Goal: Task Accomplishment & Management: Complete application form

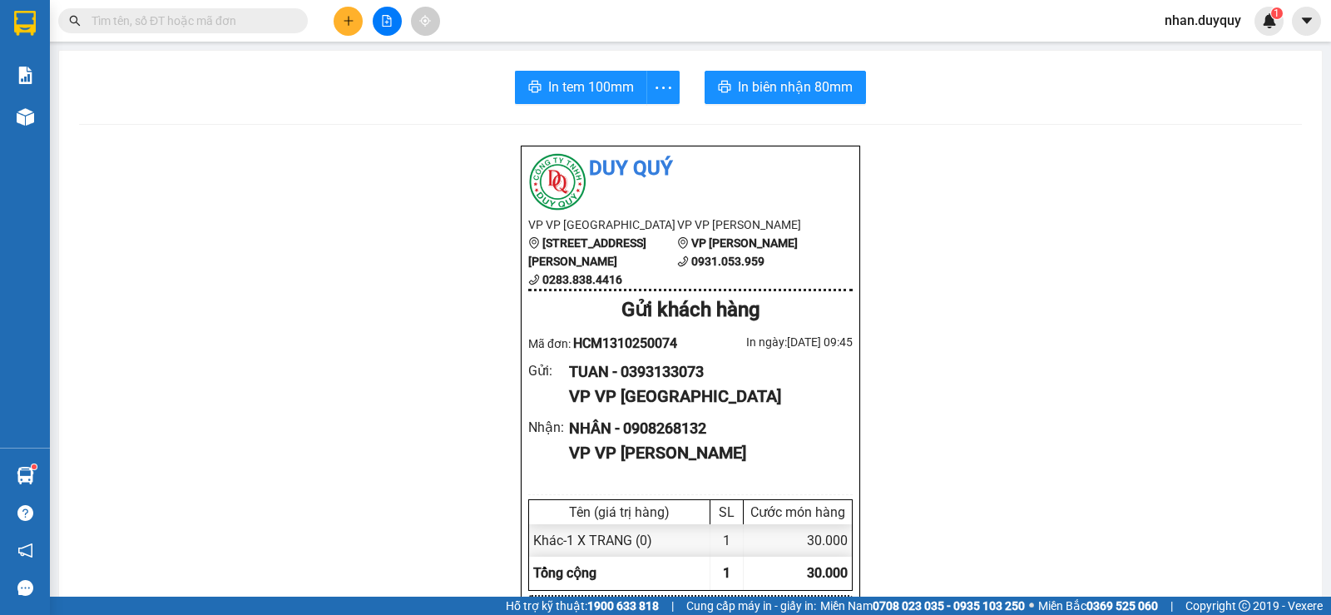
click at [166, 19] on input "text" at bounding box center [190, 21] width 196 height 18
click at [349, 14] on button at bounding box center [348, 21] width 29 height 29
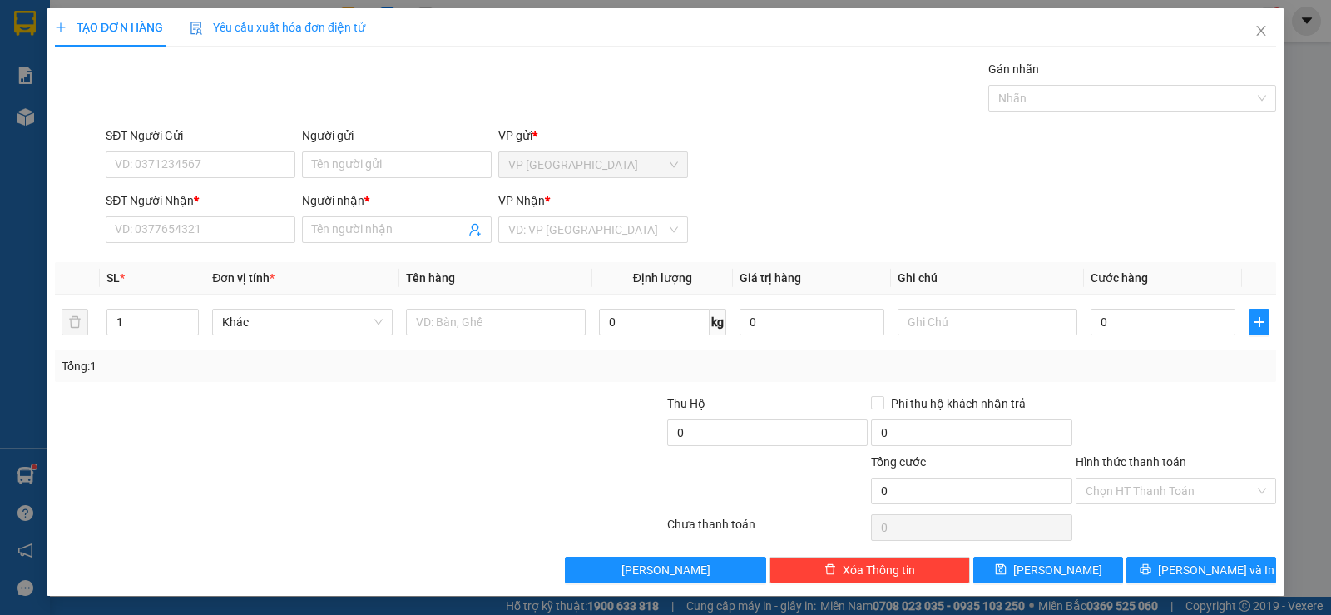
click at [205, 446] on div at bounding box center [257, 423] width 408 height 58
click at [171, 161] on input "SĐT Người Gửi" at bounding box center [201, 164] width 190 height 27
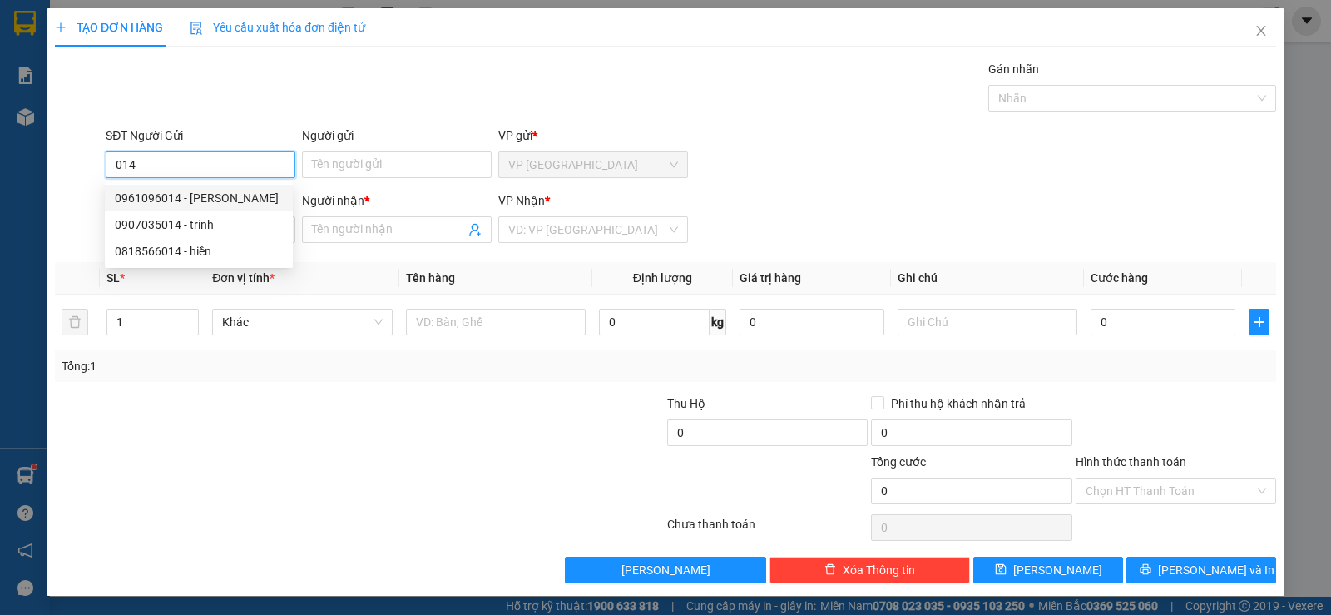
click at [162, 199] on div "0961096014 - [PERSON_NAME]" at bounding box center [199, 198] width 168 height 18
type input "0961096014"
type input "TAI"
type input "0974478742"
type input "ĐÔNG"
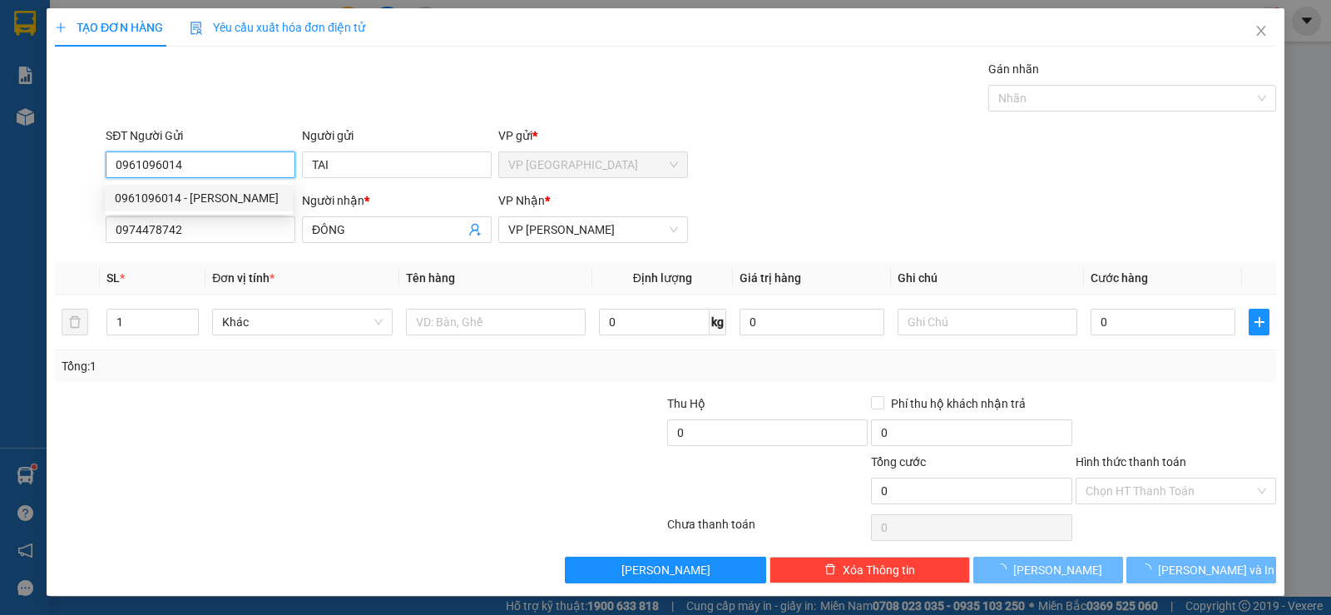
type input "15.000"
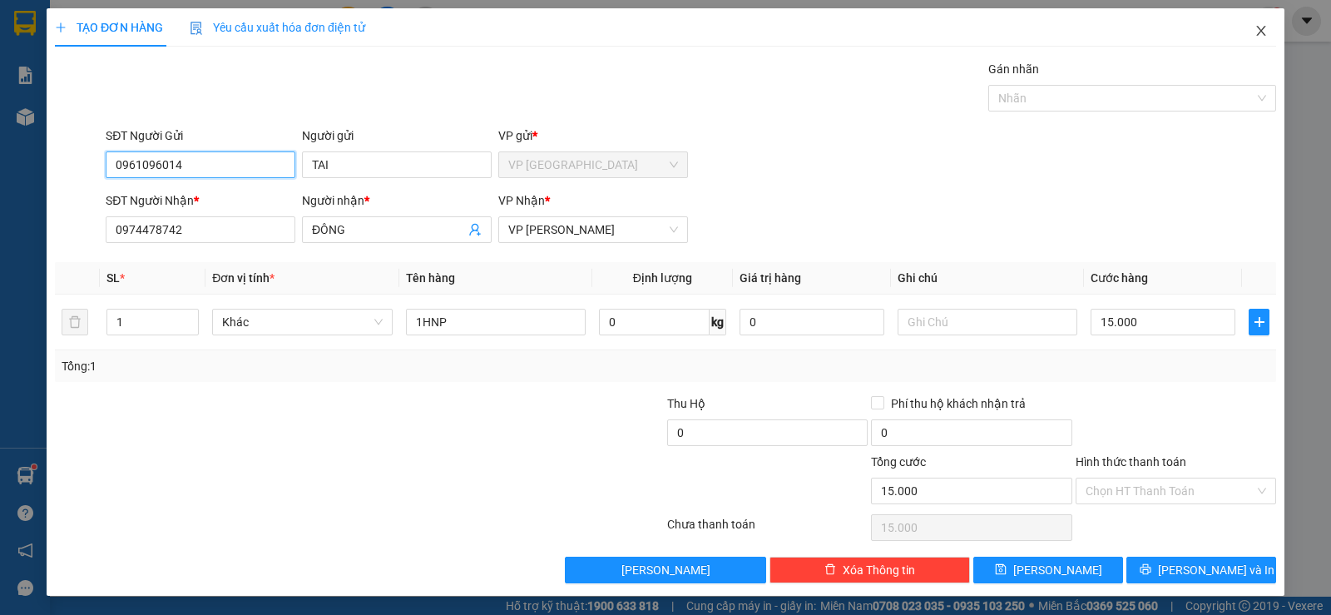
type input "0961096014"
click at [1256, 32] on icon "close" at bounding box center [1260, 31] width 9 height 10
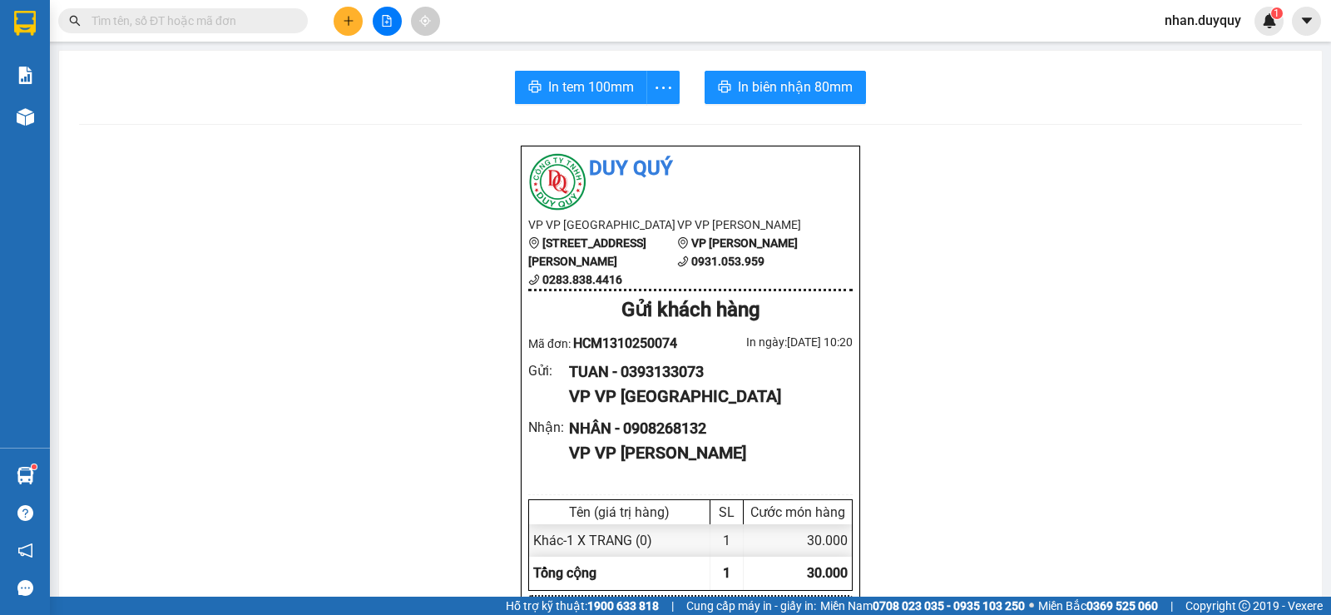
click at [244, 33] on div "Kết quả tìm kiếm ( 0 ) Bộ lọc No Data" at bounding box center [162, 21] width 324 height 29
click at [235, 22] on input "text" at bounding box center [190, 21] width 196 height 18
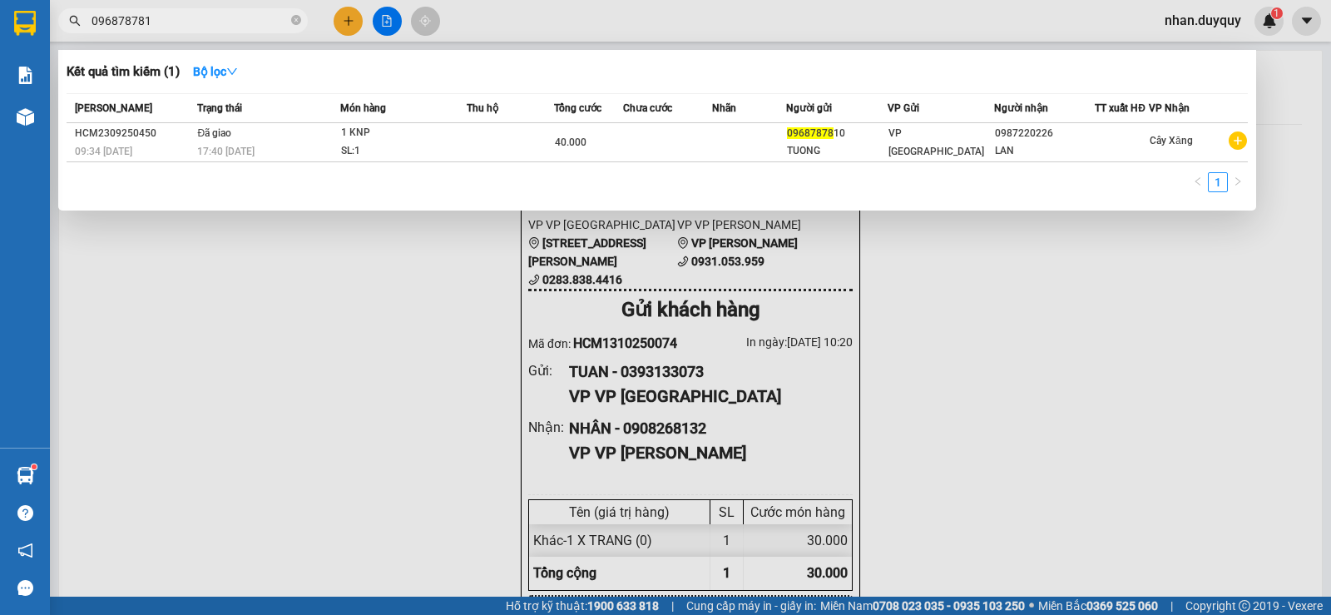
type input "0968787813"
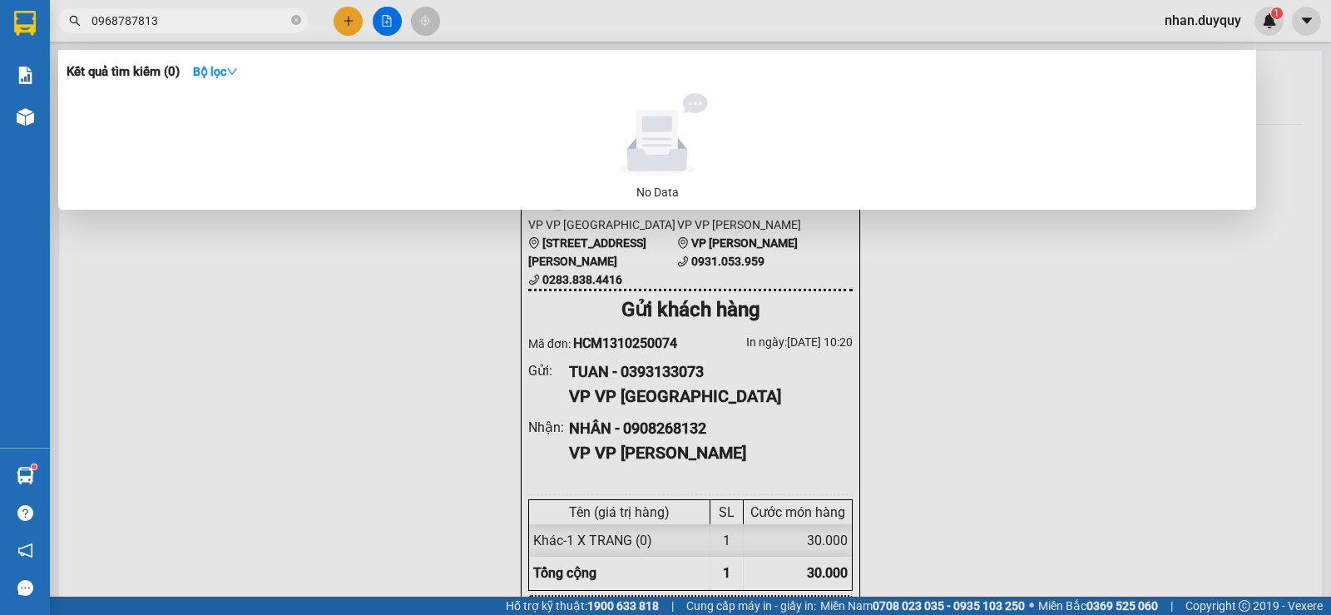
click at [203, 16] on input "0968787813" at bounding box center [190, 21] width 196 height 18
click at [233, 20] on input "0968787813" at bounding box center [190, 21] width 196 height 18
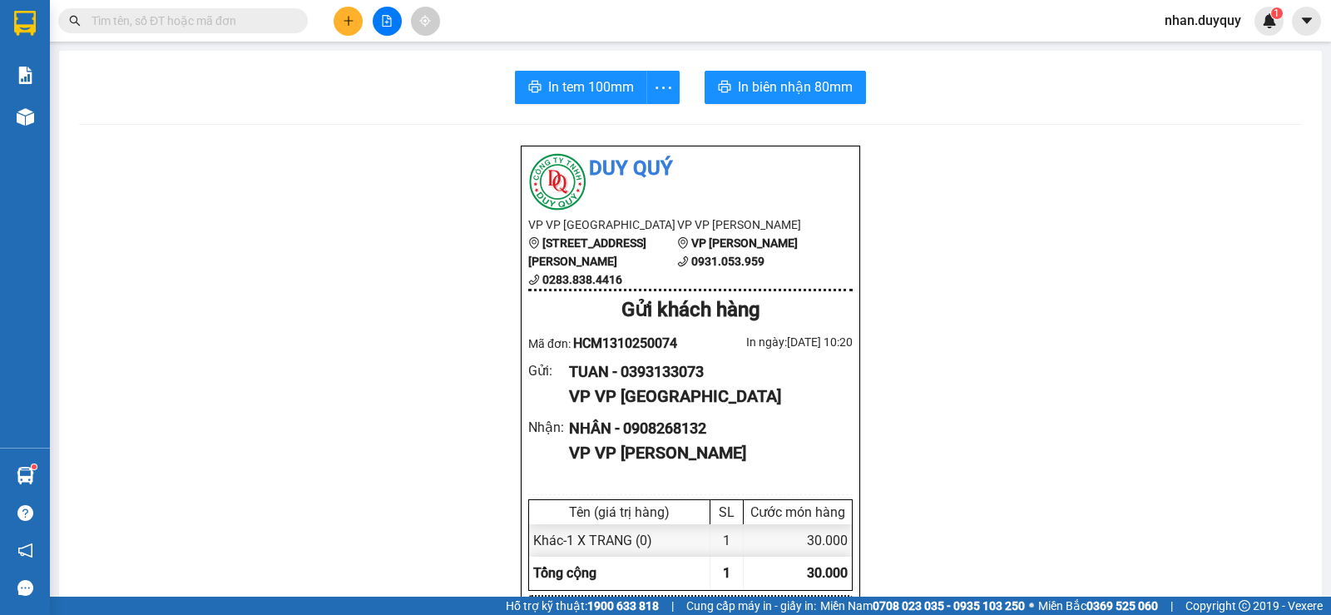
click at [147, 18] on input "text" at bounding box center [190, 21] width 196 height 18
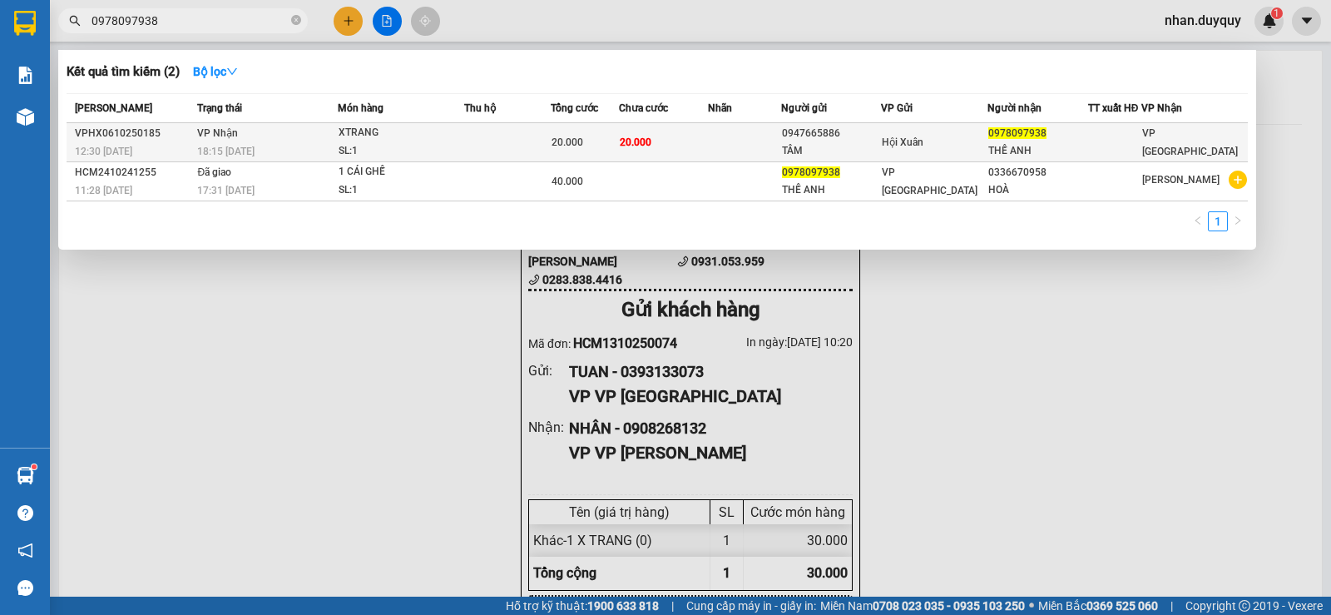
type input "0978097938"
click at [708, 141] on td "20.000" at bounding box center [663, 142] width 89 height 39
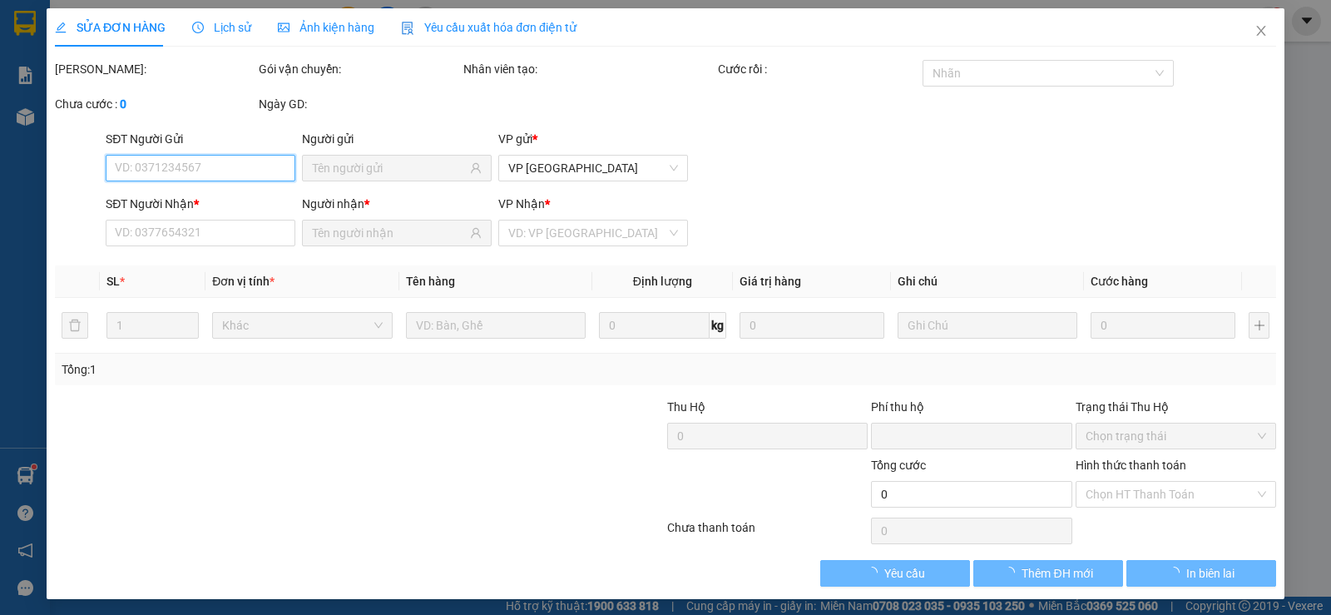
type input "0947665886"
type input "TÂM"
type input "0978097938"
type input "THẾ ANH"
type input "0"
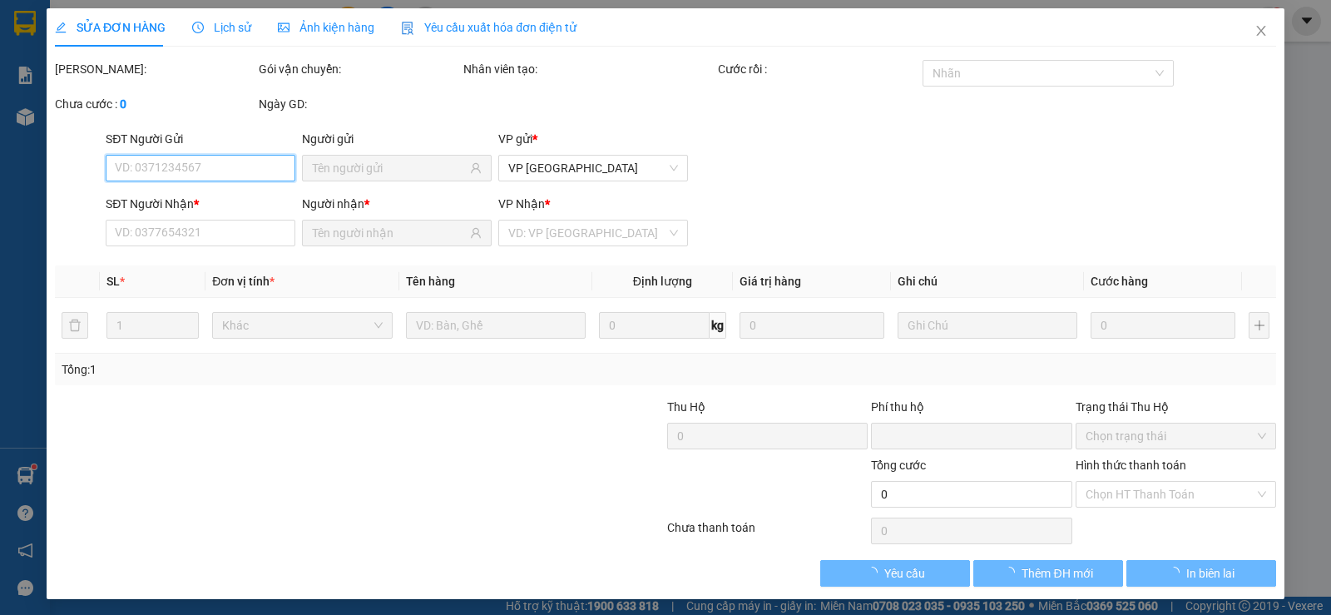
type input "20.000"
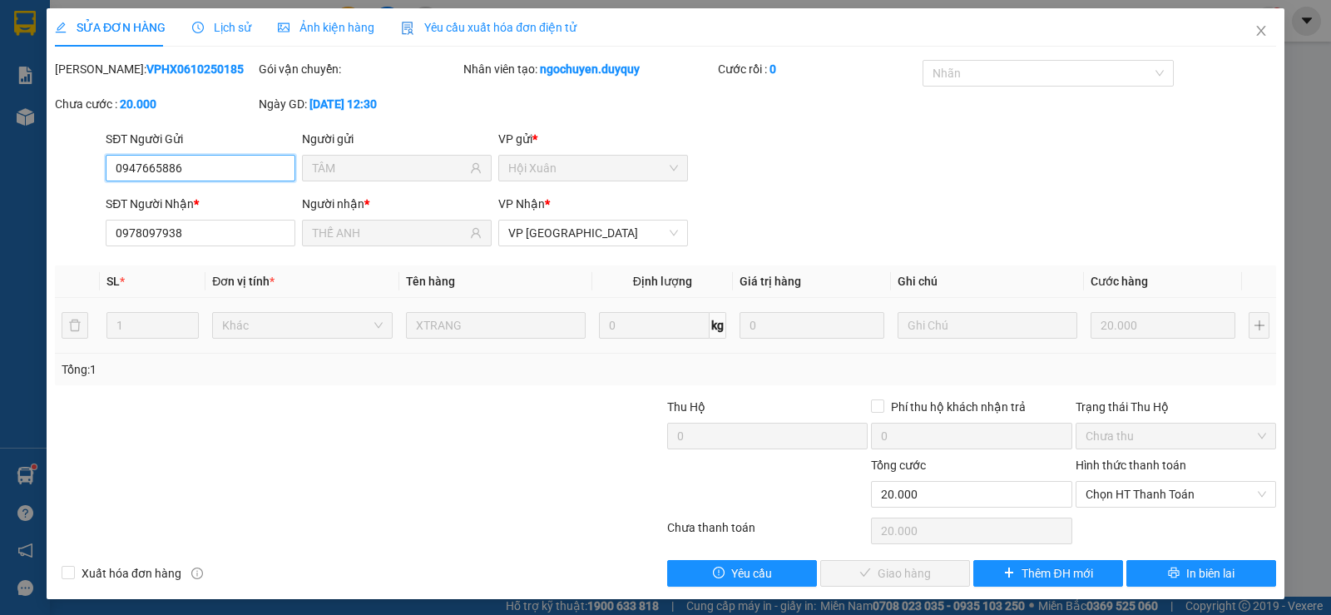
scroll to position [4, 0]
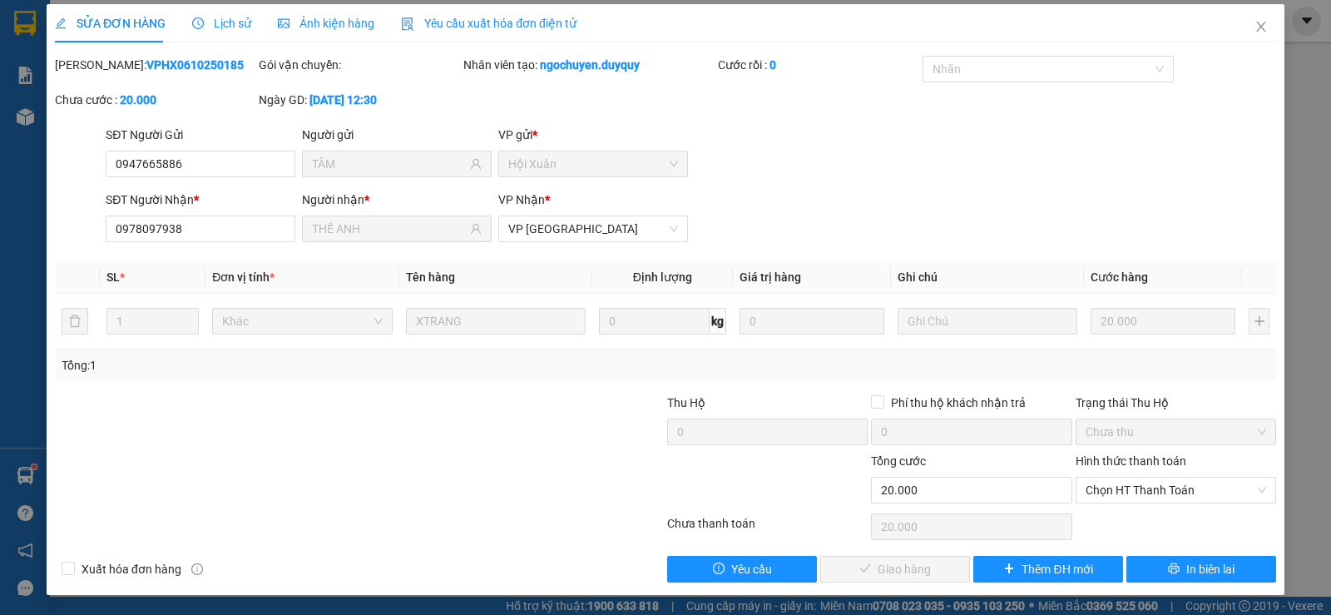
click at [419, 452] on div at bounding box center [257, 481] width 408 height 58
click at [1256, 27] on icon "close" at bounding box center [1260, 27] width 9 height 10
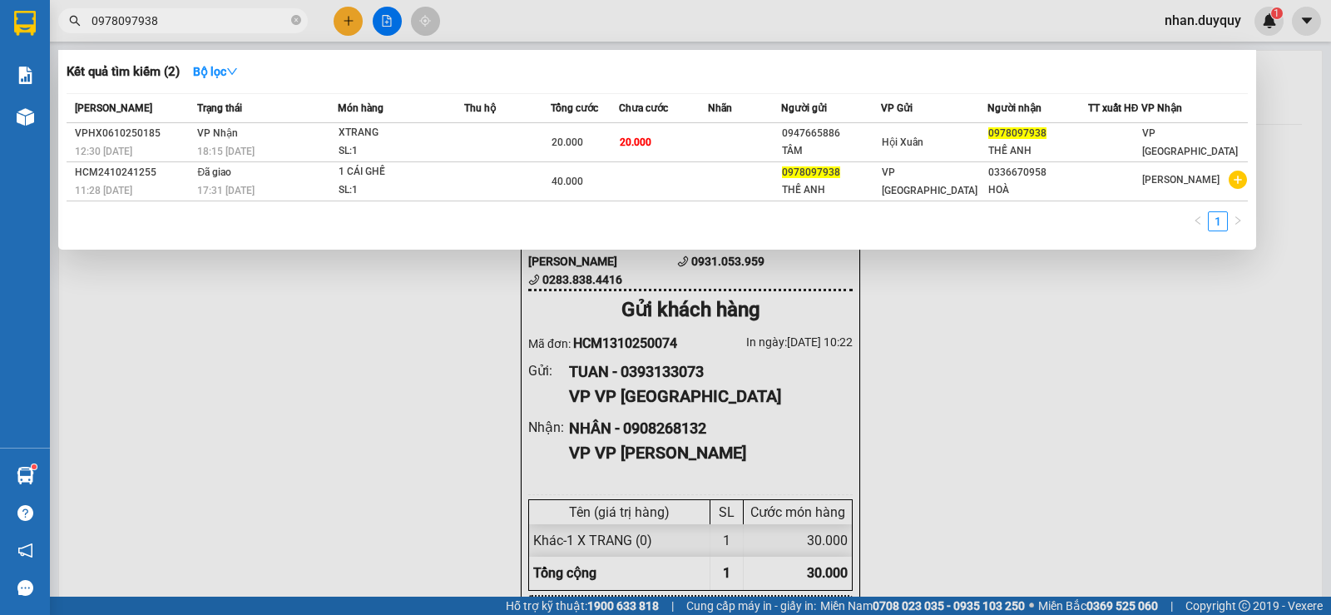
click at [225, 12] on input "0978097938" at bounding box center [190, 21] width 196 height 18
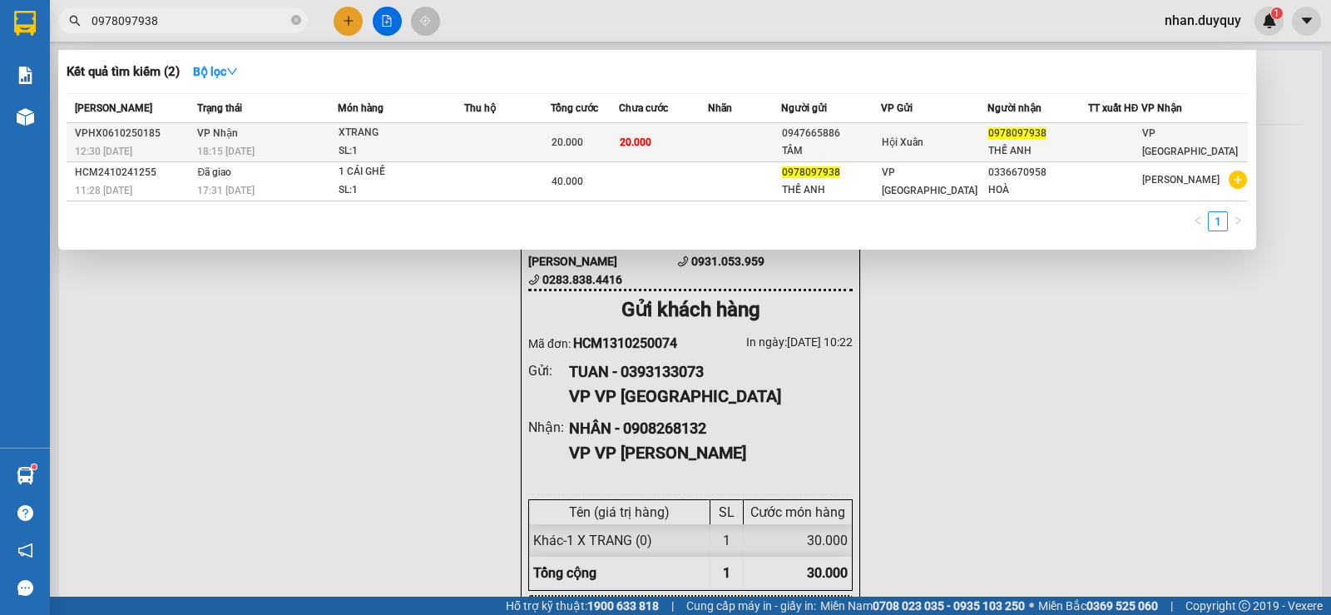
click at [773, 136] on td at bounding box center [744, 142] width 73 height 39
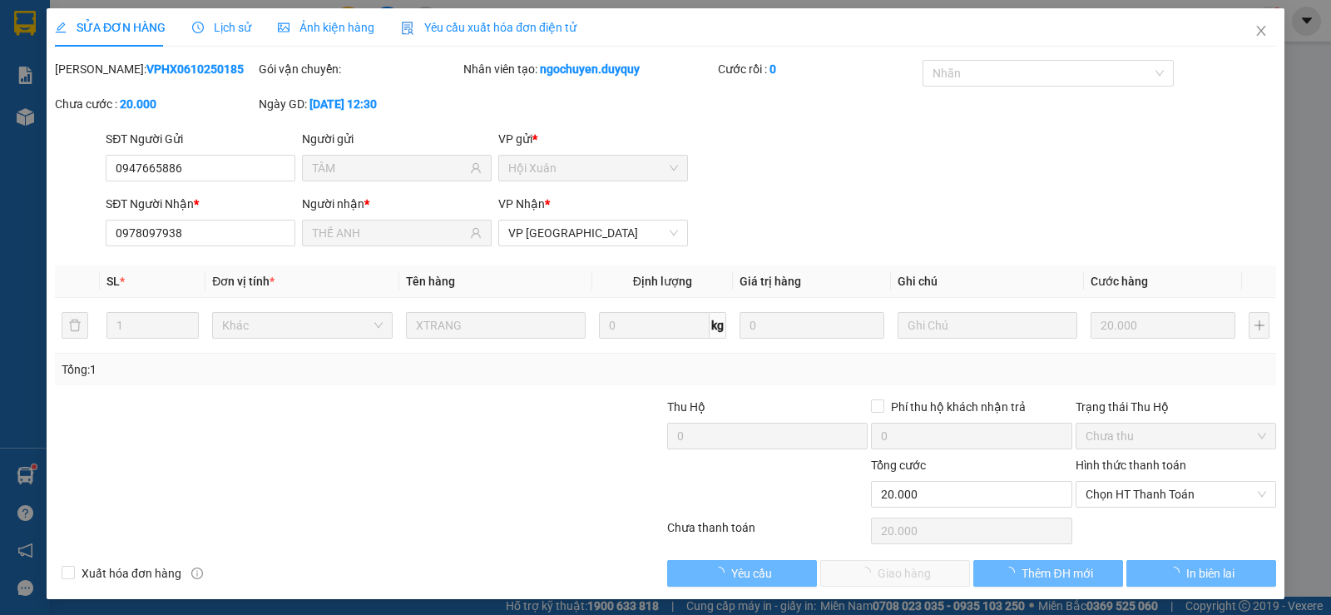
type input "0947665886"
type input "TÂM"
type input "0978097938"
type input "THẾ ANH"
type input "0"
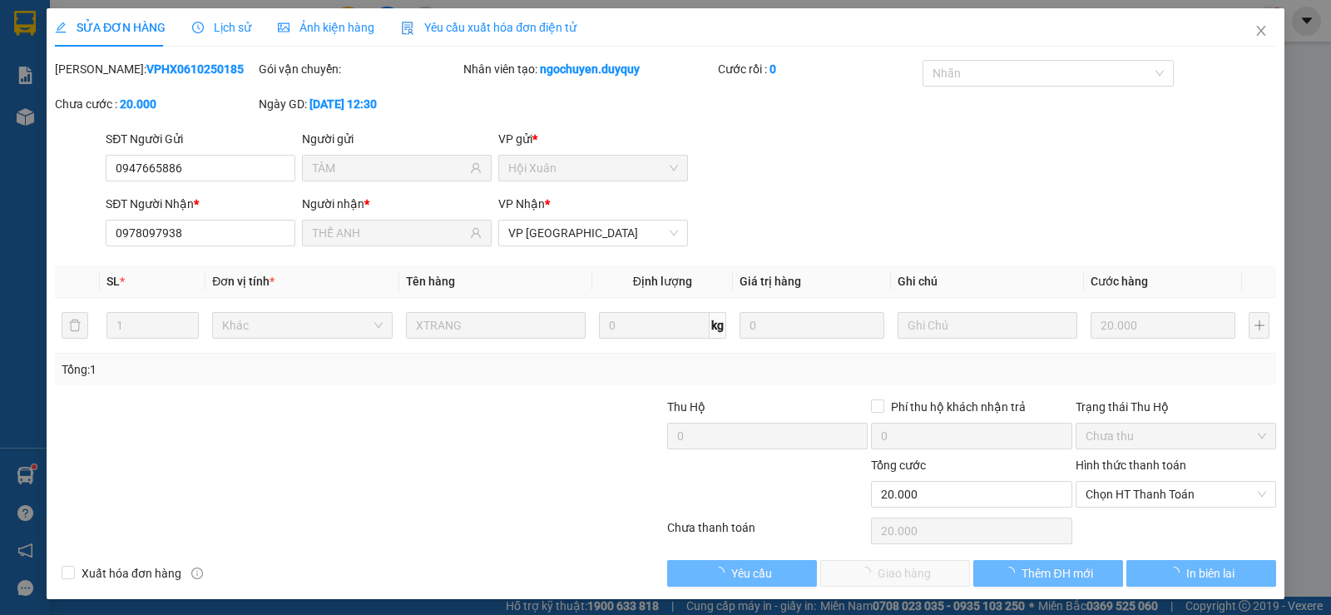
type input "20.000"
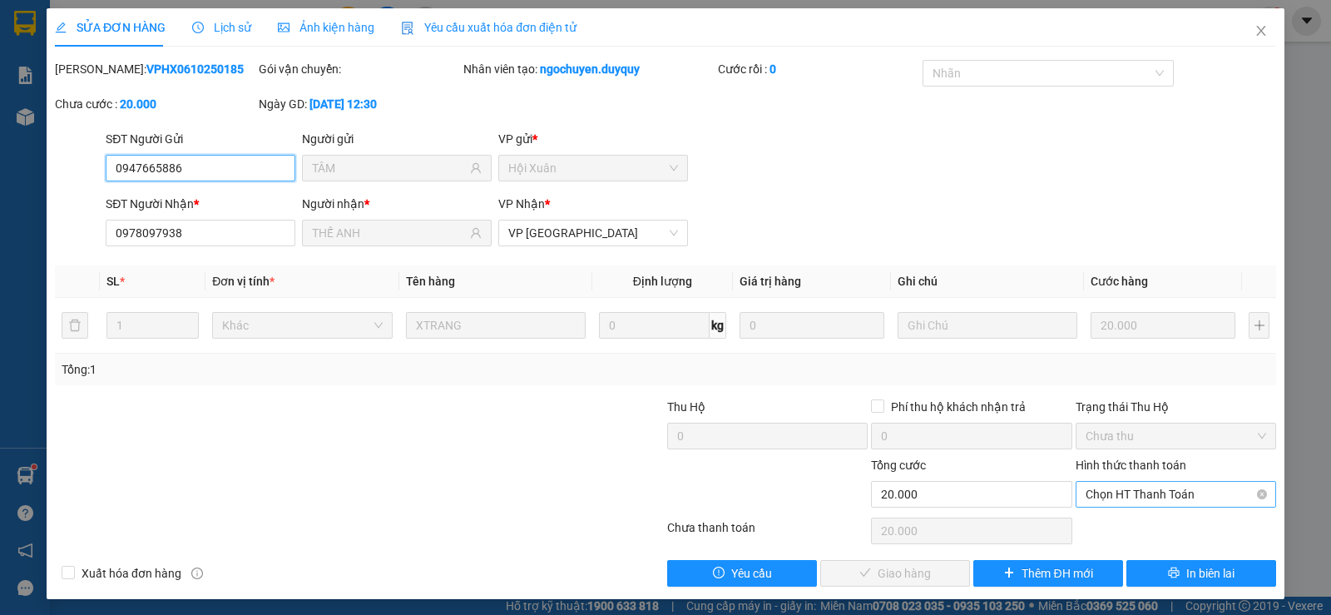
click at [1111, 487] on span "Chọn HT Thanh Toán" at bounding box center [1176, 494] width 181 height 25
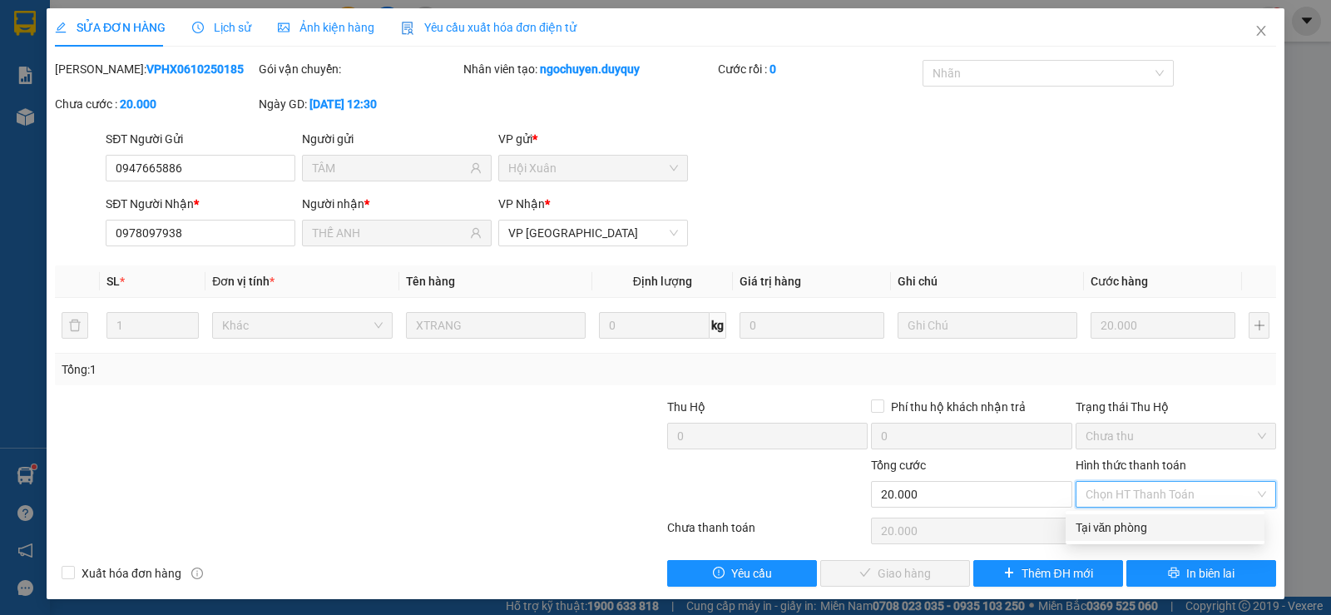
click at [1119, 519] on div "Tại văn phòng" at bounding box center [1165, 527] width 179 height 18
type input "0"
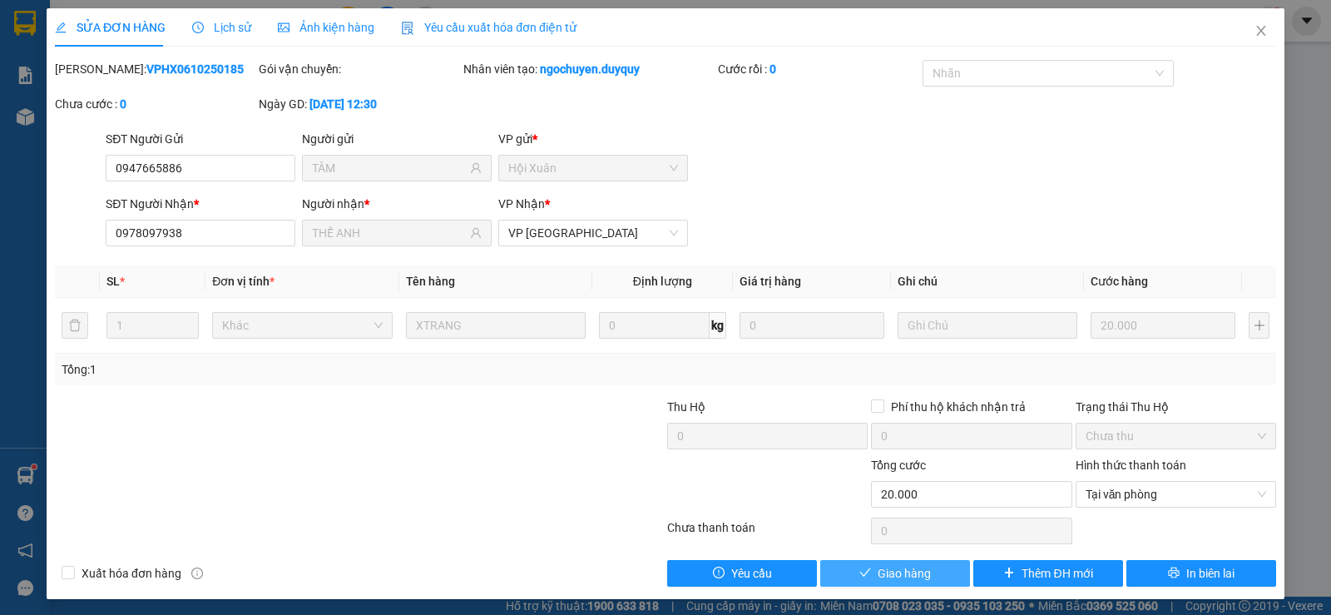
click at [887, 572] on span "Giao hàng" at bounding box center [904, 573] width 53 height 18
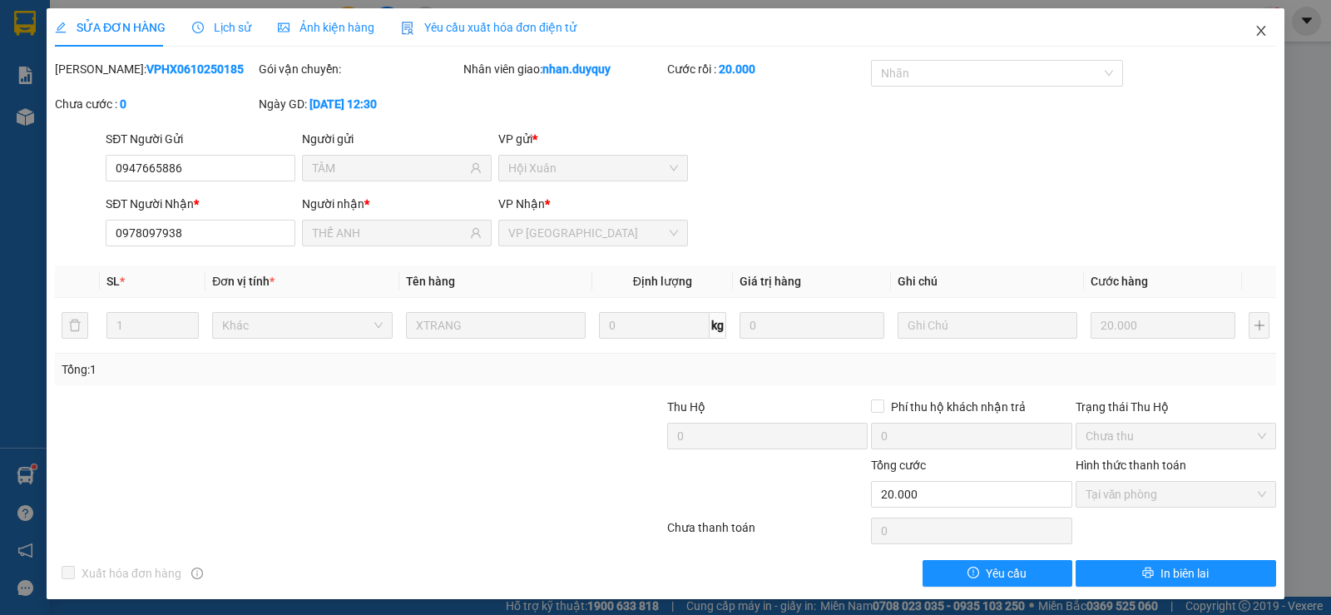
click at [1254, 27] on icon "close" at bounding box center [1260, 30] width 13 height 13
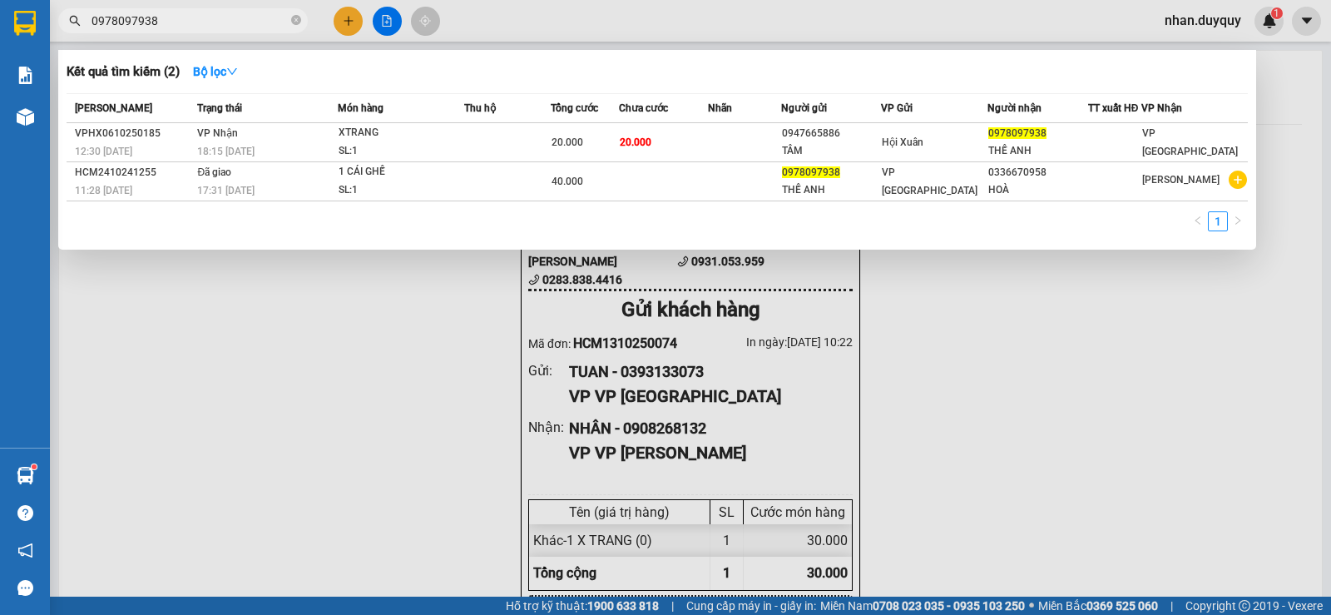
click at [183, 16] on input "0978097938" at bounding box center [190, 21] width 196 height 18
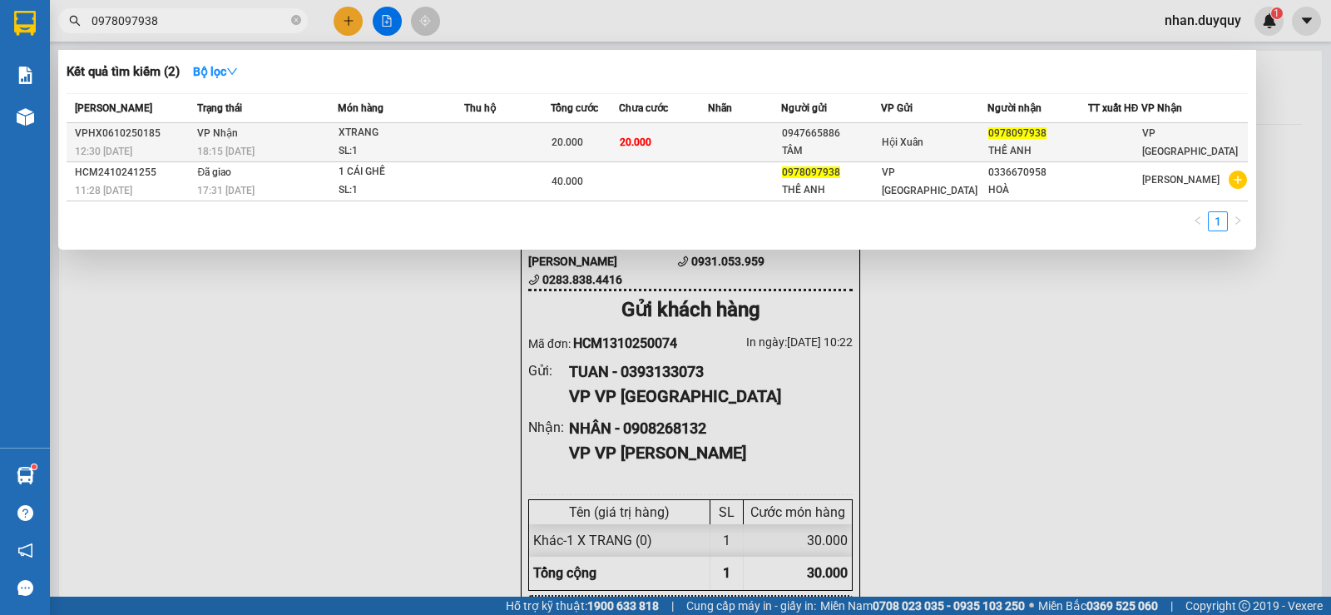
click at [708, 146] on td "20.000" at bounding box center [663, 142] width 89 height 39
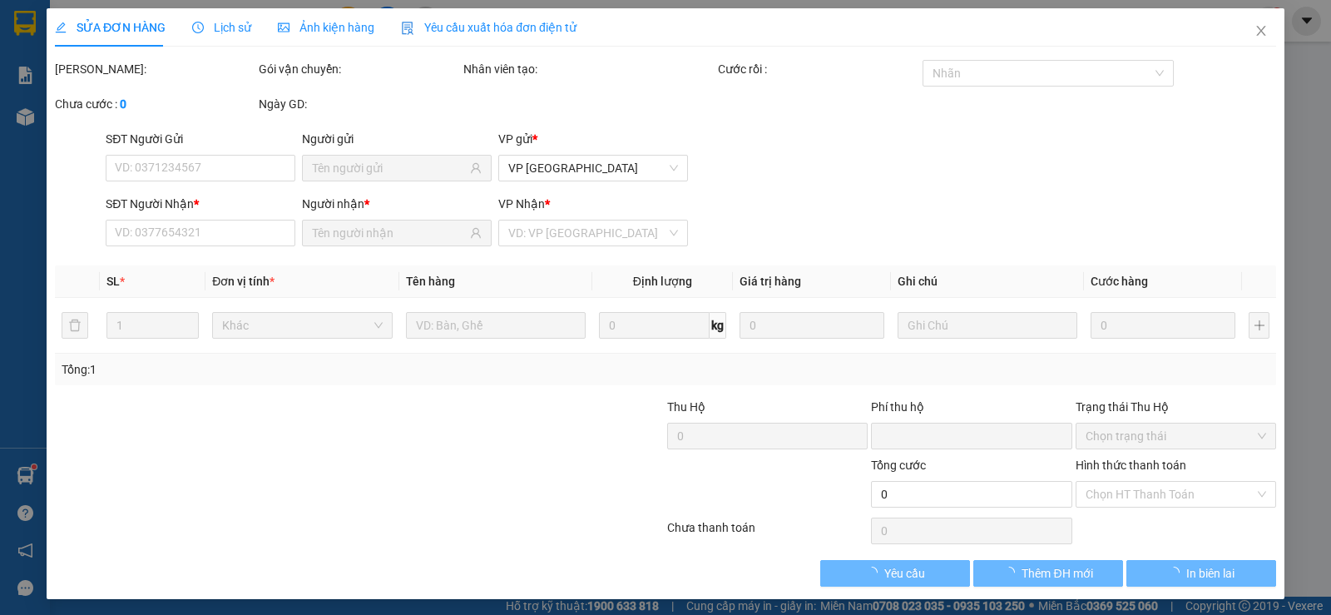
type input "0947665886"
type input "TÂM"
type input "0978097938"
type input "THẾ ANH"
type input "0"
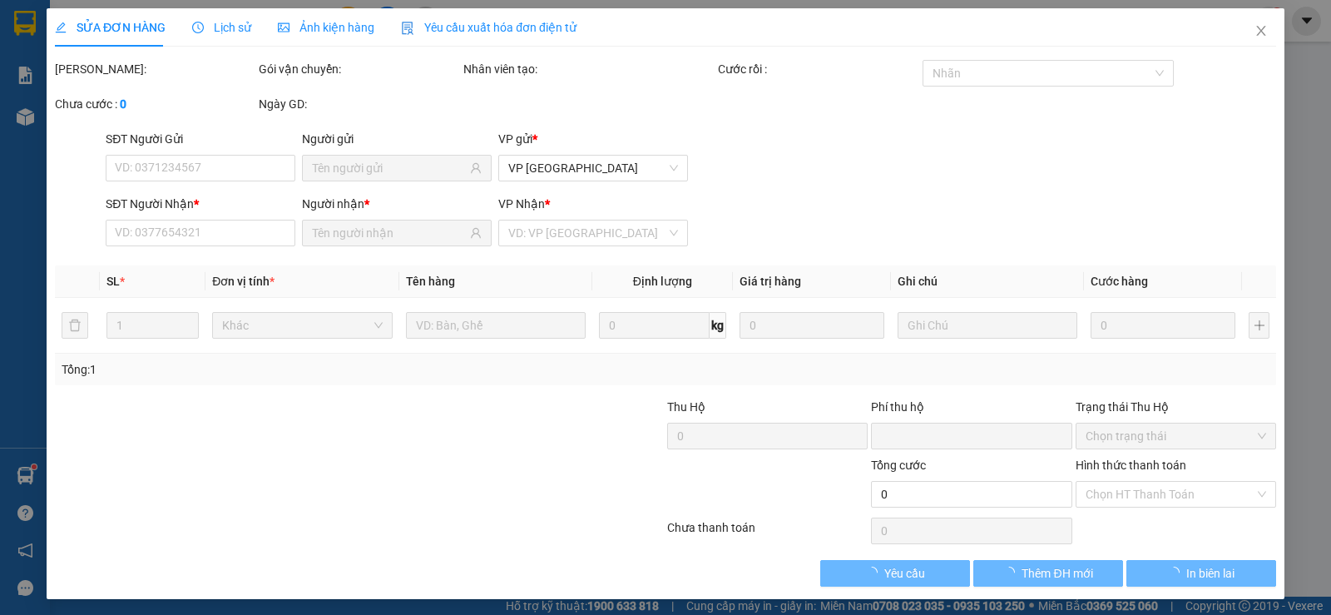
type input "20.000"
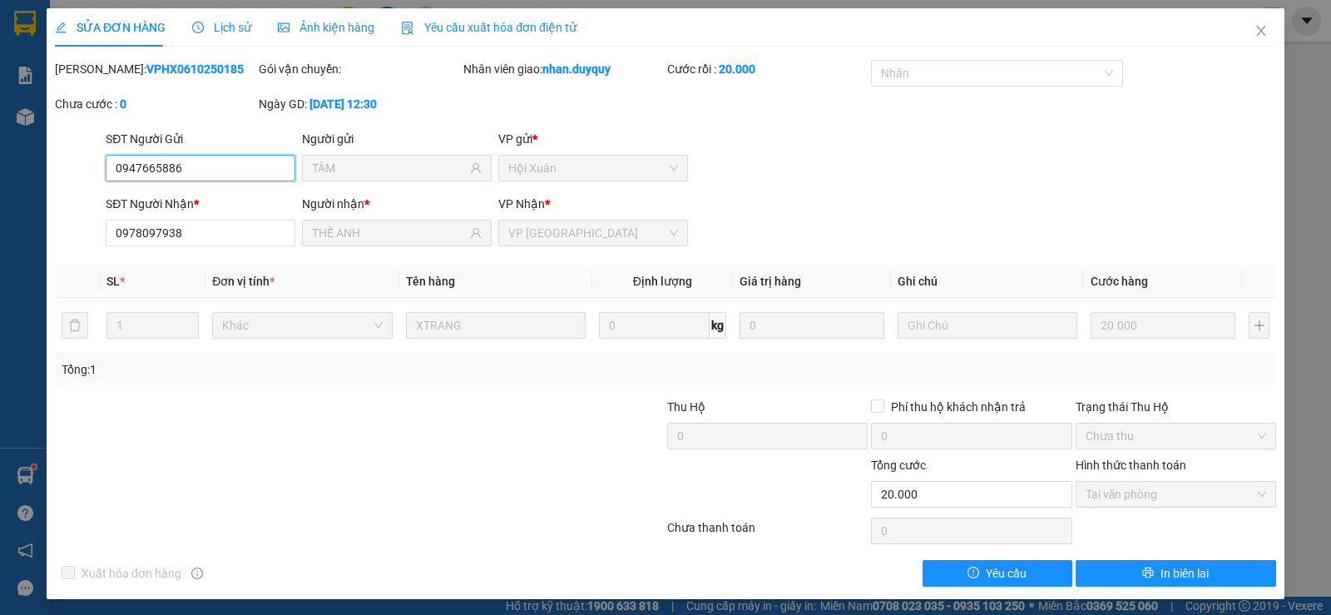
click at [1172, 490] on span "Tại văn phòng" at bounding box center [1176, 494] width 181 height 25
click at [1292, 496] on div "SỬA ĐƠN HÀNG Lịch sử Ảnh kiện hàng Yêu cầu xuất hóa đơn điện tử Total Paid Fee …" at bounding box center [665, 307] width 1331 height 615
click at [1254, 37] on icon "close" at bounding box center [1260, 30] width 13 height 13
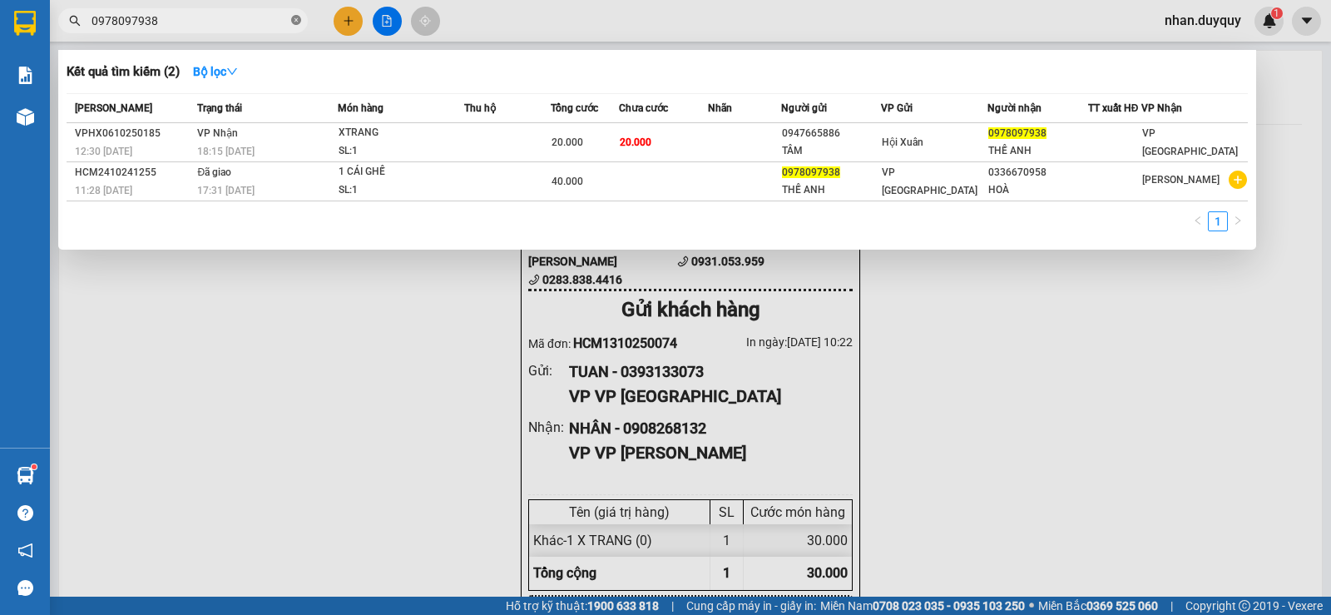
click at [297, 24] on icon "close-circle" at bounding box center [296, 20] width 10 height 10
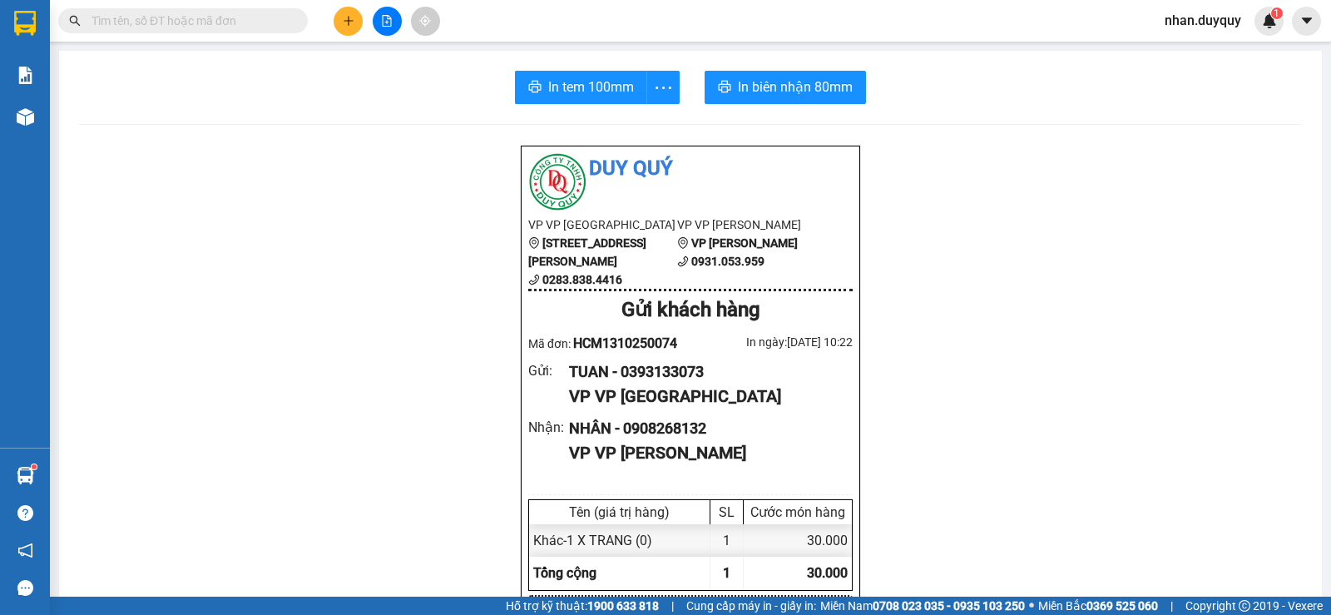
click at [212, 19] on input "text" at bounding box center [190, 21] width 196 height 18
click at [337, 21] on button at bounding box center [348, 21] width 29 height 29
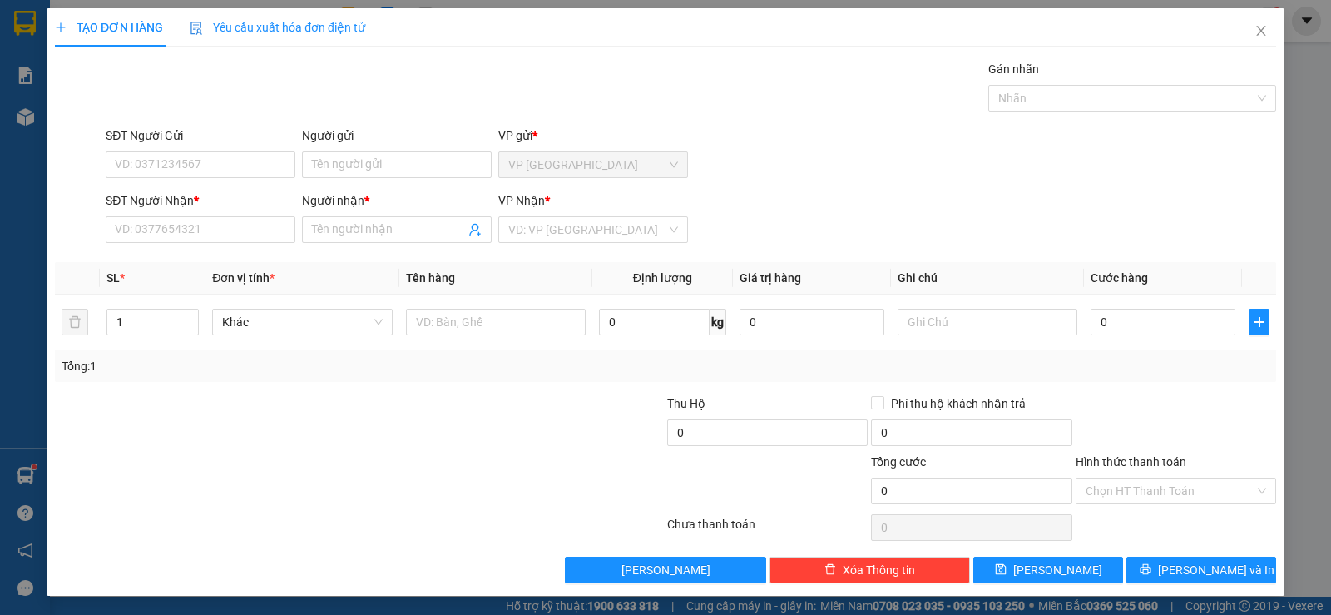
click at [438, 414] on div at bounding box center [257, 423] width 408 height 58
click at [206, 163] on input "SĐT Người Gửi" at bounding box center [201, 164] width 190 height 27
click at [1215, 458] on div "Hình thức thanh toán" at bounding box center [1176, 465] width 200 height 25
click at [1222, 482] on input "Hình thức thanh toán" at bounding box center [1170, 490] width 169 height 25
click at [514, 445] on div at bounding box center [564, 423] width 204 height 58
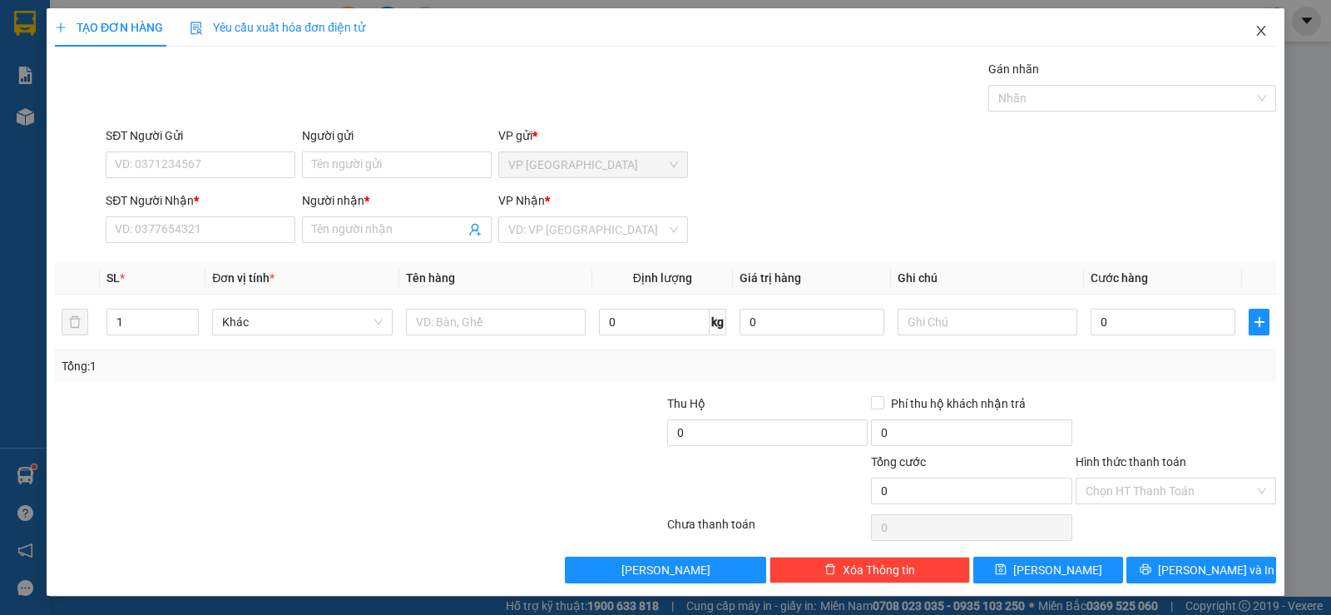
click at [1254, 27] on icon "close" at bounding box center [1260, 30] width 13 height 13
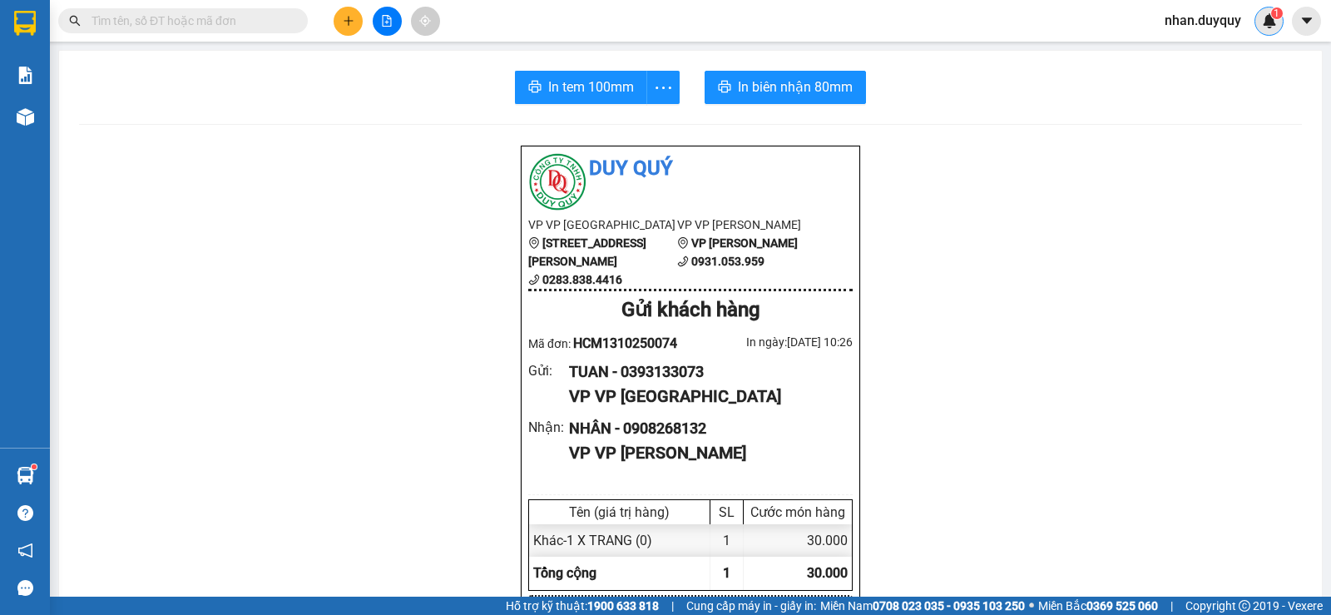
click at [1271, 17] on sup "1" at bounding box center [1277, 13] width 12 height 12
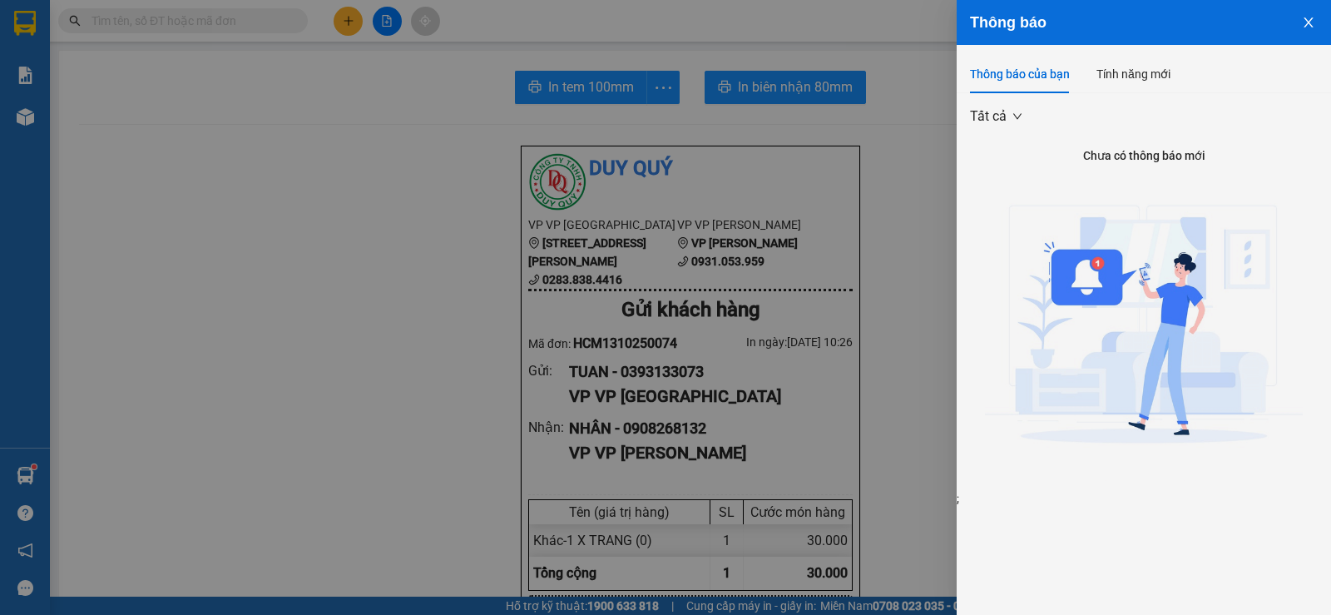
click at [1308, 23] on icon "close" at bounding box center [1308, 22] width 9 height 10
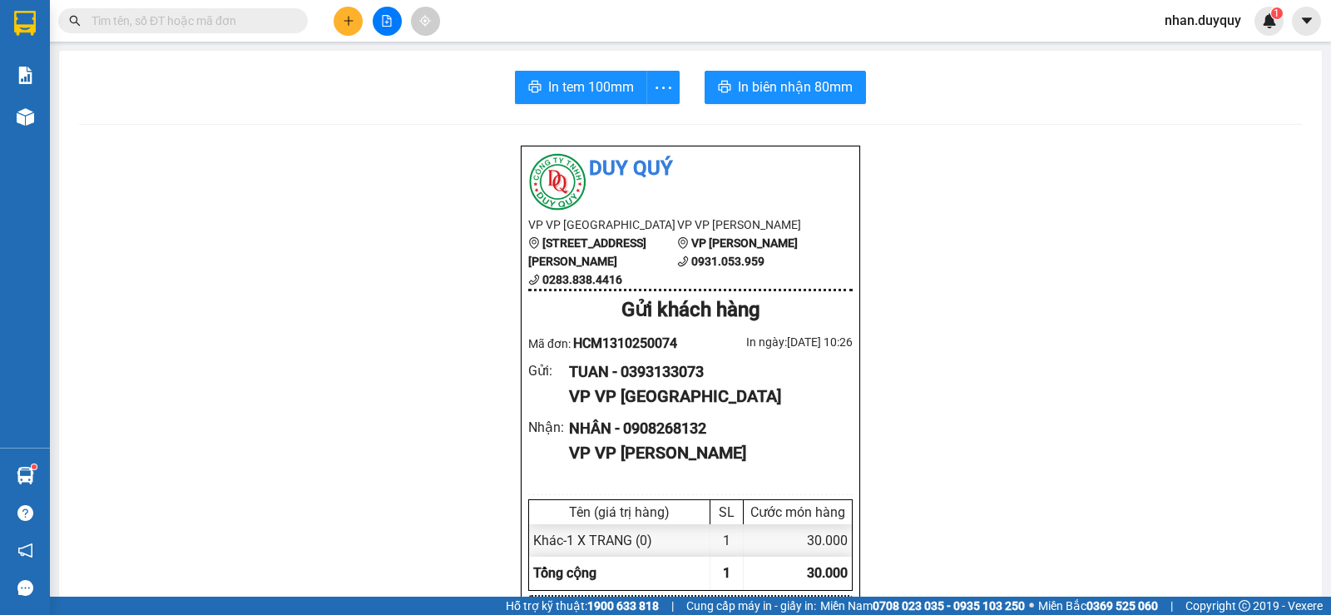
click at [348, 19] on icon "plus" at bounding box center [349, 21] width 12 height 12
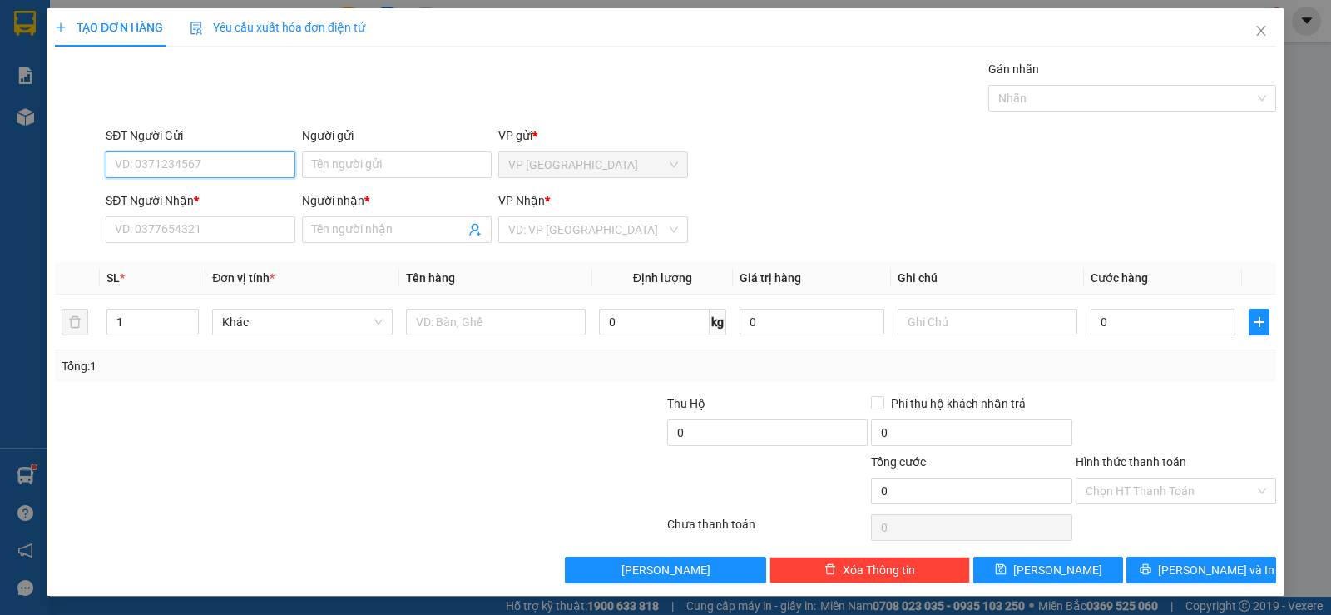
click at [223, 161] on input "SĐT Người Gửi" at bounding box center [201, 164] width 190 height 27
type input "0908074611"
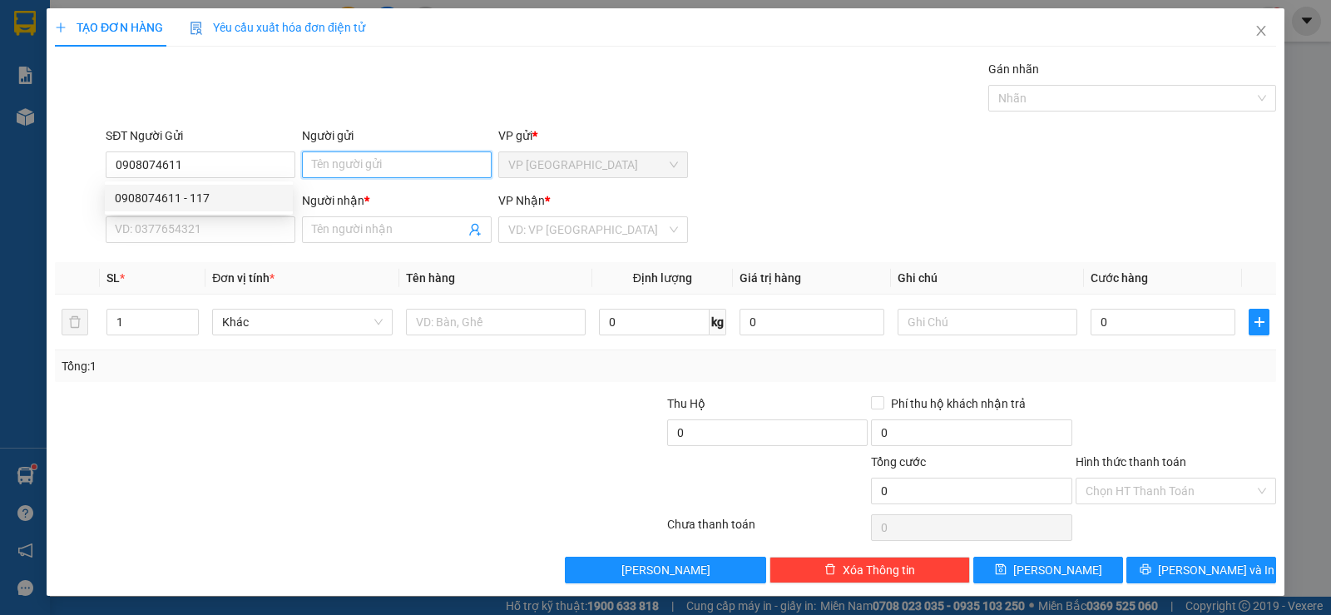
click at [392, 160] on input "Người gửi" at bounding box center [397, 164] width 190 height 27
type input "Y"
type input "Q117"
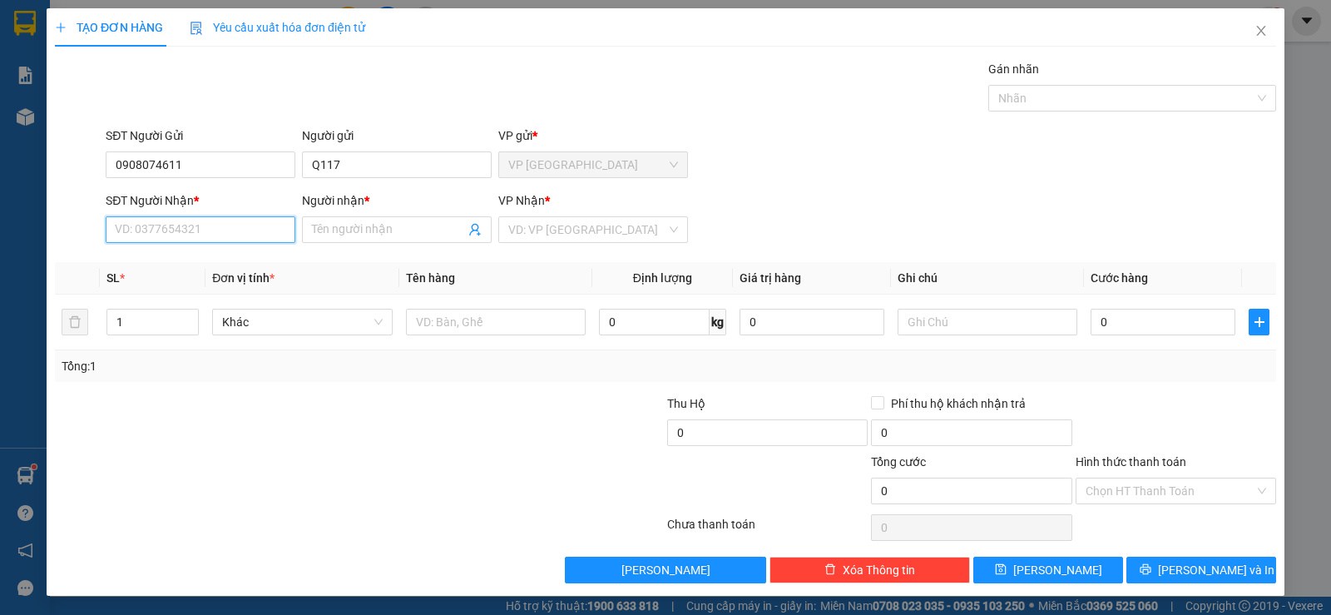
click at [128, 226] on input "SĐT Người Nhận *" at bounding box center [201, 229] width 190 height 27
type input "0989985620"
click at [181, 265] on div "0989985620 - THUY" at bounding box center [199, 263] width 168 height 18
type input "THUY"
type input "25.000"
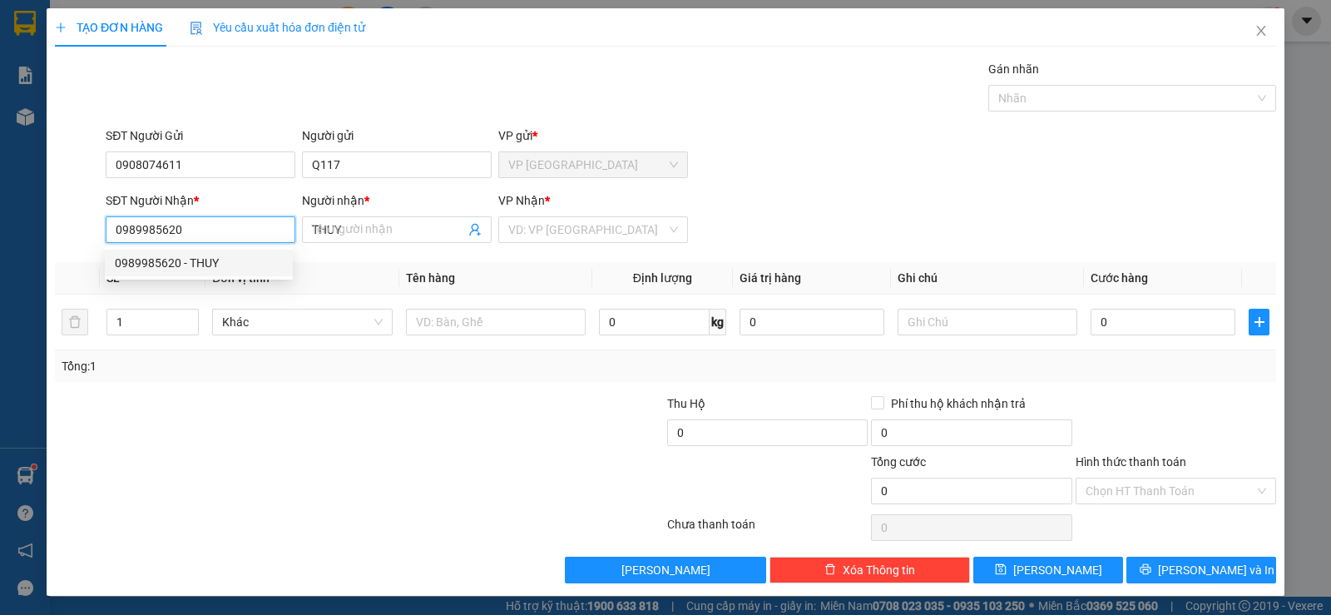
type input "25.000"
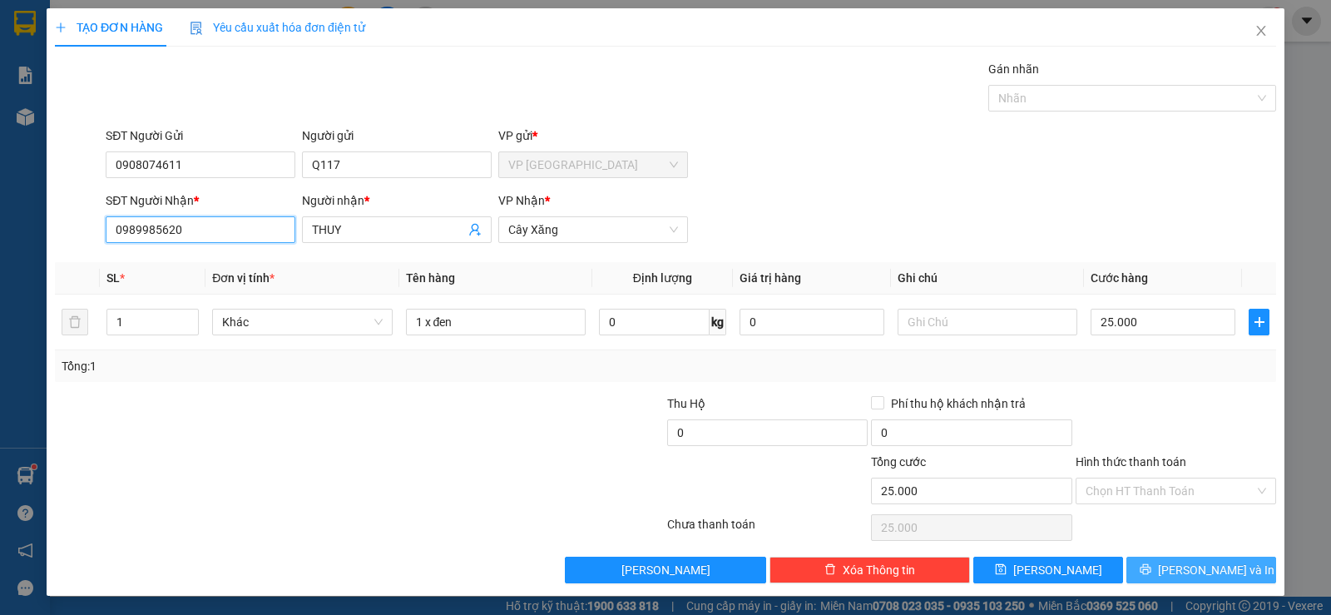
type input "0989985620"
click at [1179, 568] on span "[PERSON_NAME] và In" at bounding box center [1216, 570] width 116 height 18
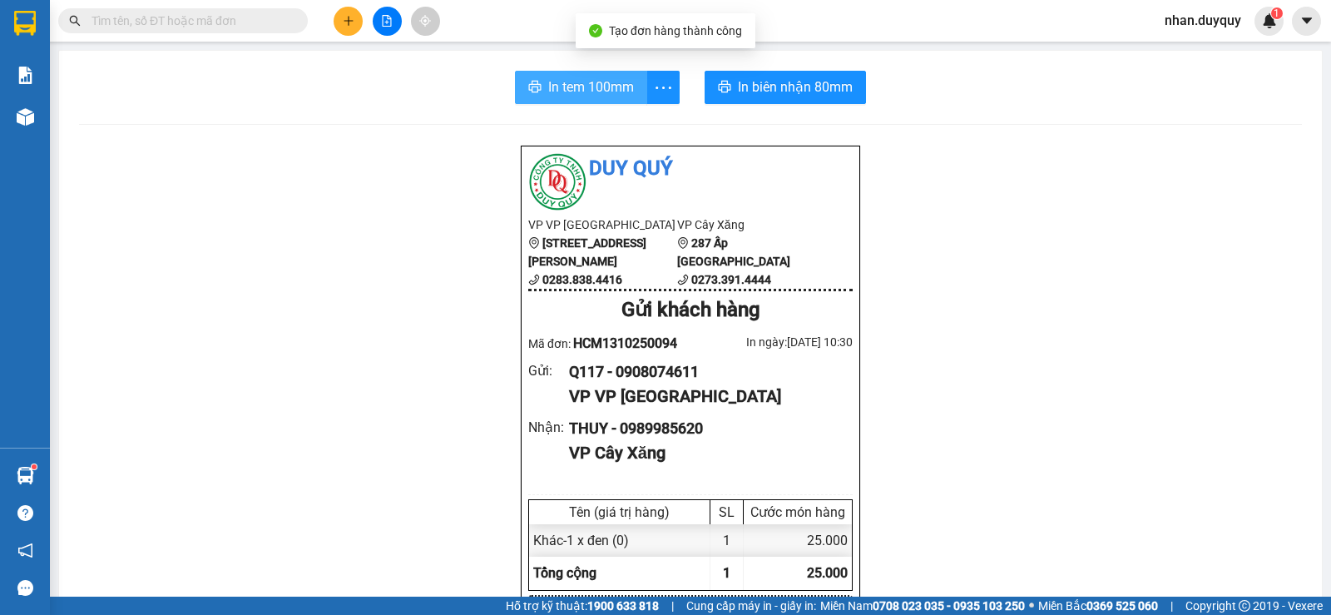
click at [596, 92] on span "In tem 100mm" at bounding box center [591, 87] width 86 height 21
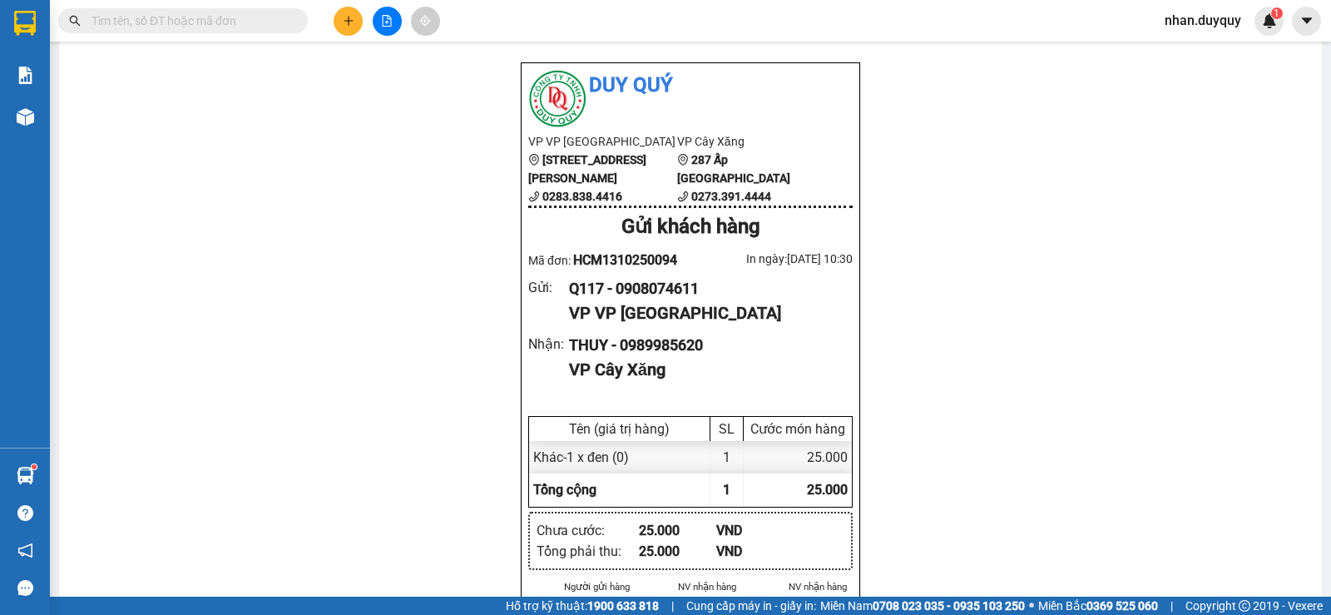
click at [141, 12] on input "text" at bounding box center [190, 21] width 196 height 18
click at [680, 334] on div "THUY - 0989985620" at bounding box center [704, 345] width 270 height 23
copy div "0989985620"
click at [181, 23] on input "text" at bounding box center [190, 21] width 196 height 18
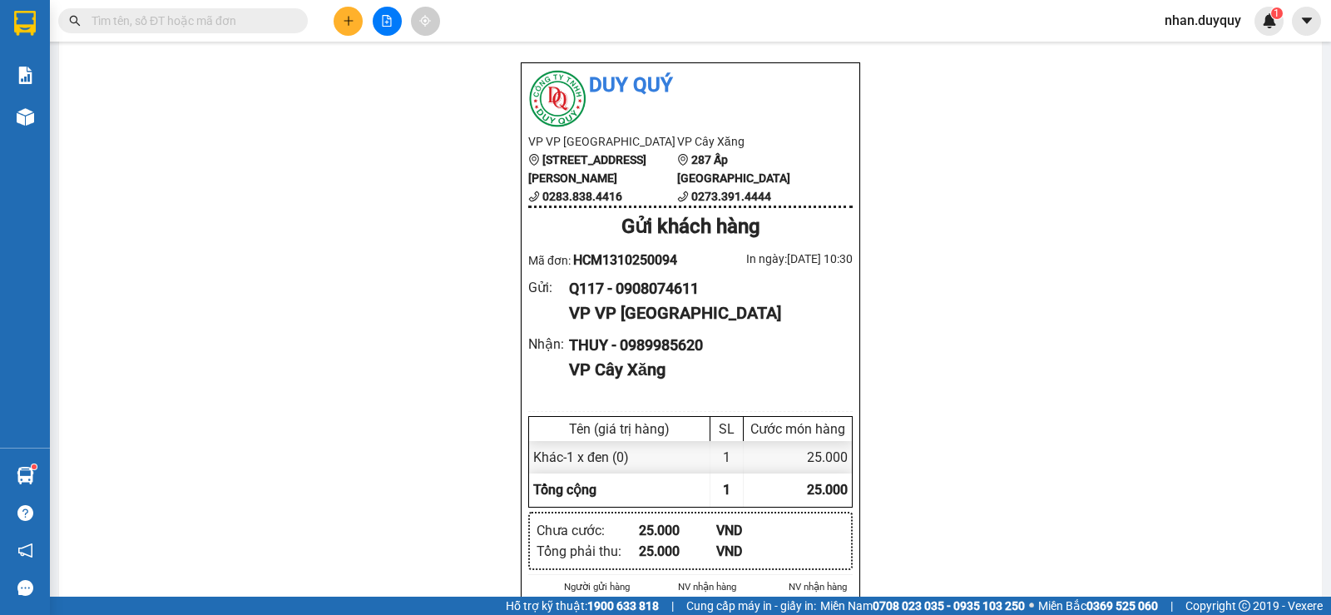
paste input "0989985620"
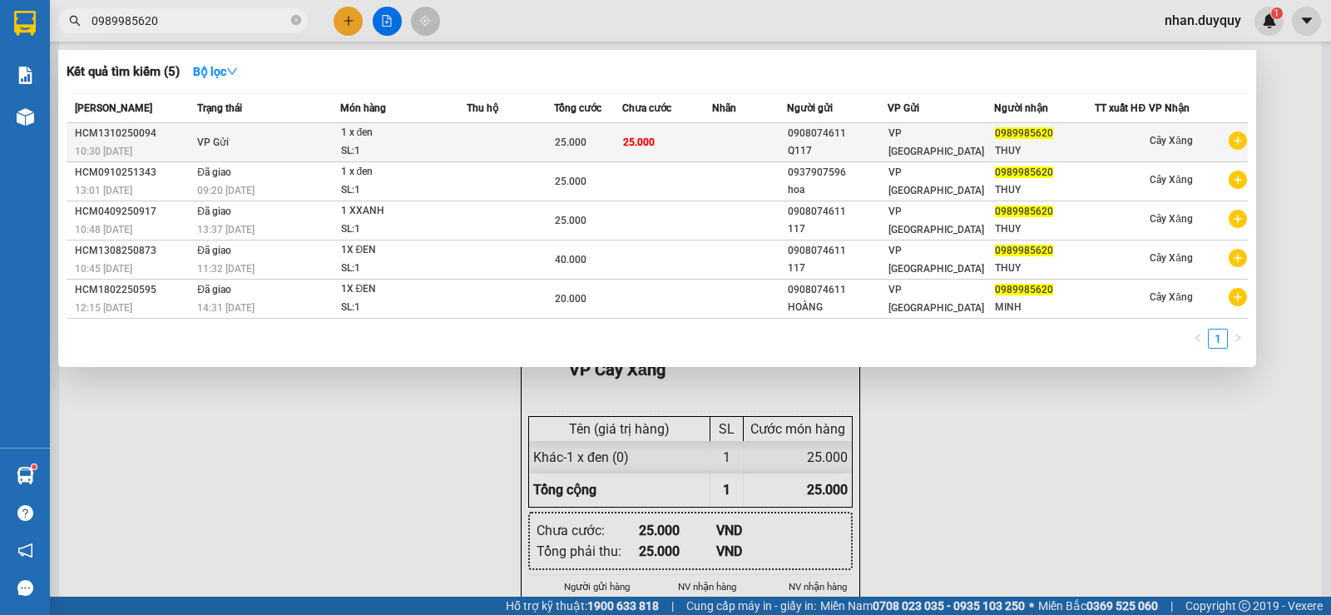
type input "0989985620"
click at [703, 141] on td "25.000" at bounding box center [667, 142] width 90 height 39
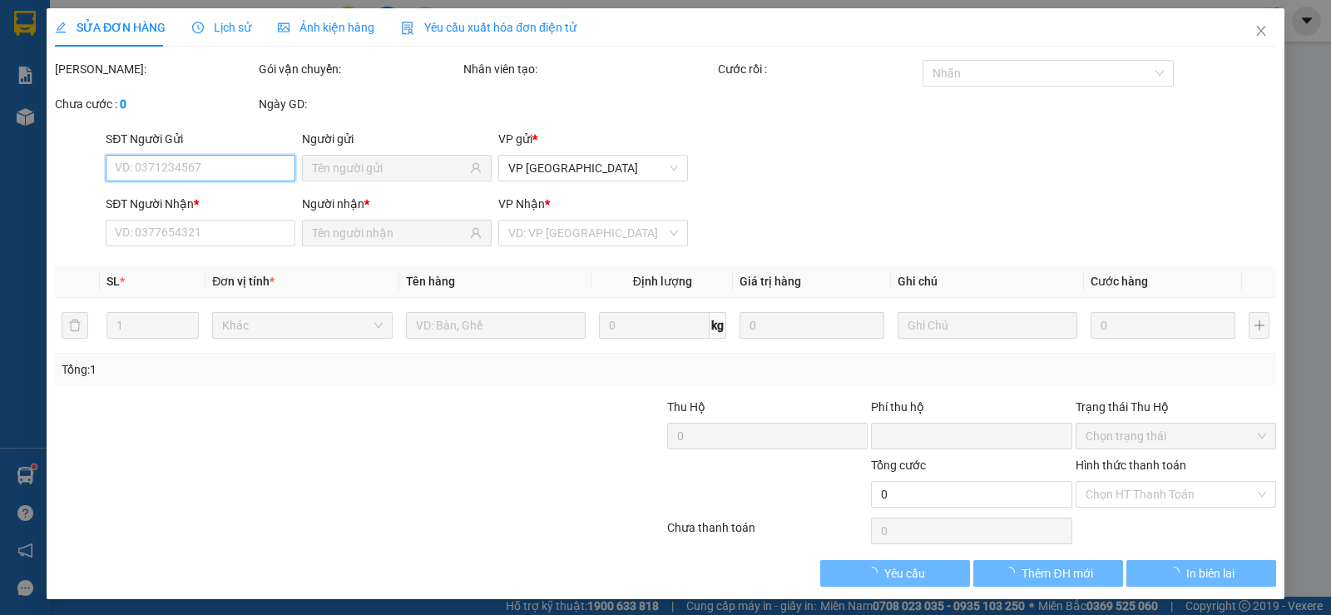
type input "0908074611"
type input "0989985620"
type input "0"
type input "25.000"
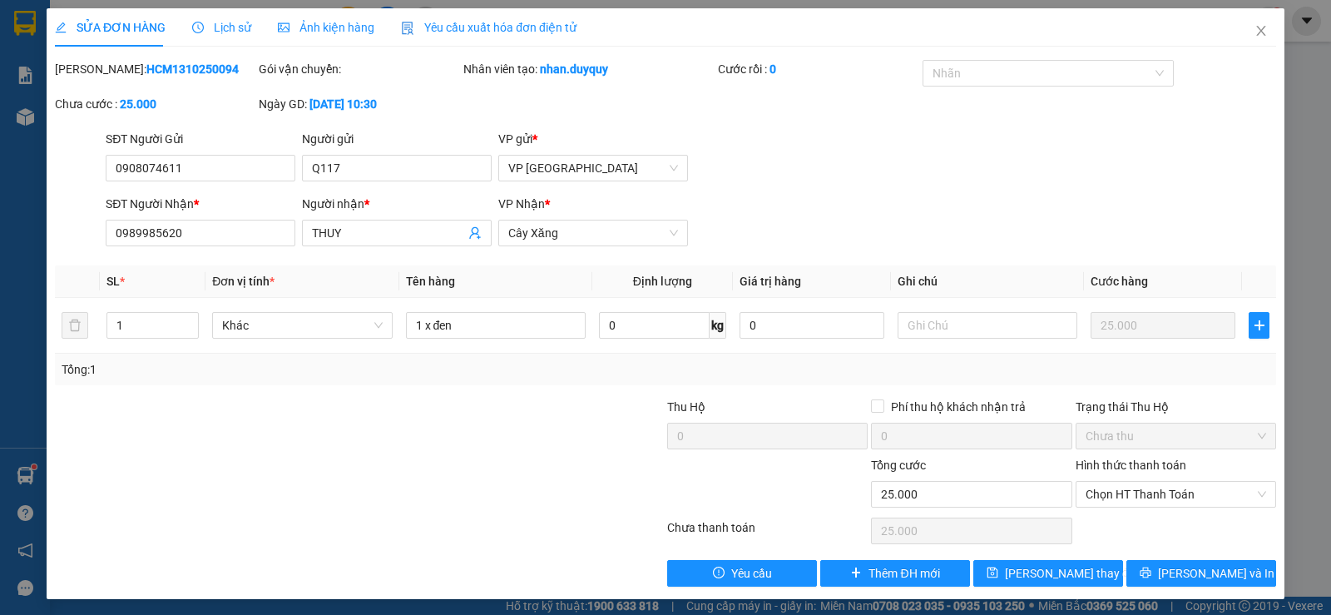
click at [1031, 159] on div "SĐT Người Gửi 0908074611 0908074611 Người gửi Q117 VP gửi * VP [GEOGRAPHIC_DATA]" at bounding box center [690, 159] width 1177 height 58
click at [843, 195] on div "SĐT Người Nhận * 0989985620 Người nhận * THUY VP Nhận * Cây Xăng" at bounding box center [690, 224] width 1177 height 58
click at [1256, 31] on icon "close" at bounding box center [1260, 31] width 9 height 10
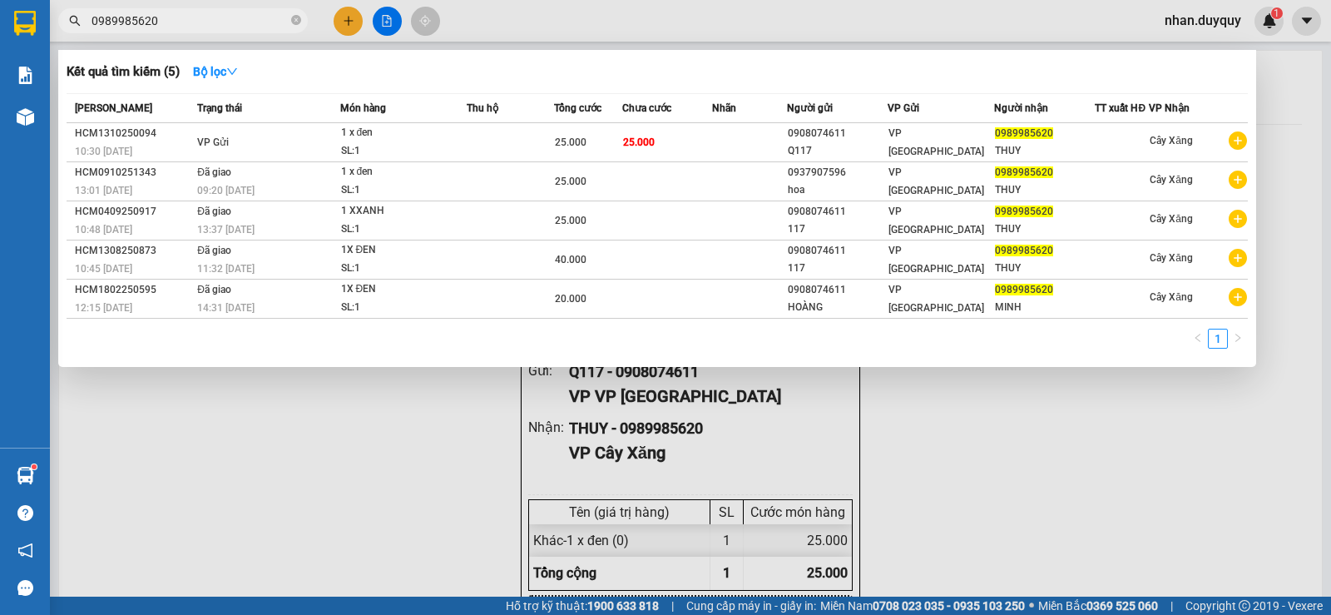
click at [290, 23] on span "0989985620" at bounding box center [183, 20] width 250 height 25
click at [296, 19] on icon "close-circle" at bounding box center [296, 20] width 10 height 10
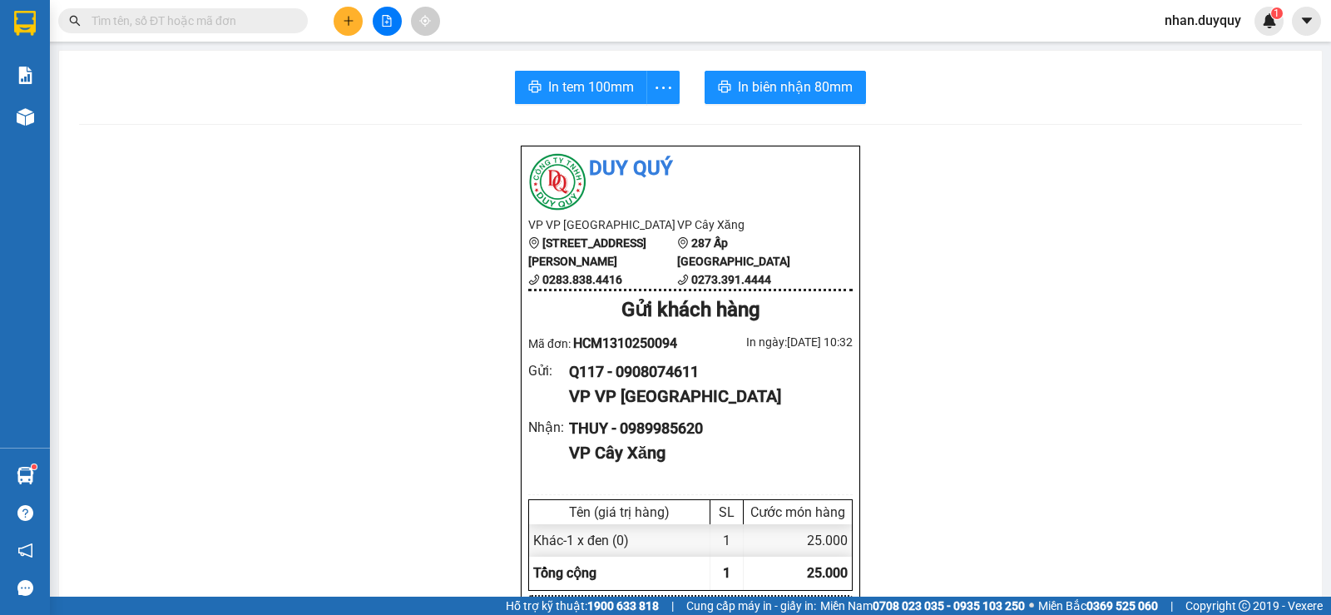
click at [179, 20] on input "text" at bounding box center [190, 21] width 196 height 18
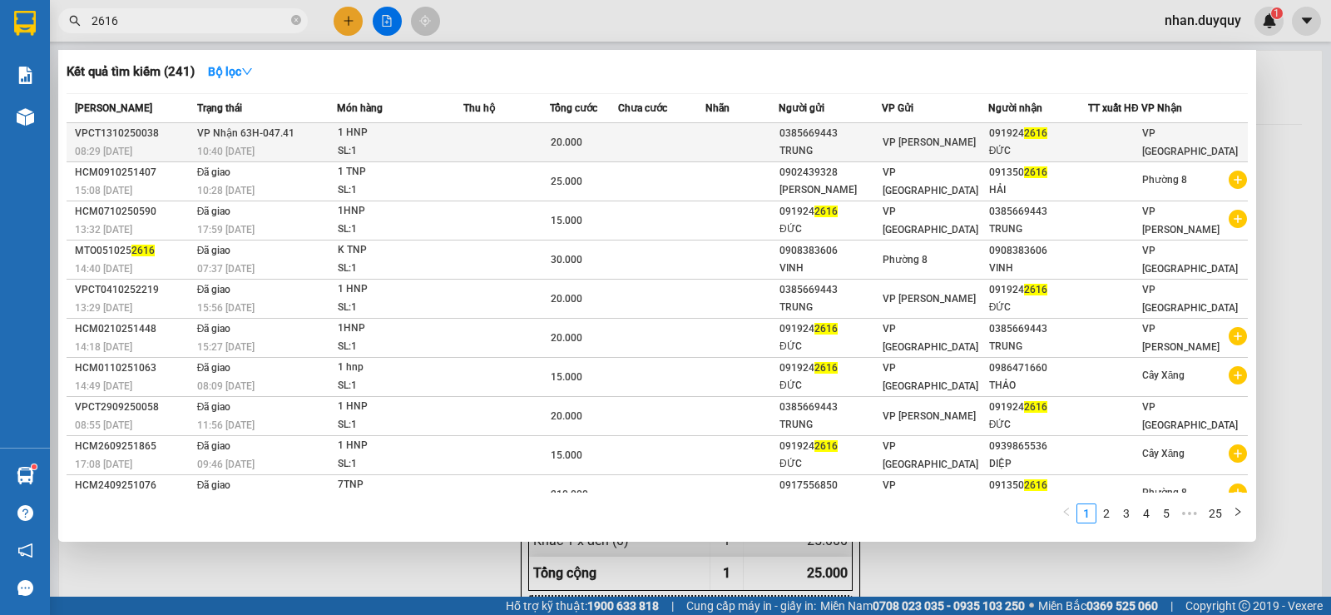
type input "2616"
click at [1027, 146] on div "ĐỨC" at bounding box center [1038, 150] width 98 height 17
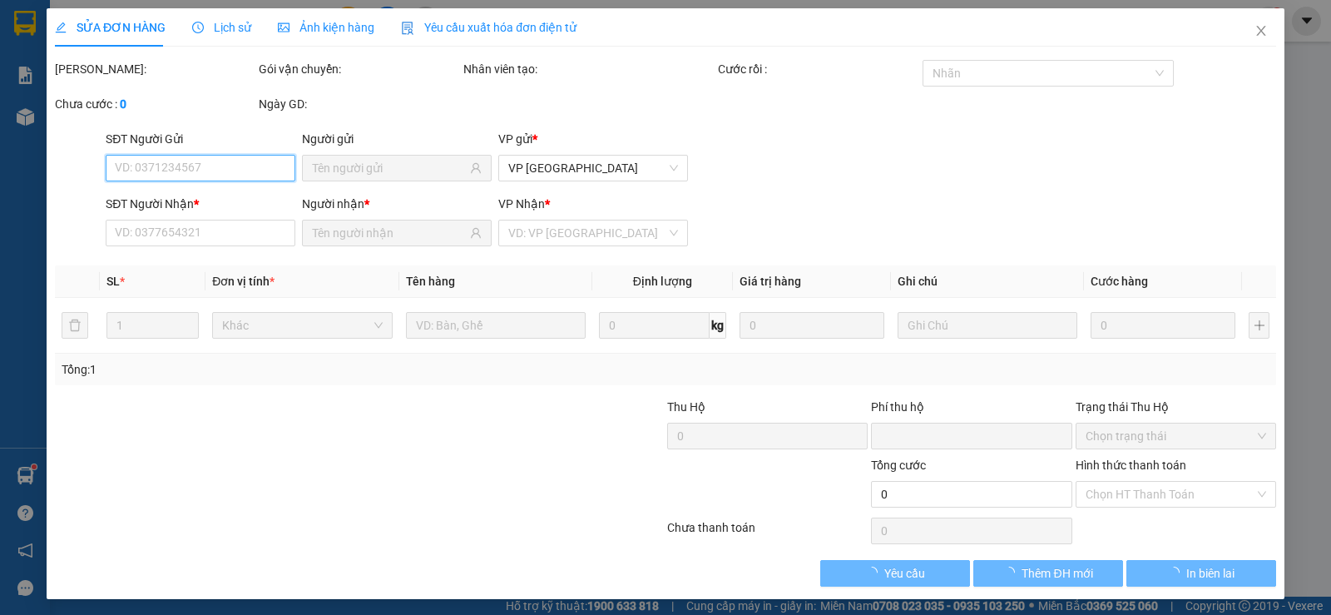
type input "0385669443"
type input "TRUNG"
type input "0919242616"
type input "ĐỨC"
type input "0"
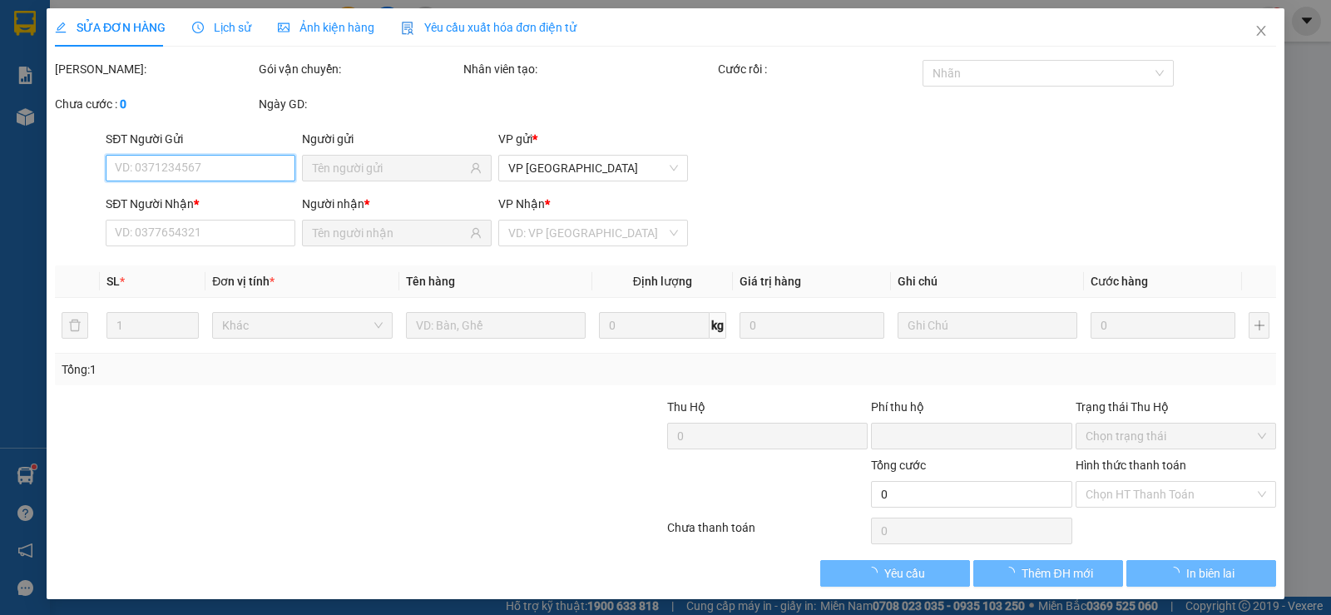
type input "20.000"
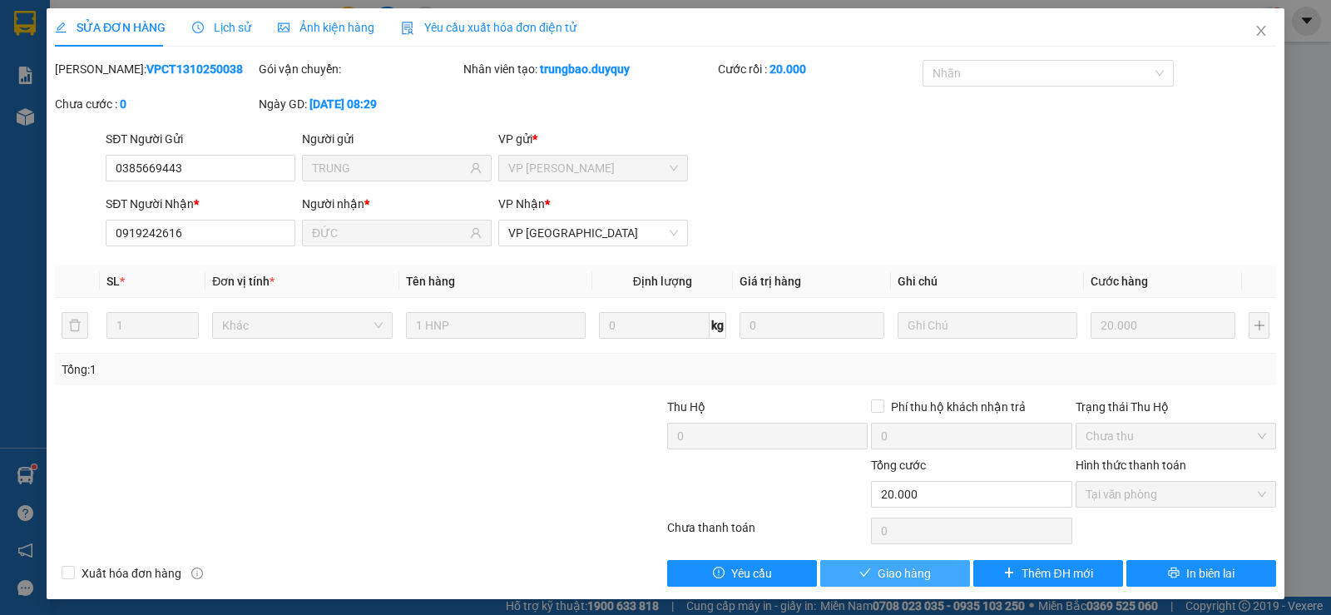
click at [893, 572] on span "Giao hàng" at bounding box center [904, 573] width 53 height 18
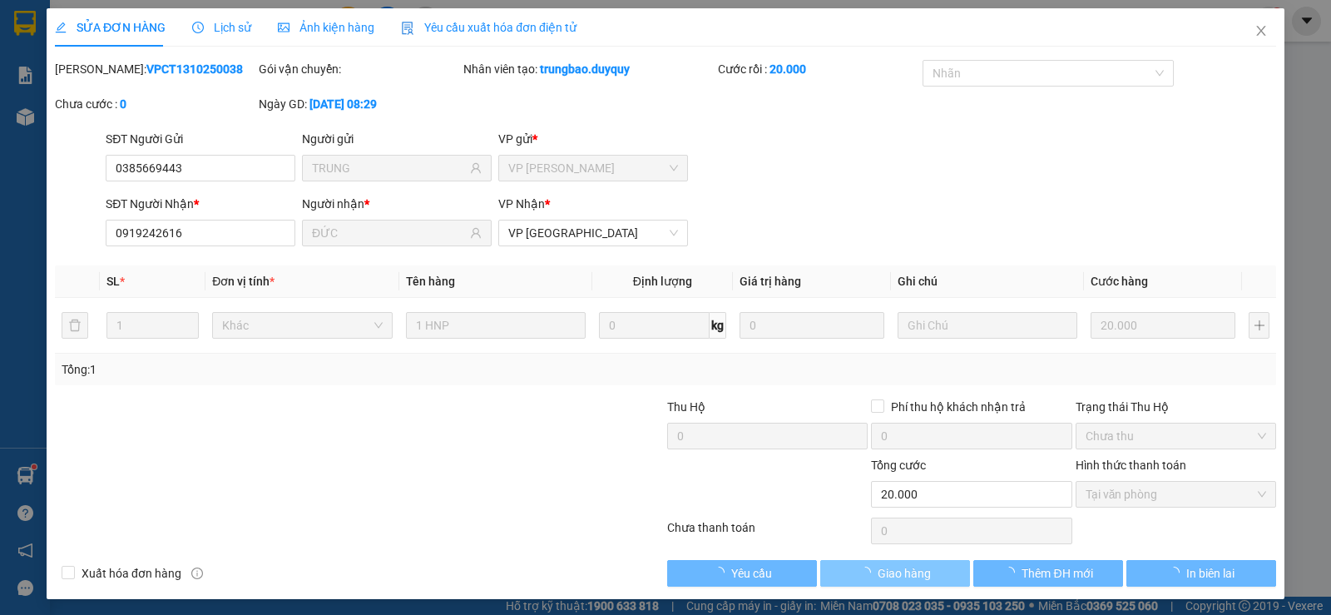
click at [893, 572] on span "Giao hàng" at bounding box center [904, 573] width 53 height 18
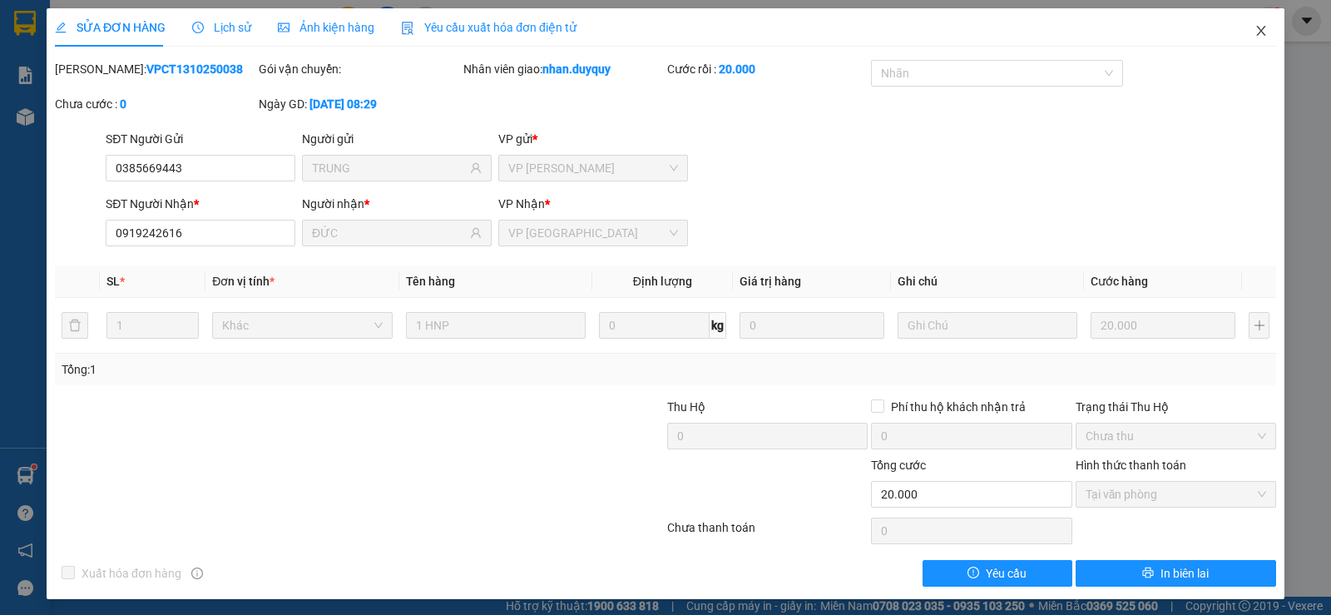
click at [1258, 30] on span "Close" at bounding box center [1261, 31] width 47 height 47
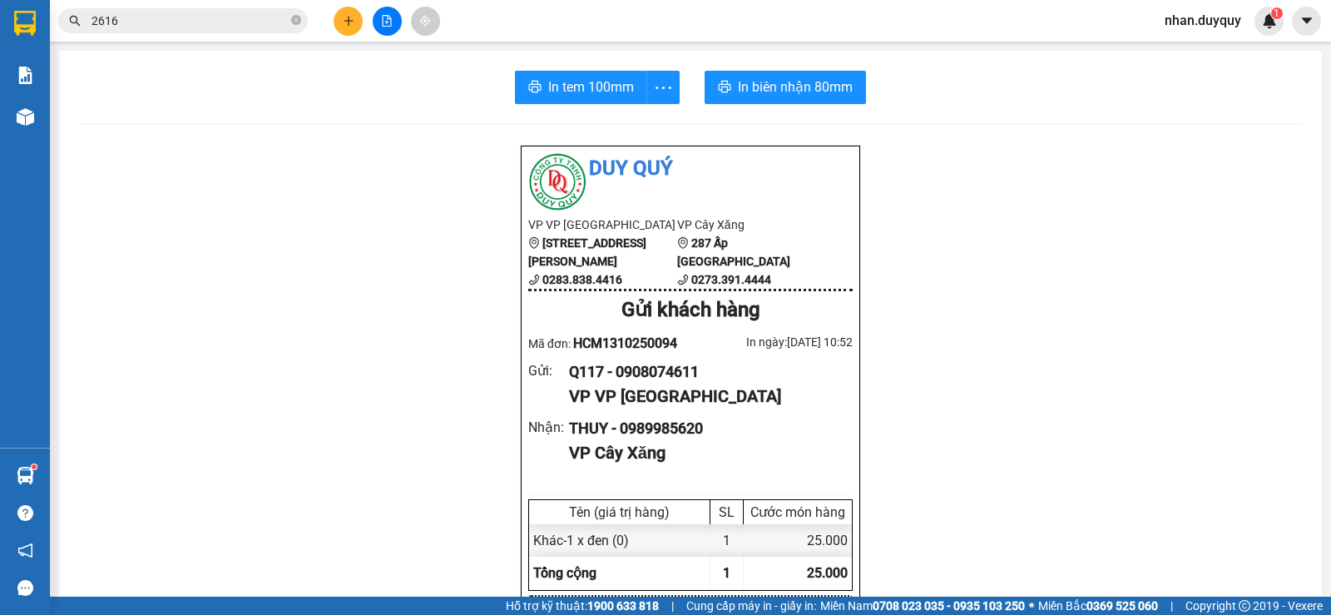
click at [248, 25] on input "2616" at bounding box center [190, 21] width 196 height 18
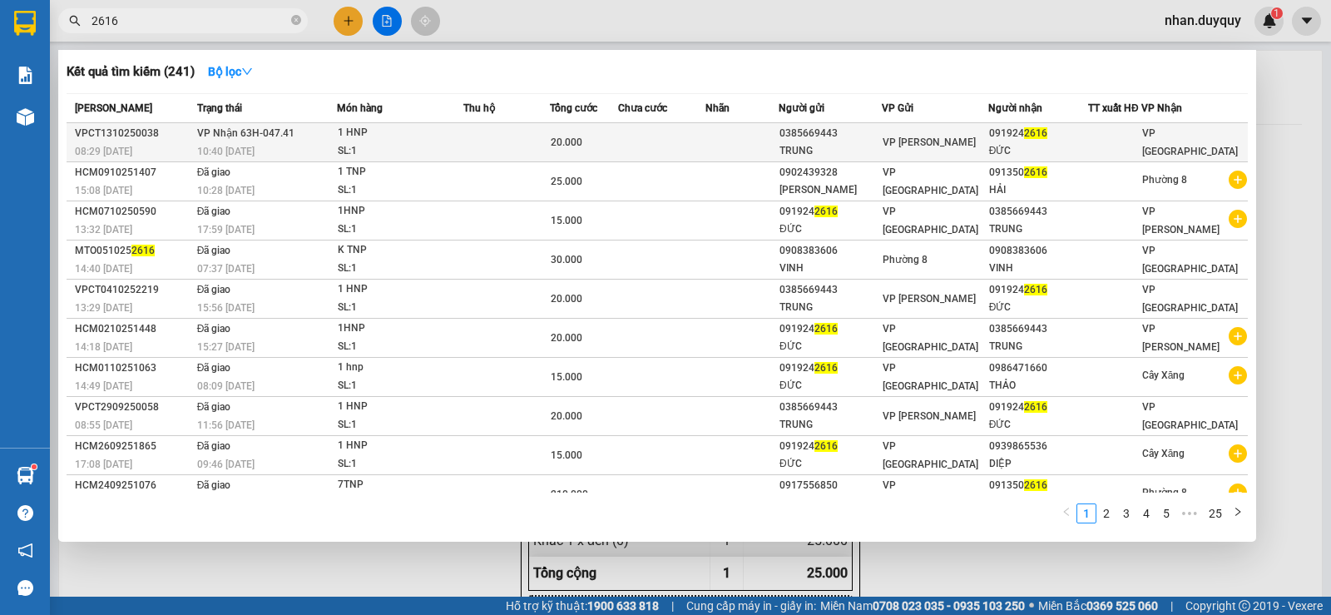
click at [1029, 136] on span "2616" at bounding box center [1035, 133] width 23 height 12
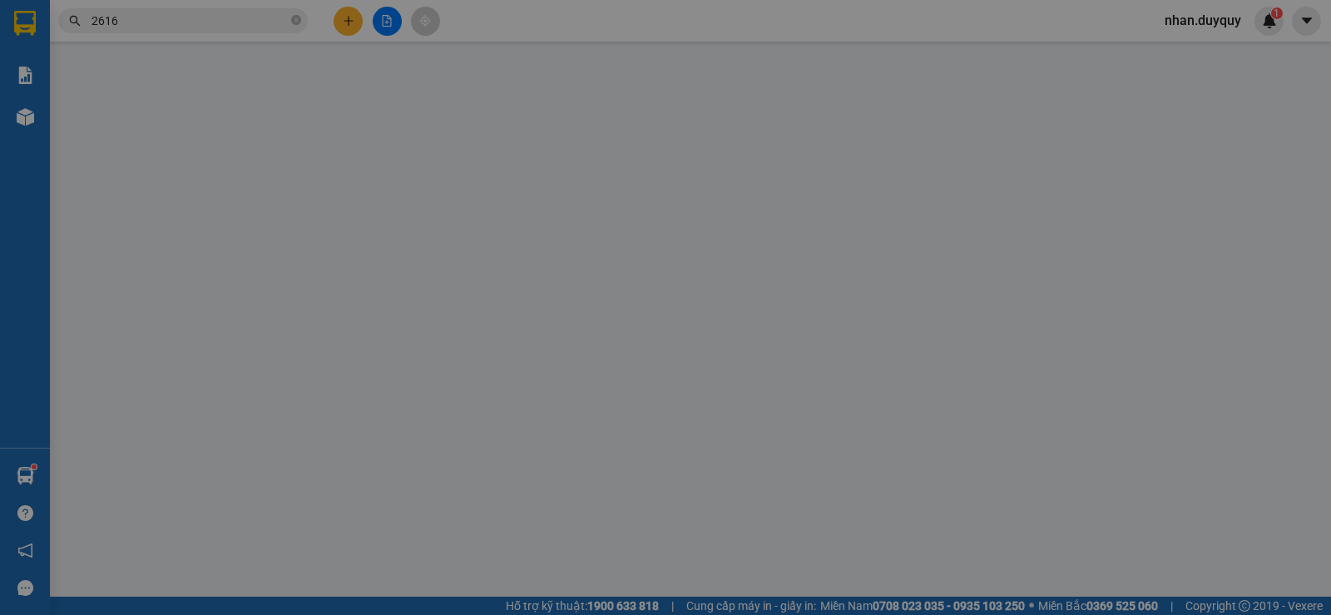
type input "0385669443"
type input "TRUNG"
type input "0919242616"
type input "ĐỨC"
type input "0"
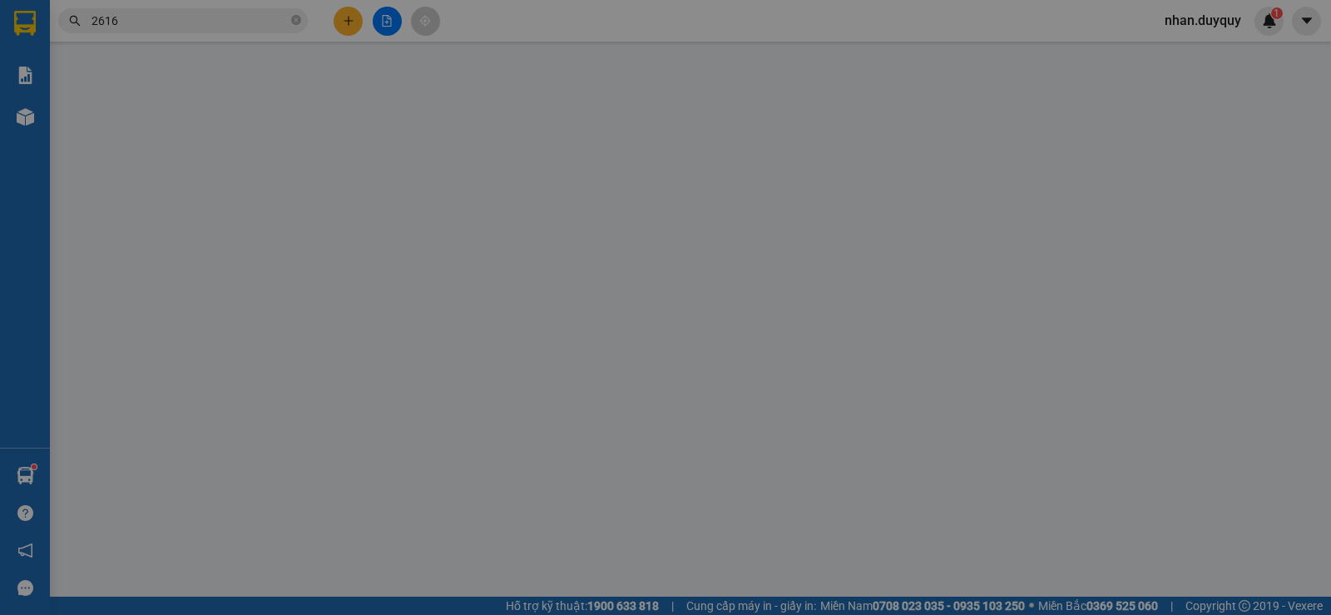
type input "20.000"
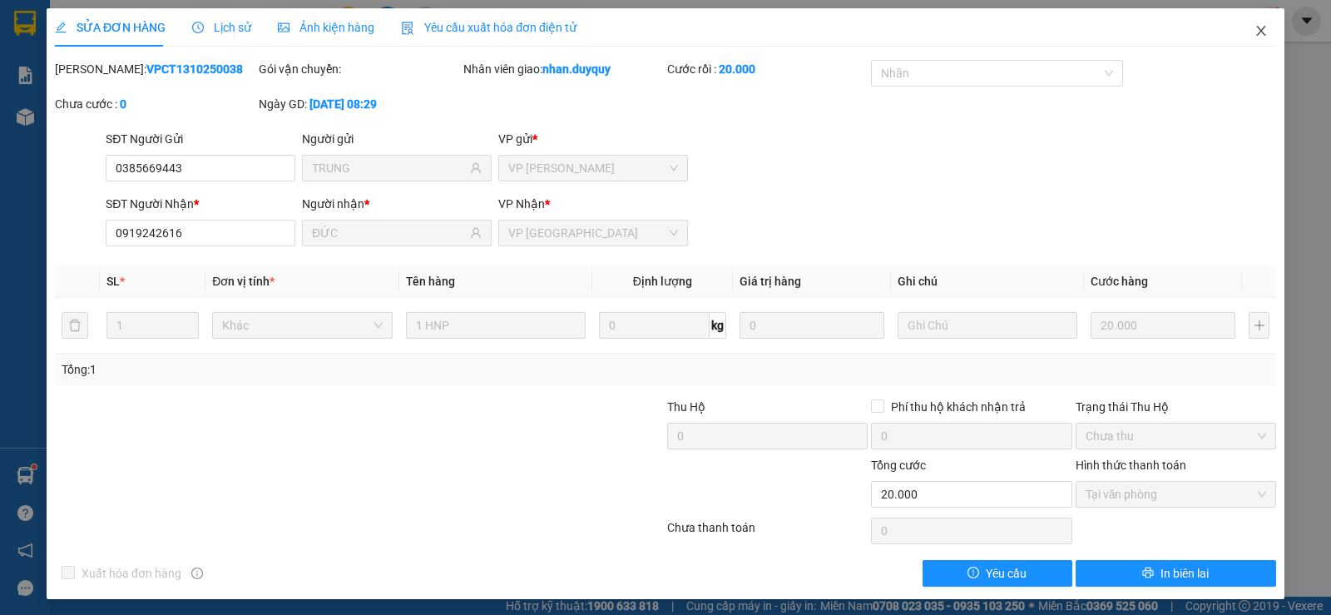
click at [1254, 30] on icon "close" at bounding box center [1260, 30] width 13 height 13
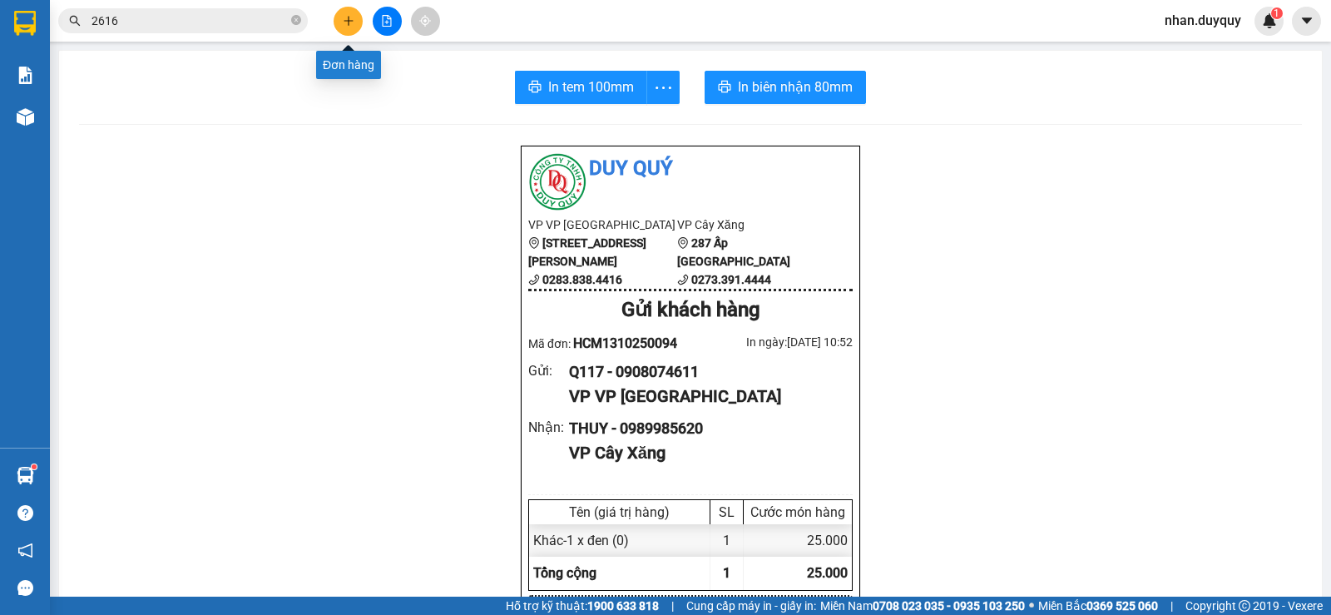
click at [361, 23] on button at bounding box center [348, 21] width 29 height 29
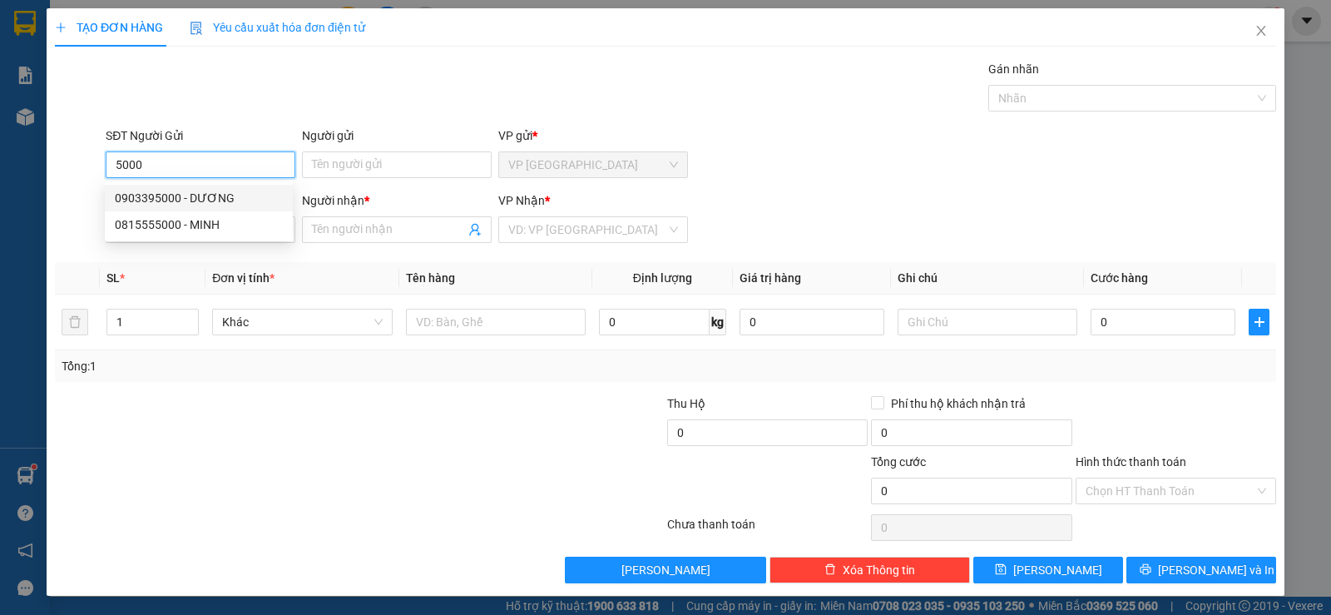
click at [179, 200] on div "0903395000 - DƯƠNG" at bounding box center [199, 198] width 168 height 18
type input "0903395000"
type input "DƯƠNG"
type input "0933269749"
type input "LỢI"
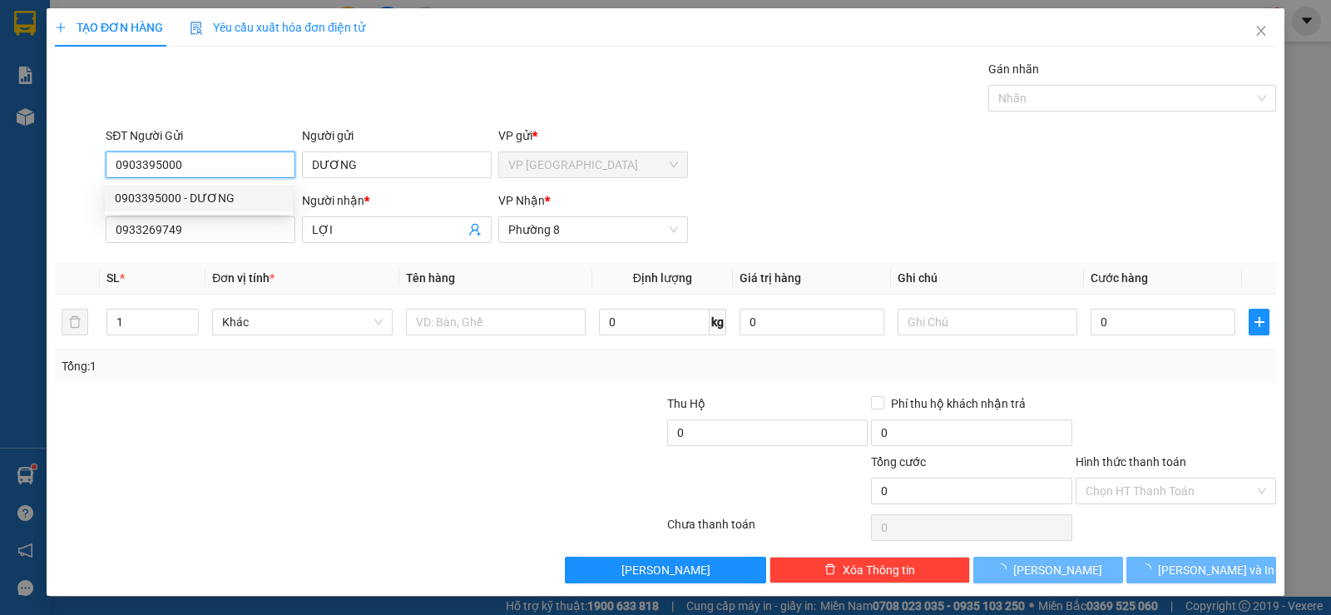
type input "60.000"
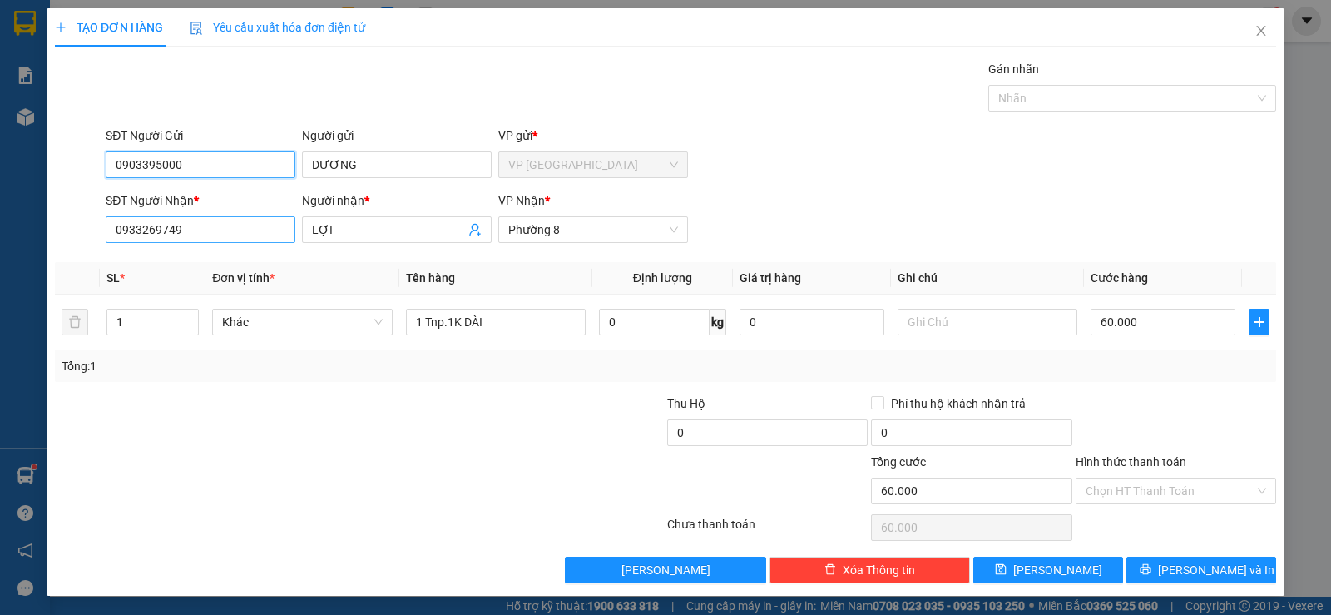
type input "0903395000"
click at [220, 235] on input "0933269749" at bounding box center [201, 229] width 190 height 27
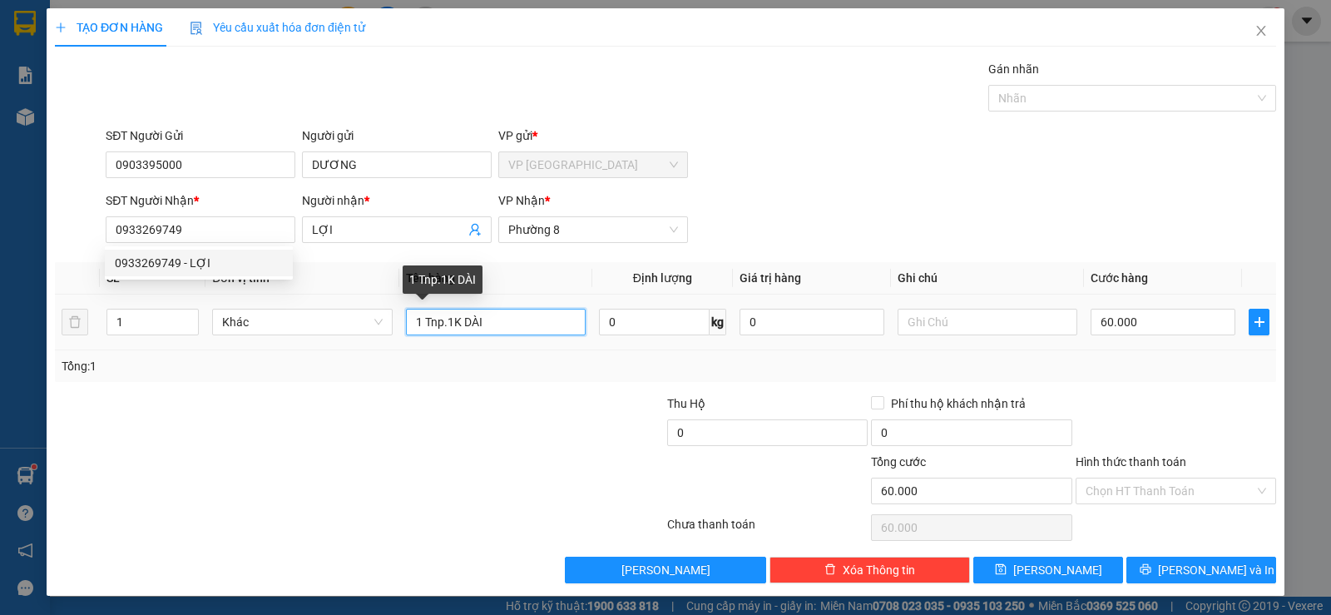
click at [486, 324] on input "1 Tnp.1K DÀI" at bounding box center [496, 322] width 180 height 27
type input "1 hnp"
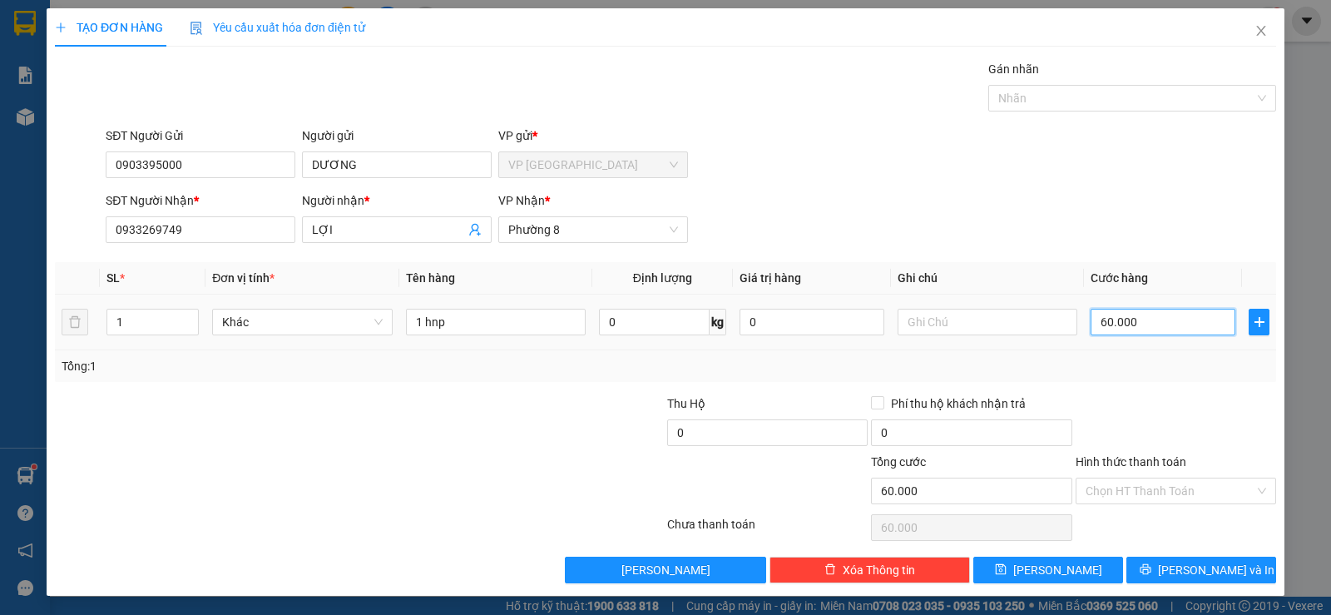
click at [1152, 324] on input "60.000" at bounding box center [1163, 322] width 145 height 27
type input "2"
type input "20"
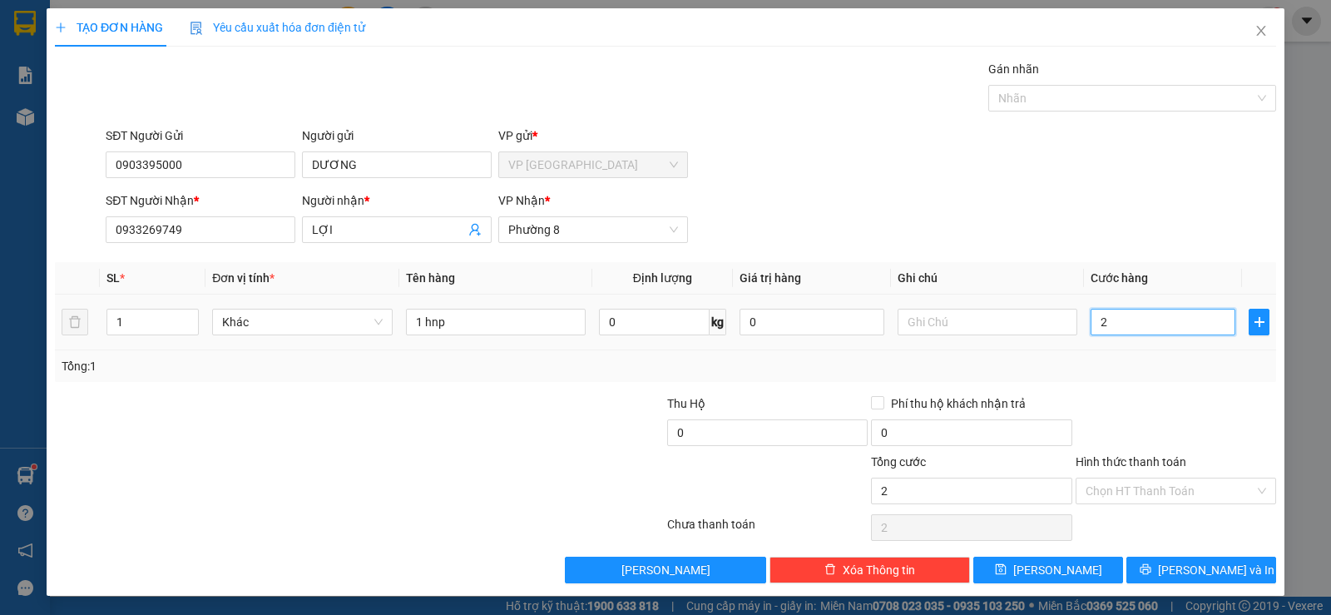
type input "20"
type input "20.000"
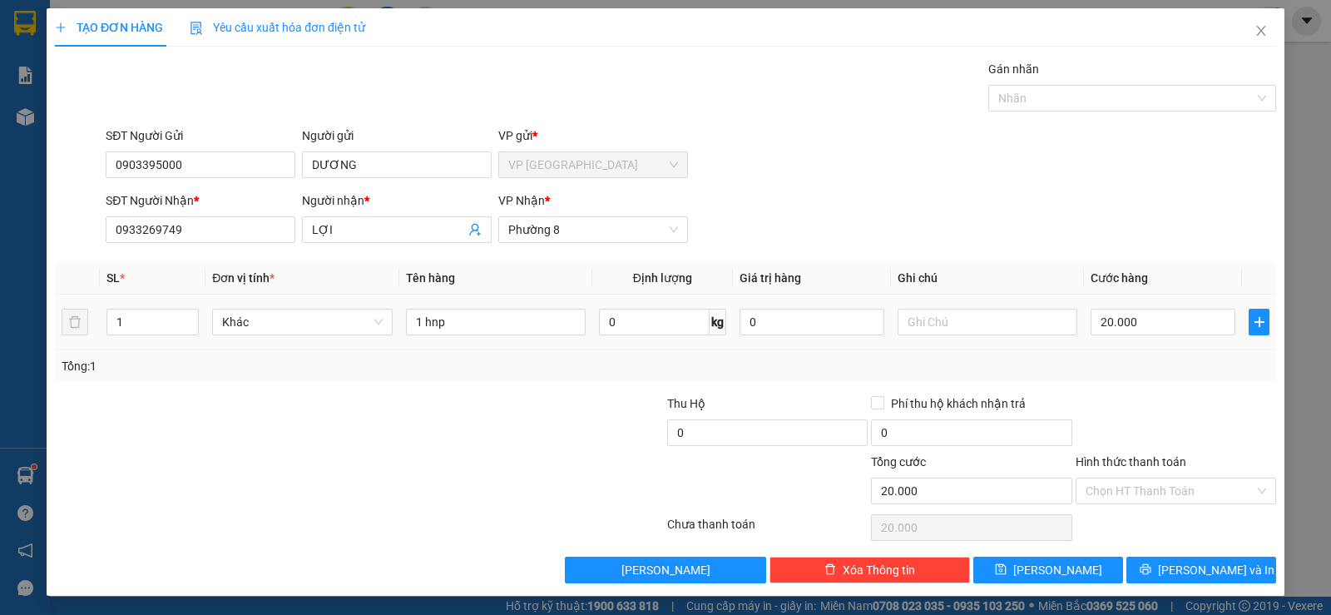
click at [1172, 387] on div "Transit Pickup Surcharge Ids Transit Deliver Surcharge Ids Transit Deliver Surc…" at bounding box center [665, 321] width 1221 height 523
click at [1151, 568] on icon "printer" at bounding box center [1146, 569] width 12 height 12
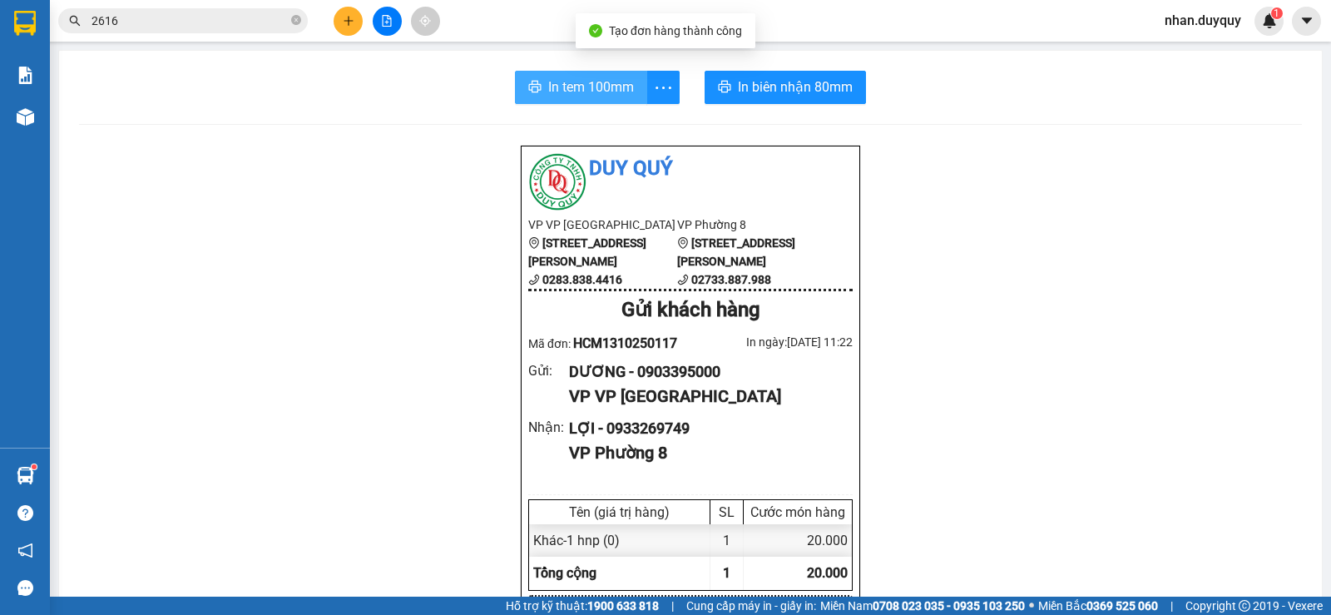
click at [529, 82] on icon "printer" at bounding box center [535, 87] width 12 height 12
click at [355, 25] on button at bounding box center [348, 21] width 29 height 29
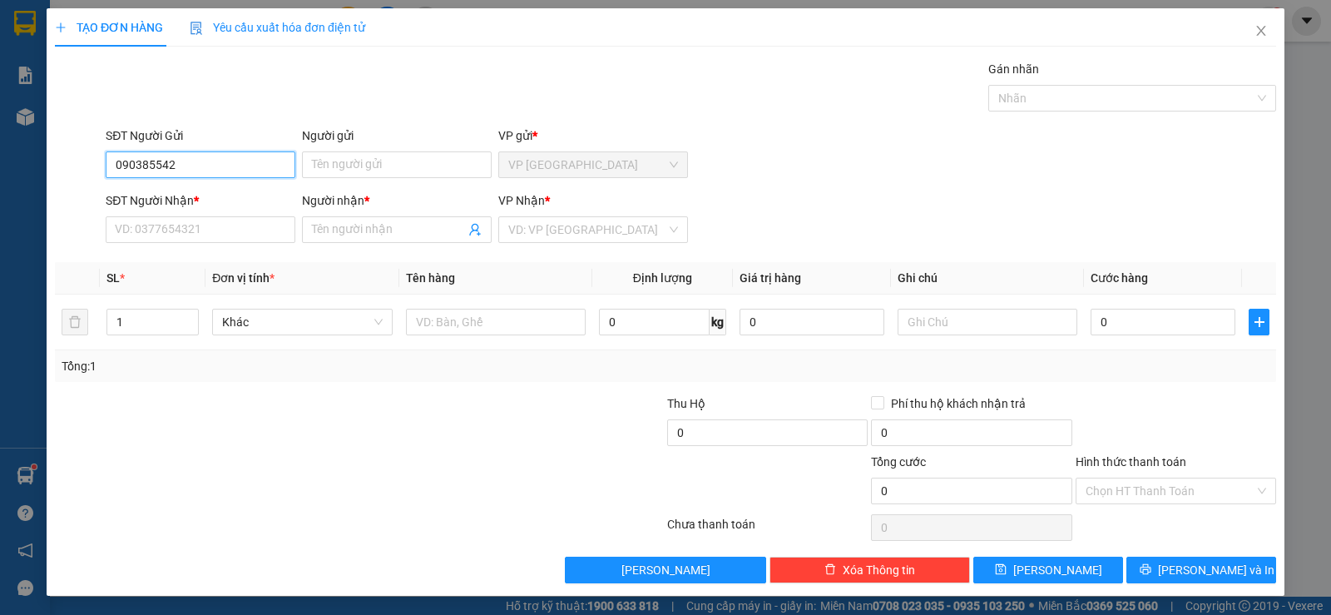
type input "0903855429"
click at [241, 200] on div "0903855429 - THƯ" at bounding box center [199, 198] width 168 height 18
type input "THƯ"
type input "0977976569"
type input "THỊNH"
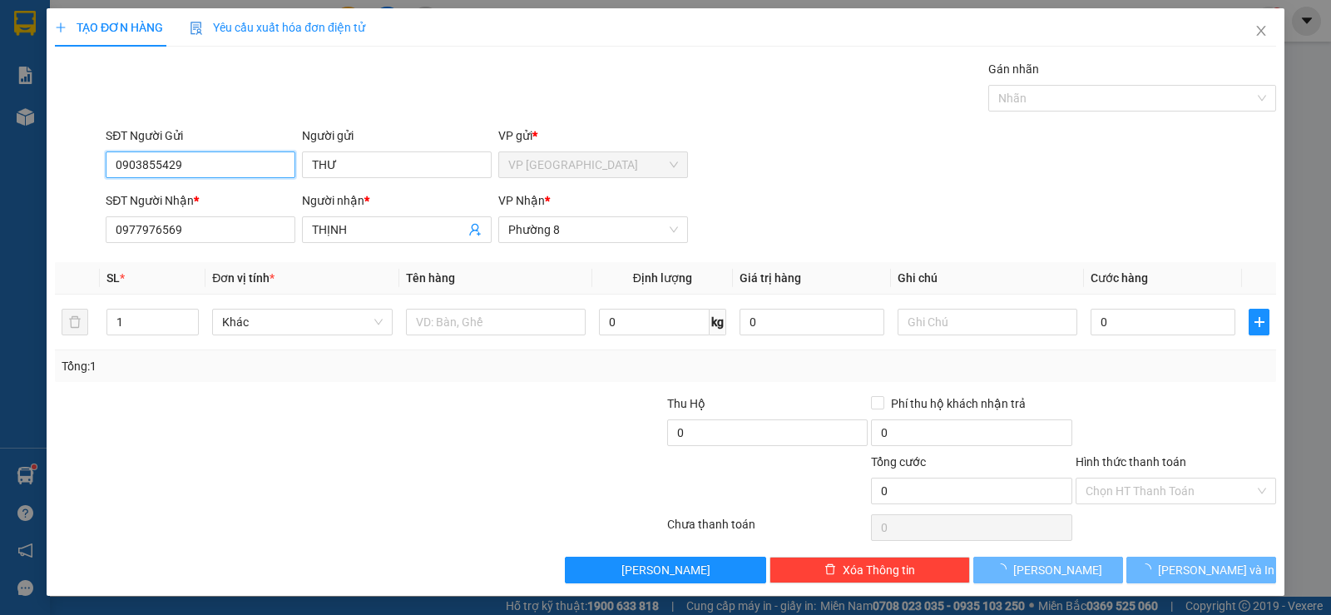
type input "35.000"
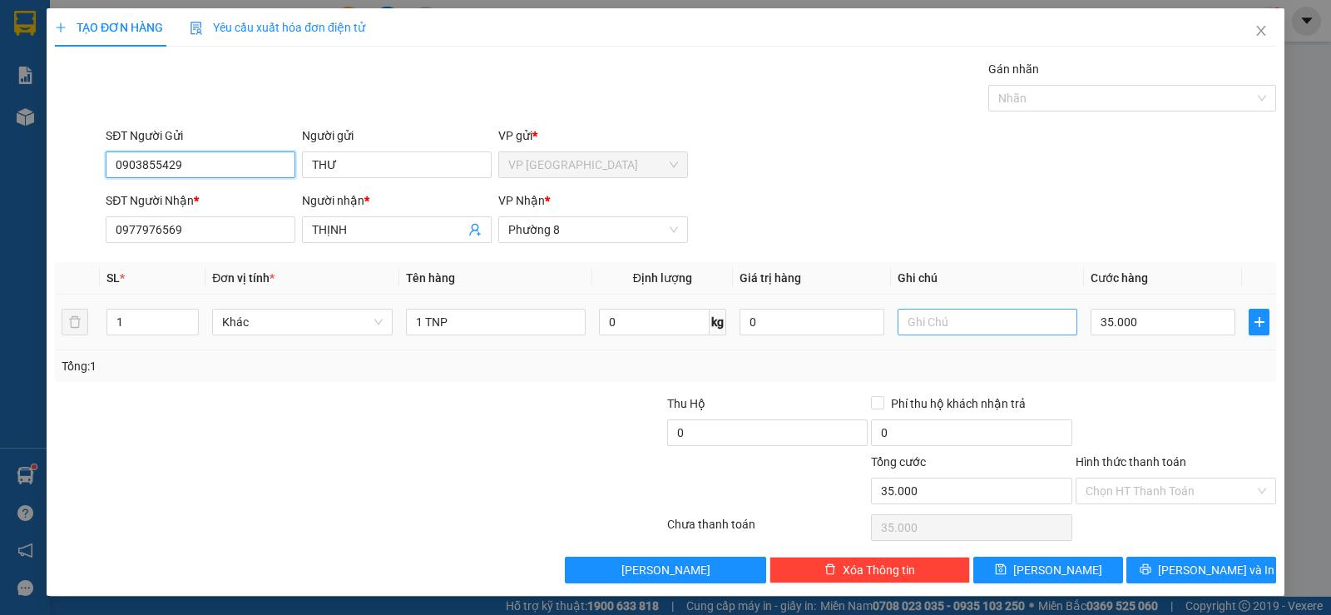
type input "0903855429"
click at [941, 334] on input "text" at bounding box center [988, 322] width 180 height 27
type input "Hàng Ướt sẵn"
click at [1180, 325] on input "35.000" at bounding box center [1163, 322] width 145 height 27
click at [1150, 369] on div "Tổng: 1" at bounding box center [666, 366] width 1208 height 18
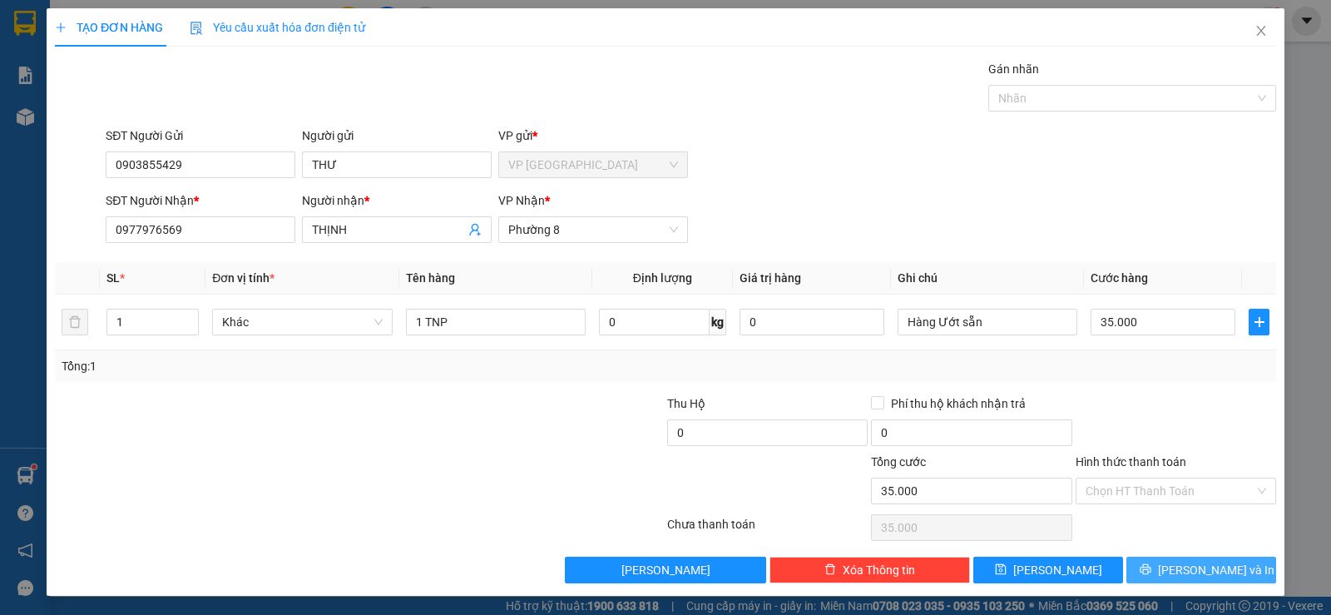
click at [1198, 575] on span "[PERSON_NAME] và In" at bounding box center [1216, 570] width 116 height 18
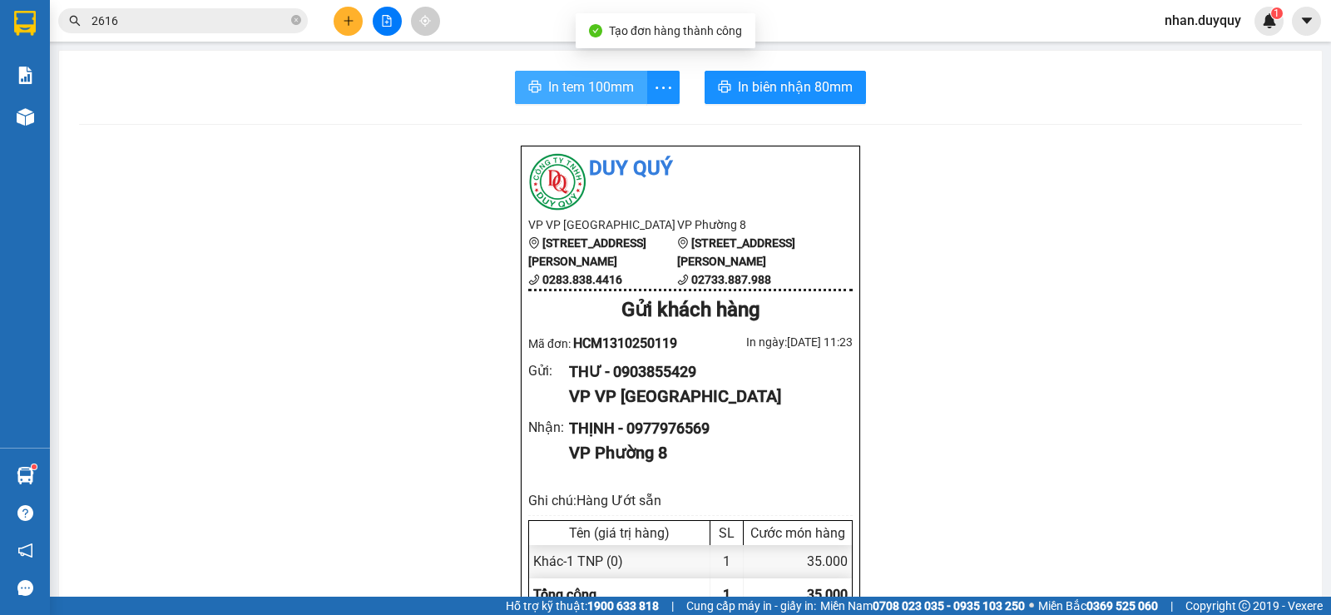
click at [603, 78] on span "In tem 100mm" at bounding box center [591, 87] width 86 height 21
click at [354, 27] on button at bounding box center [348, 21] width 29 height 29
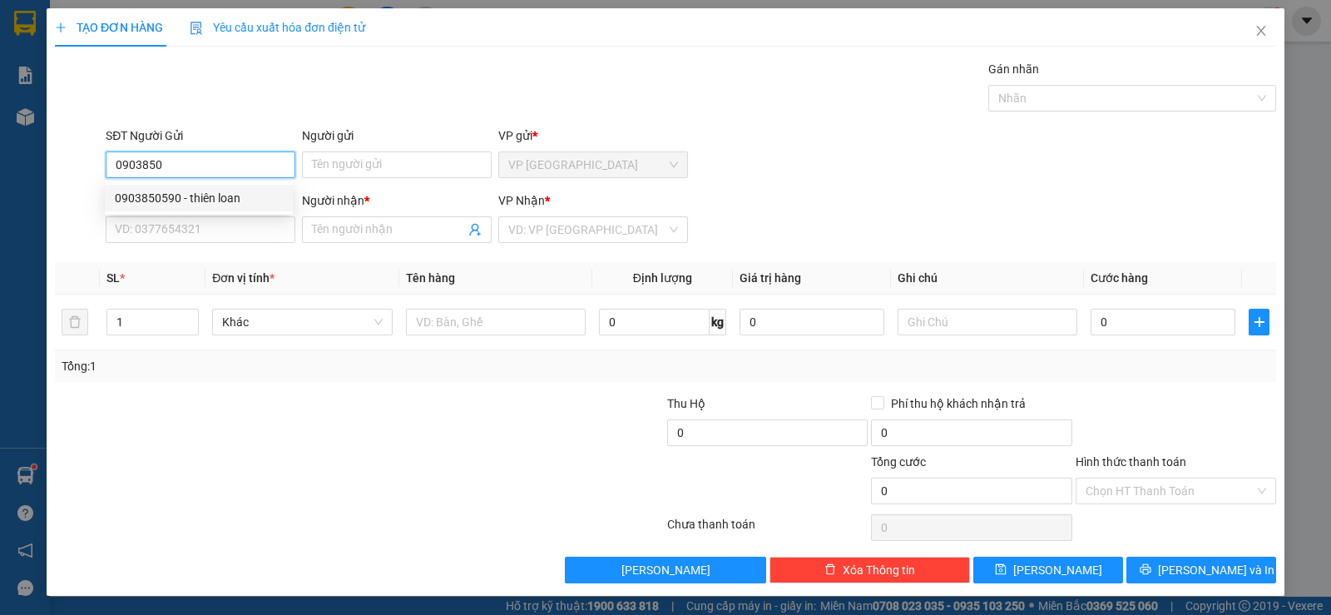
click at [222, 194] on div "0903850590 - thiên loan" at bounding box center [199, 198] width 168 height 18
type input "0903850590"
type input "thiên loan"
type input "0918609435"
type input "THẦY"
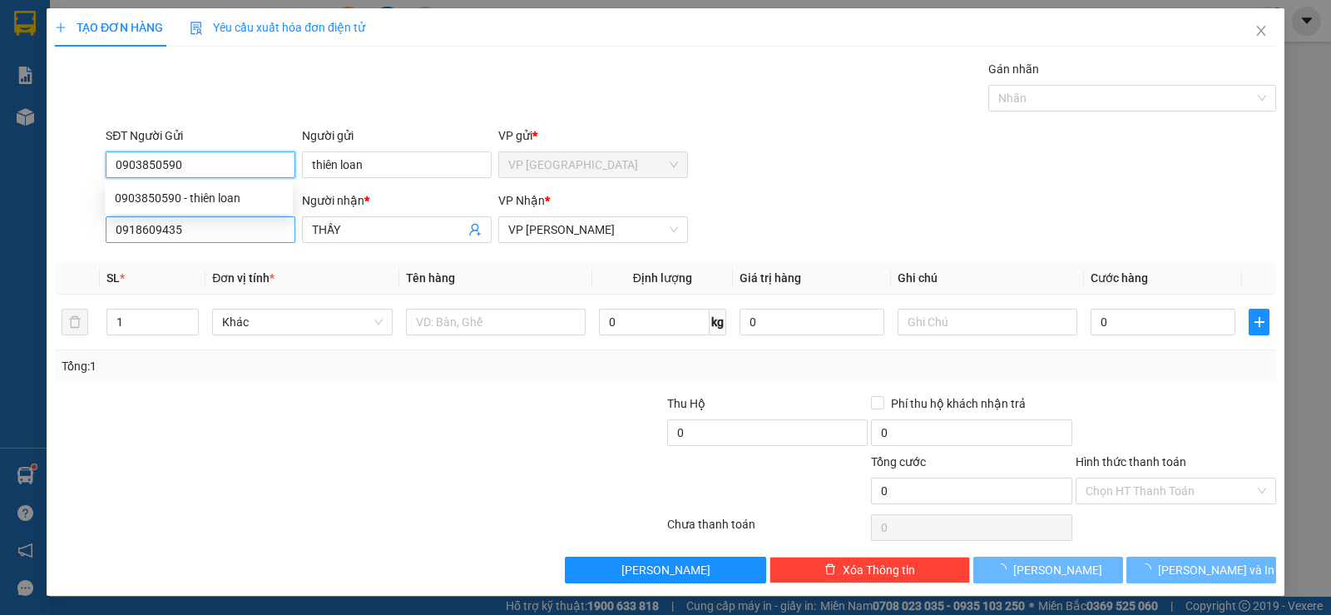
type input "20.000"
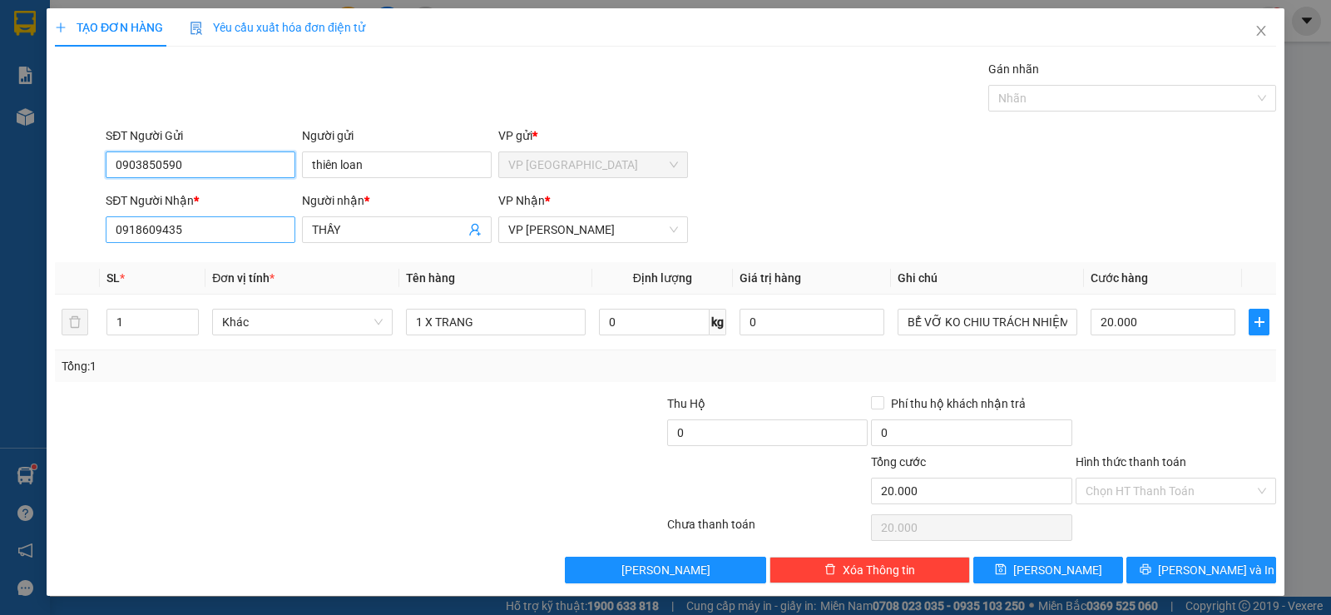
type input "0903850590"
click at [224, 224] on input "0918609435" at bounding box center [201, 229] width 190 height 27
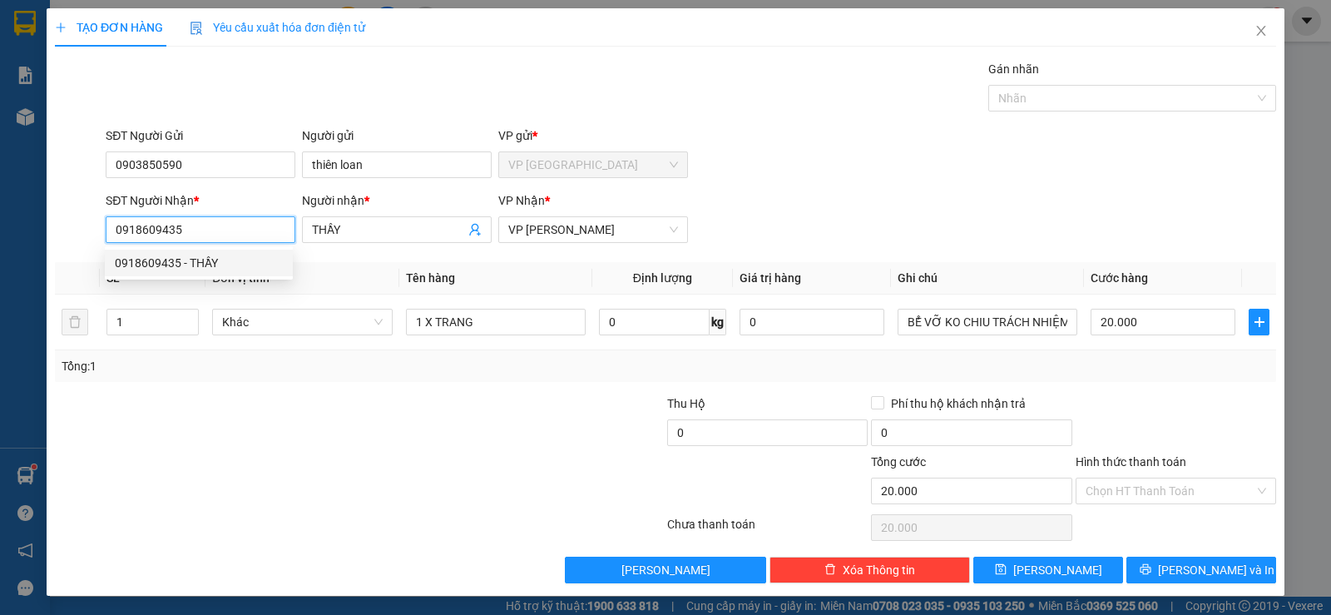
click at [224, 224] on input "0918609435" at bounding box center [201, 229] width 190 height 27
click at [168, 288] on div "0818716168 - TÂM" at bounding box center [199, 289] width 168 height 18
type input "0818716168"
type input "TÂM"
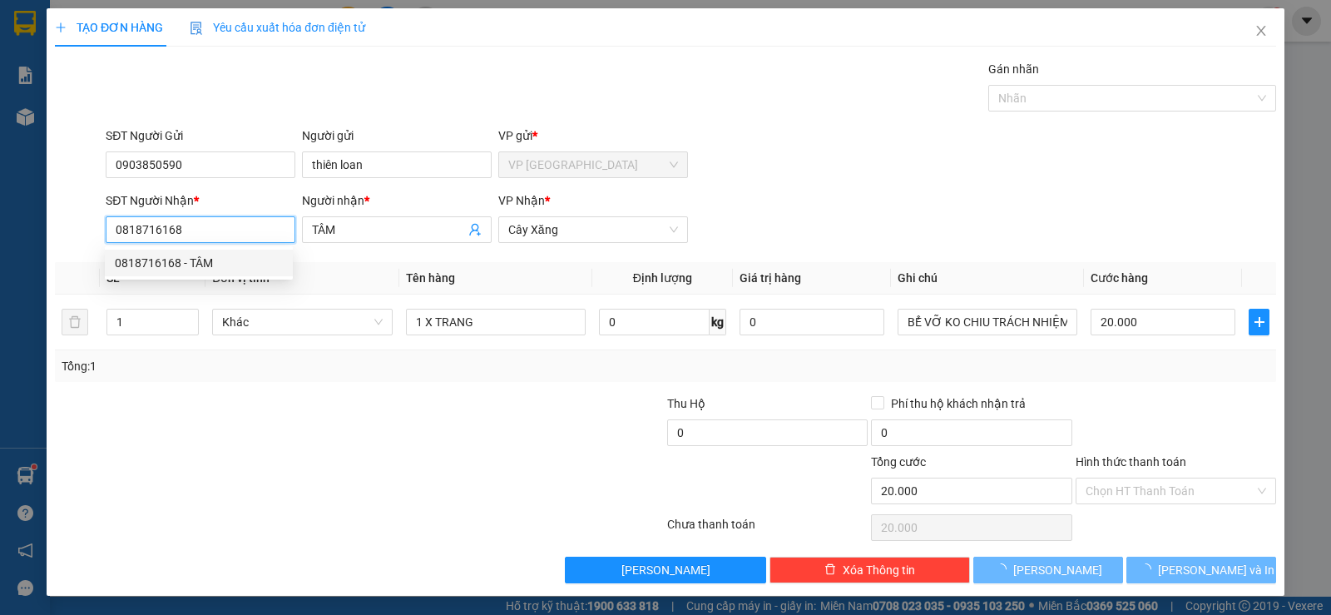
type input "50.000"
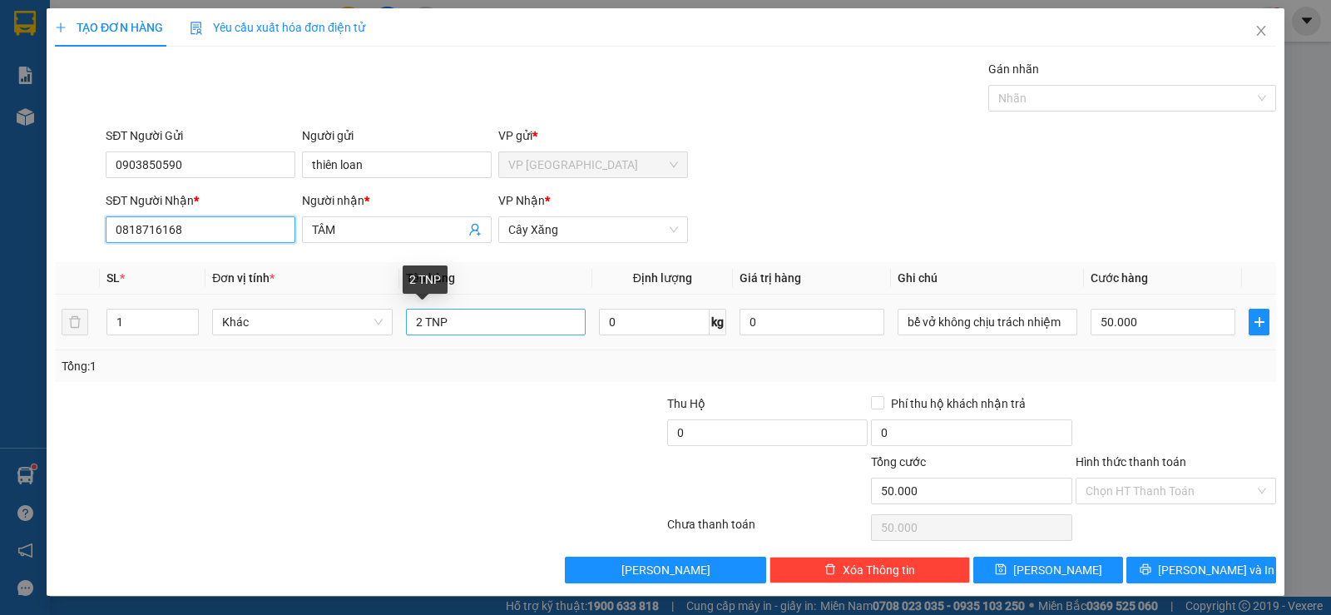
type input "0818716168"
click at [420, 319] on input "2 TNP" at bounding box center [496, 322] width 180 height 27
type input "1TNP"
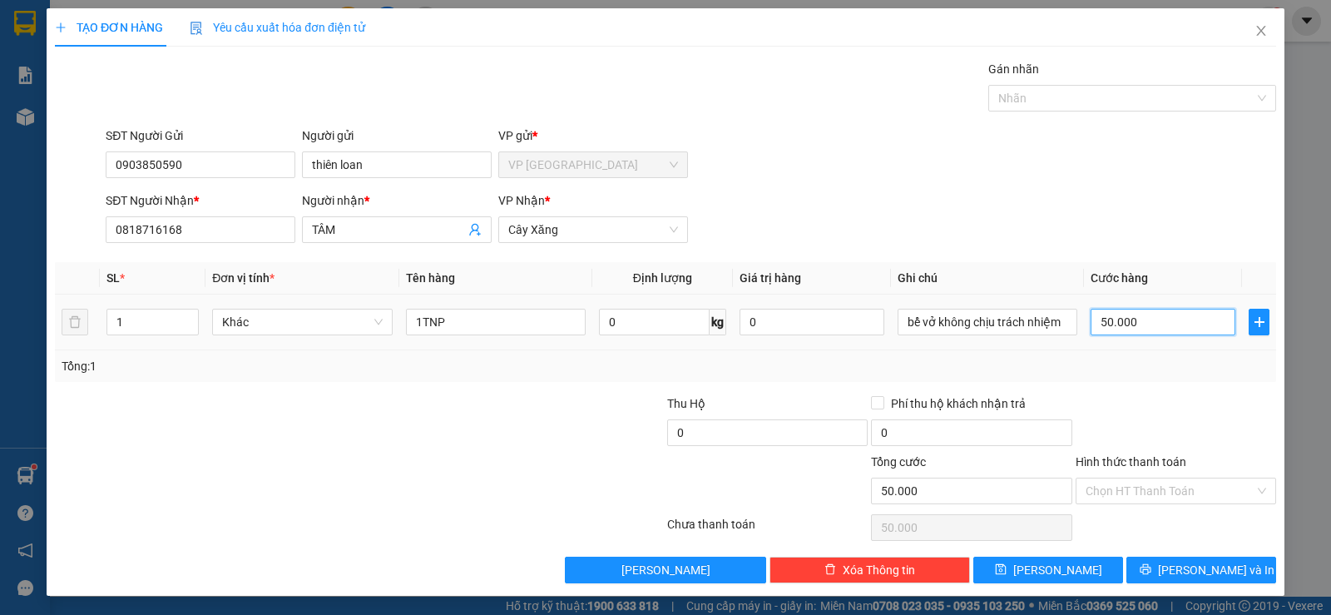
click at [1155, 330] on input "50.000" at bounding box center [1163, 322] width 145 height 27
type input "2"
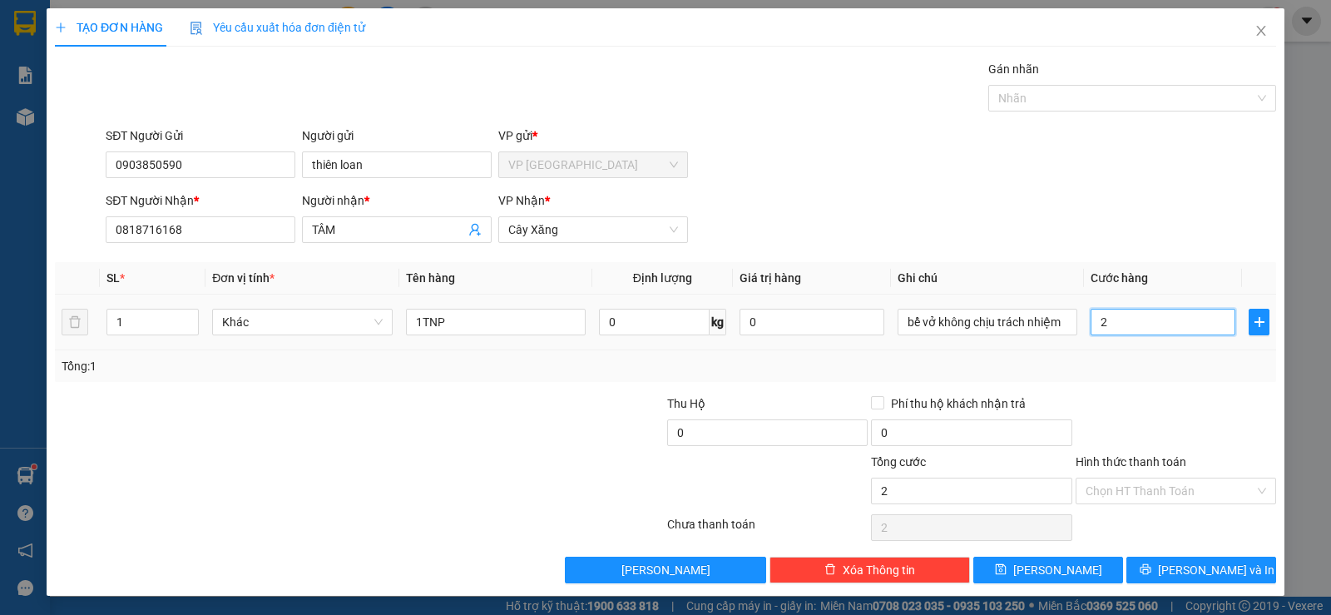
type input "25"
type input "25.000"
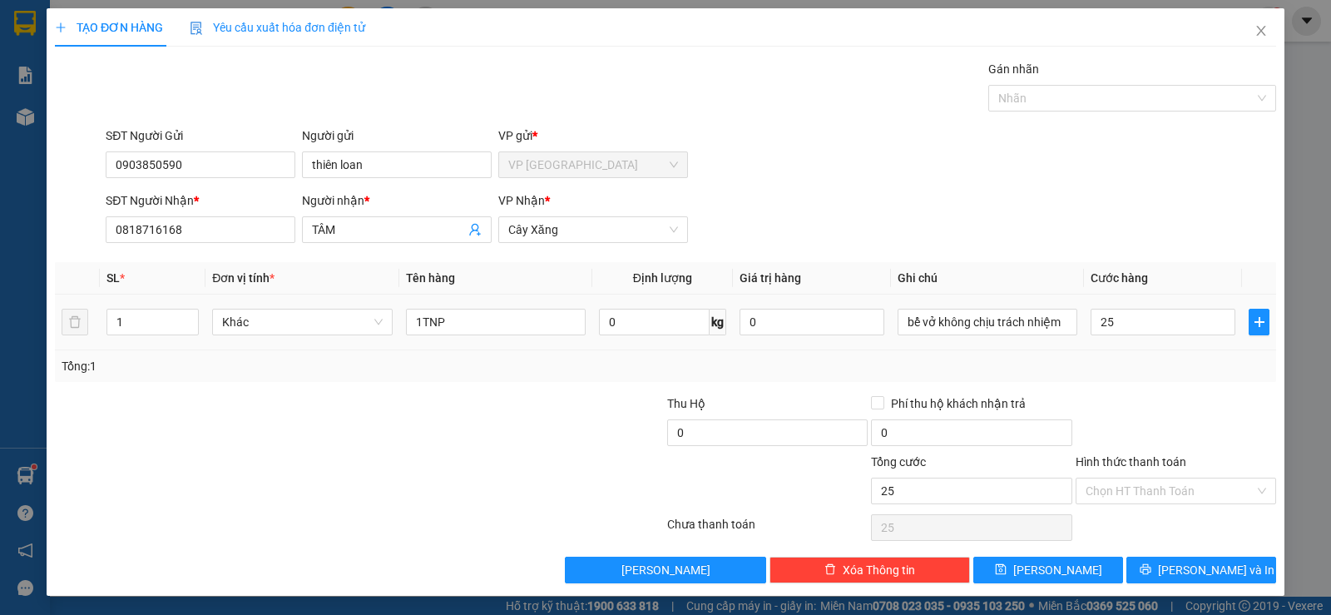
type input "25.000"
click at [1146, 370] on div "Tổng: 1" at bounding box center [666, 366] width 1208 height 18
click at [1149, 568] on button "[PERSON_NAME] và In" at bounding box center [1201, 570] width 150 height 27
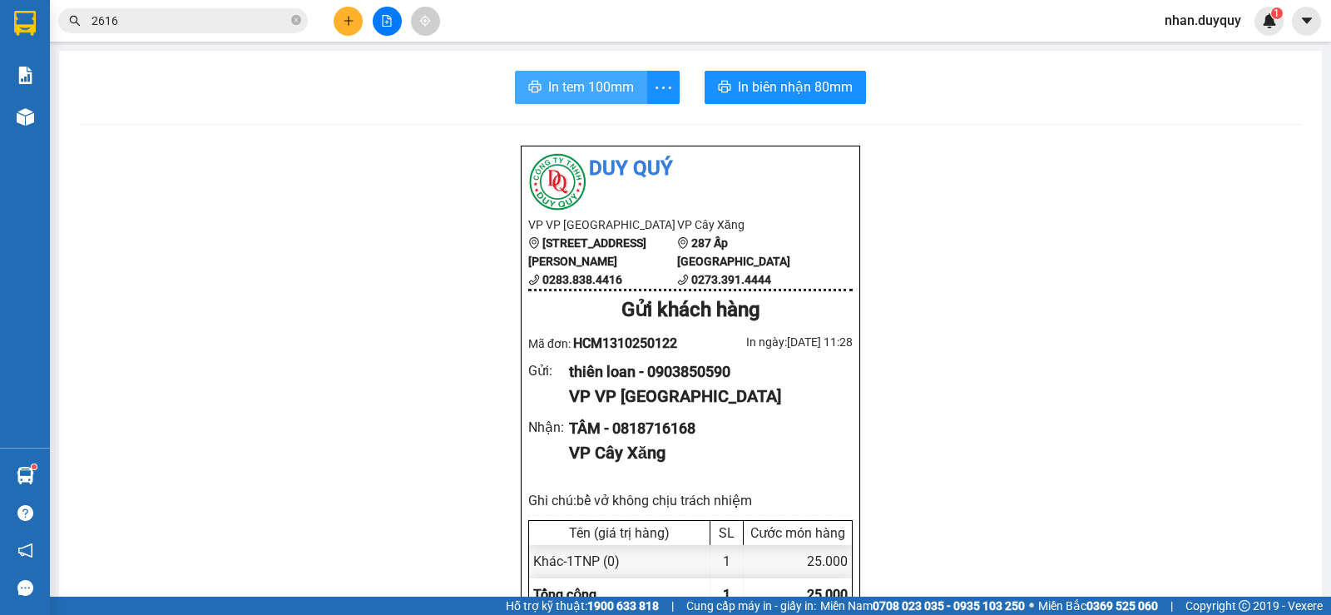
click at [573, 88] on span "In tem 100mm" at bounding box center [591, 87] width 86 height 21
click at [297, 21] on icon "close-circle" at bounding box center [296, 20] width 10 height 10
click at [282, 26] on input "text" at bounding box center [190, 21] width 196 height 18
click at [190, 19] on input "0" at bounding box center [190, 21] width 196 height 18
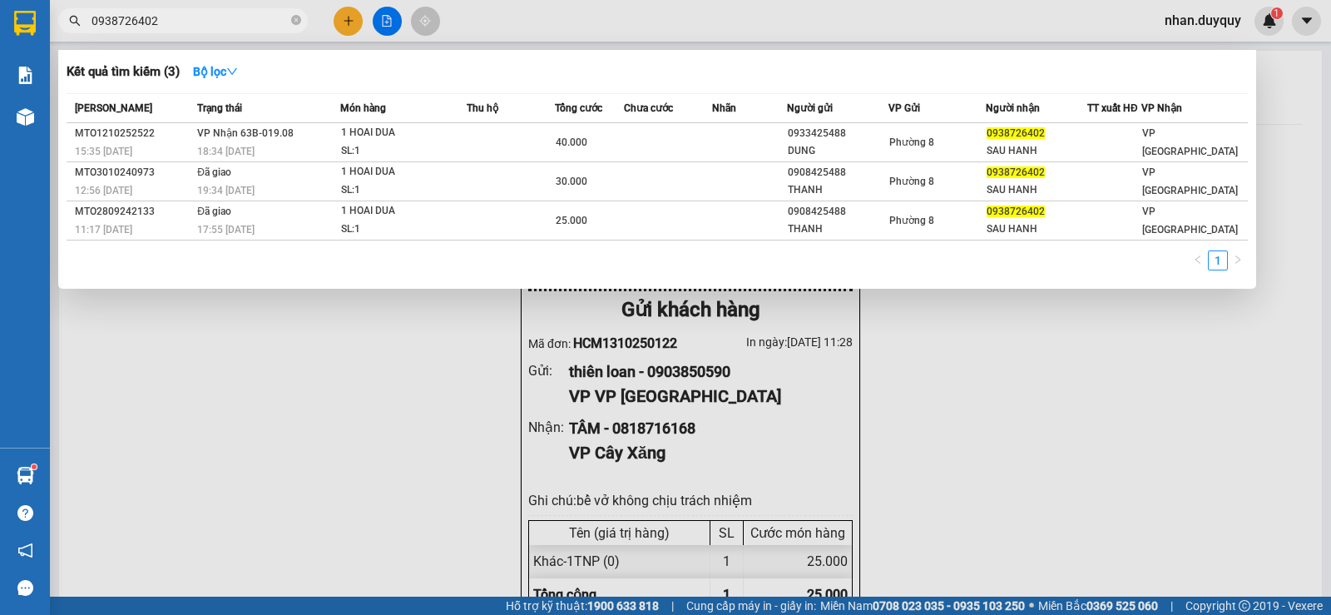
type input "0938726402"
click at [339, 22] on div at bounding box center [665, 307] width 1331 height 615
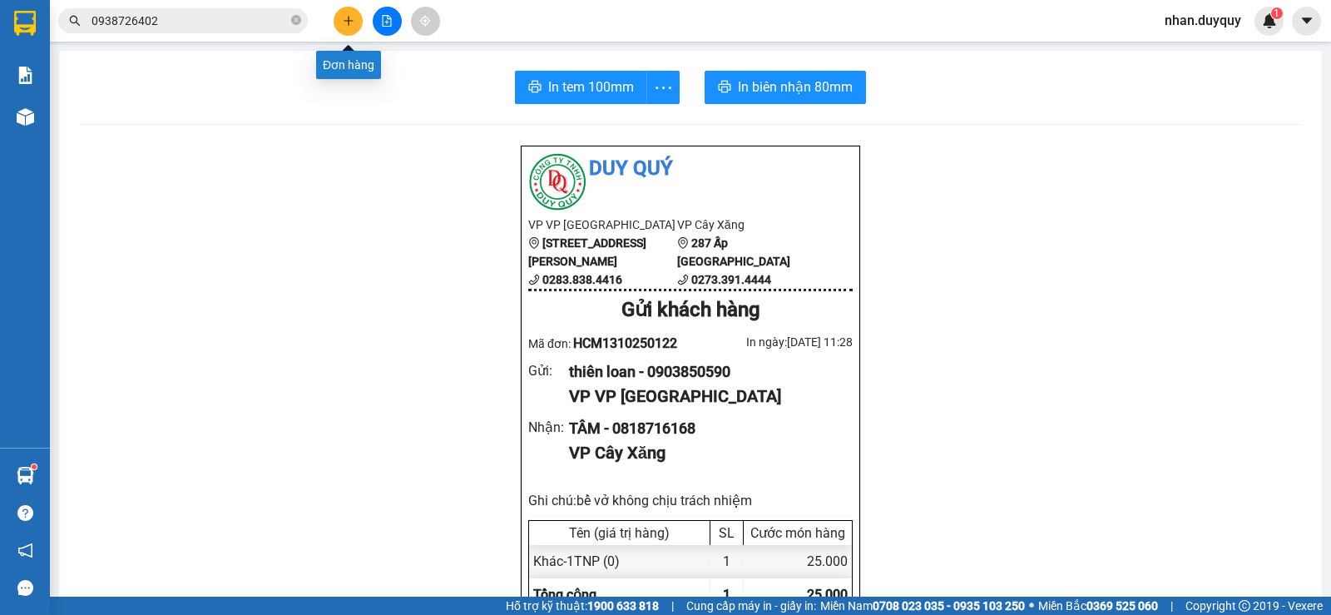
click at [339, 22] on button at bounding box center [348, 21] width 29 height 29
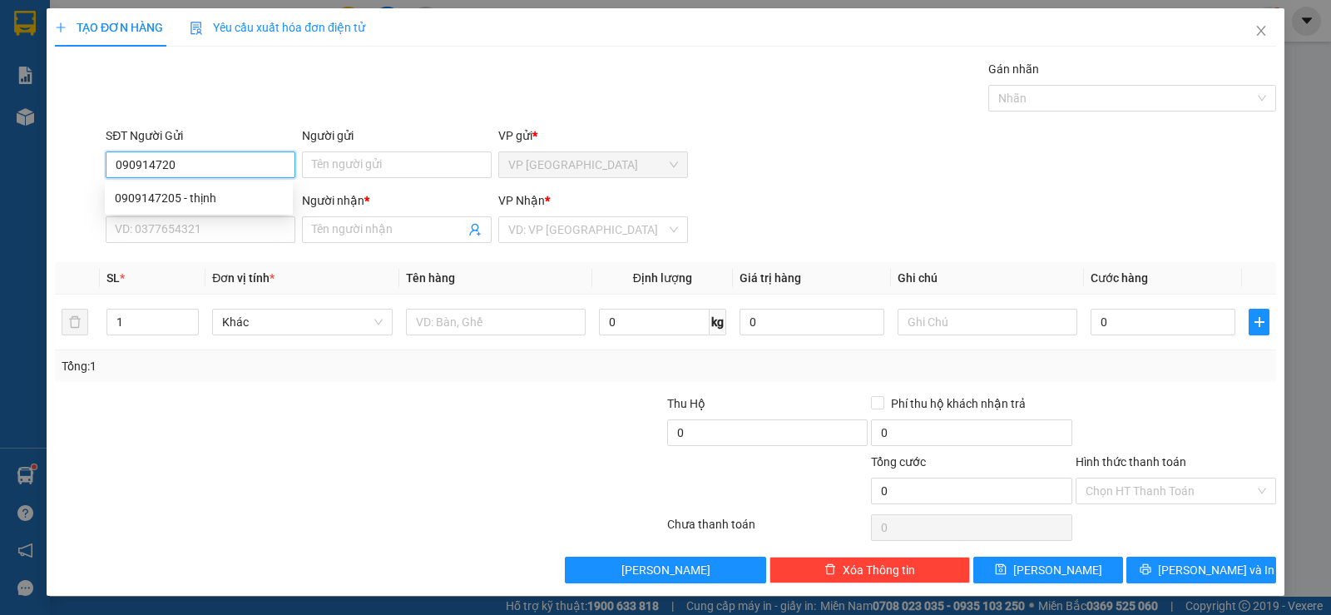
type input "0909147205"
click at [182, 193] on div "0909147205 - thịnh" at bounding box center [199, 198] width 168 height 18
type input "thịnh"
type input "0984188424"
type input "MỪNG"
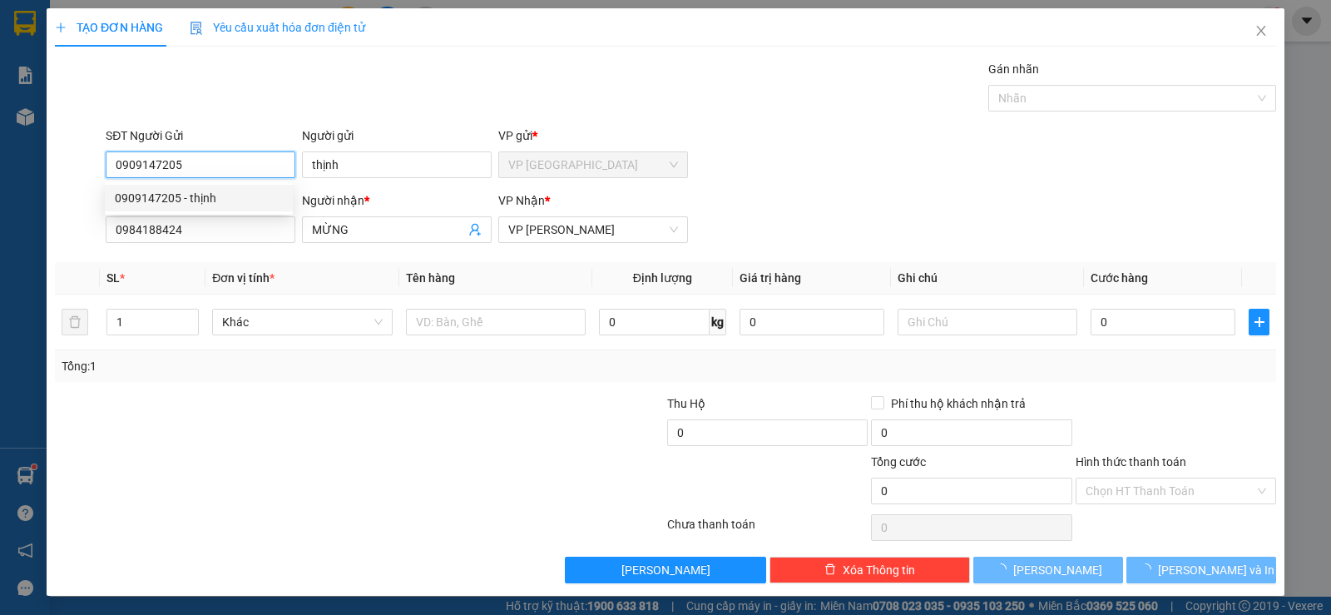
type input "30.000"
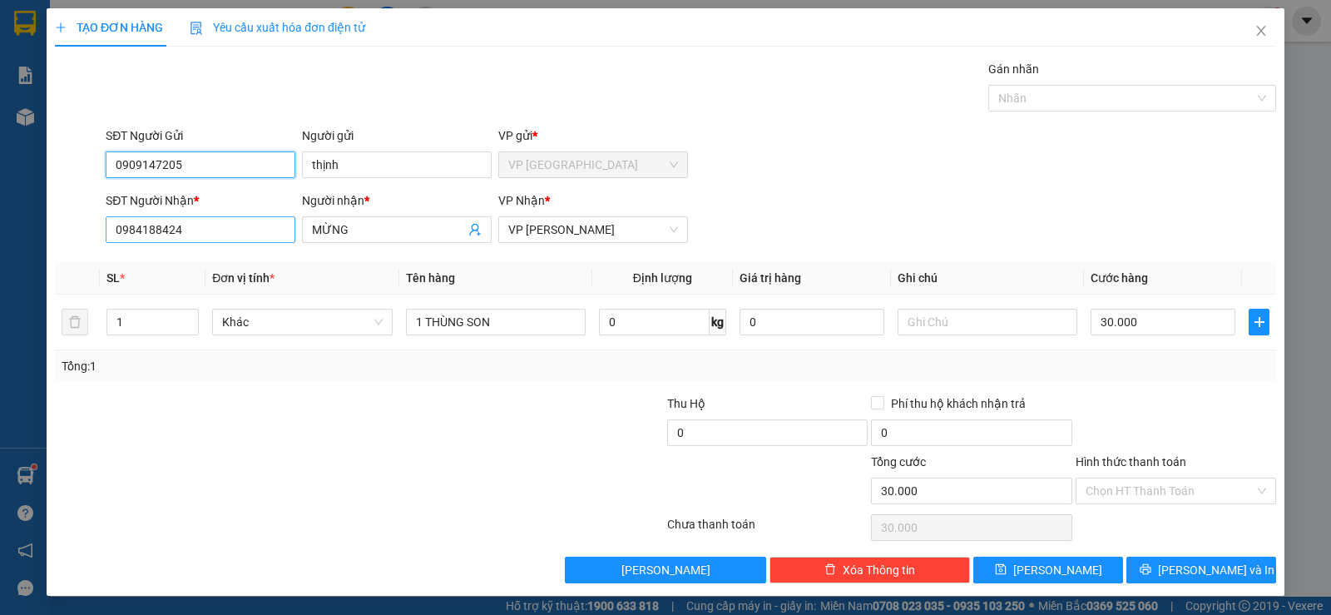
type input "0909147205"
click at [230, 233] on input "0984188424" at bounding box center [201, 229] width 190 height 27
type input "0943390646"
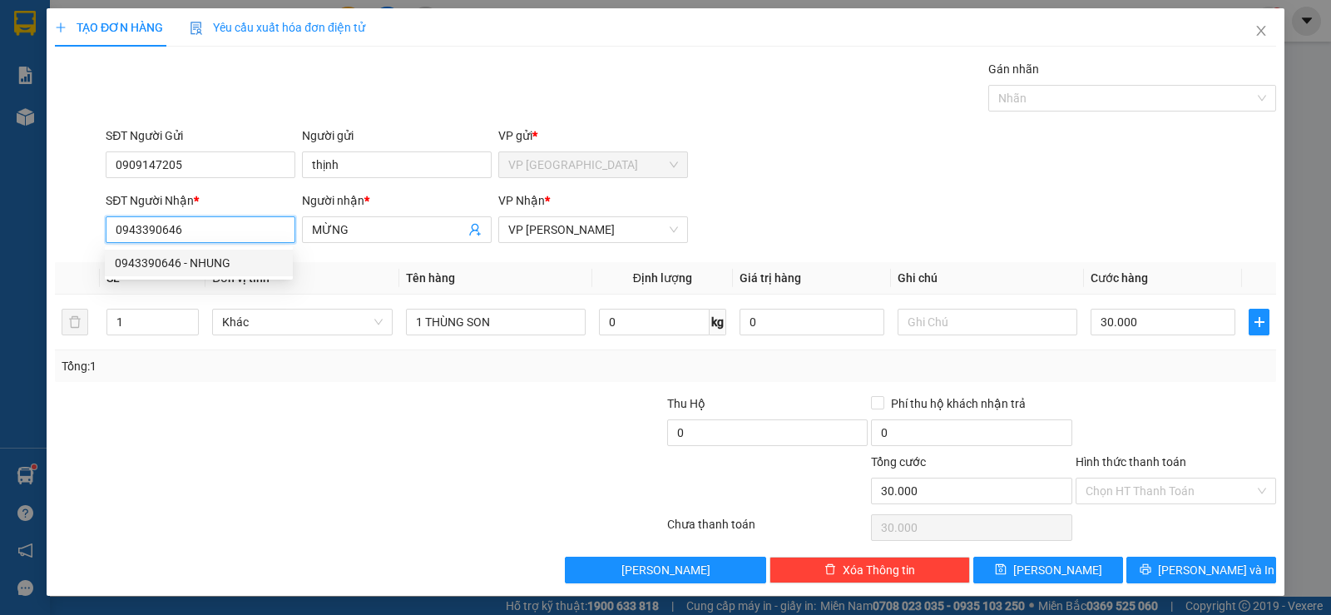
click at [219, 258] on div "0943390646 - NHUNG" at bounding box center [199, 263] width 168 height 18
type input "NHUNG"
type input "0943390646"
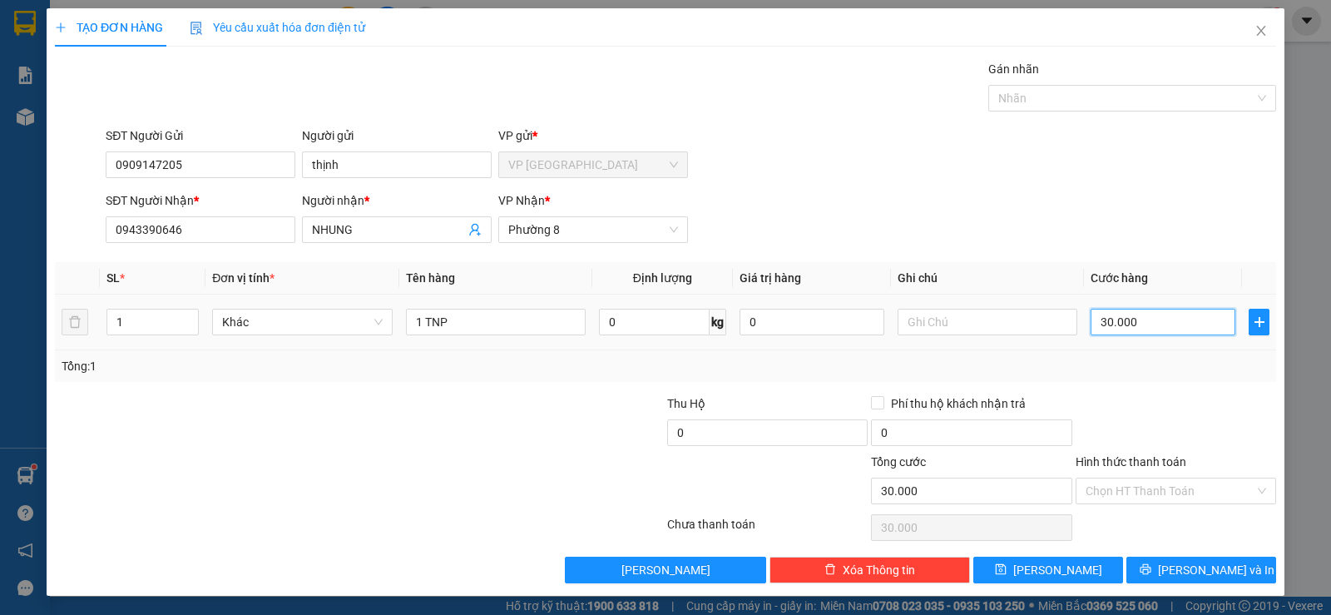
click at [1166, 333] on input "30.000" at bounding box center [1163, 322] width 145 height 27
type input "1"
type input "15"
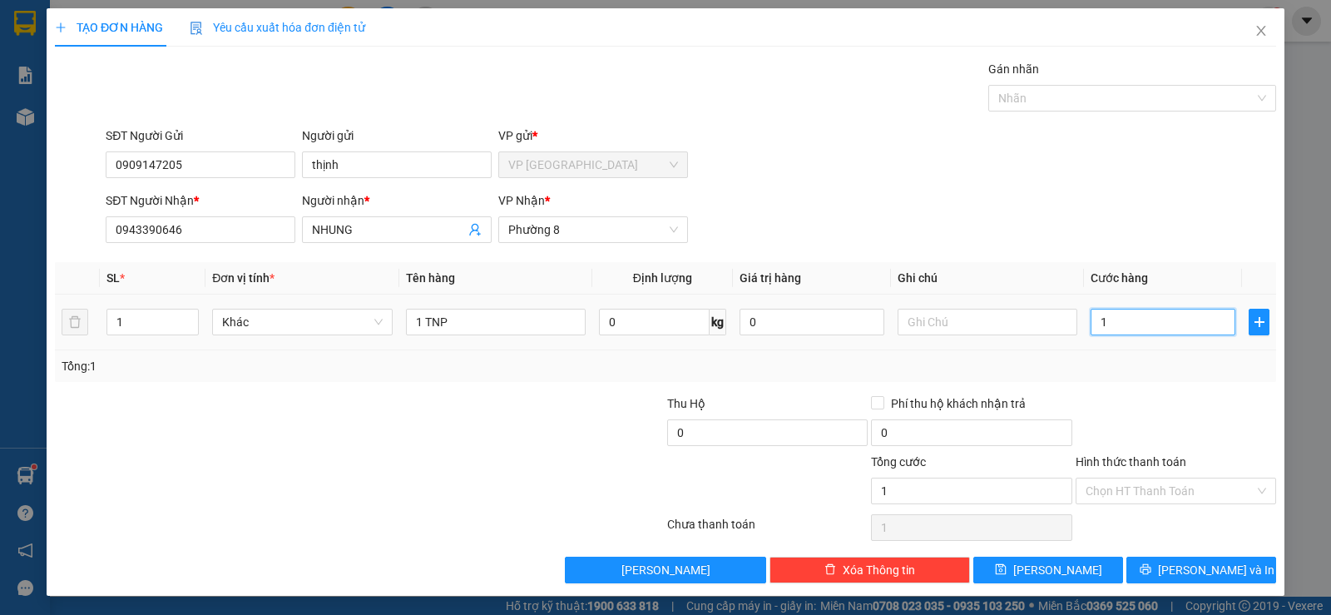
type input "15"
type input "15.000"
click at [1165, 369] on div "Tổng: 1" at bounding box center [666, 366] width 1208 height 18
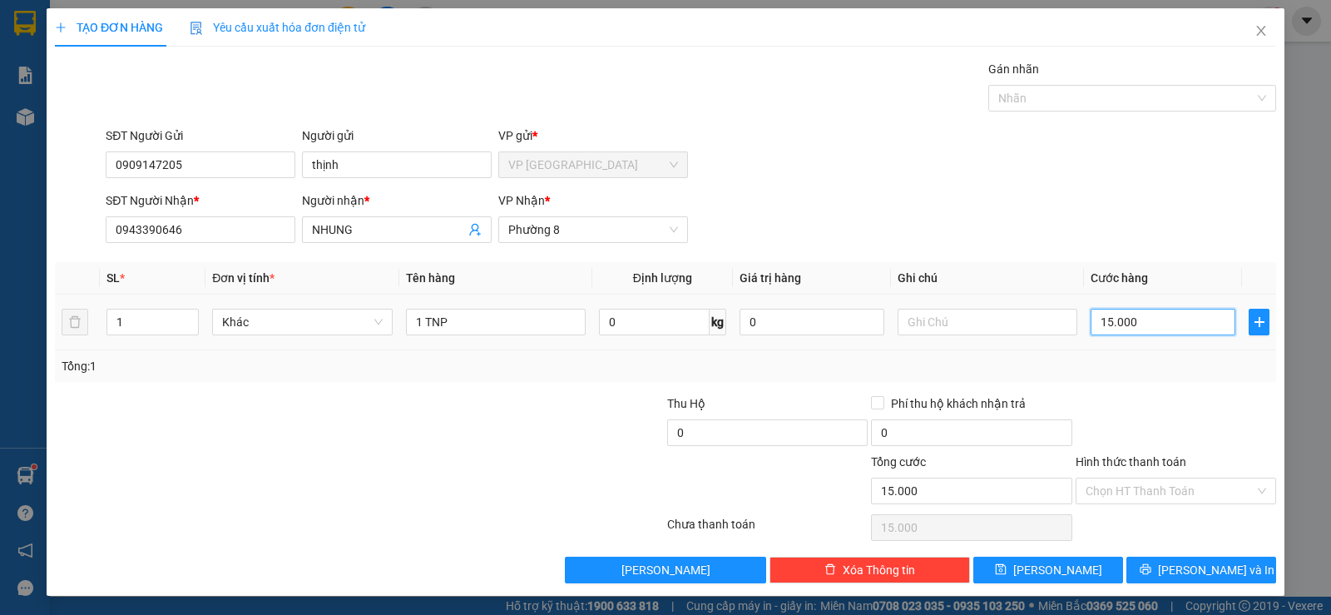
click at [1161, 329] on input "15.000" at bounding box center [1163, 322] width 145 height 27
type input "2"
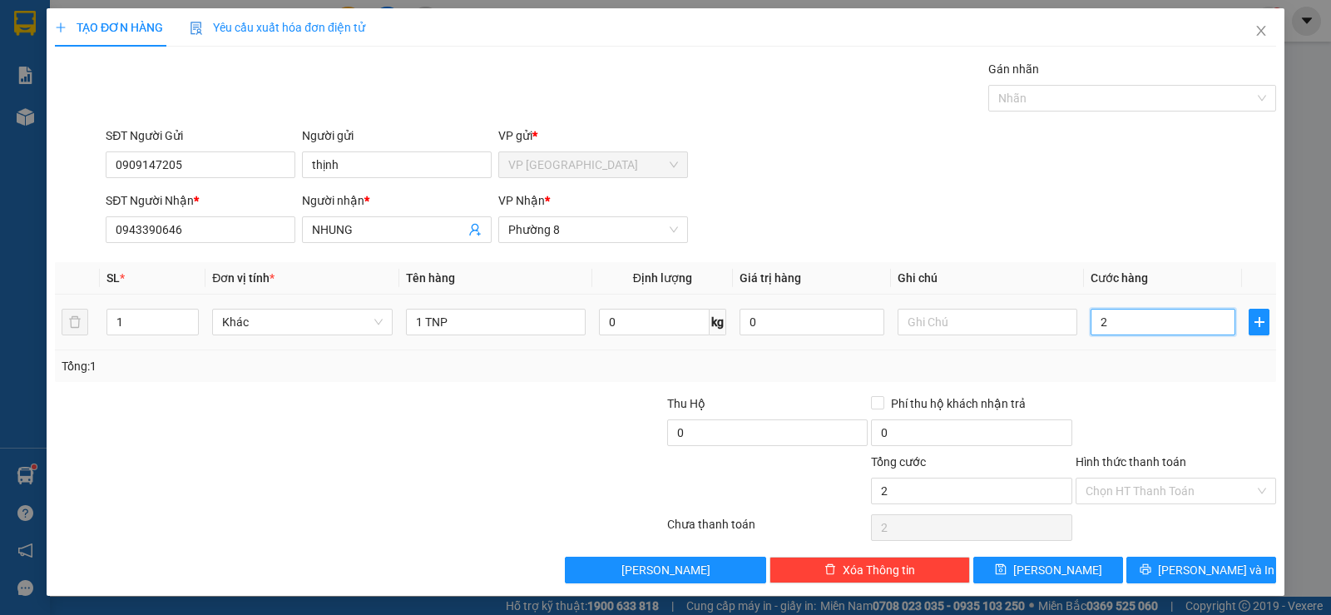
type input "20"
type input "20.000"
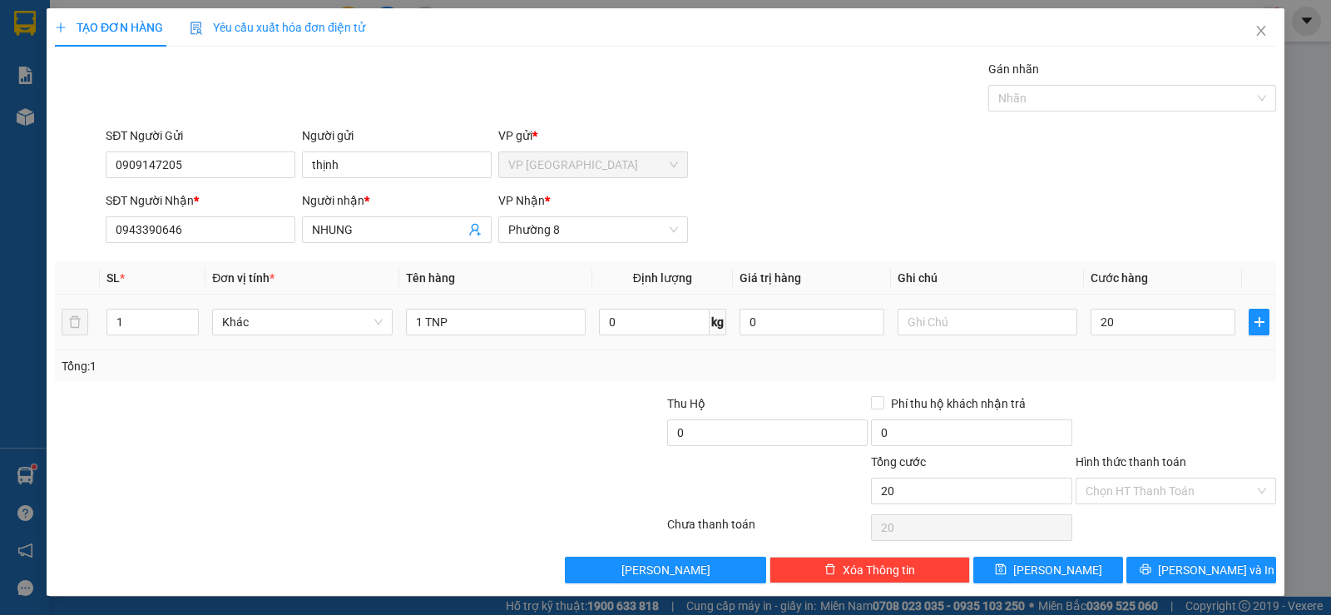
type input "20.000"
click at [1154, 348] on td "20.000" at bounding box center [1163, 322] width 158 height 56
click at [427, 321] on input "1 TNP" at bounding box center [496, 322] width 180 height 27
type input "1 HNP"
click at [1151, 572] on icon "printer" at bounding box center [1146, 569] width 12 height 12
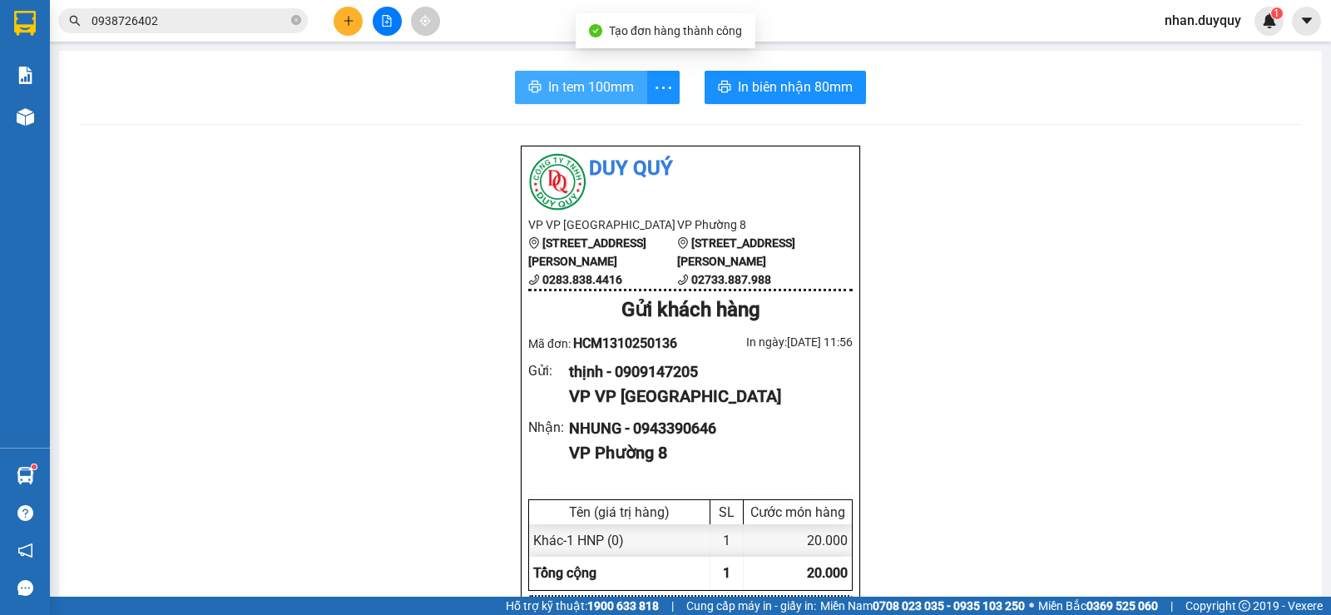
click at [539, 77] on button "In tem 100mm" at bounding box center [581, 87] width 132 height 33
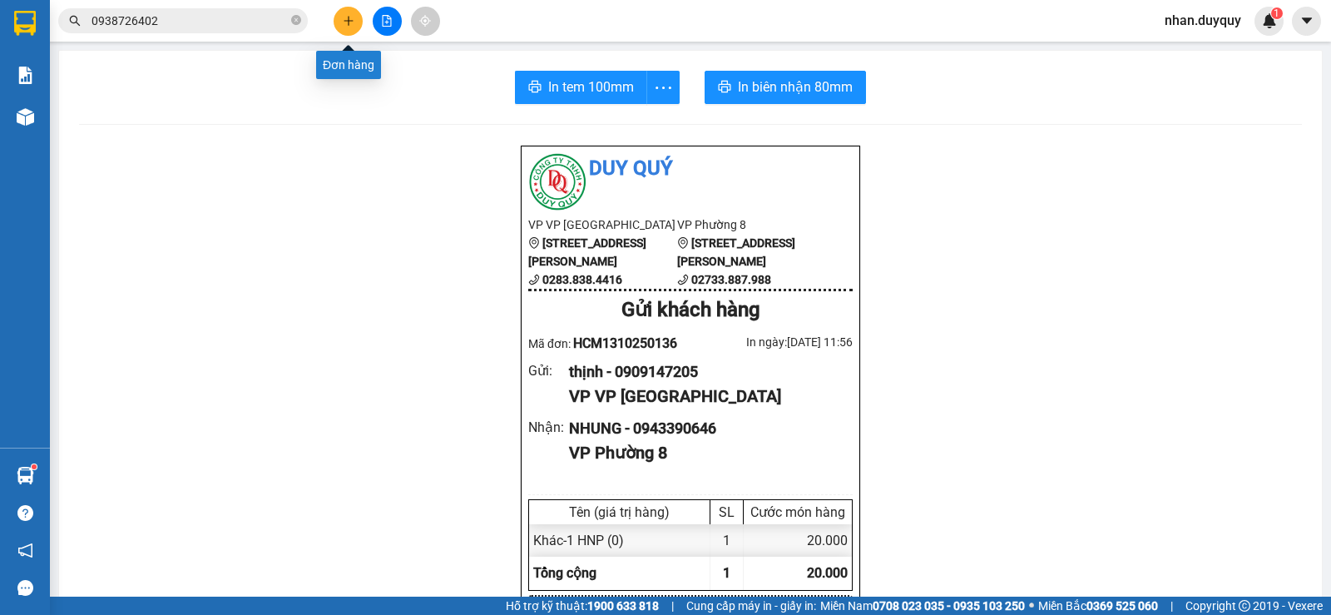
click at [347, 23] on icon "plus" at bounding box center [349, 21] width 12 height 12
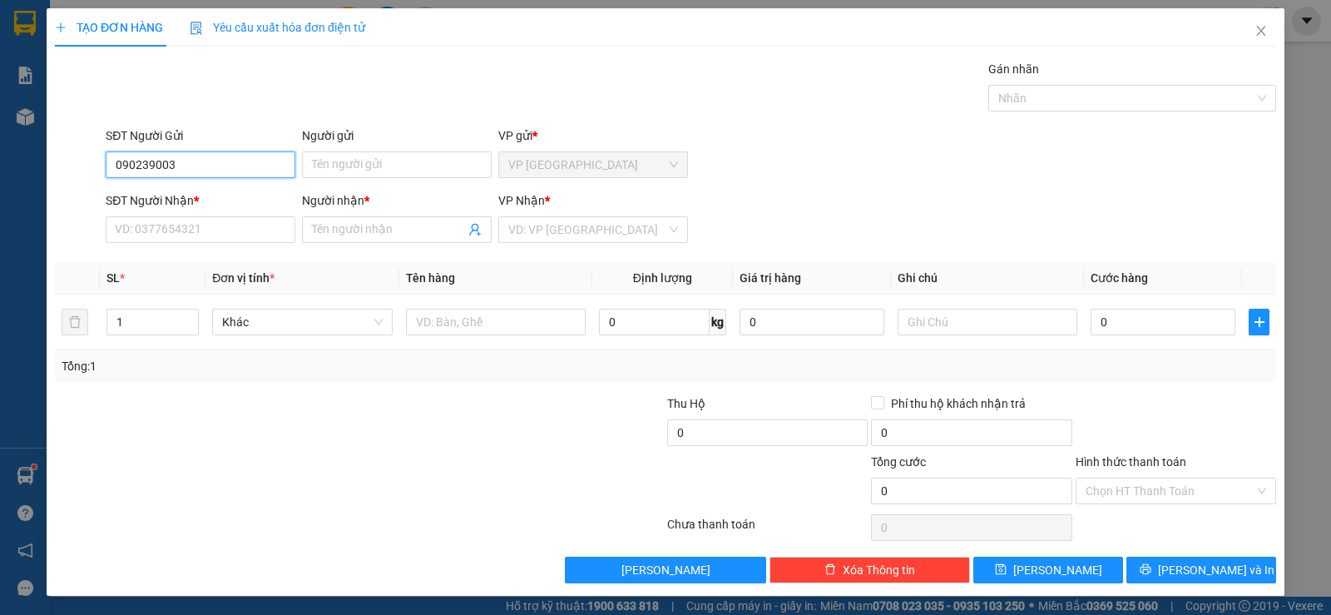
type input "0902390032"
click at [237, 199] on div "0902390032 - THẮM" at bounding box center [199, 198] width 168 height 18
type input "THẮM"
type input "0915992237"
type input "BẾ"
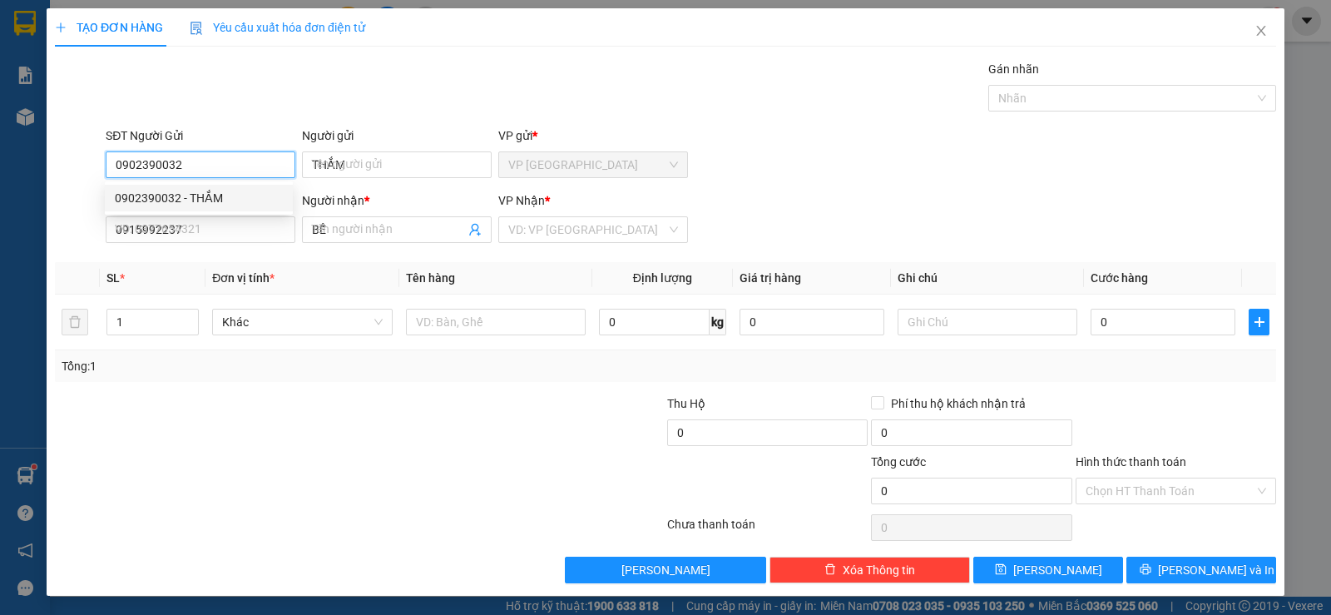
type input "45.000"
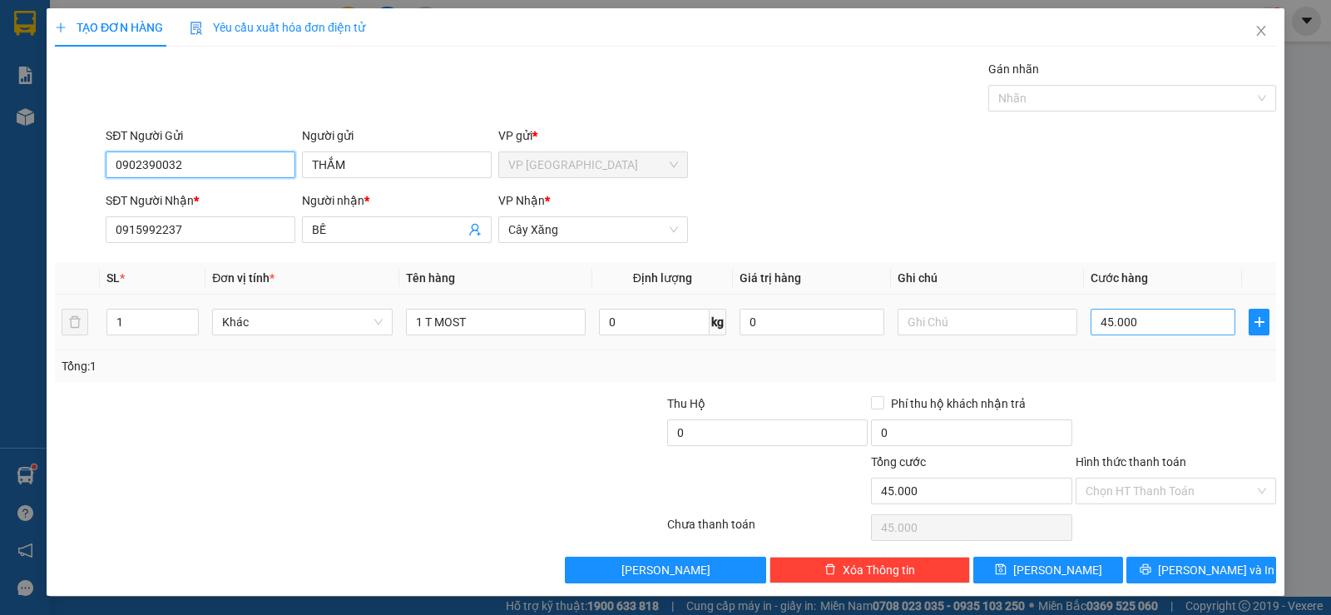
type input "0902390032"
click at [1170, 322] on input "45.000" at bounding box center [1163, 322] width 145 height 27
type input "4"
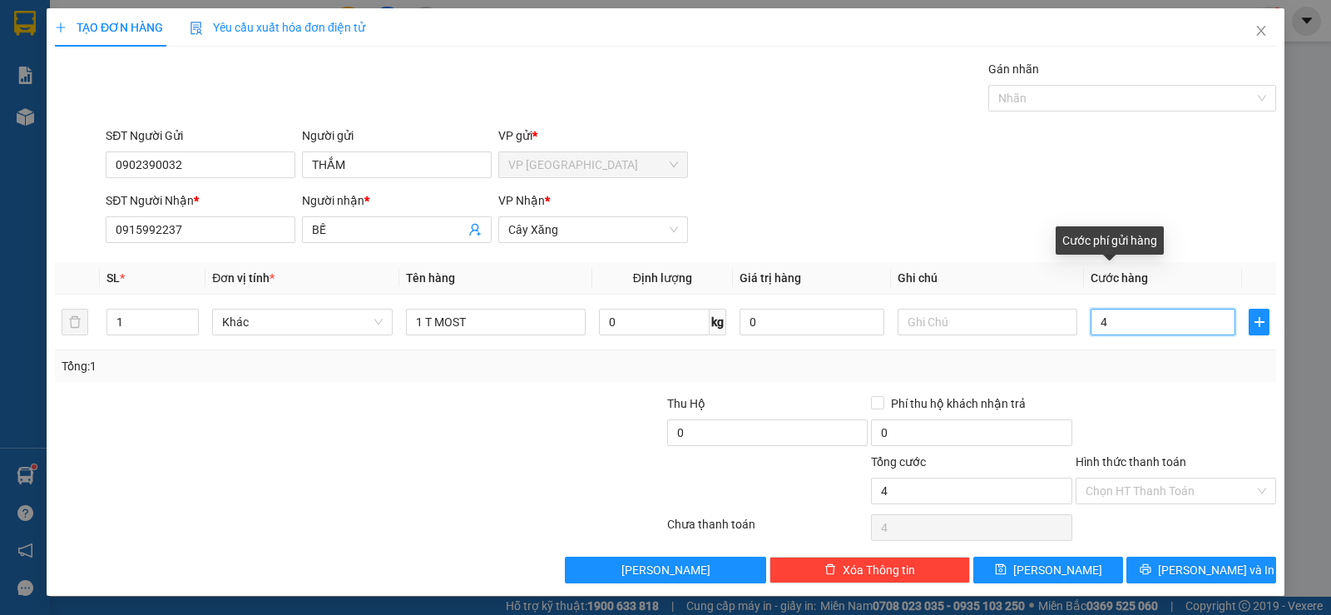
type input "40"
type input "40.000"
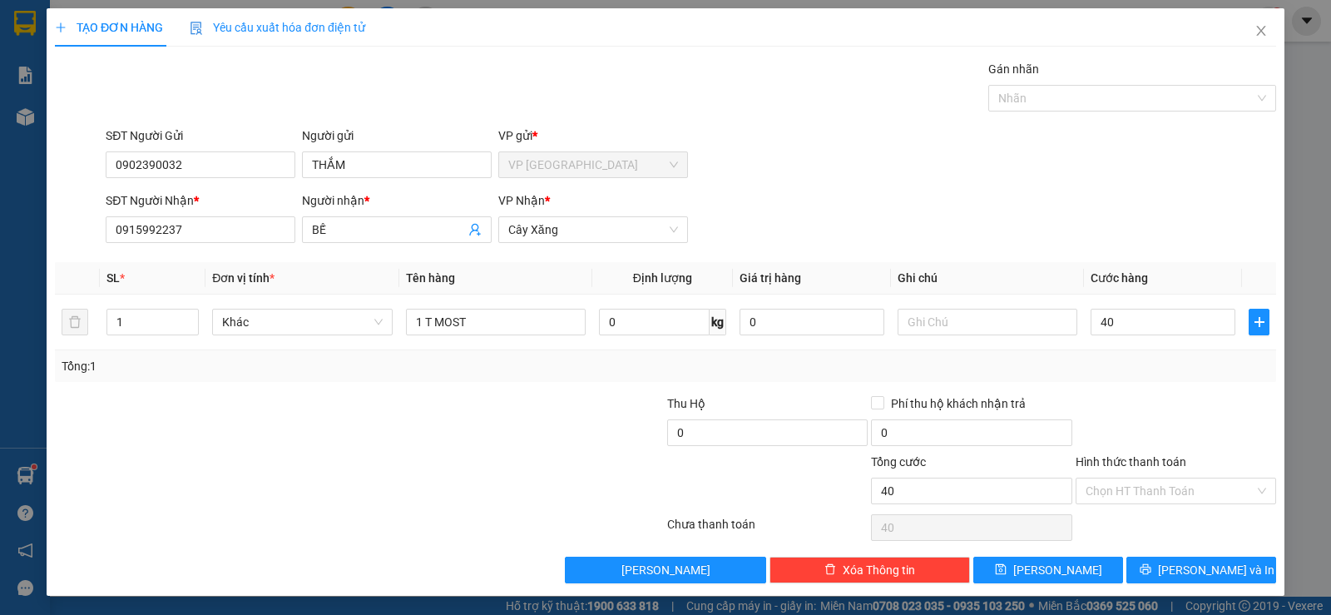
type input "40.000"
click at [1089, 402] on div at bounding box center [1176, 423] width 204 height 58
click at [1123, 496] on input "Hình thức thanh toán" at bounding box center [1170, 490] width 169 height 25
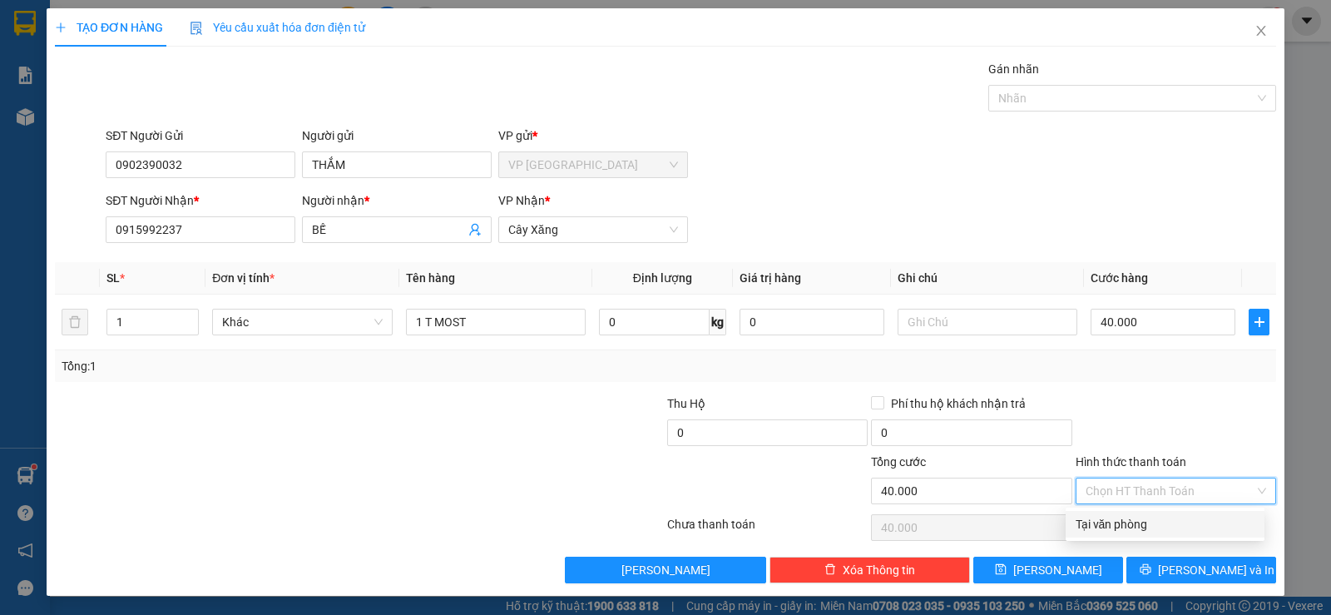
click at [1126, 523] on div "Tại văn phòng" at bounding box center [1165, 524] width 179 height 18
type input "0"
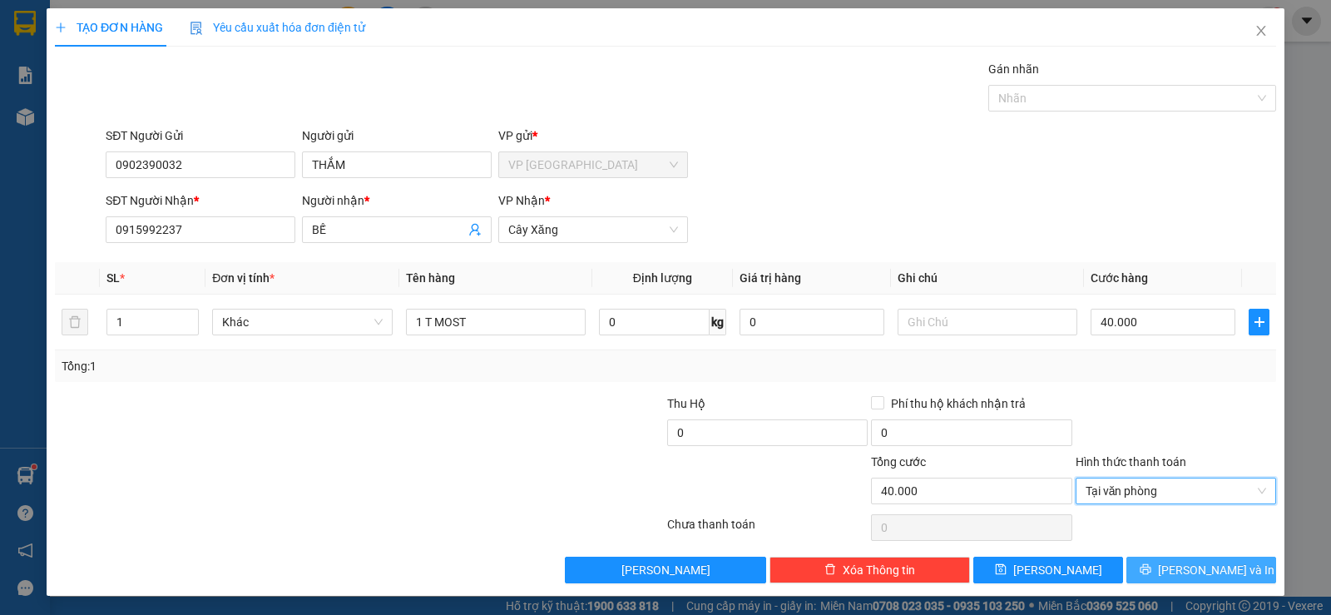
click at [1151, 572] on icon "printer" at bounding box center [1145, 569] width 11 height 11
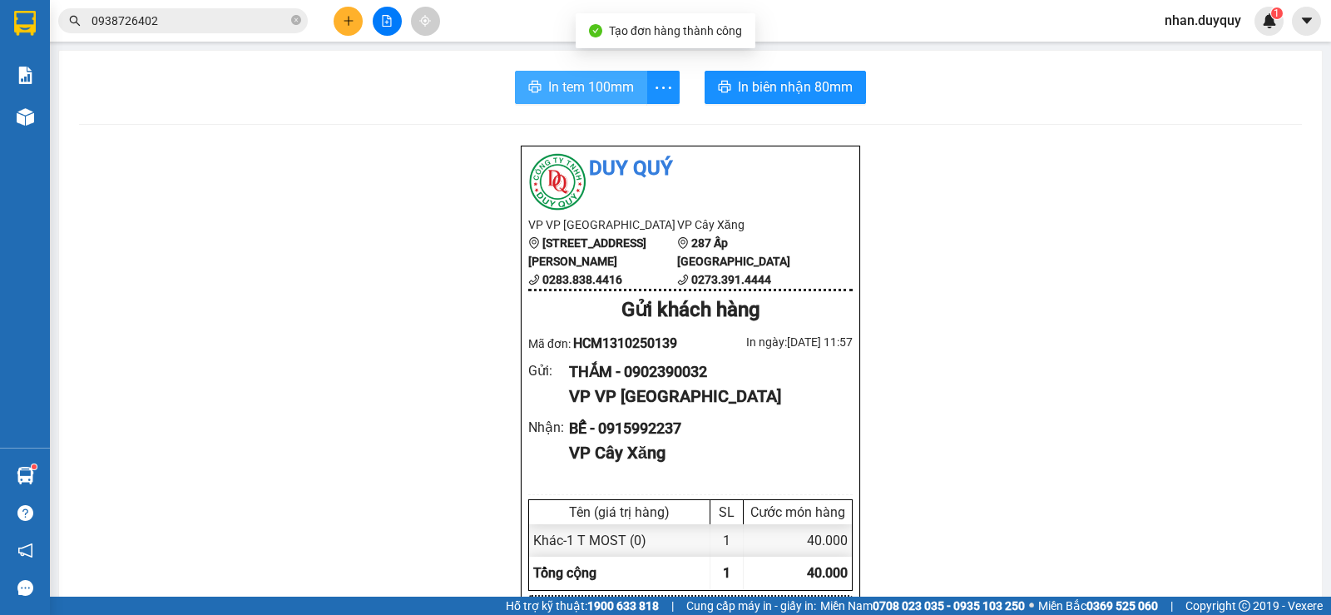
click at [619, 82] on span "In tem 100mm" at bounding box center [591, 87] width 86 height 21
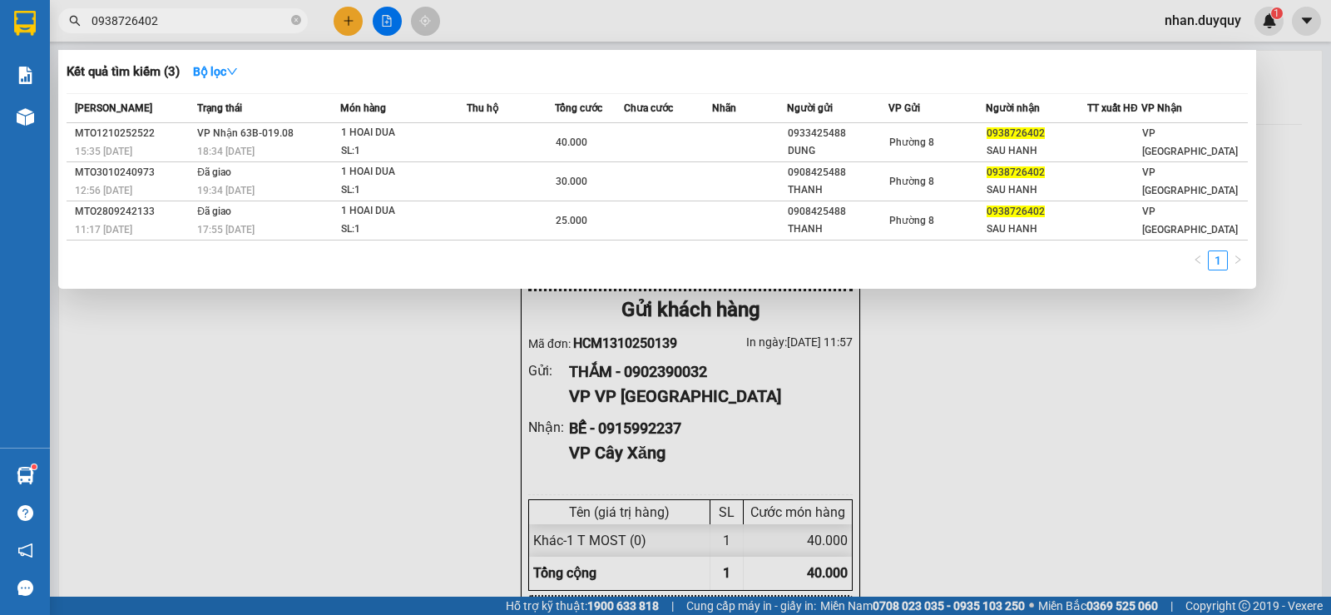
click at [164, 23] on input "0938726402" at bounding box center [190, 21] width 196 height 18
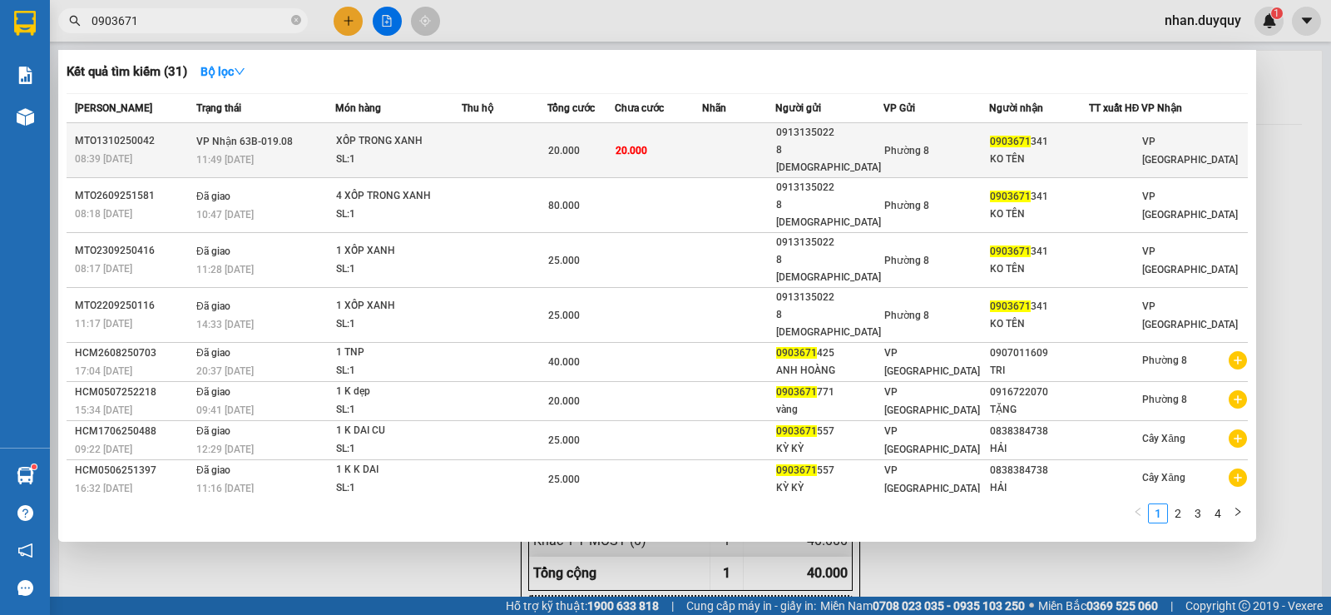
type input "0903671"
click at [670, 147] on td "20.000" at bounding box center [659, 150] width 88 height 55
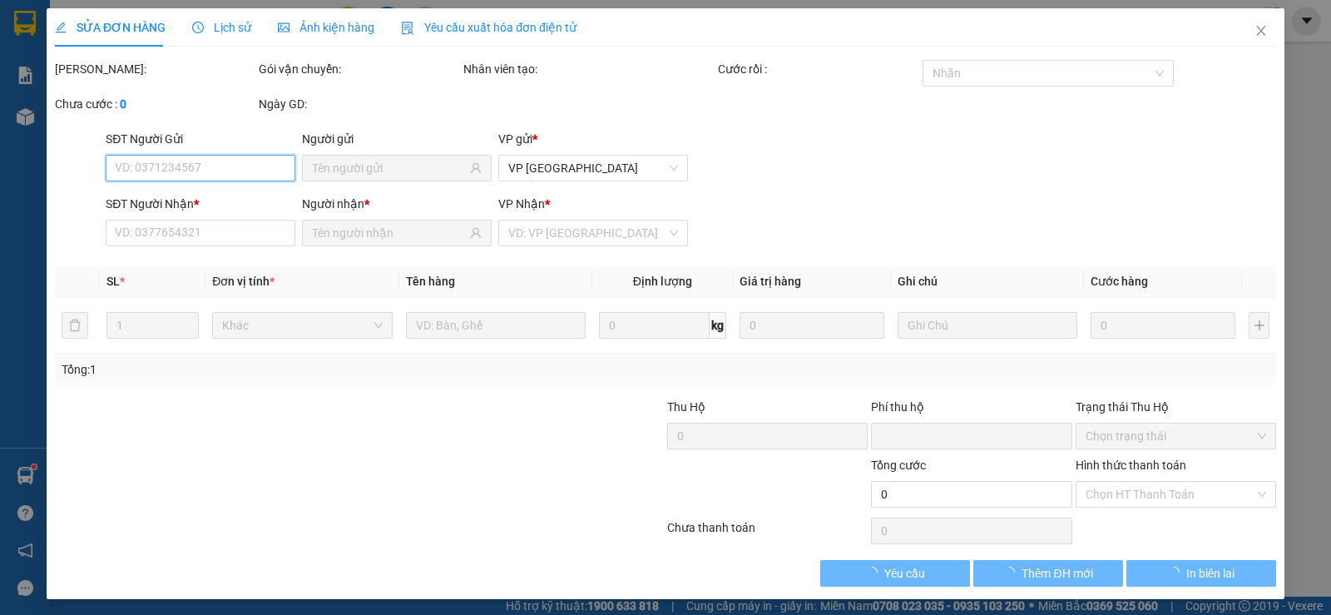
type input "0913135022"
type input "8 [DEMOGRAPHIC_DATA]"
type input "0903671341"
type input "KO TÊN"
type input "0"
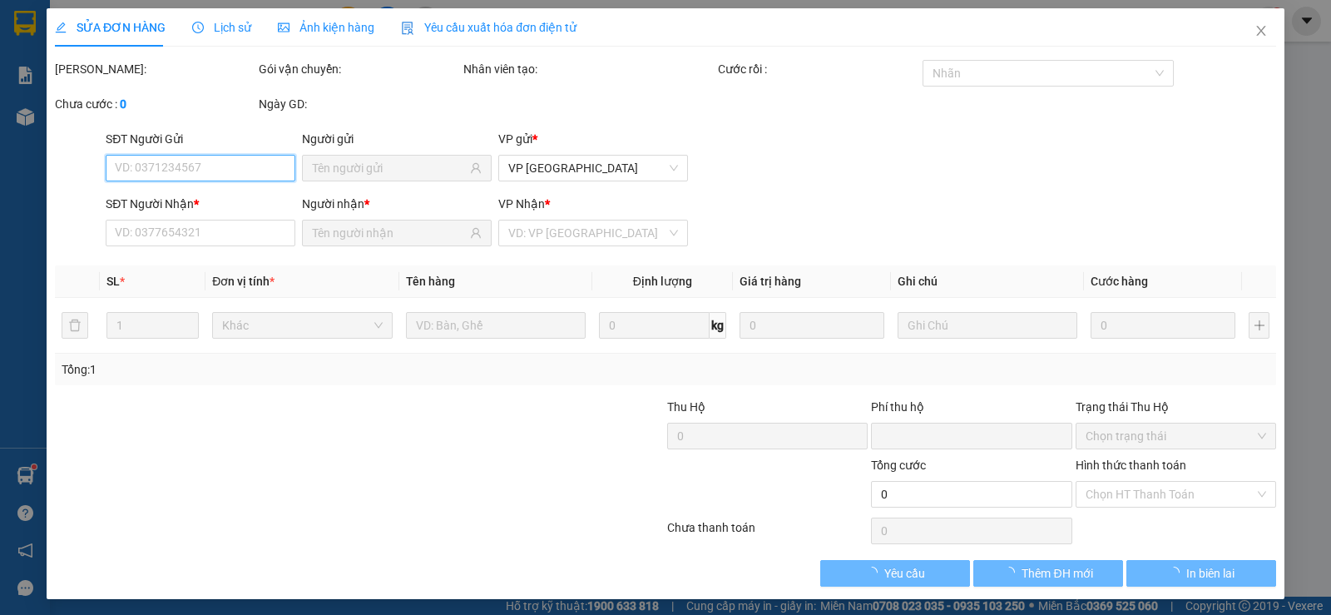
type input "20.000"
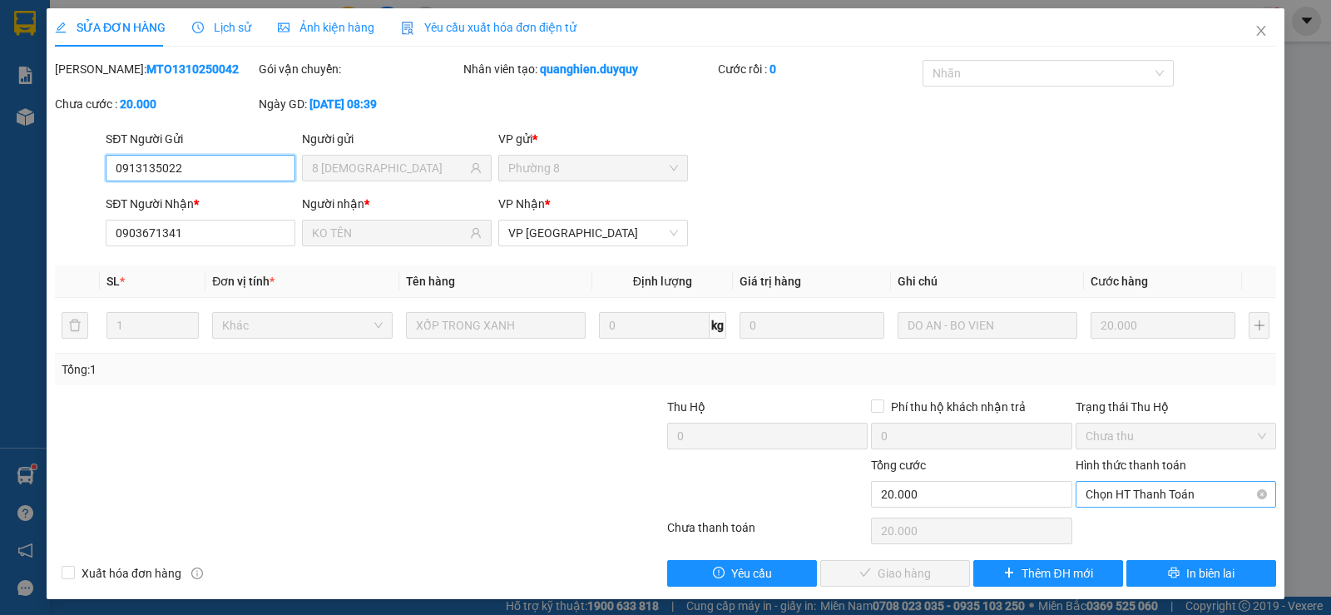
click at [1124, 490] on span "Chọn HT Thanh Toán" at bounding box center [1176, 494] width 181 height 25
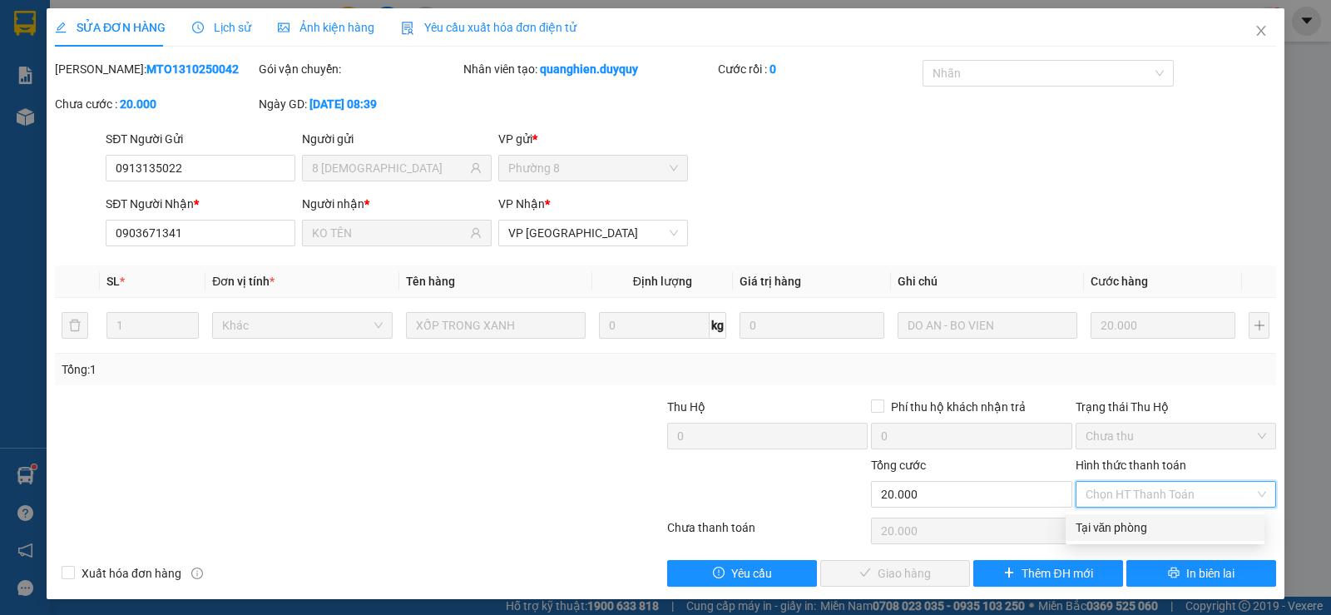
click at [1124, 530] on div "Tại văn phòng" at bounding box center [1165, 527] width 179 height 18
type input "0"
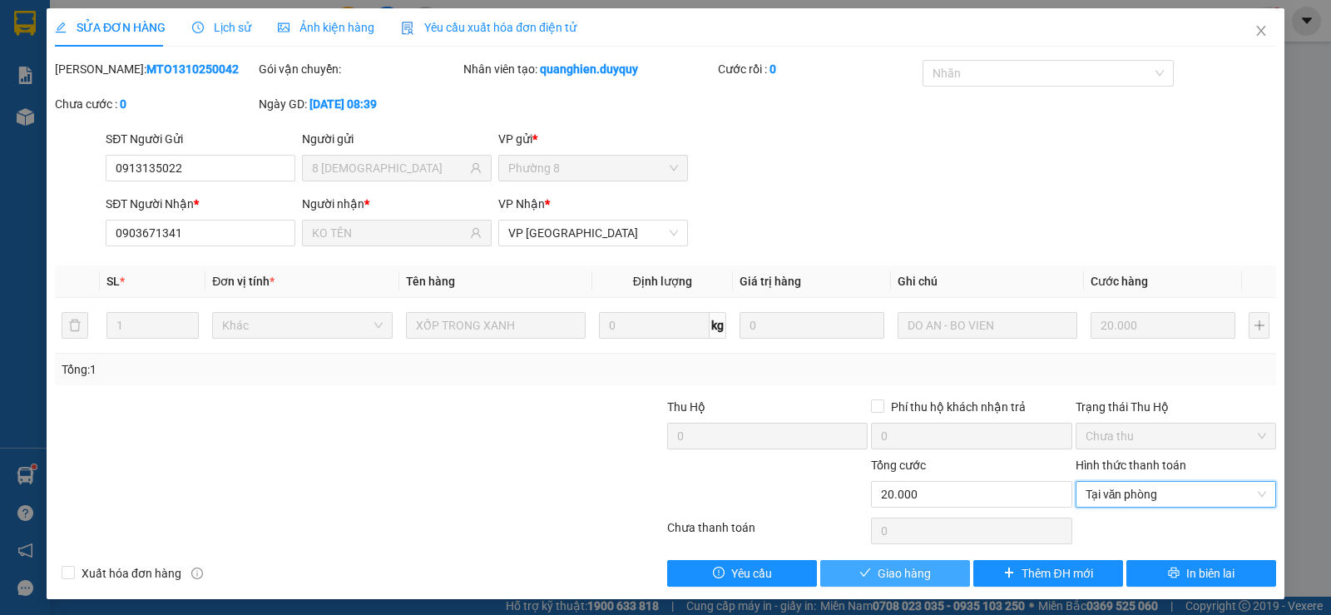
click at [919, 580] on span "Giao hàng" at bounding box center [904, 573] width 53 height 18
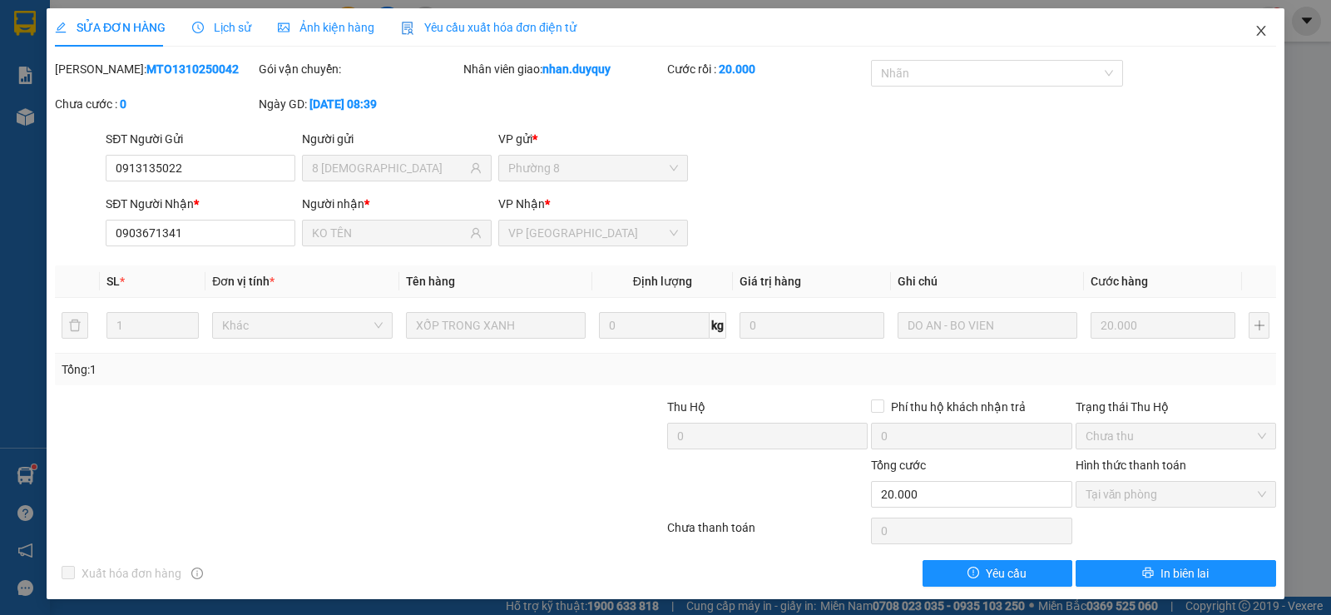
click at [1254, 28] on icon "close" at bounding box center [1260, 30] width 13 height 13
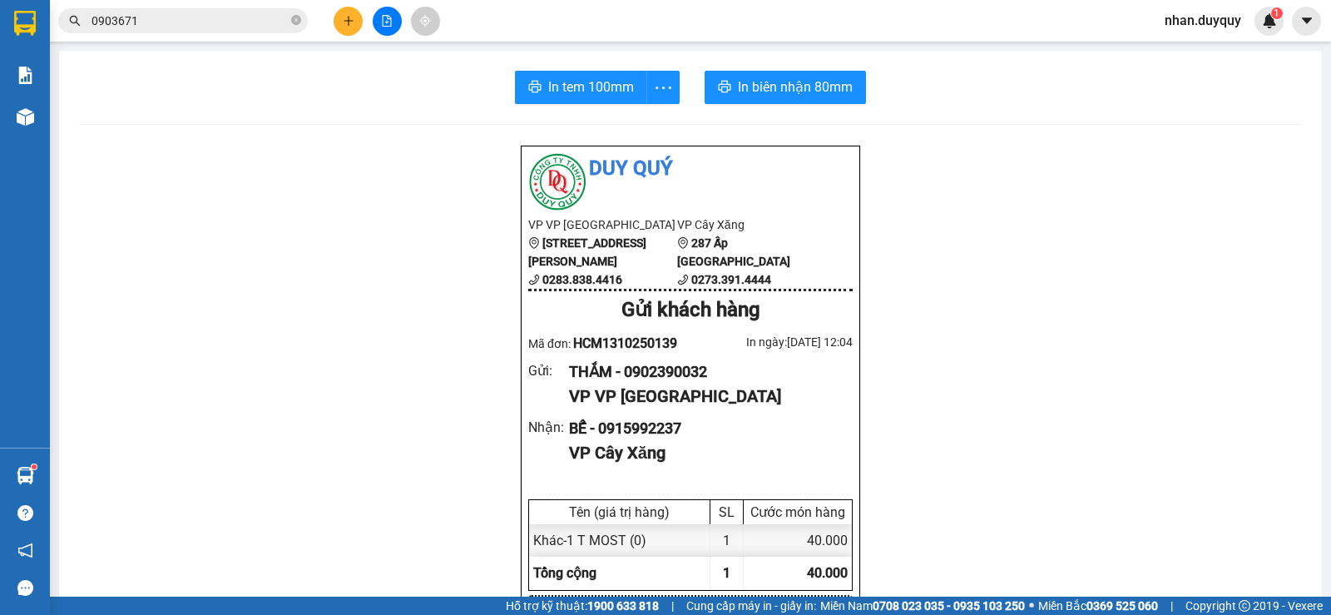
click at [164, 15] on input "0903671" at bounding box center [190, 21] width 196 height 18
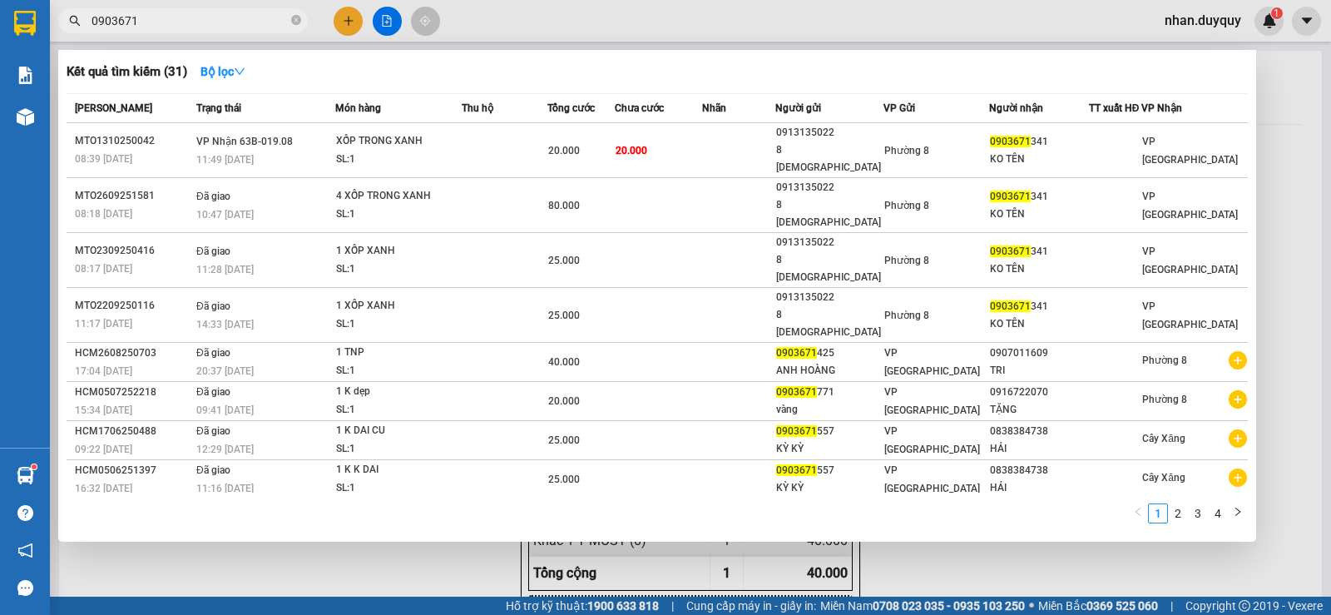
click at [164, 15] on input "0903671" at bounding box center [190, 21] width 196 height 18
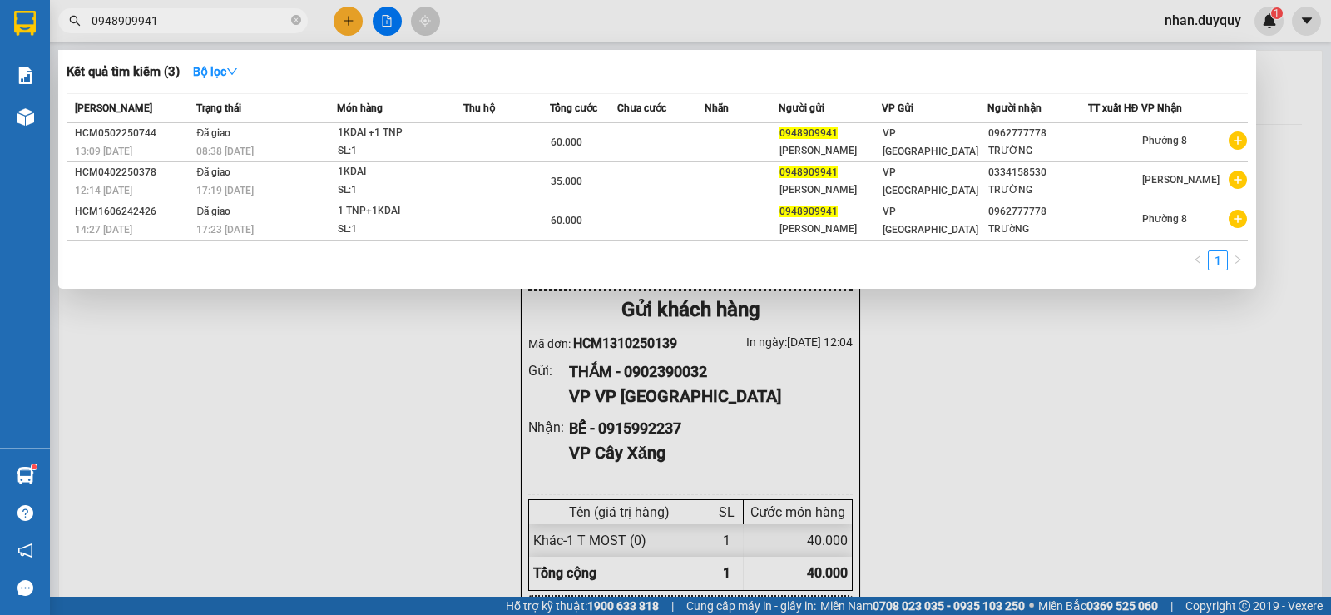
type input "0948909941"
click at [388, 27] on div at bounding box center [665, 307] width 1331 height 615
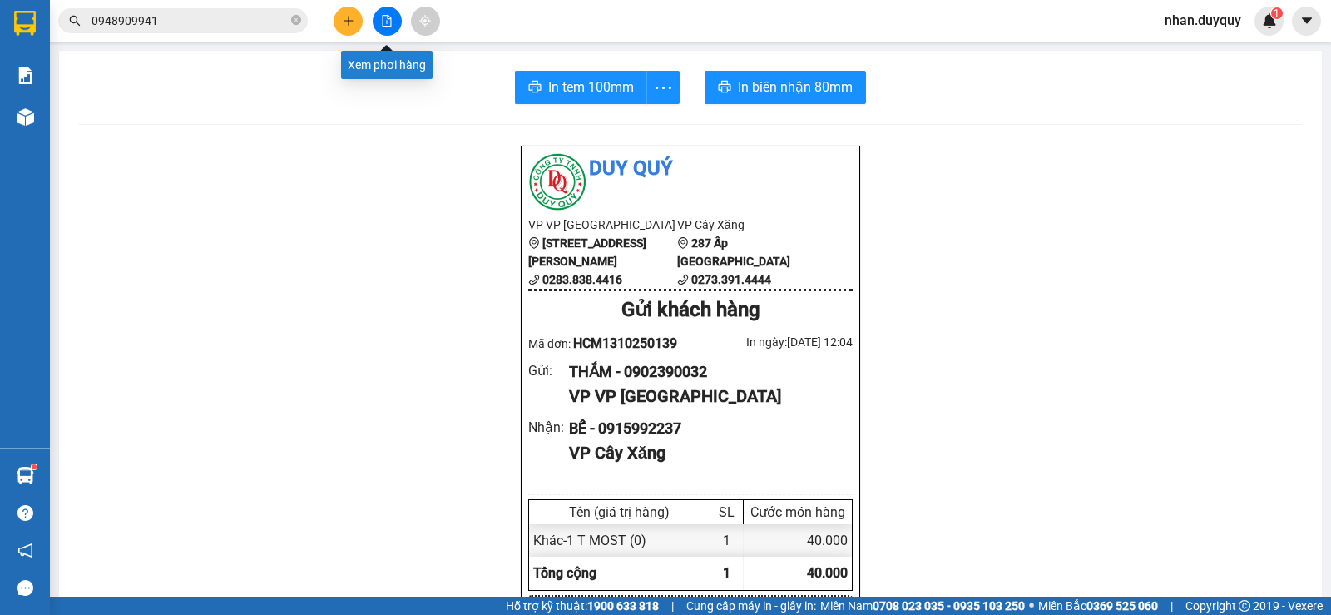
click at [388, 27] on button at bounding box center [387, 21] width 29 height 29
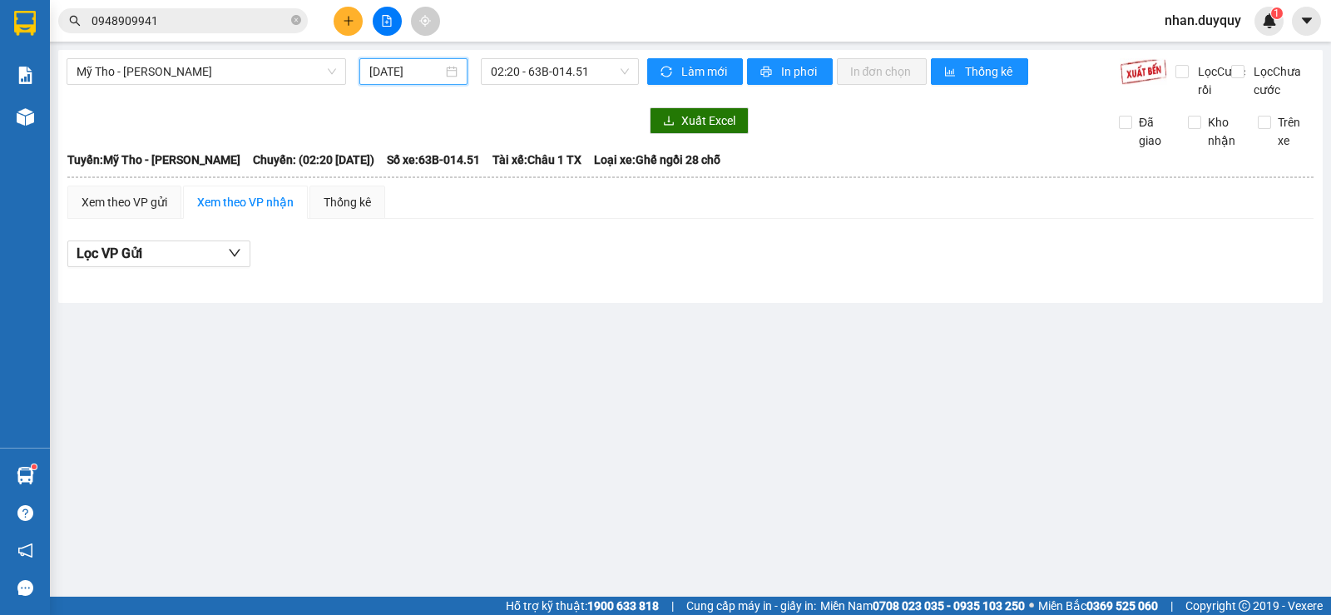
click at [400, 77] on input "[DATE]" at bounding box center [406, 71] width 74 height 18
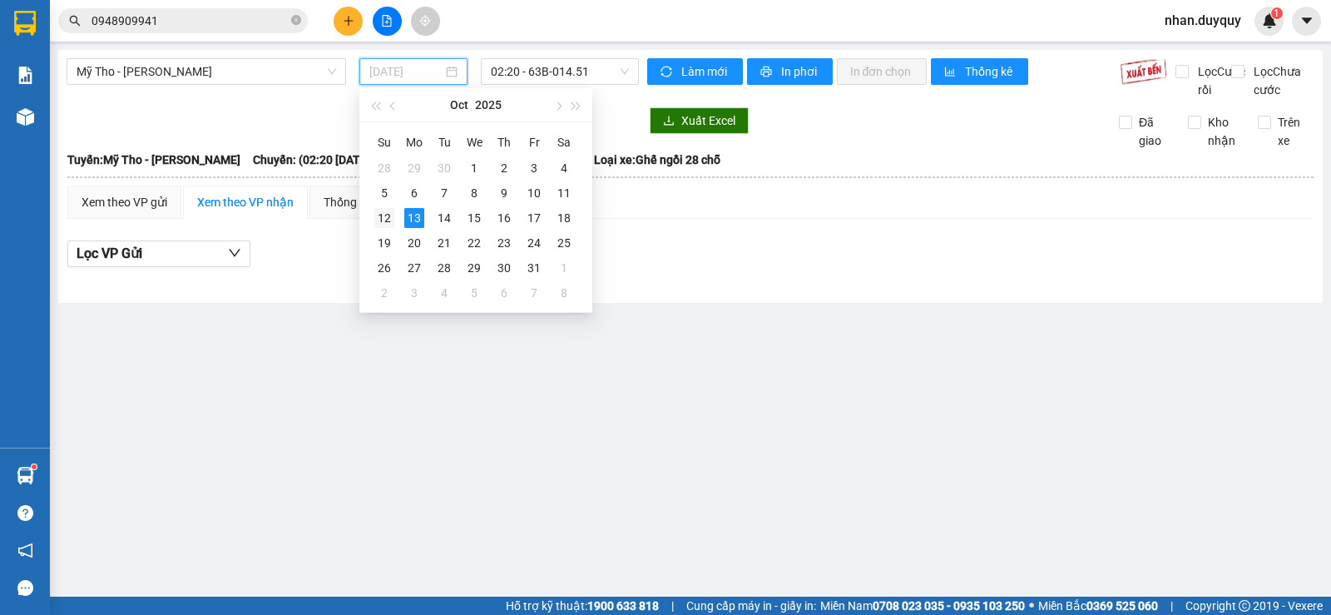
click at [374, 216] on div "12" at bounding box center [384, 218] width 20 height 20
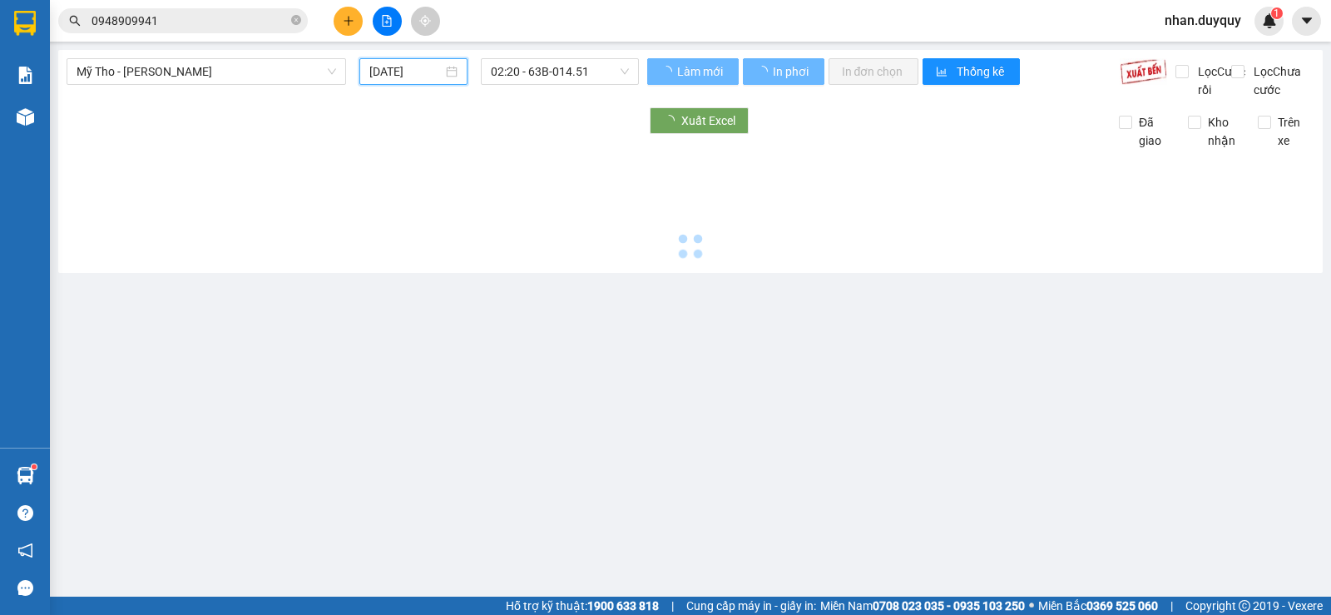
type input "[DATE]"
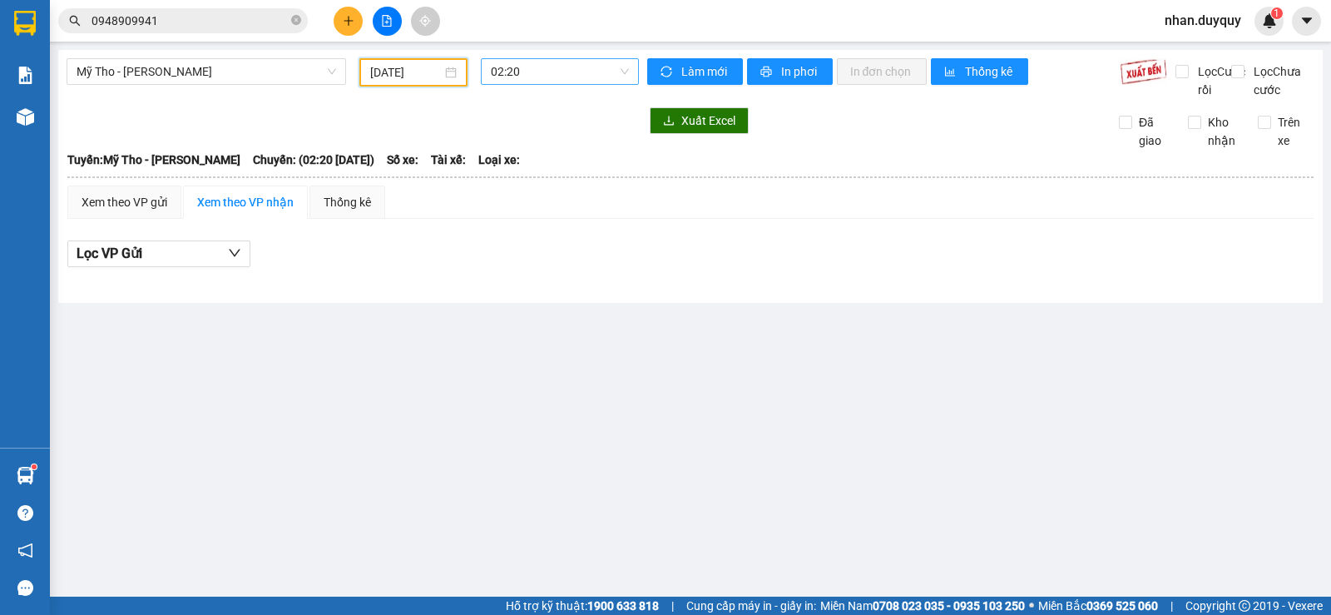
click at [561, 75] on span "02:20" at bounding box center [559, 71] width 137 height 25
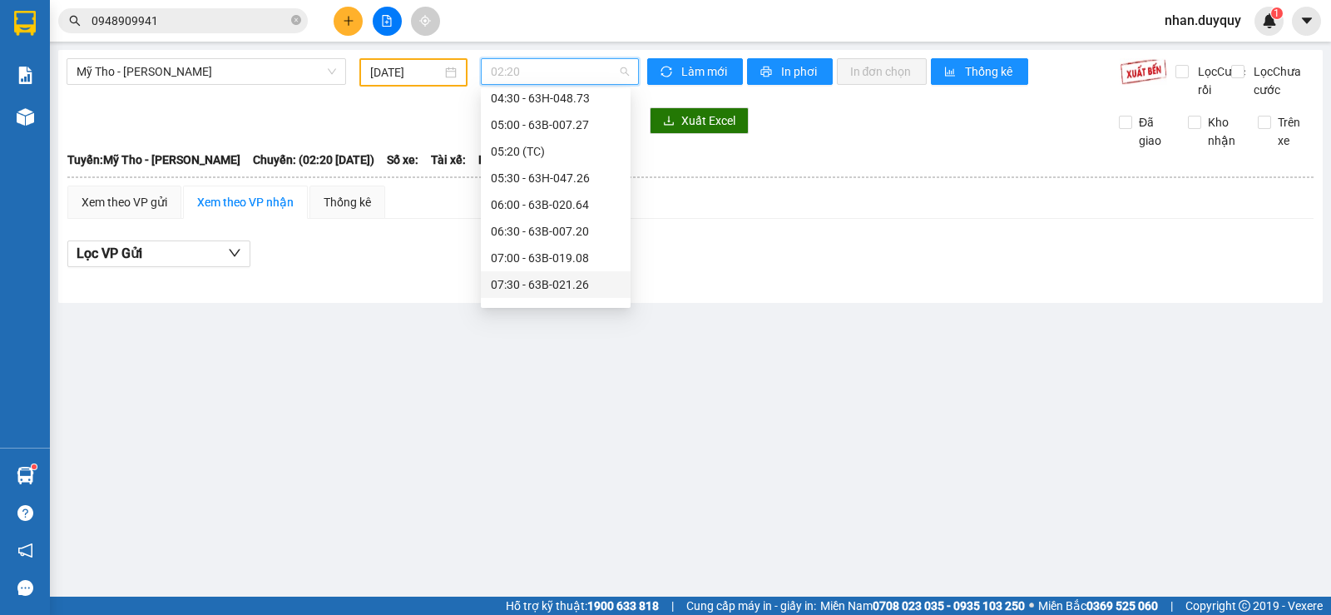
scroll to position [250, 0]
click at [548, 253] on div "08:30 - 63B-013.04" at bounding box center [556, 254] width 130 height 18
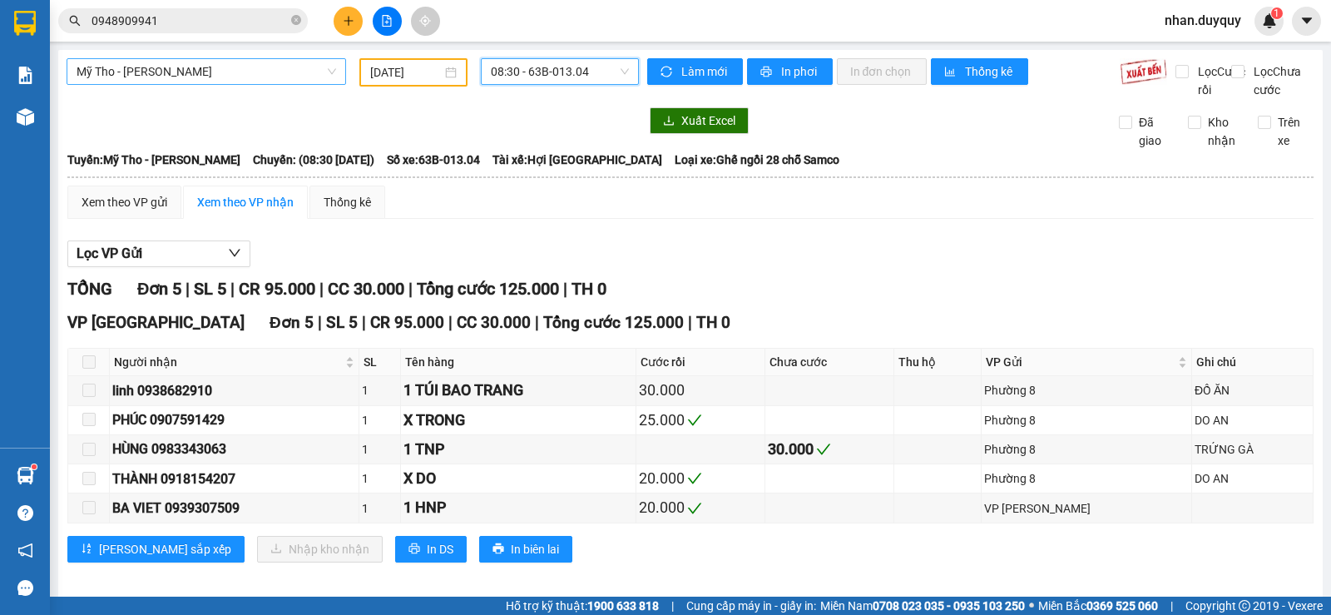
click at [141, 67] on span "Mỹ Tho - [PERSON_NAME]" at bounding box center [207, 71] width 260 height 25
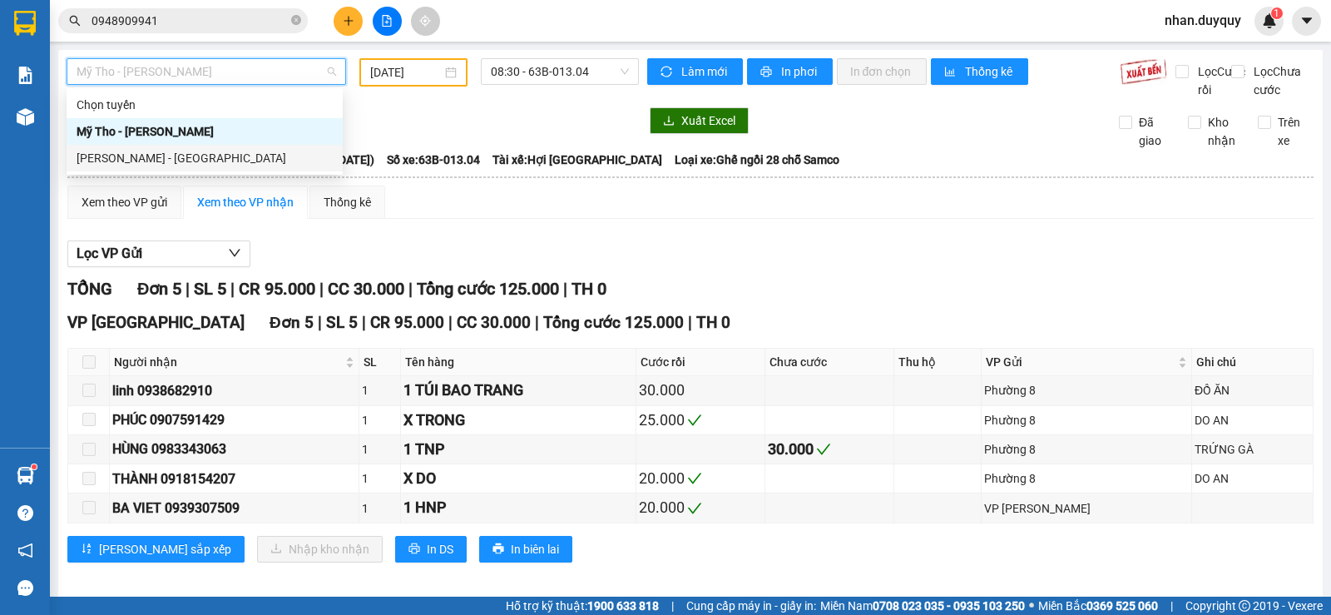
click at [141, 153] on div "[PERSON_NAME] - [GEOGRAPHIC_DATA]" at bounding box center [205, 158] width 256 height 18
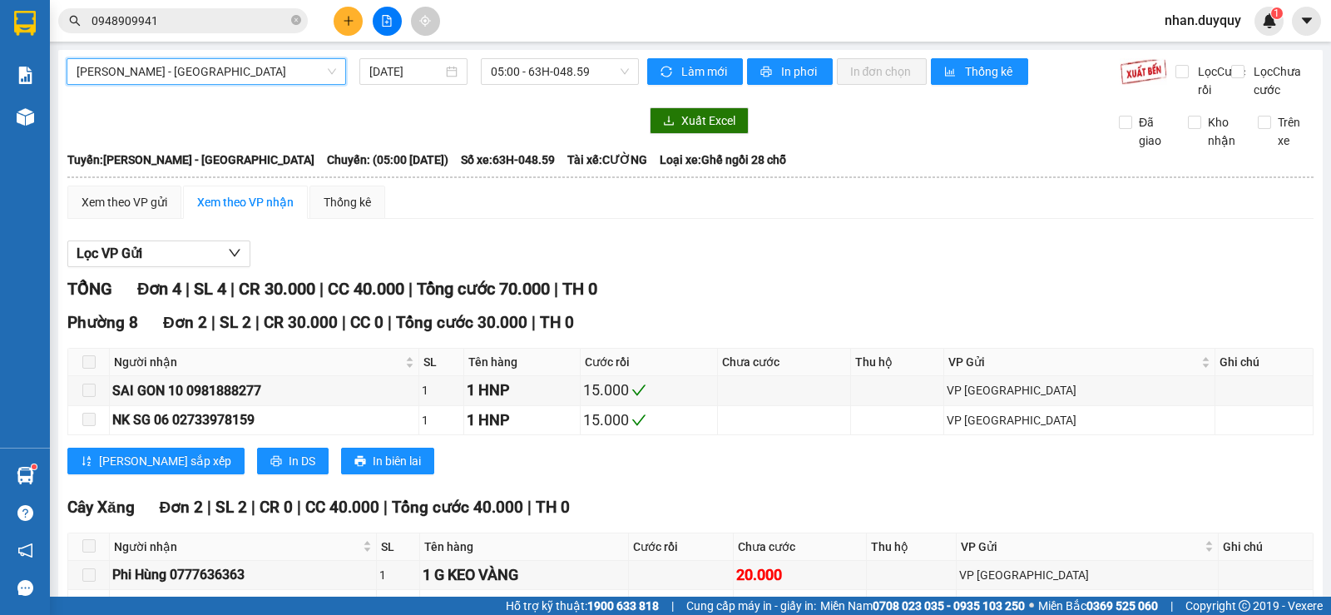
click at [401, 49] on main "[PERSON_NAME] - [GEOGRAPHIC_DATA] - [GEOGRAPHIC_DATA] Tho [DATE] 05:00 - 63H-04…" at bounding box center [665, 298] width 1331 height 596
click at [402, 63] on input "[DATE]" at bounding box center [406, 71] width 74 height 18
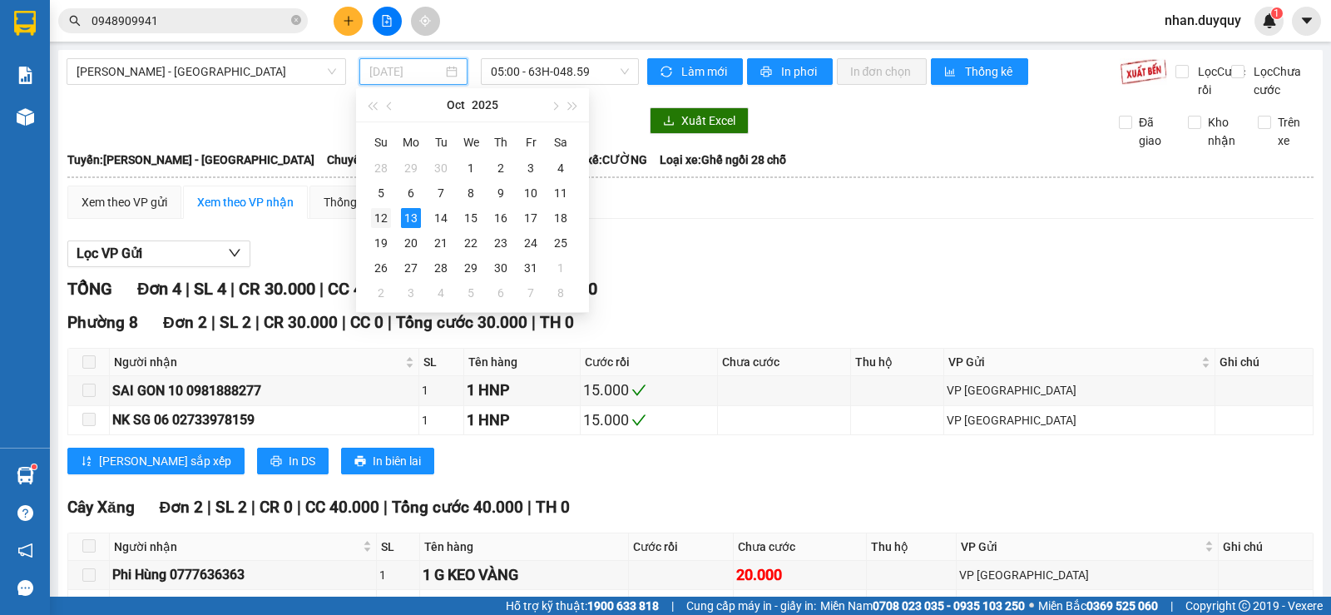
click at [388, 205] on td "12" at bounding box center [381, 217] width 30 height 25
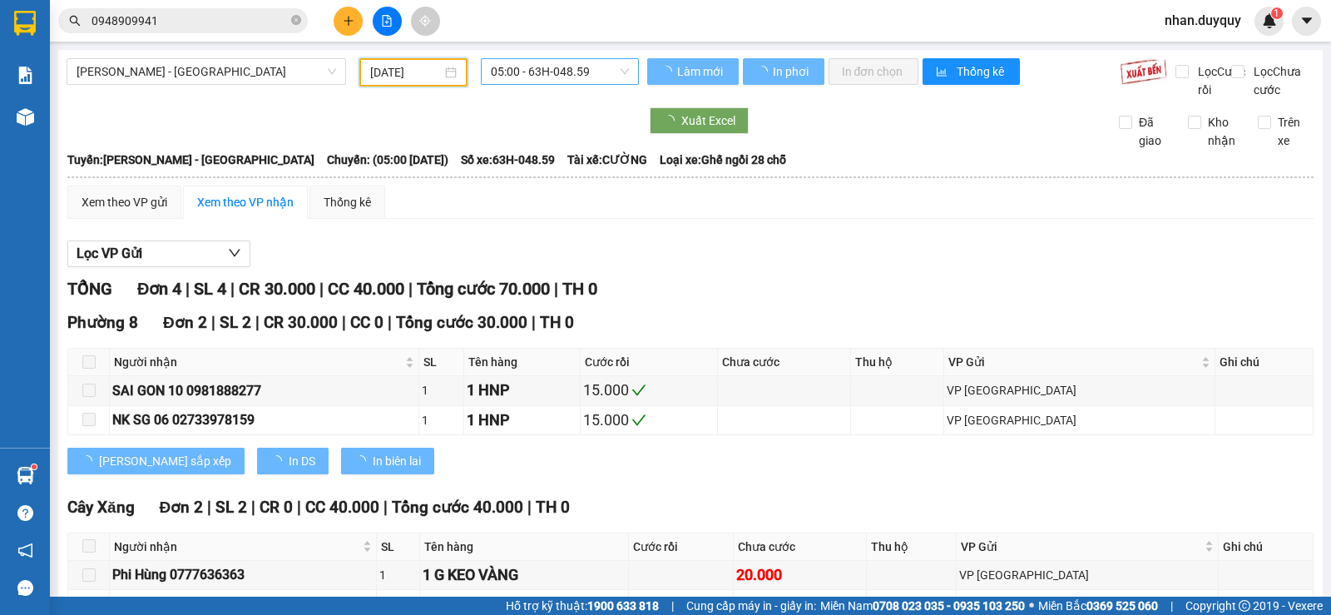
type input "[DATE]"
click at [534, 76] on span "05:00 - 63H-048.59" at bounding box center [559, 71] width 137 height 25
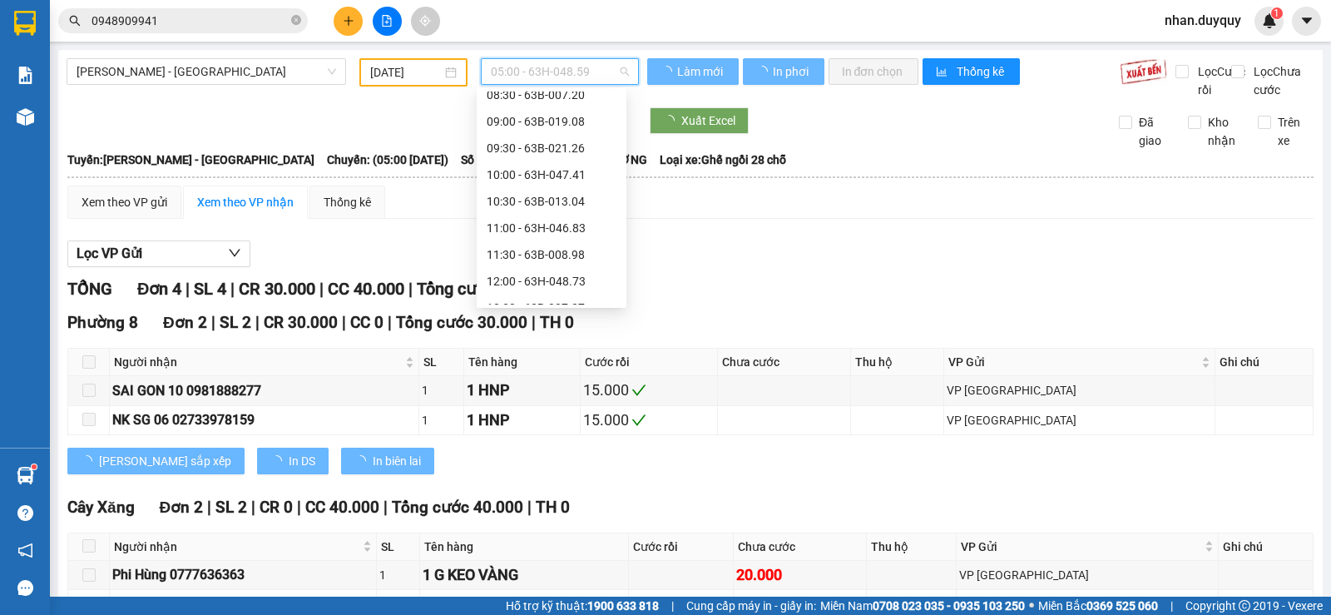
scroll to position [27, 0]
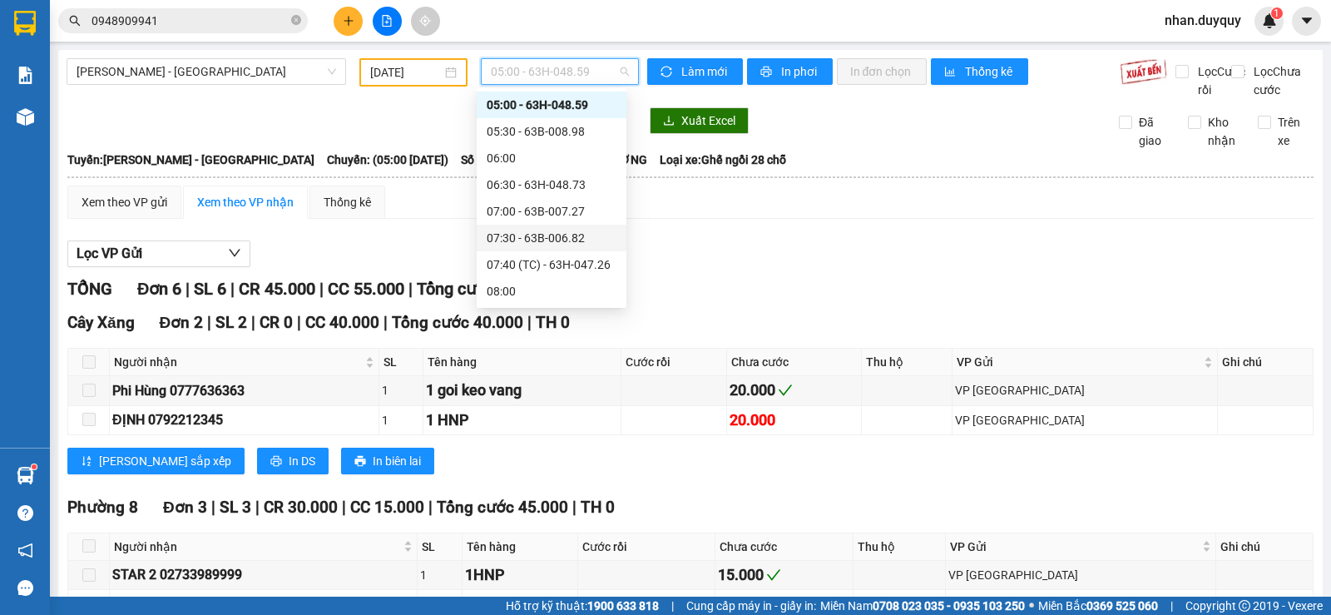
click at [521, 230] on div "07:30 - 63B-006.82" at bounding box center [552, 238] width 130 height 18
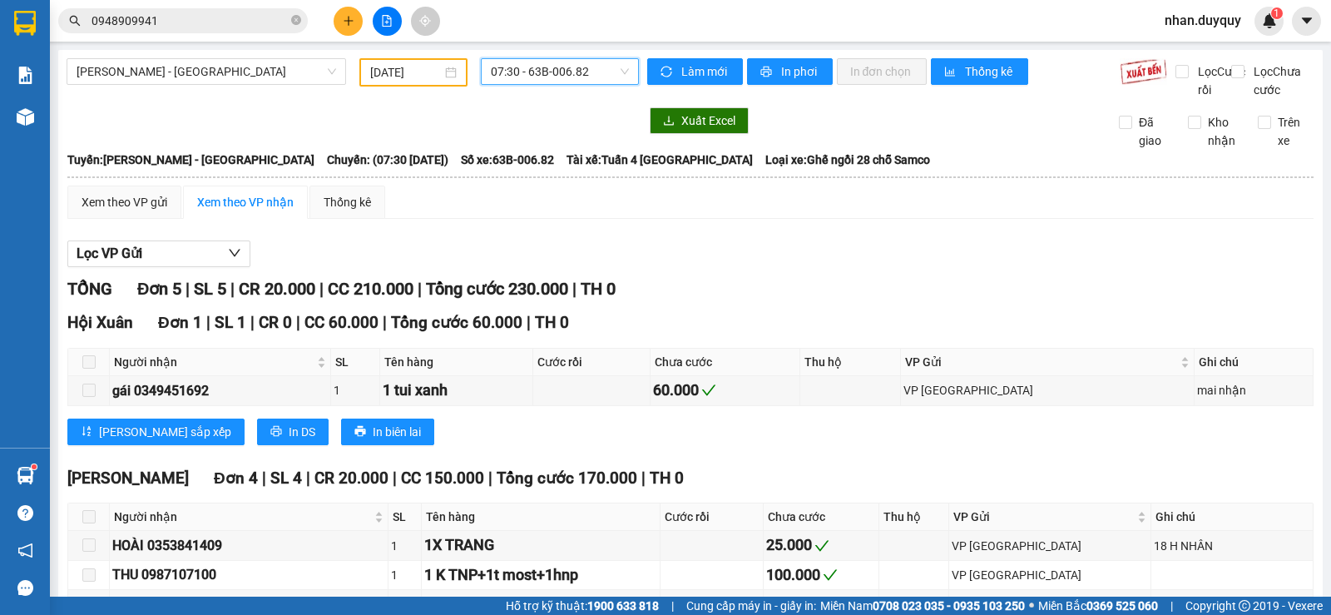
click at [546, 73] on span "07:30 - 63B-006.82" at bounding box center [559, 71] width 137 height 25
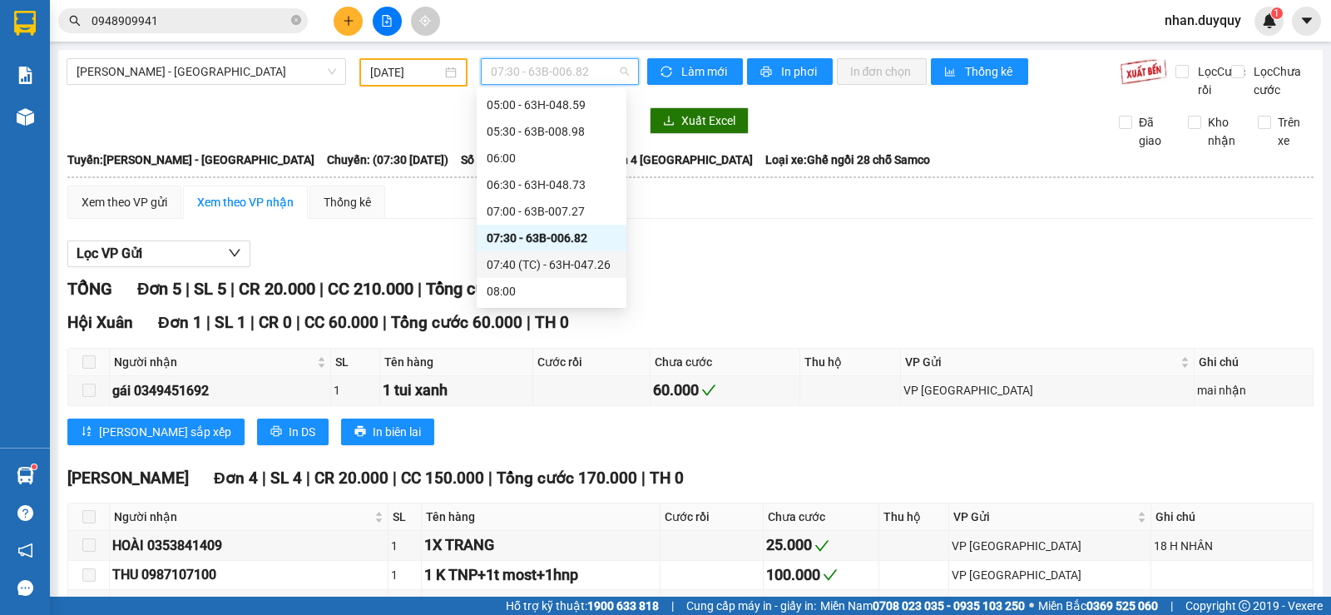
click at [510, 268] on div "07:40 (TC) - 63H-047.26" at bounding box center [552, 264] width 130 height 18
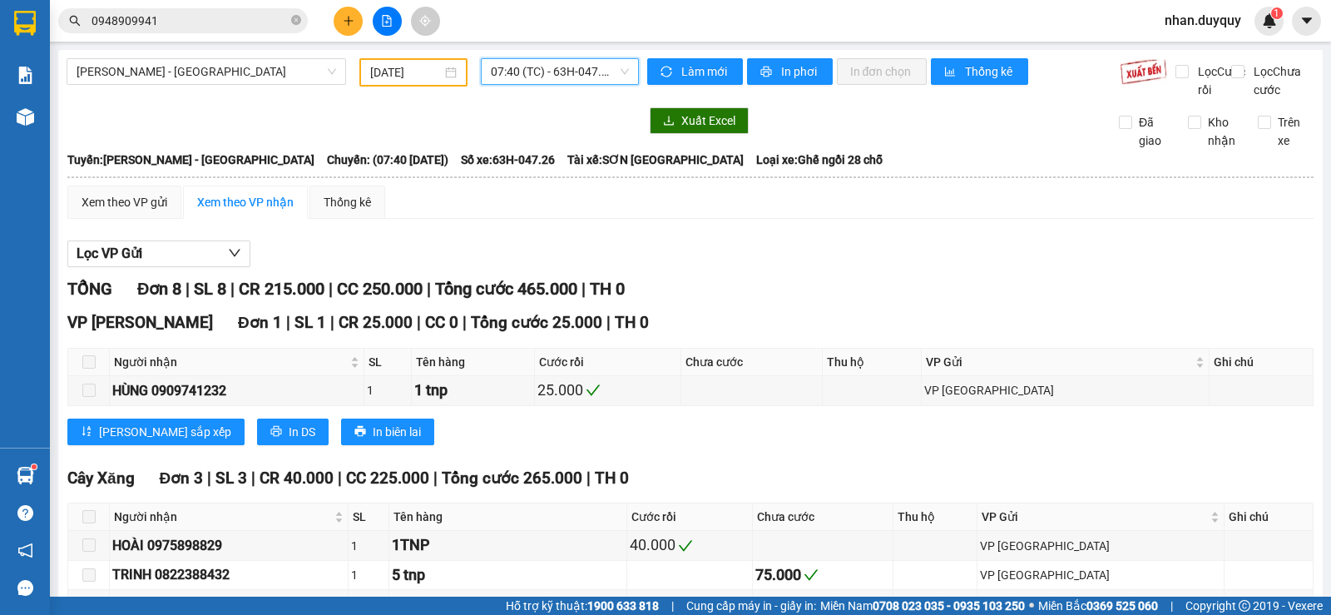
click at [220, 14] on input "0948909941" at bounding box center [190, 21] width 196 height 18
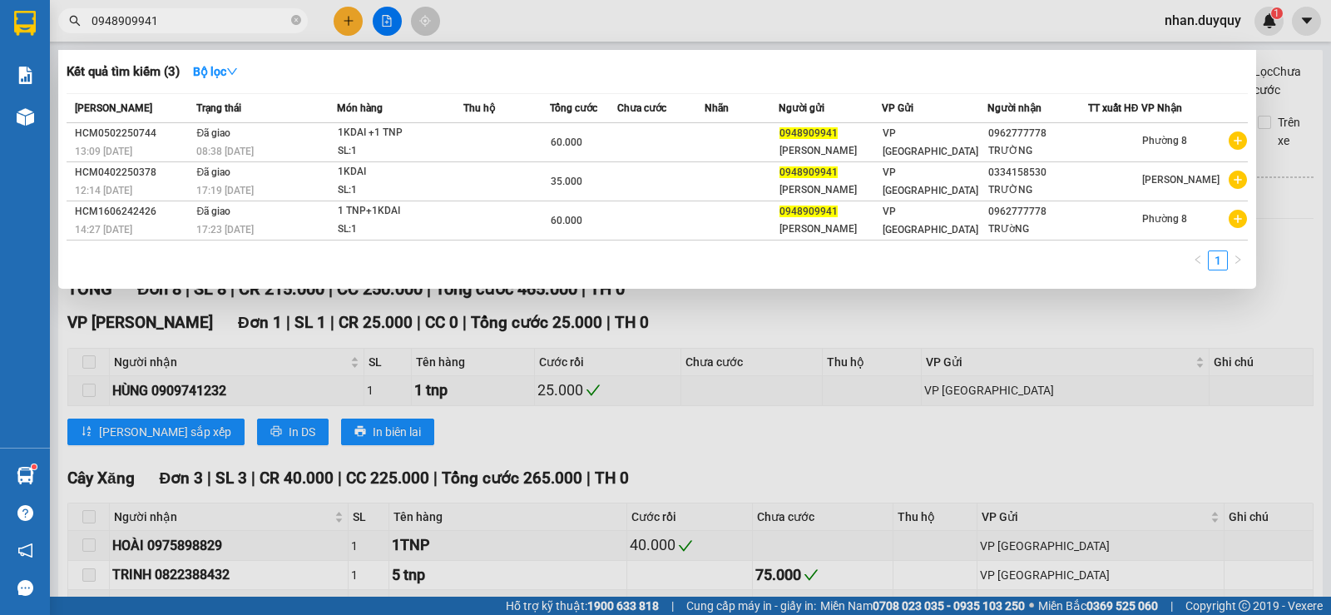
click at [220, 14] on input "0948909941" at bounding box center [190, 21] width 196 height 18
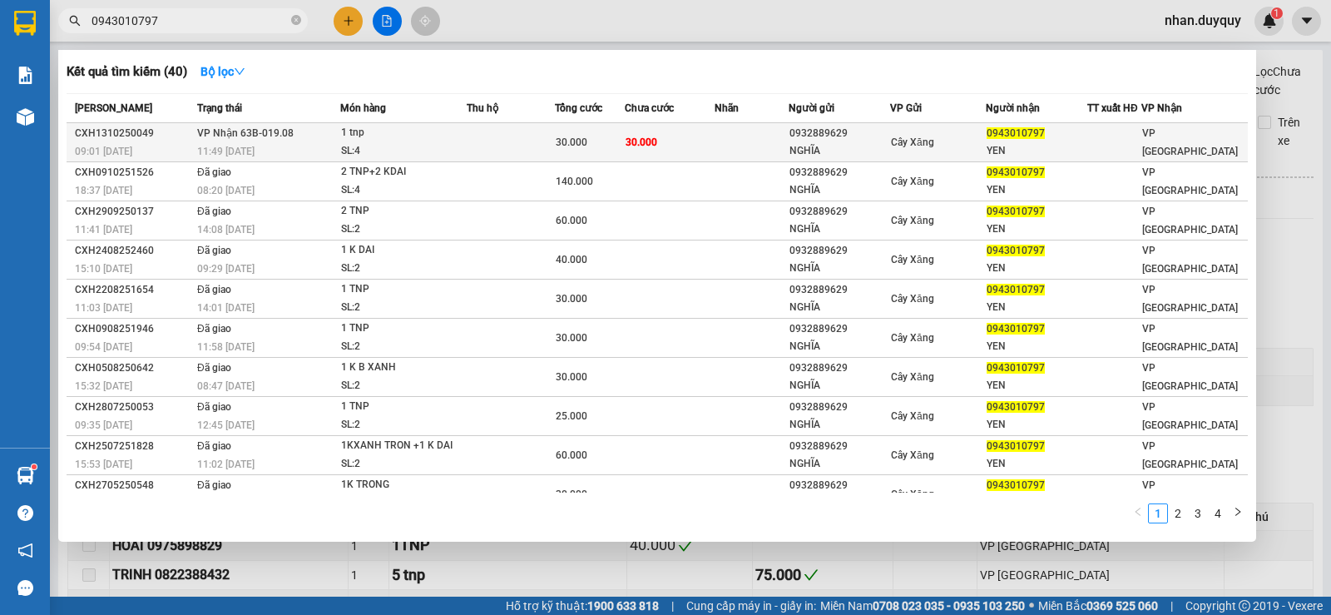
type input "0943010797"
click at [662, 147] on td "30.000" at bounding box center [670, 142] width 90 height 39
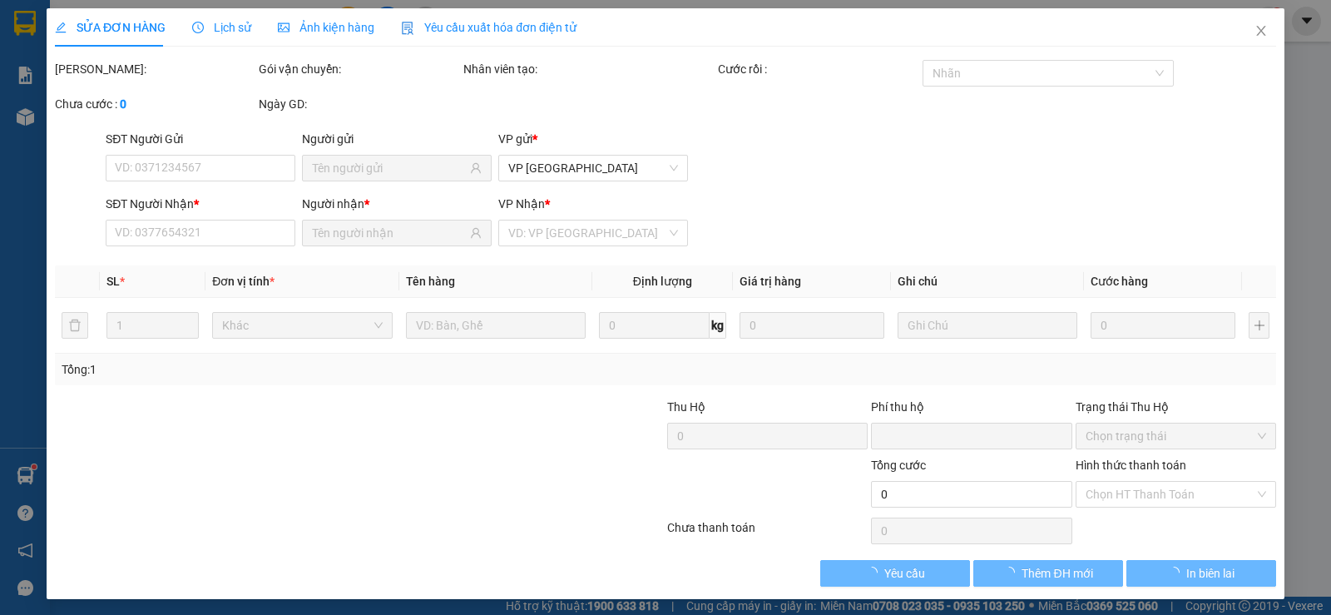
type input "0932889629"
type input "NGHĨA"
type input "0943010797"
type input "YEN"
type input "0"
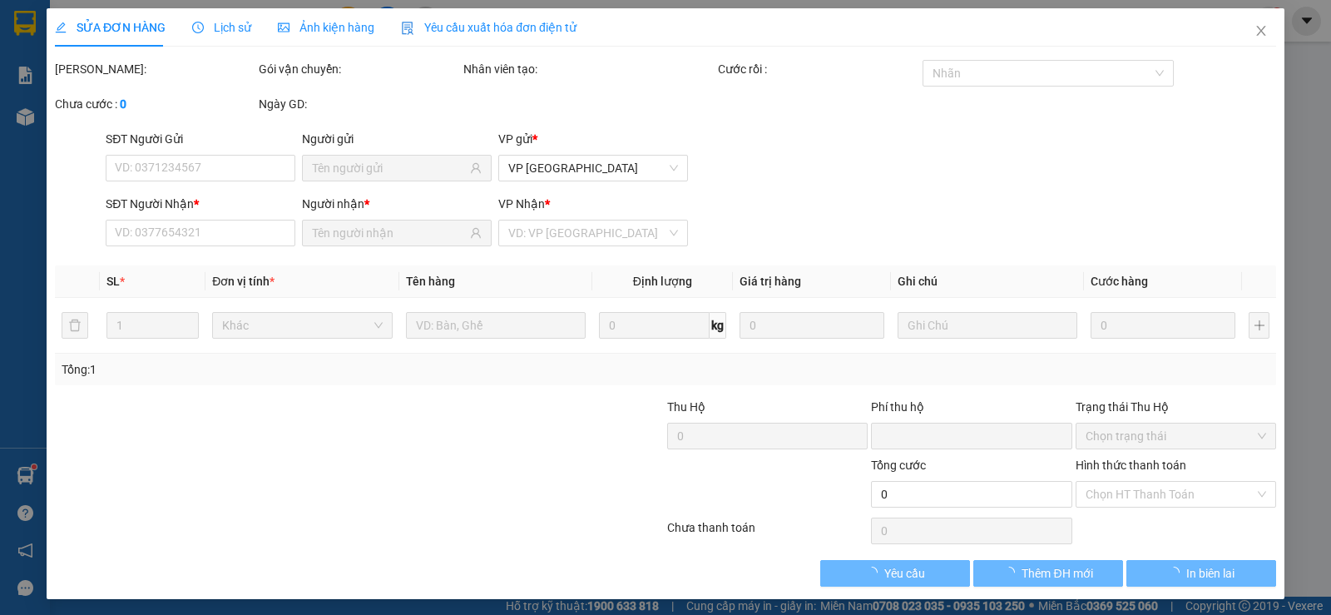
type input "30.000"
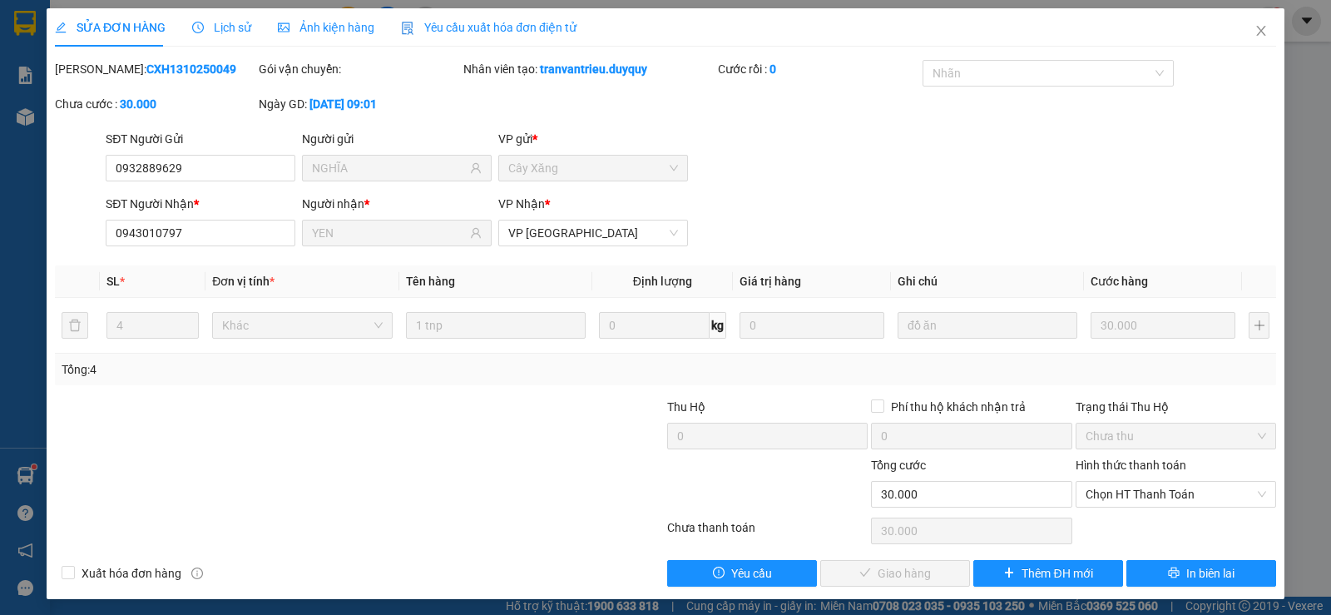
click at [1160, 479] on div "Hình thức thanh toán" at bounding box center [1176, 468] width 200 height 25
click at [1164, 502] on span "Chọn HT Thanh Toán" at bounding box center [1176, 494] width 181 height 25
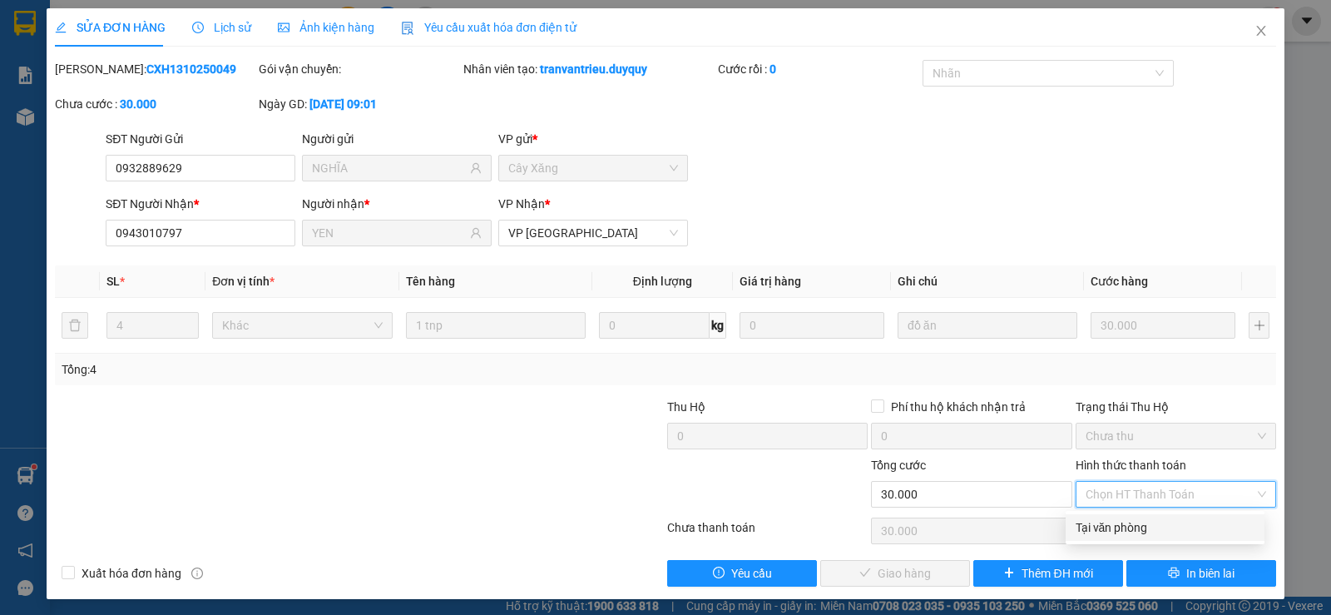
click at [1138, 522] on div "Tại văn phòng" at bounding box center [1165, 527] width 179 height 18
type input "0"
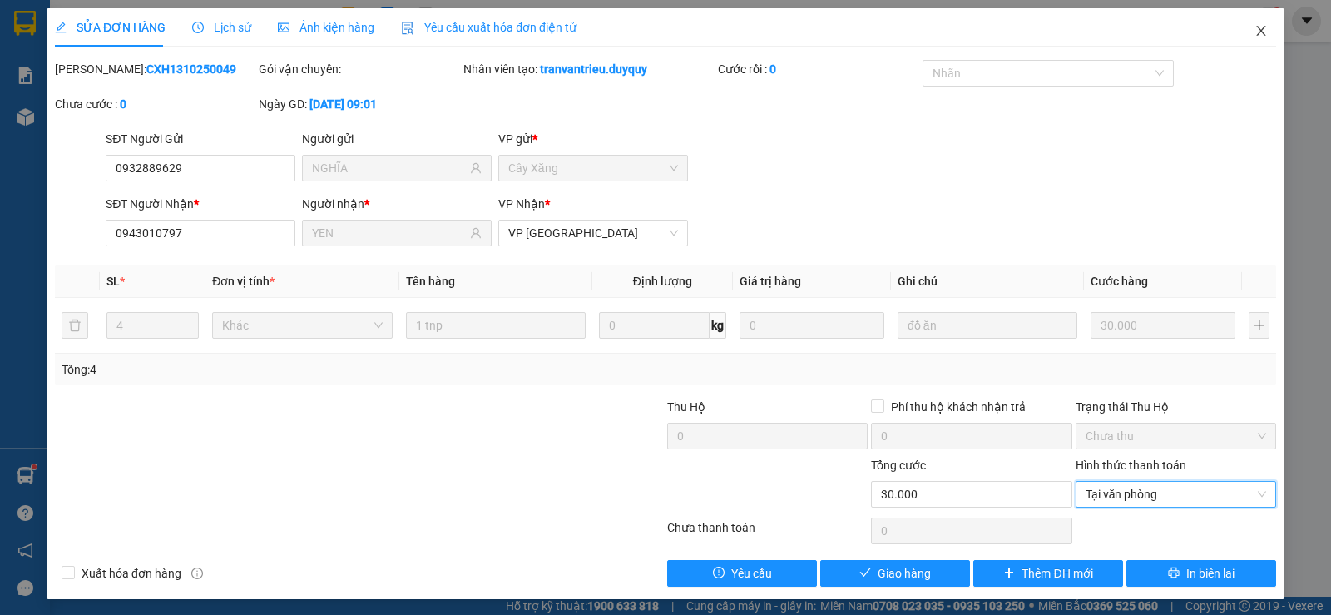
click at [1255, 32] on icon "close" at bounding box center [1260, 30] width 13 height 13
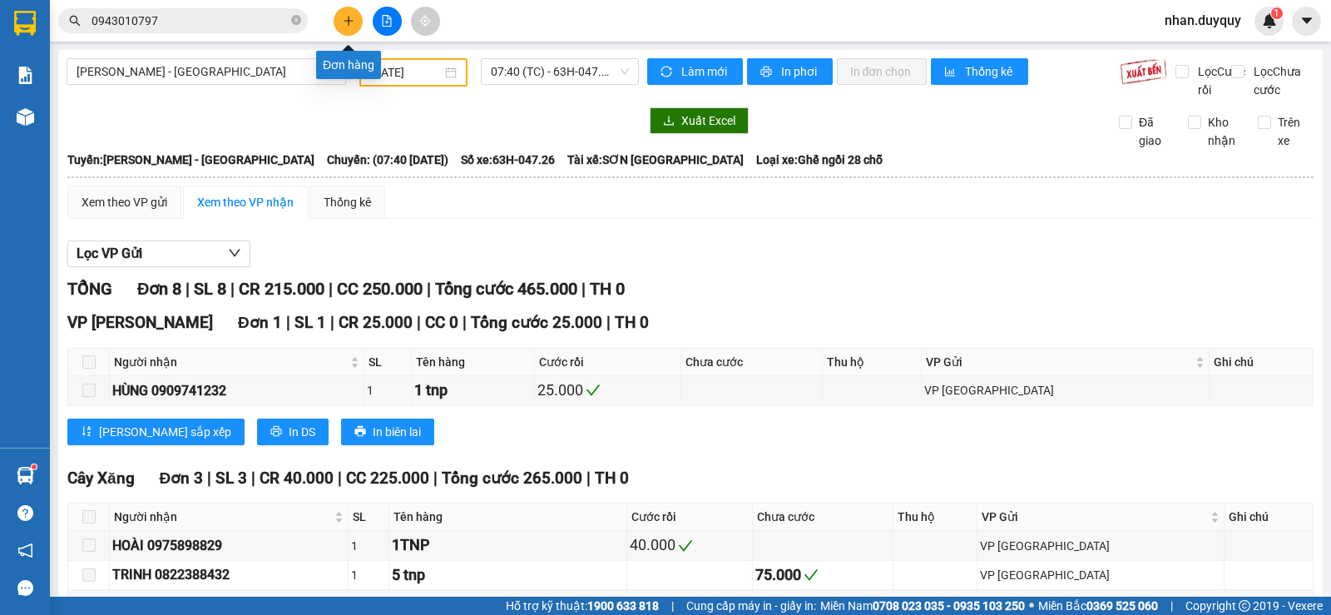
click at [338, 22] on button at bounding box center [348, 21] width 29 height 29
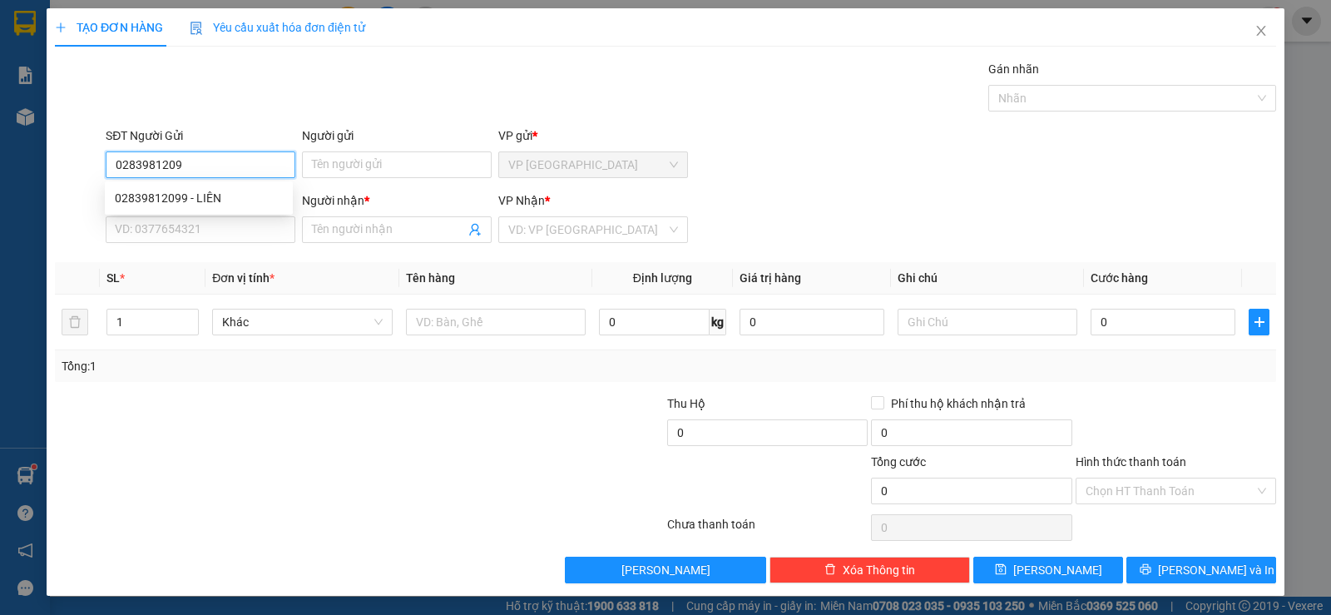
type input "02839812099"
click at [227, 204] on div "02839812099 - LIÊN" at bounding box center [199, 198] width 168 height 18
type input "LIÊN"
type input "0917511508"
type input "TRỌNG"
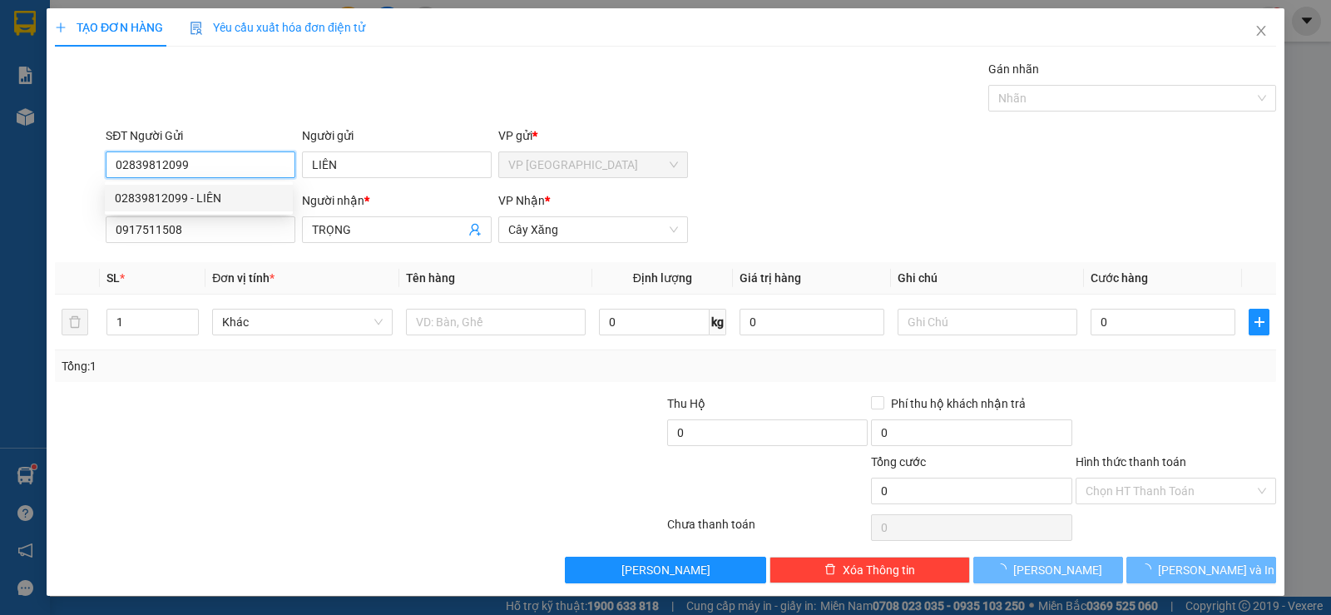
type input "25.000"
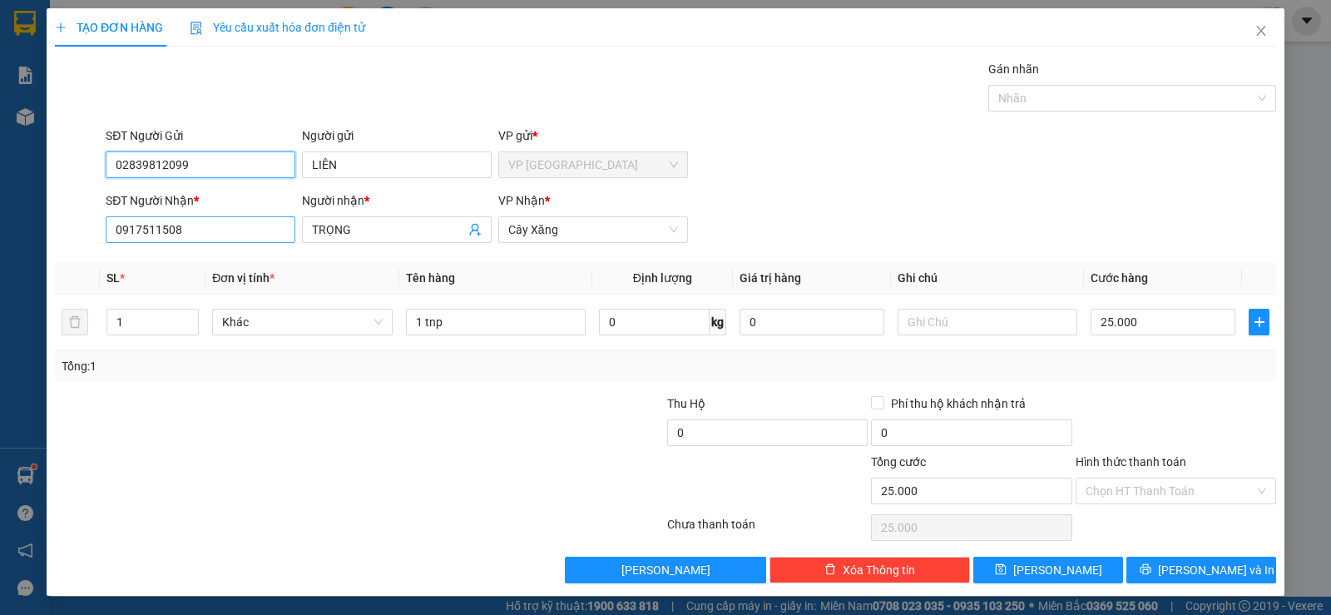
type input "02839812099"
click at [243, 235] on input "0917511508" at bounding box center [201, 229] width 190 height 27
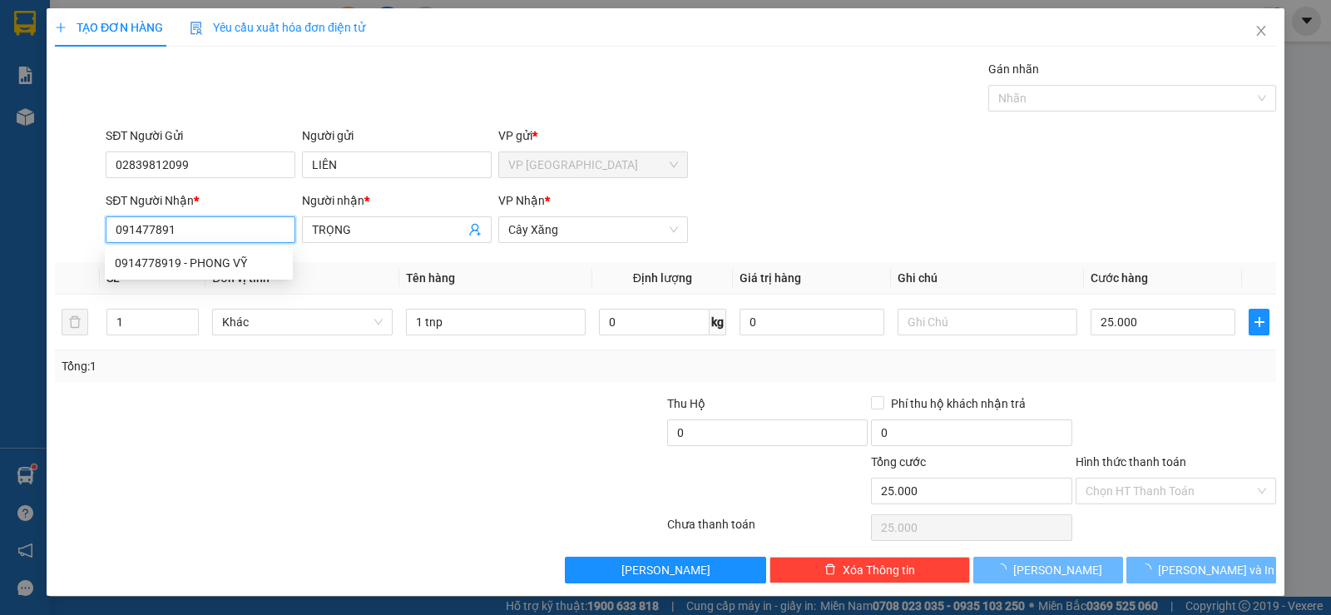
type input "0914778919"
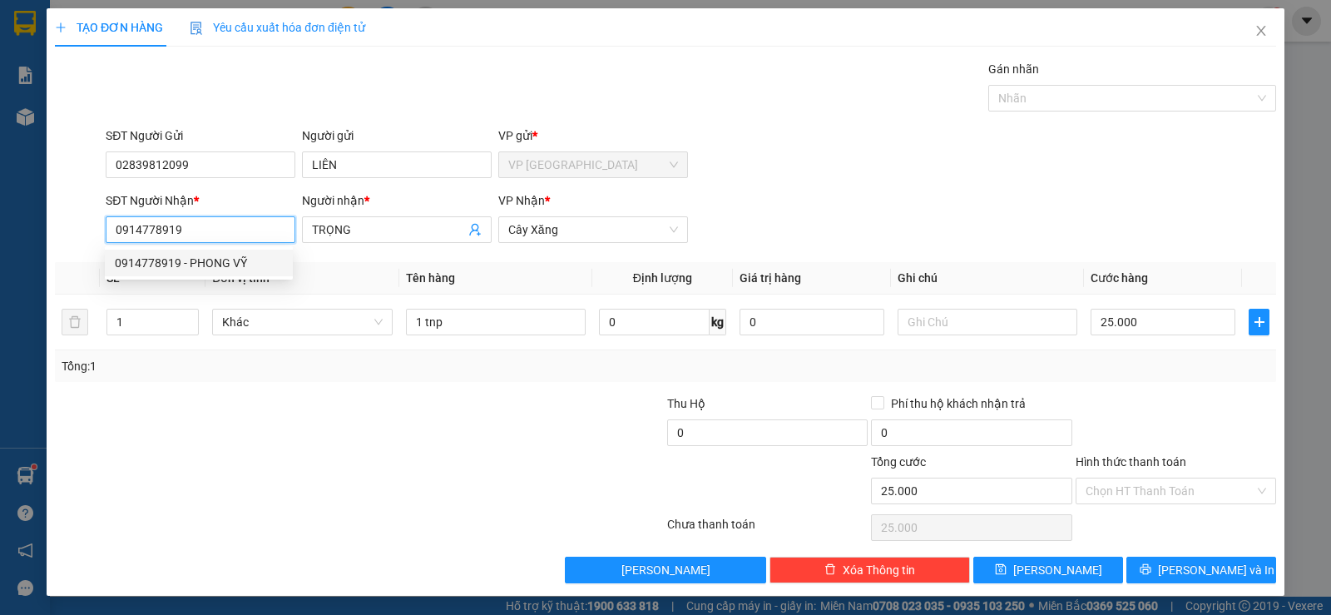
click at [240, 259] on div "0914778919 - PHONG VỸ" at bounding box center [199, 263] width 168 height 18
type input "PHONG VỸ"
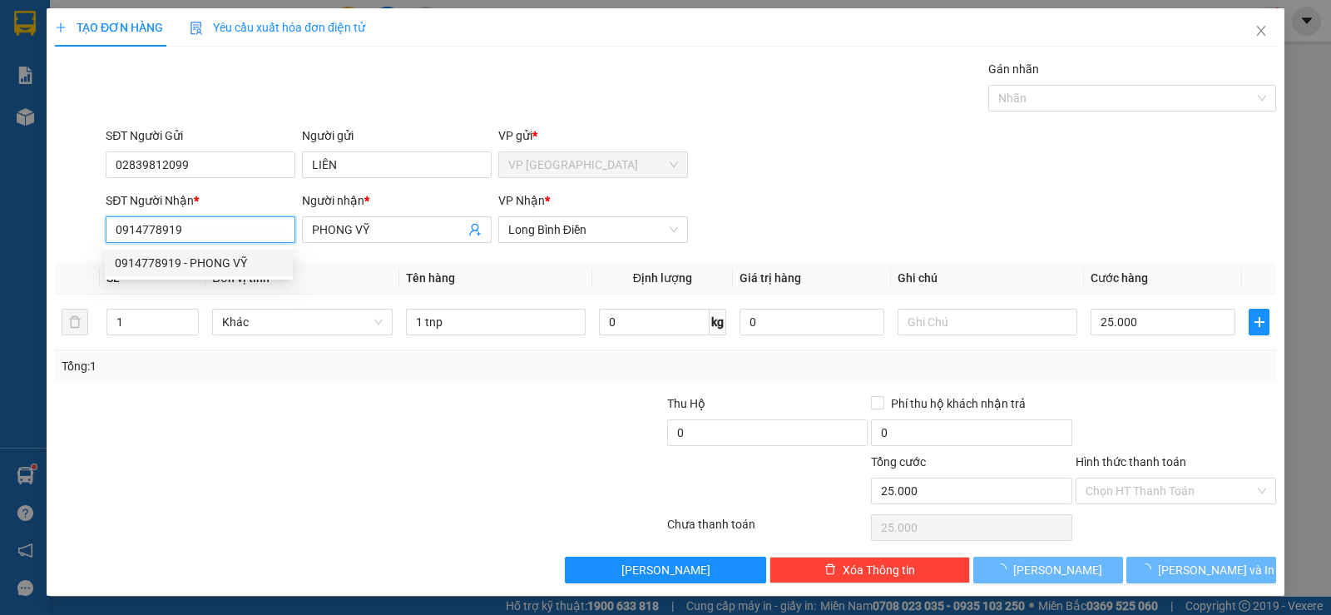
type input "20.000"
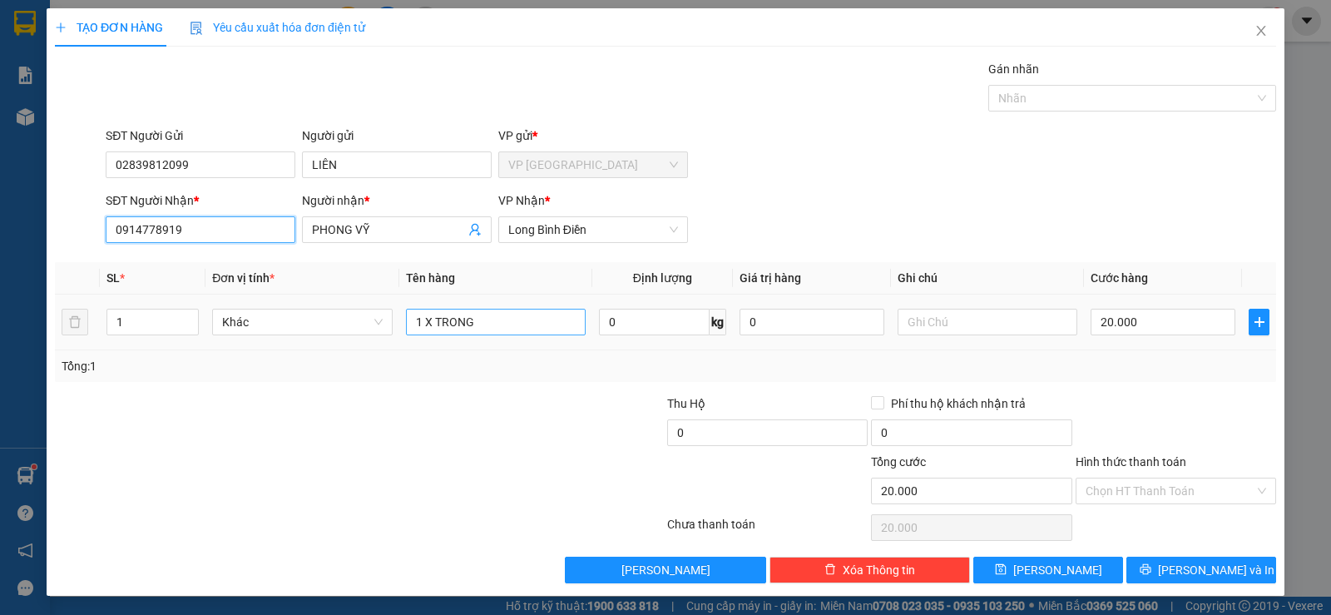
type input "0914778919"
click at [494, 323] on input "1 X TRONG" at bounding box center [496, 322] width 180 height 27
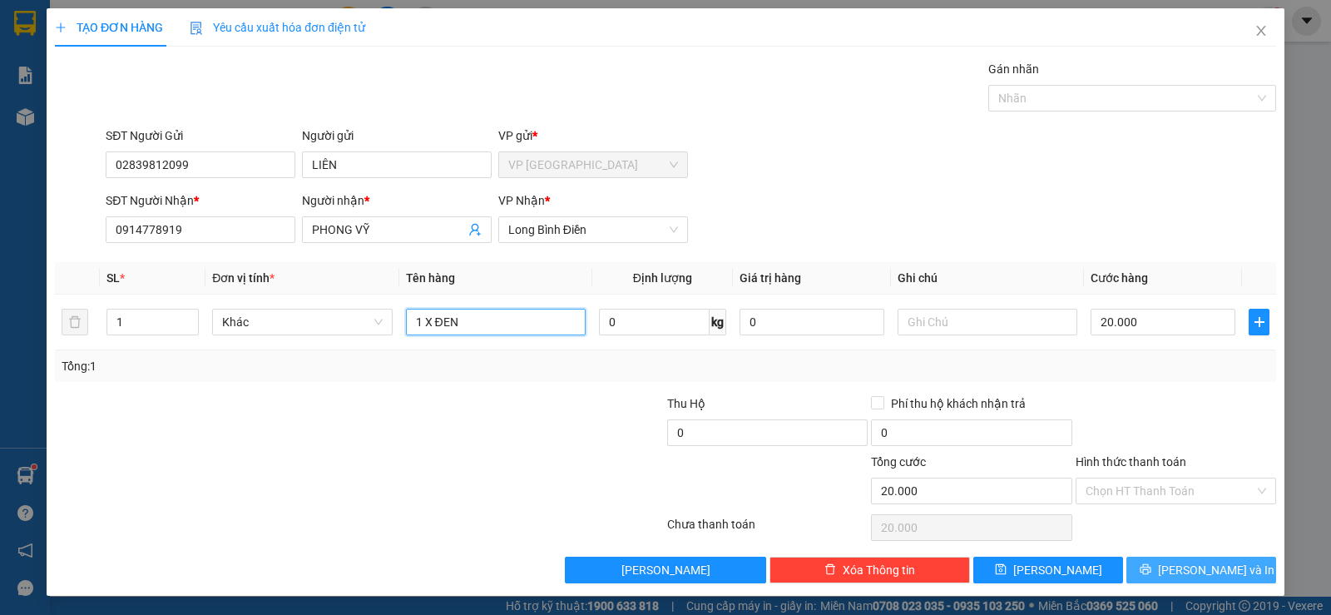
type input "1 X ĐEN"
drag, startPoint x: 1155, startPoint y: 567, endPoint x: 1131, endPoint y: 550, distance: 28.6
click at [1149, 567] on button "[PERSON_NAME] và In" at bounding box center [1201, 570] width 150 height 27
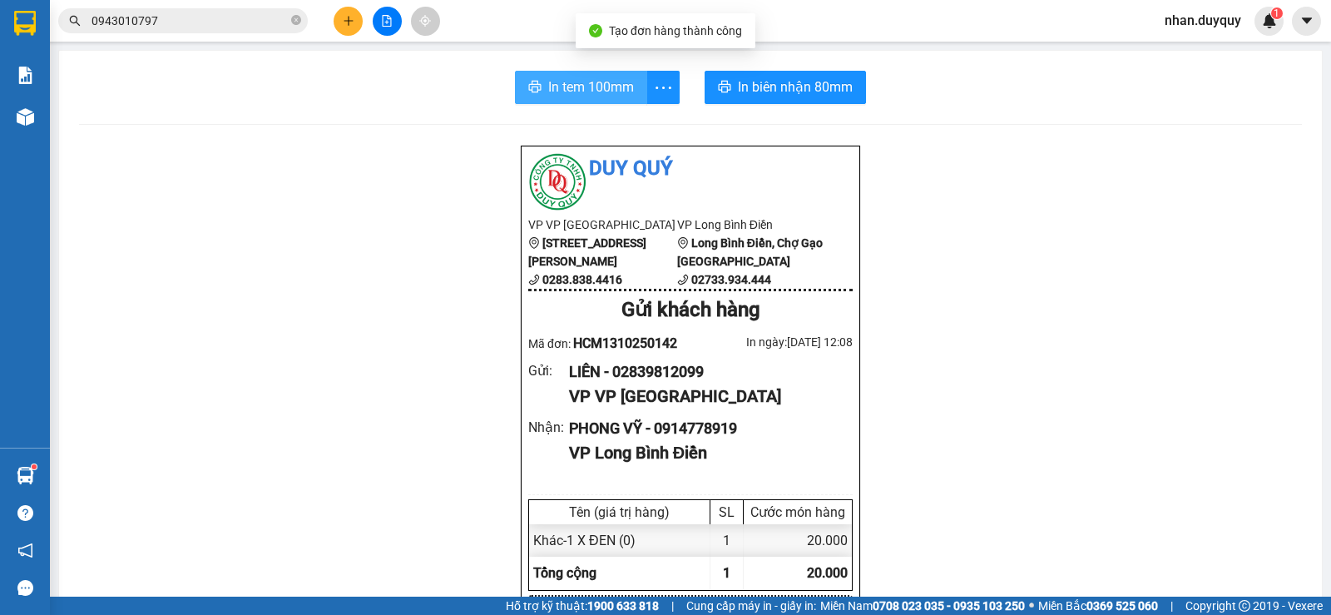
click at [576, 89] on span "In tem 100mm" at bounding box center [591, 87] width 86 height 21
click at [241, 32] on span "0943010797" at bounding box center [183, 20] width 250 height 25
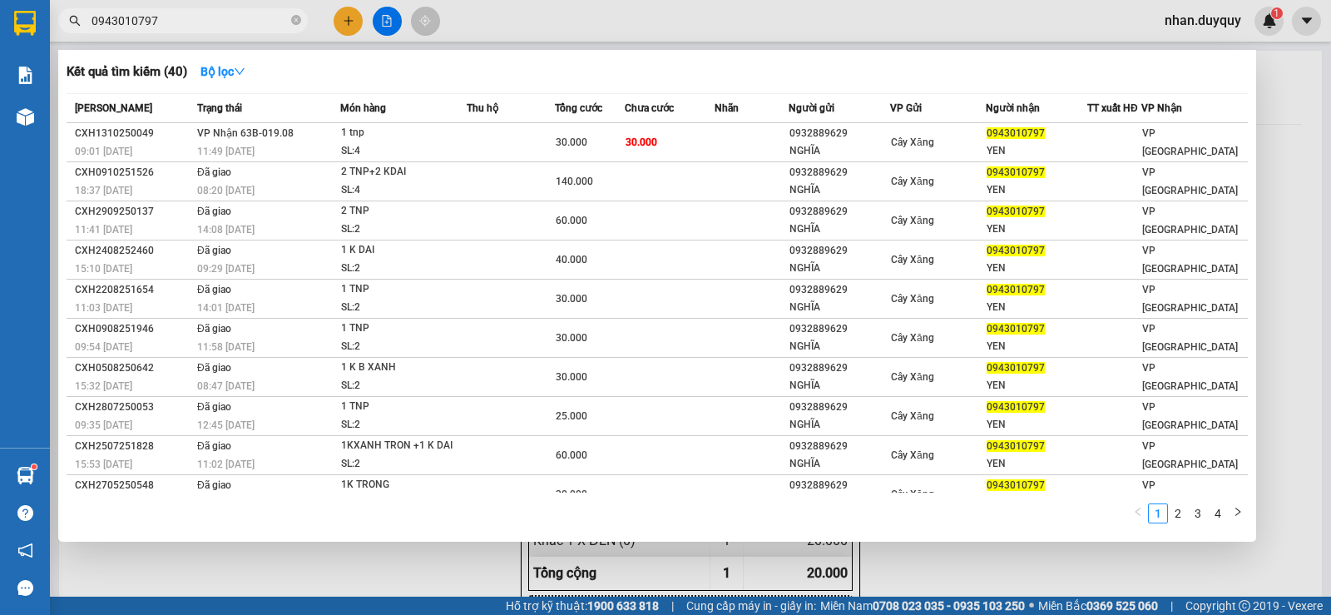
click at [239, 26] on input "0943010797" at bounding box center [190, 21] width 196 height 18
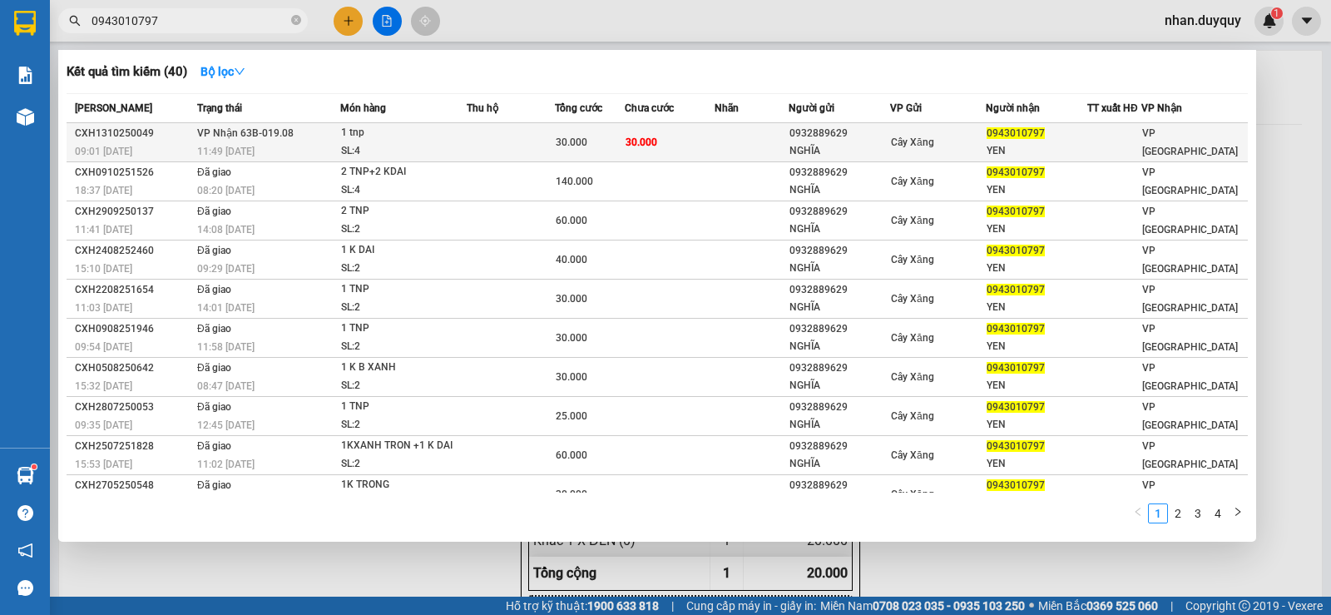
click at [631, 144] on span "30.000" at bounding box center [642, 142] width 32 height 12
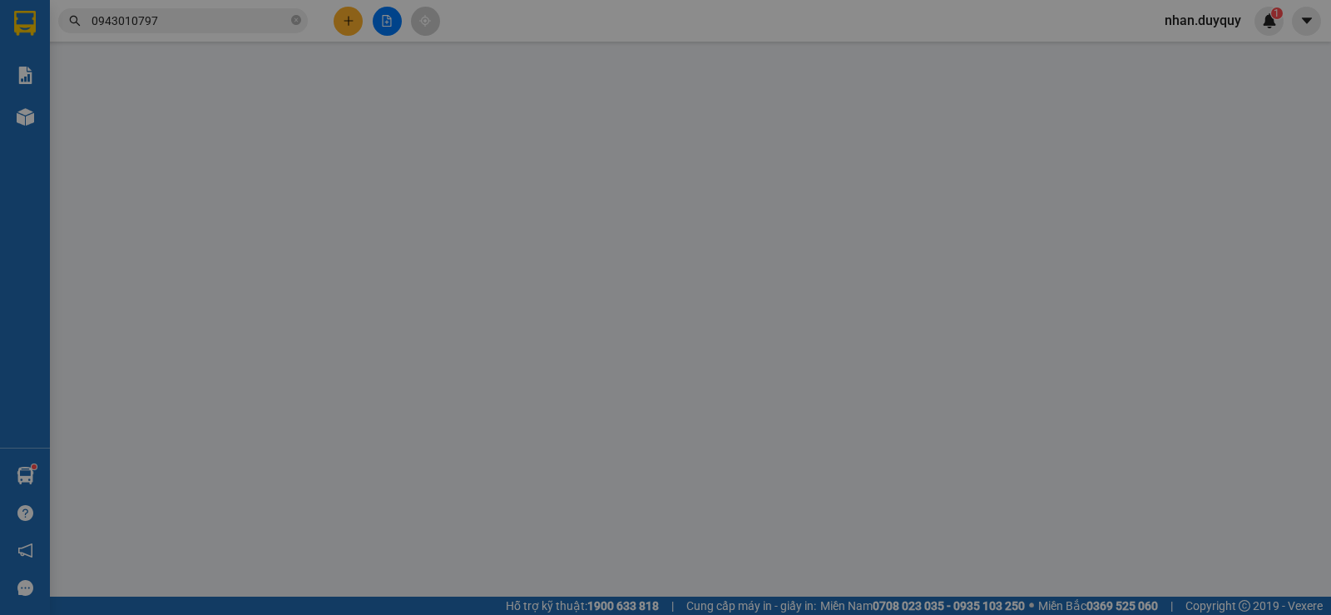
type input "0932889629"
type input "NGHĨA"
type input "0943010797"
type input "YEN"
type input "0"
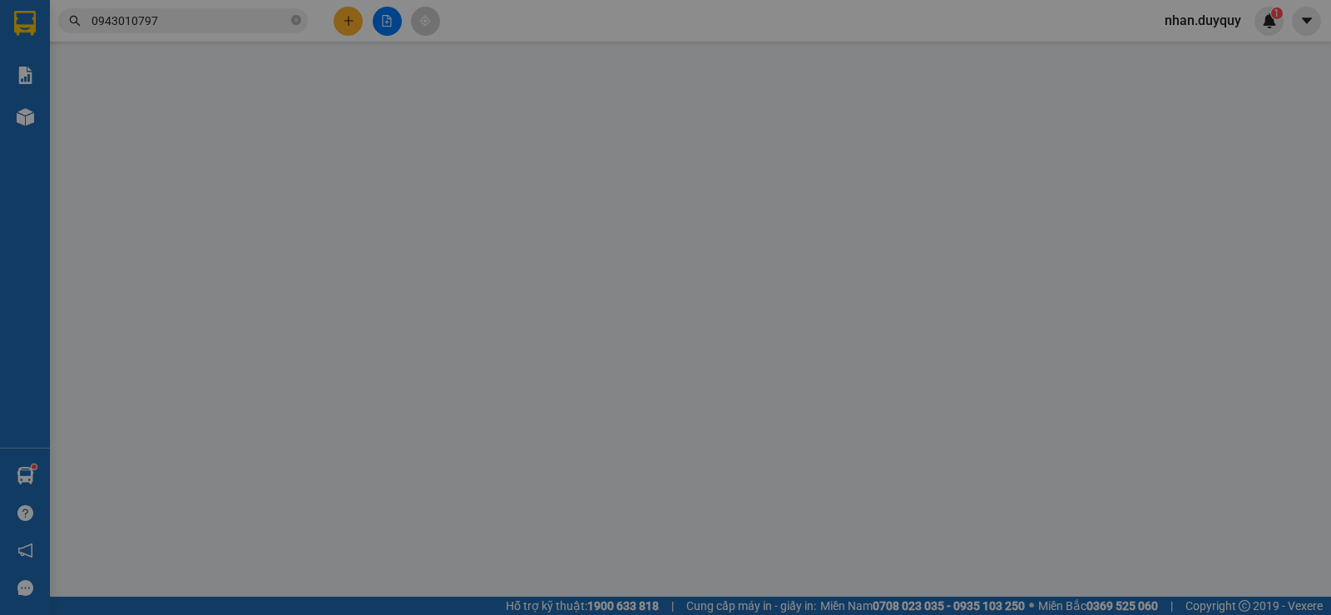
type input "30.000"
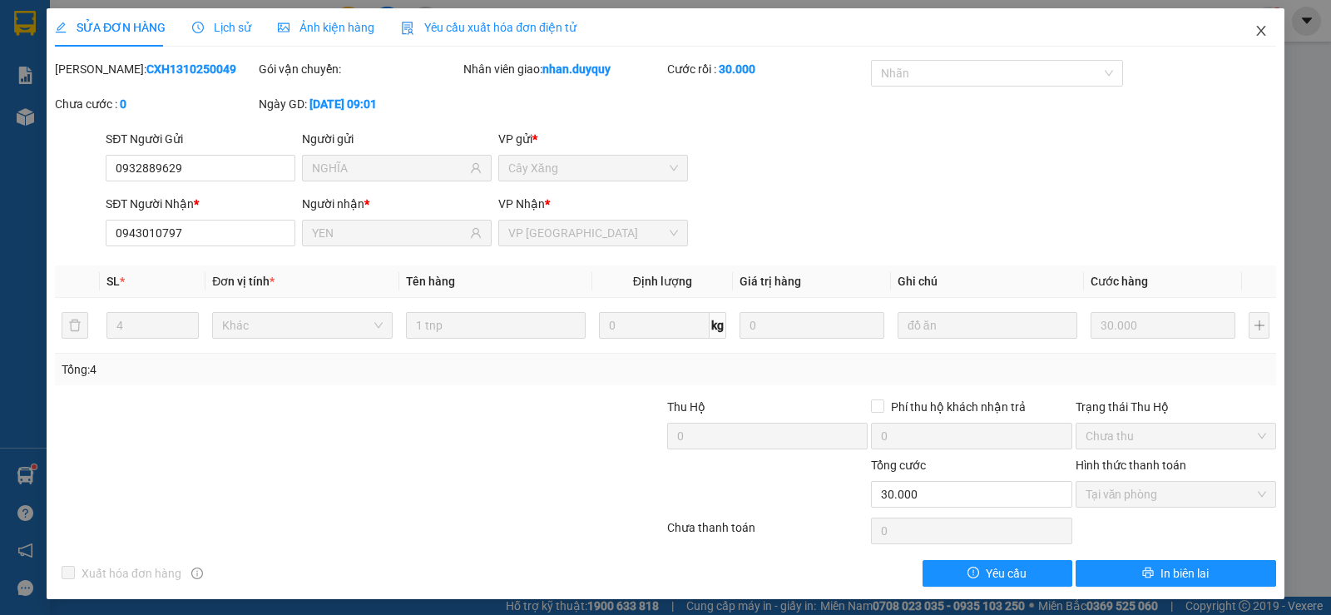
click at [1254, 31] on icon "close" at bounding box center [1260, 30] width 13 height 13
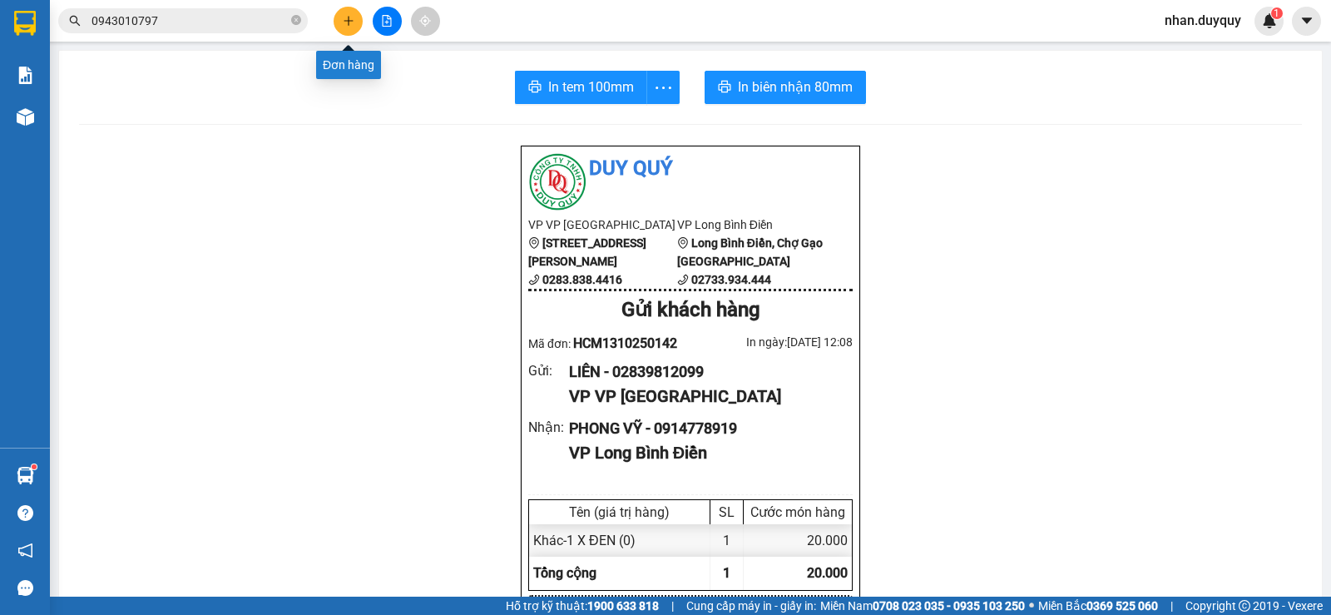
click at [340, 11] on button at bounding box center [348, 21] width 29 height 29
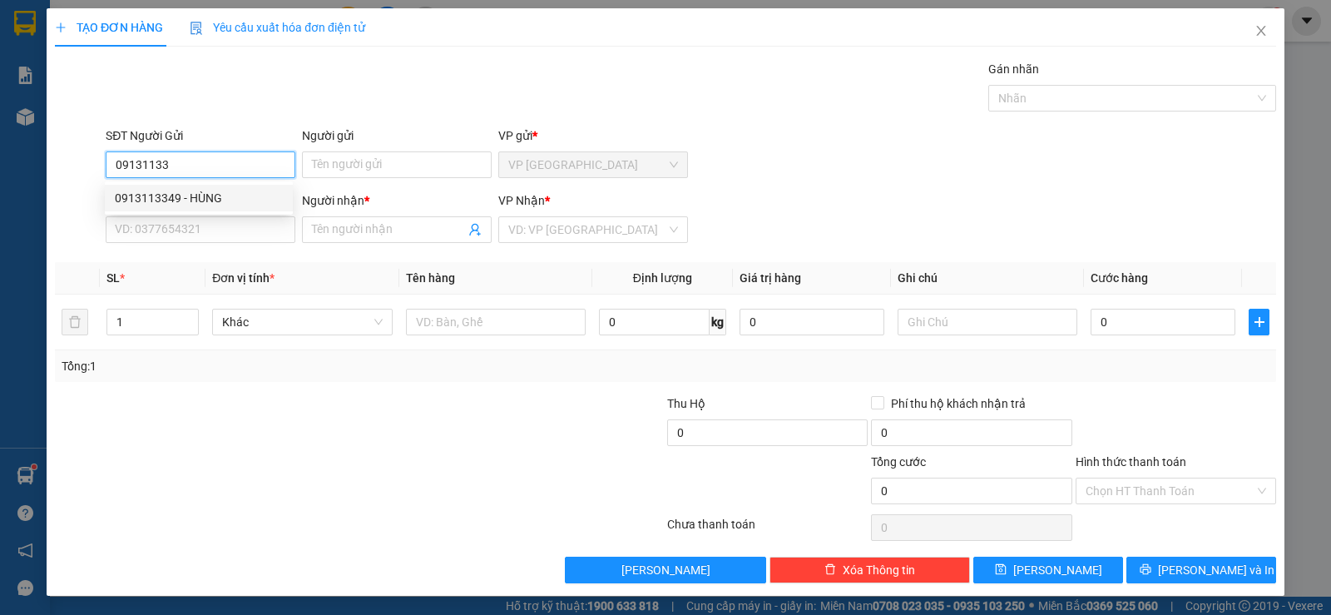
click at [226, 193] on div "0913113349 - HÙNG" at bounding box center [199, 198] width 168 height 18
type input "0913113349"
type input "HÙNG"
type input "0907699259"
type input "[PERSON_NAME]"
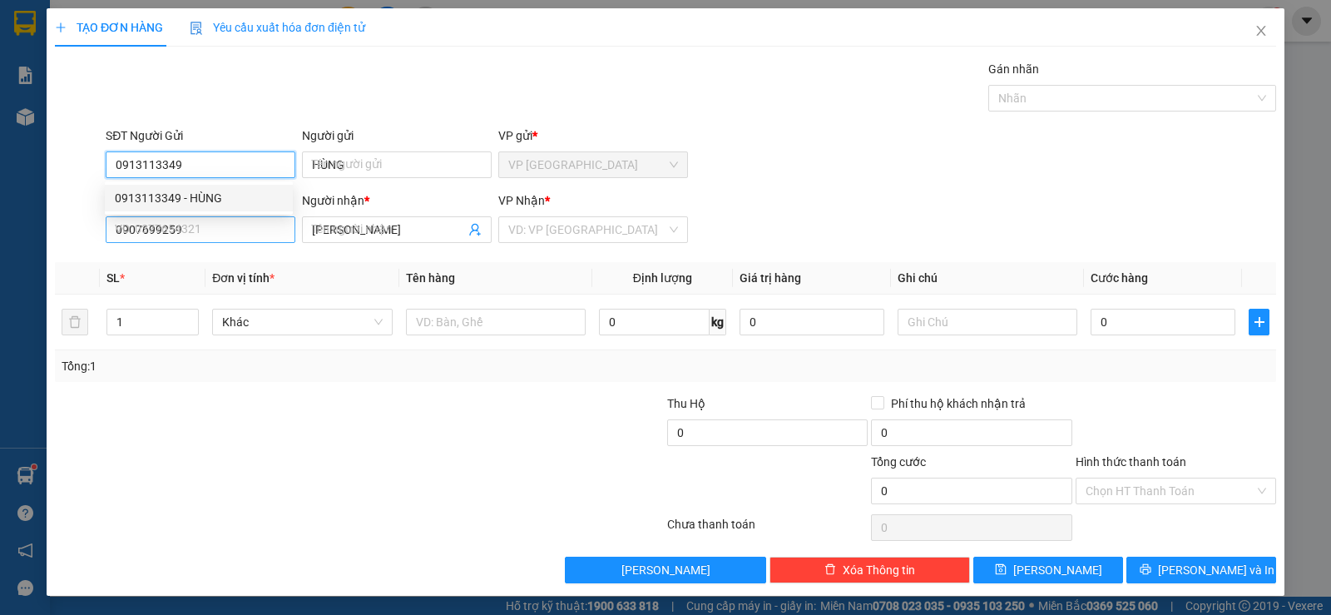
type input "25.000"
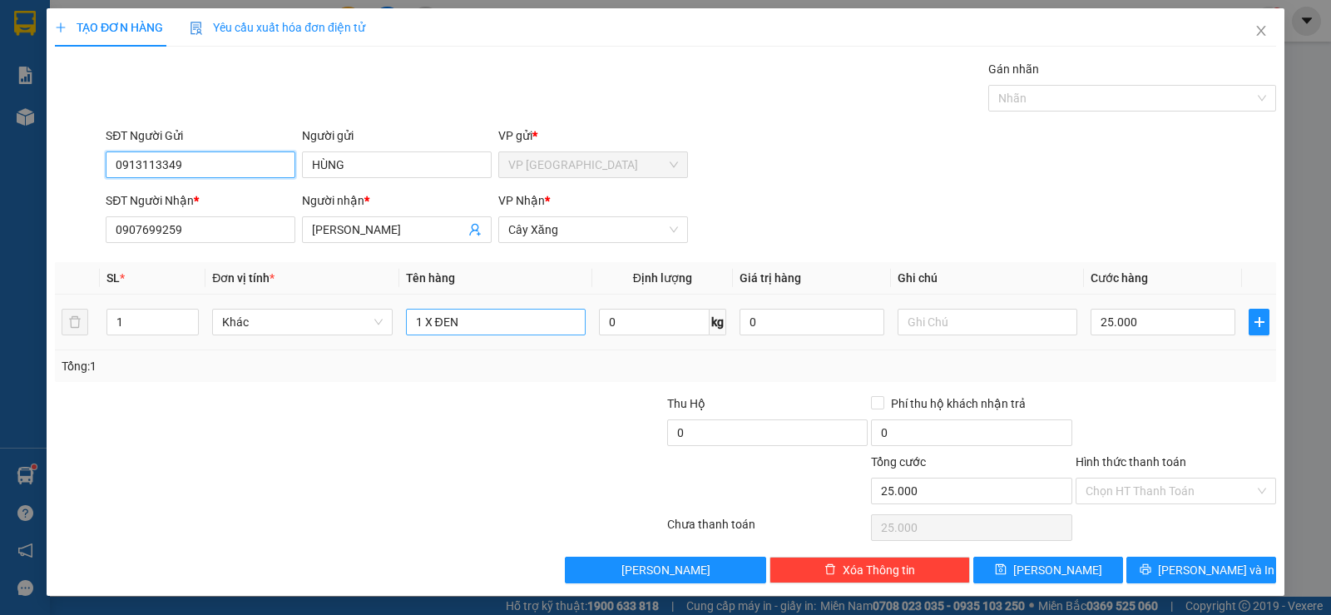
type input "0913113349"
click at [492, 324] on input "1 X ĐEN" at bounding box center [496, 322] width 180 height 27
type input "1 B TRẮNG"
click at [1142, 327] on input "25.000" at bounding box center [1163, 322] width 145 height 27
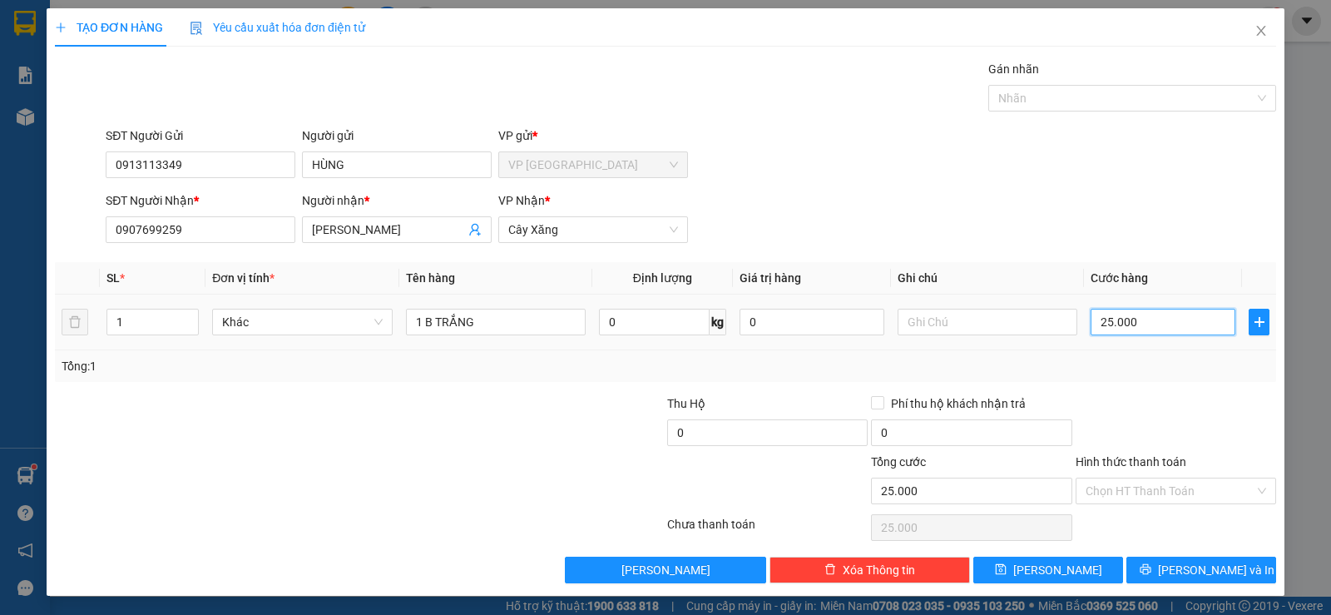
type input "3"
type input "30"
click at [1086, 225] on div "SĐT Người Nhận * 0907699259 Người nhận * M XINH VP Nhận * Cây Xăng" at bounding box center [690, 220] width 1177 height 58
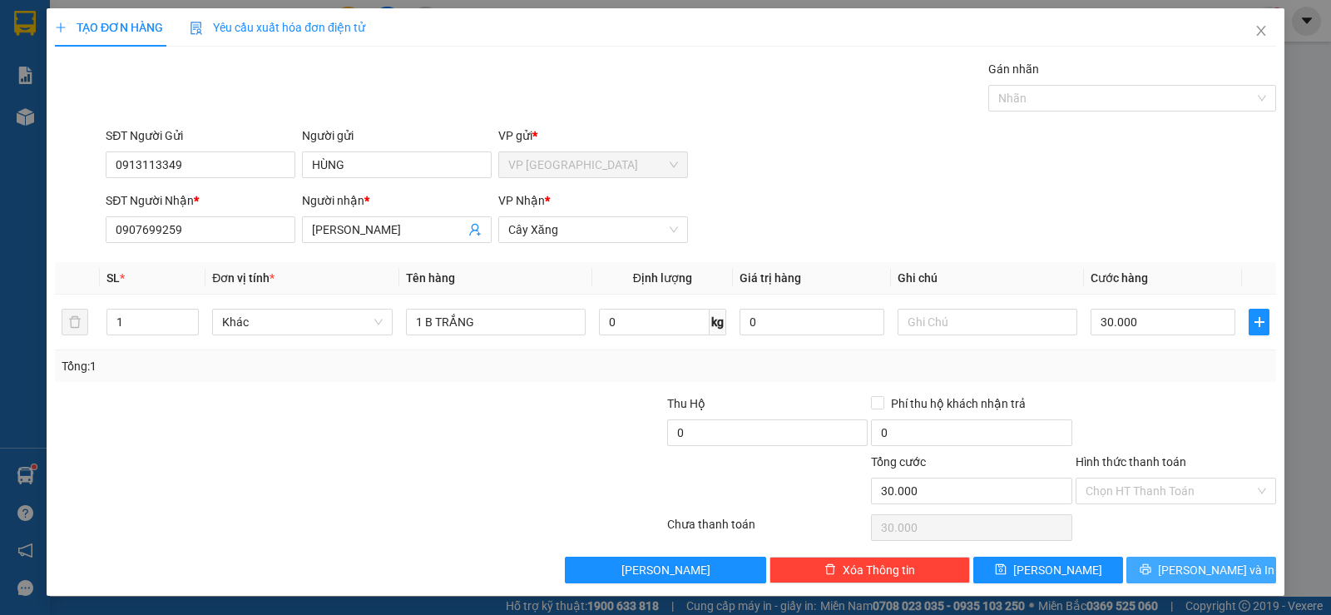
click at [1151, 565] on icon "printer" at bounding box center [1146, 569] width 12 height 12
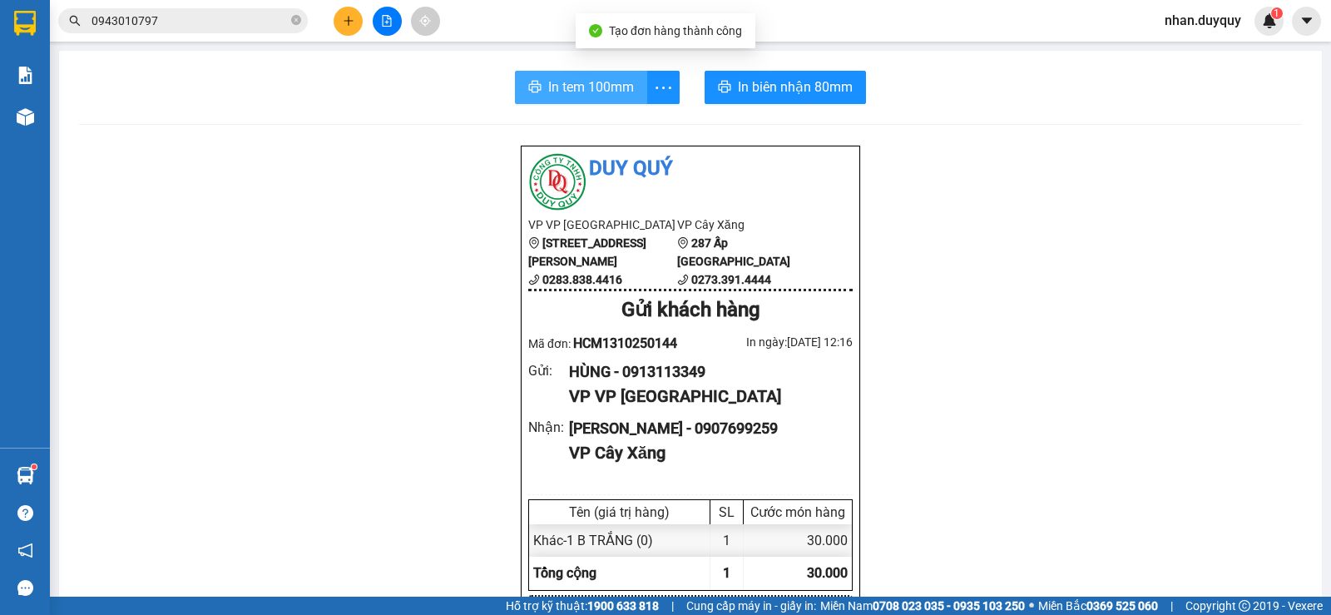
click at [597, 92] on span "In tem 100mm" at bounding box center [591, 87] width 86 height 21
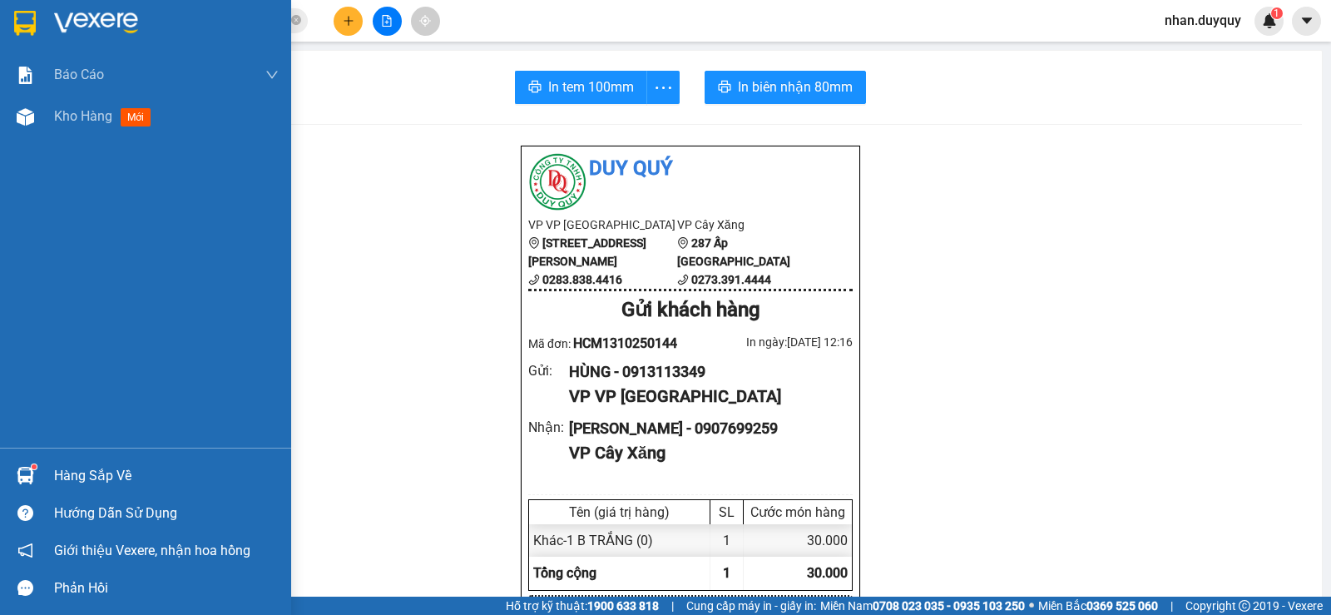
click at [28, 482] on img at bounding box center [25, 475] width 17 height 17
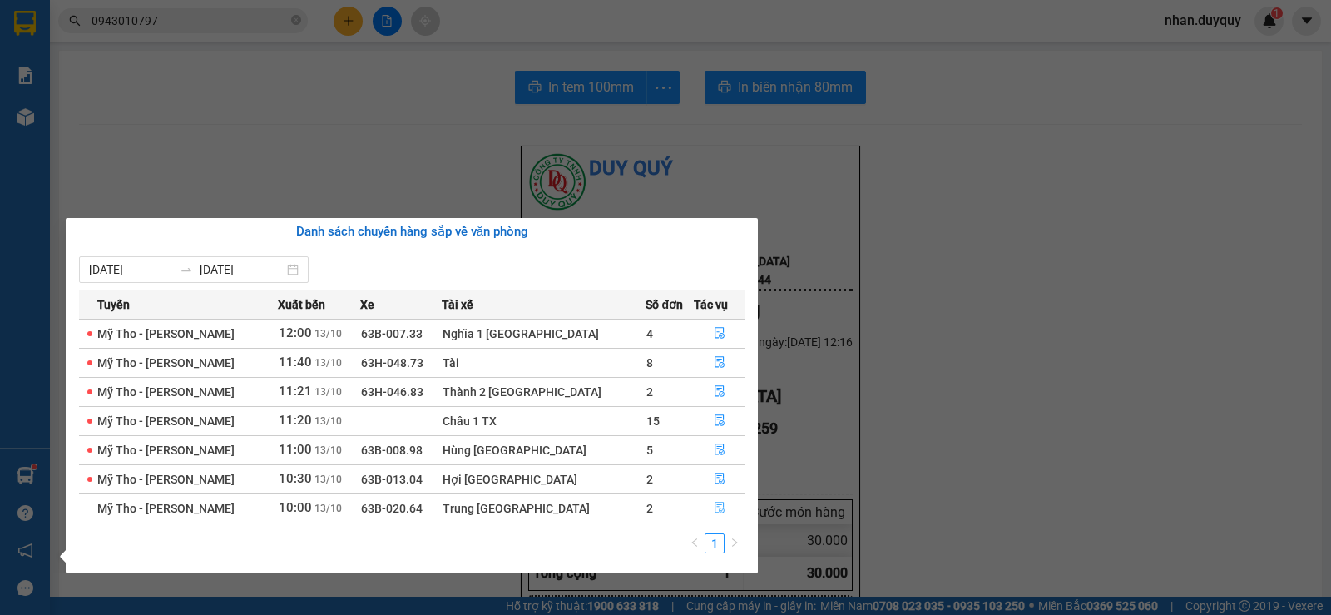
click at [715, 508] on icon "file-done" at bounding box center [720, 508] width 10 height 12
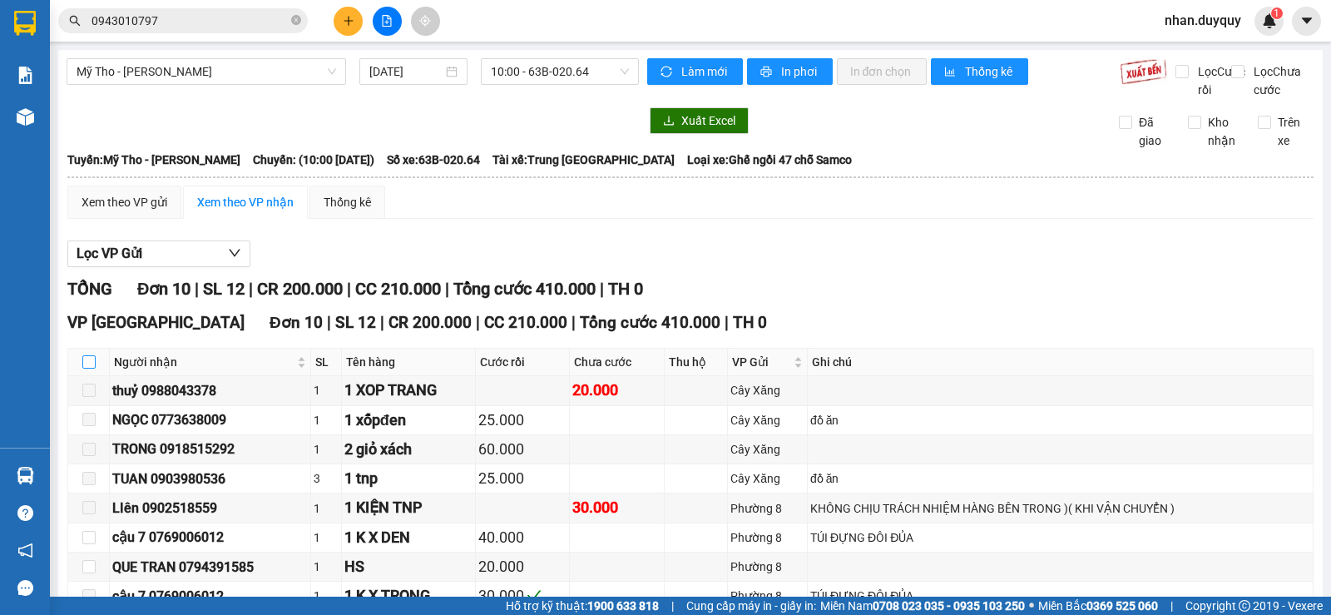
click at [91, 369] on input "checkbox" at bounding box center [88, 361] width 13 height 13
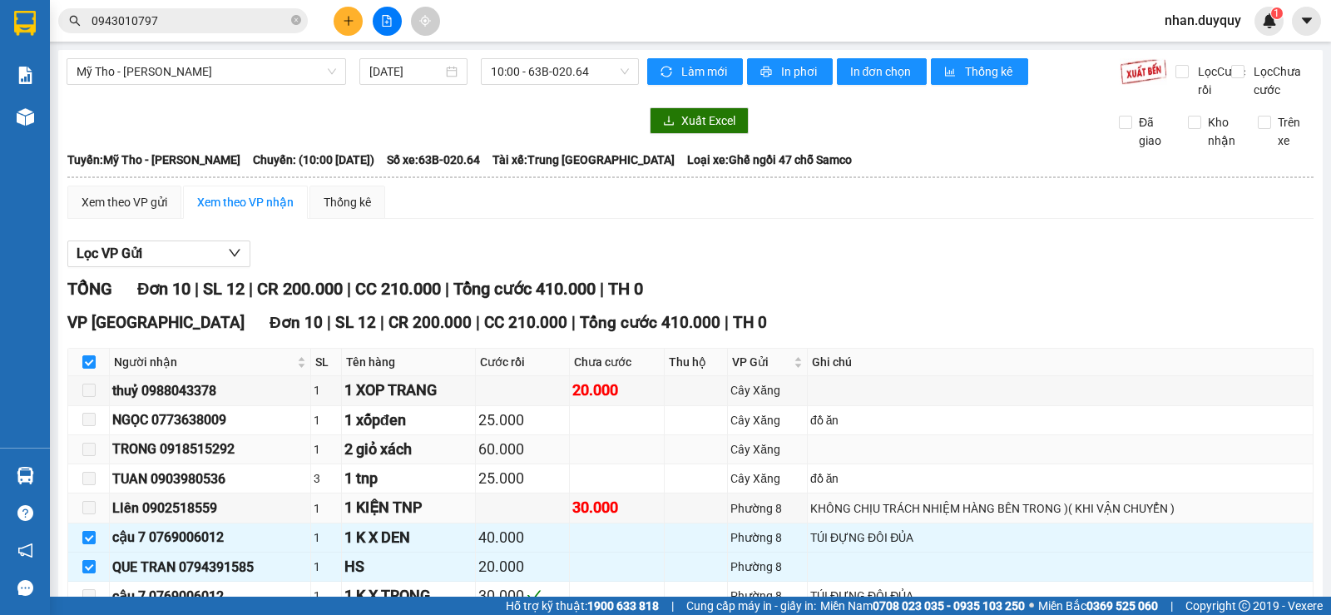
scroll to position [166, 0]
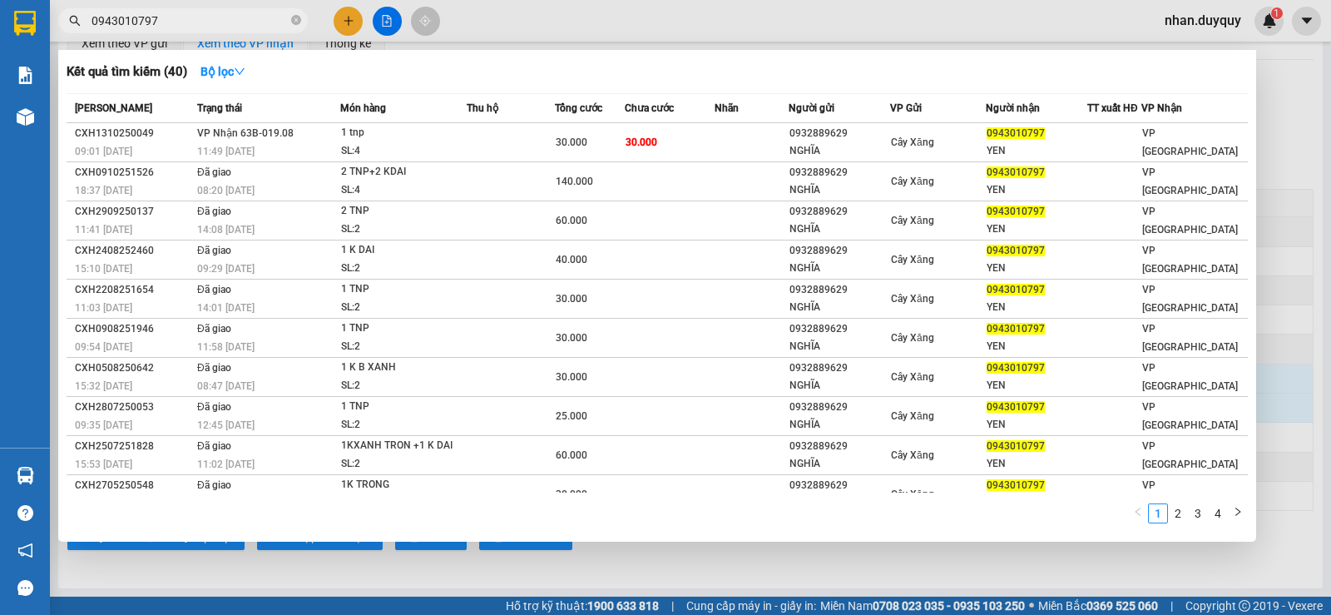
click at [196, 18] on input "0943010797" at bounding box center [190, 21] width 196 height 18
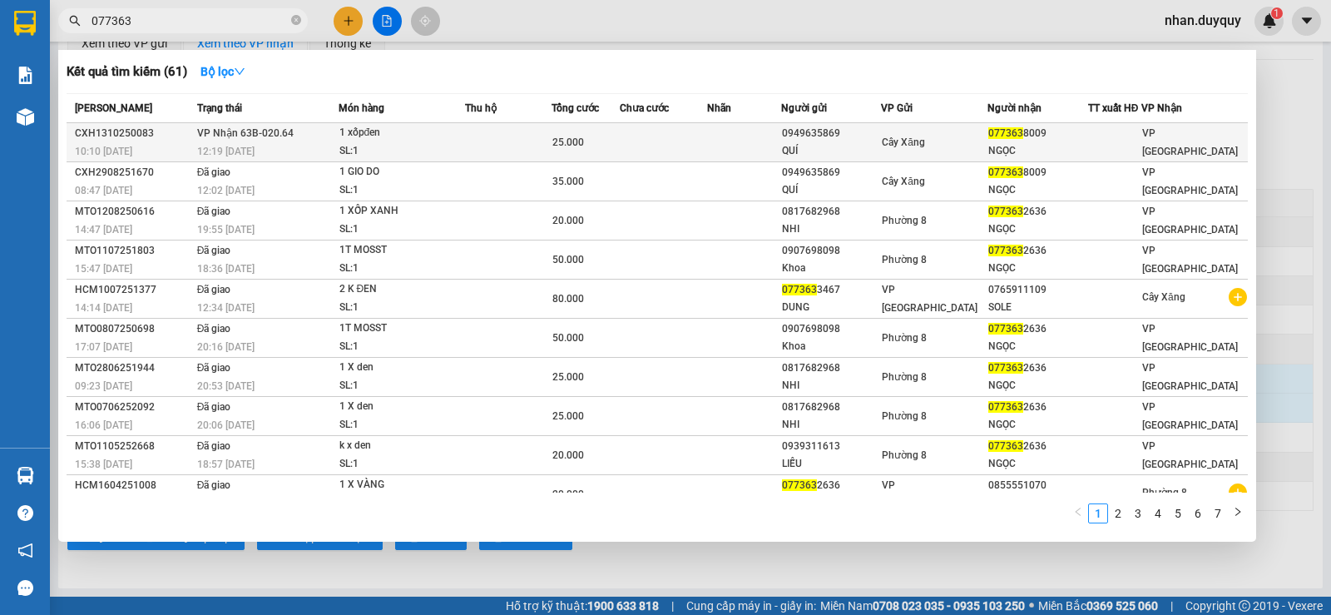
click at [844, 140] on div "0949635869" at bounding box center [831, 133] width 99 height 17
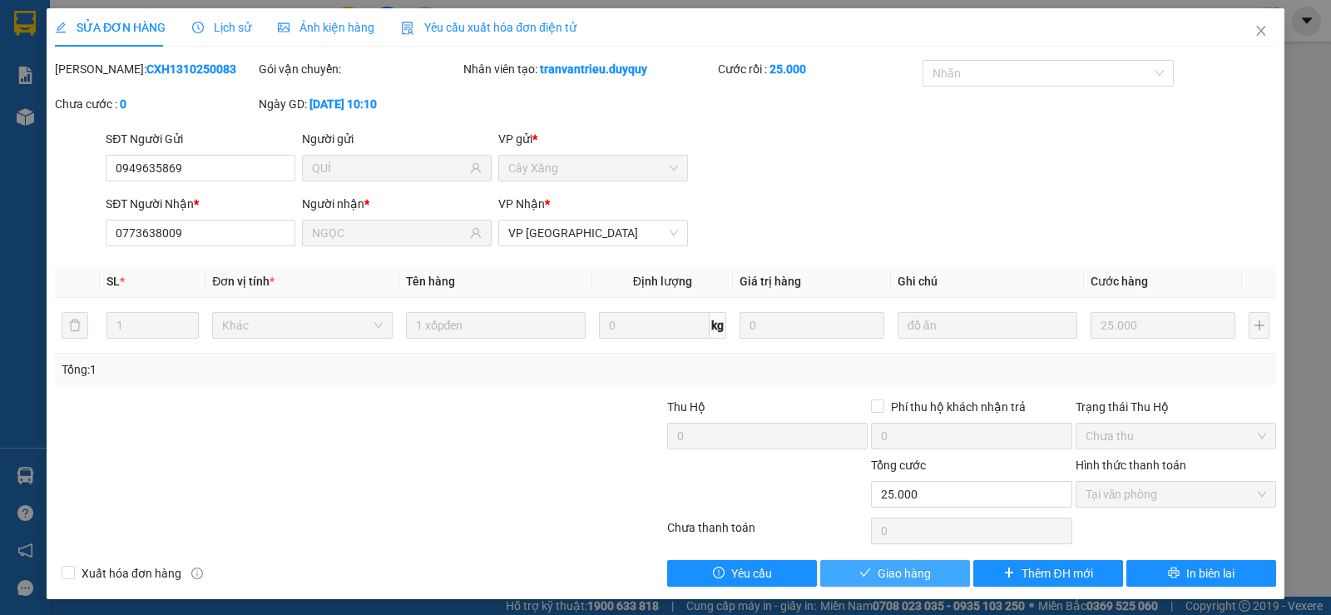
click at [881, 562] on button "Giao hàng" at bounding box center [895, 573] width 150 height 27
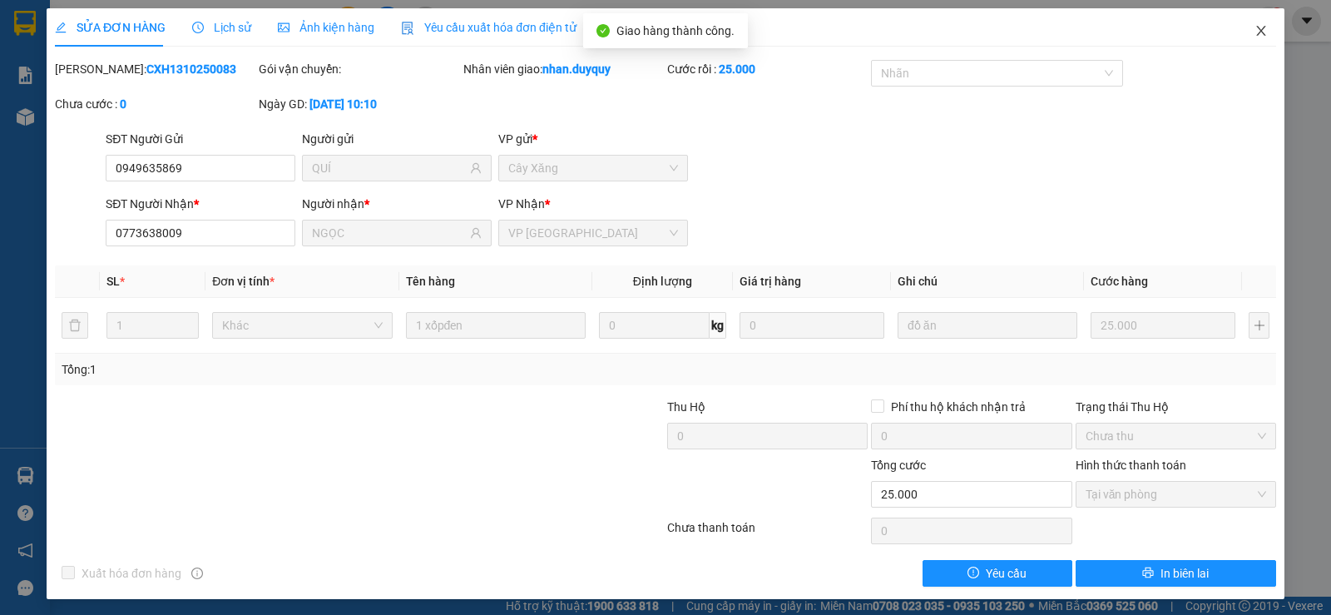
click at [1255, 32] on icon "close" at bounding box center [1260, 30] width 13 height 13
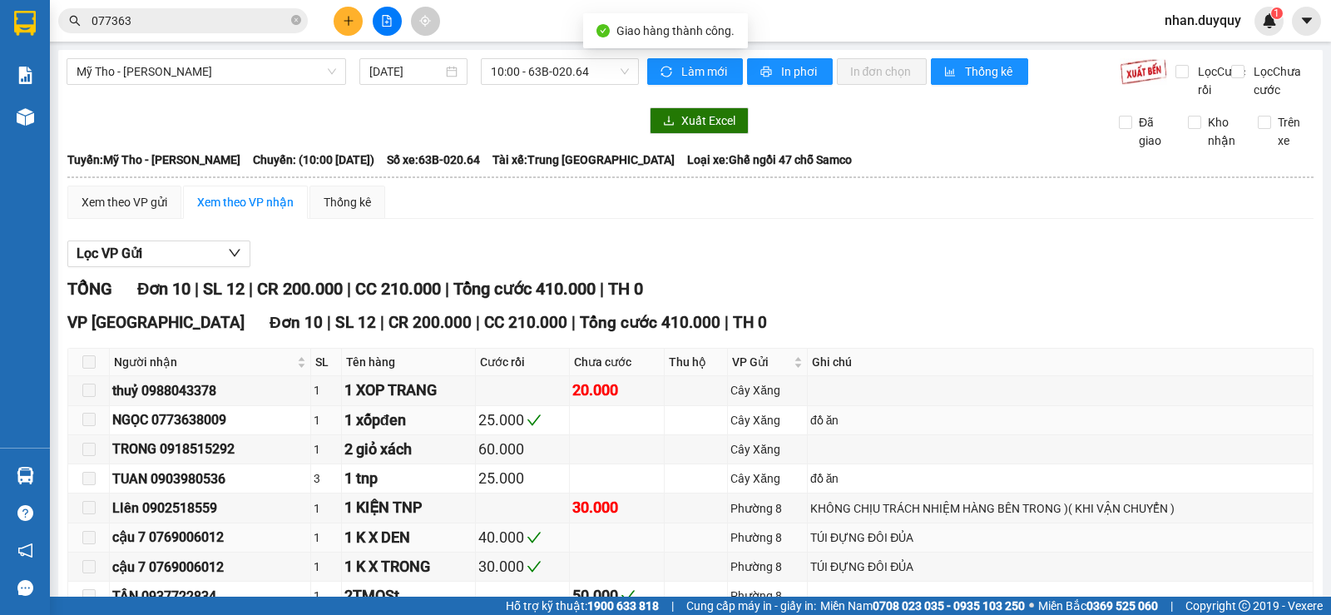
scroll to position [83, 0]
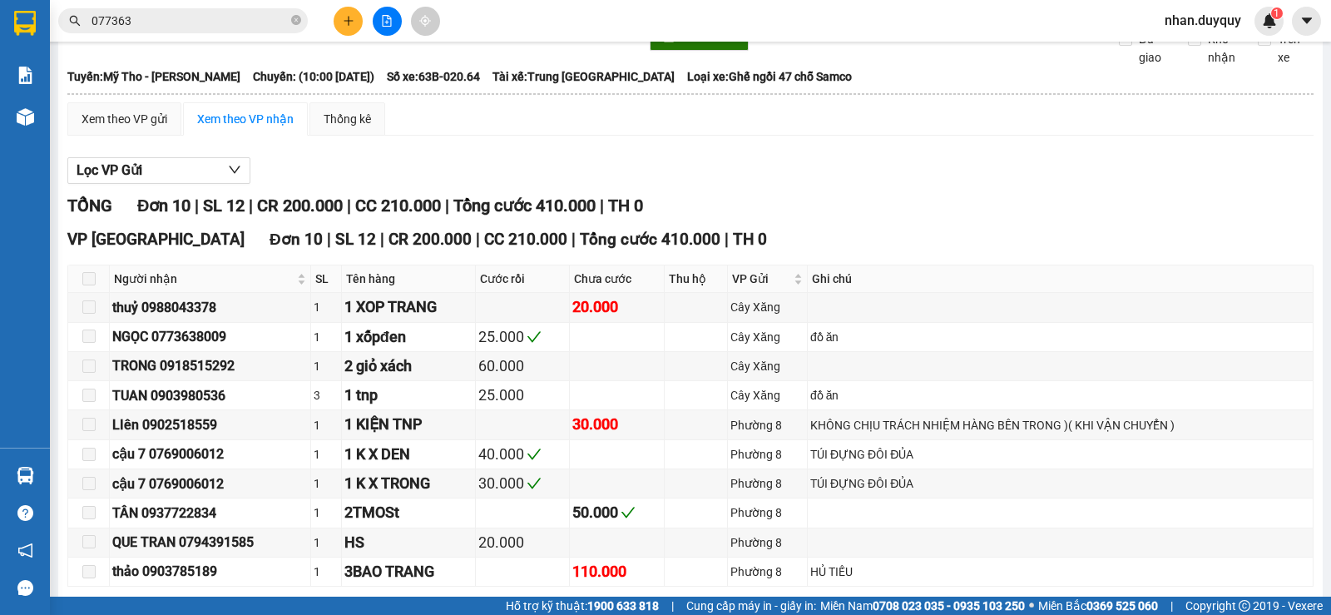
click at [86, 285] on span at bounding box center [88, 278] width 13 height 13
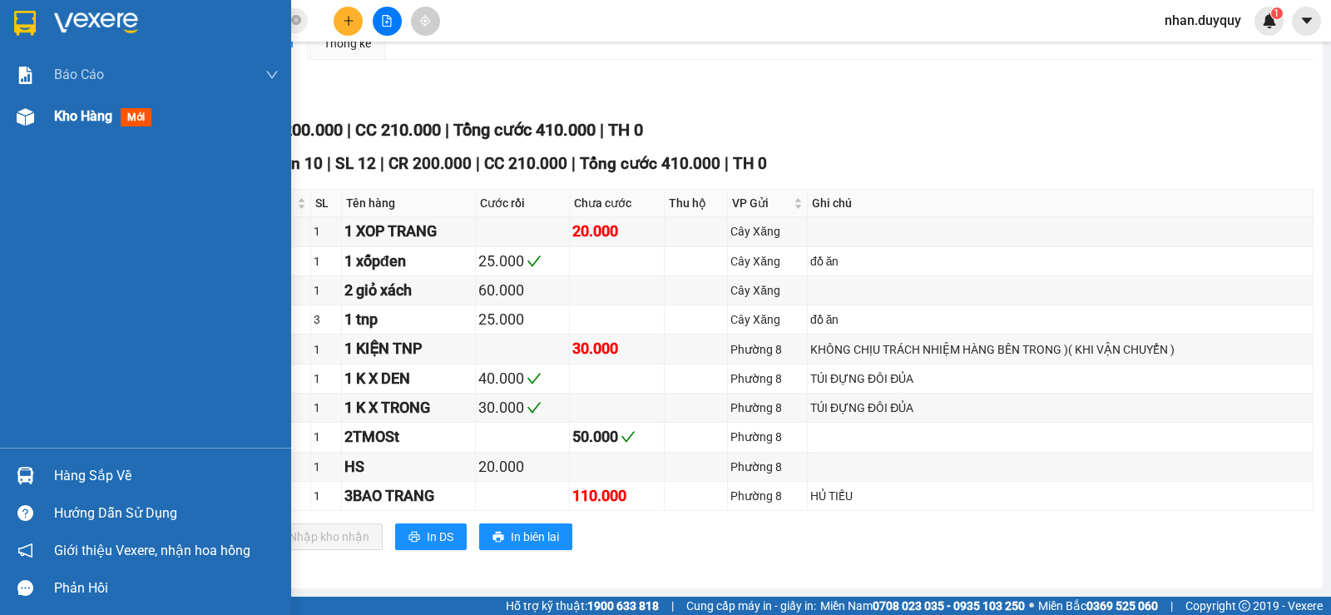
click at [63, 106] on div "Kho hàng mới" at bounding box center [106, 116] width 104 height 21
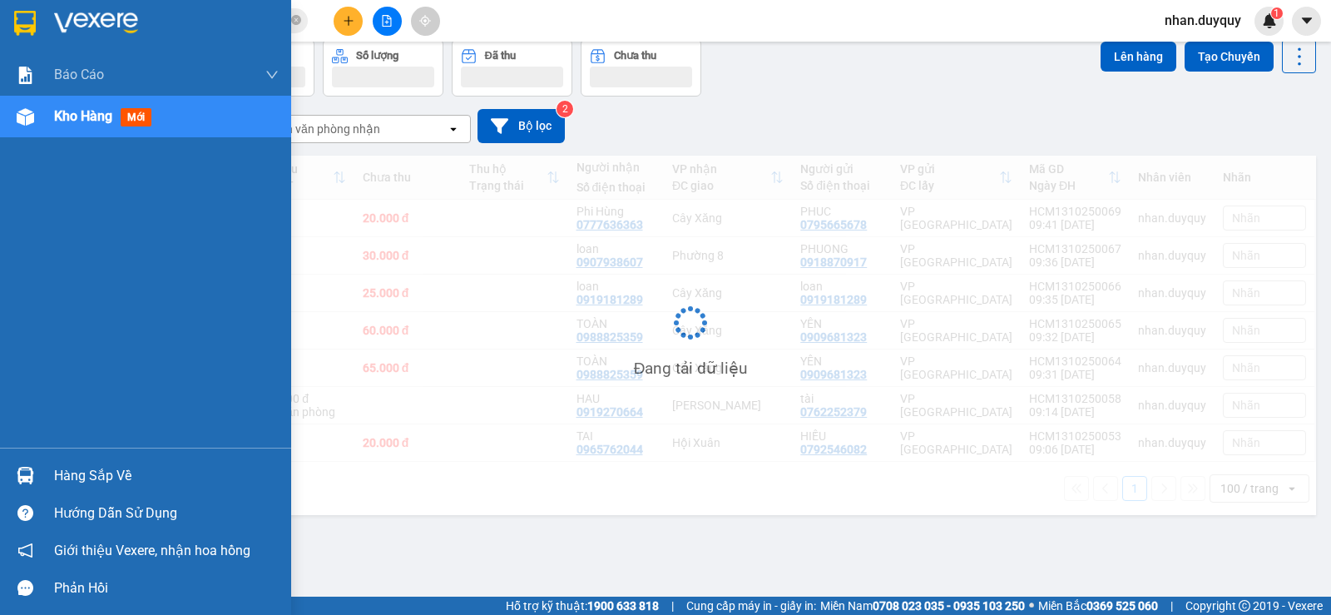
scroll to position [77, 0]
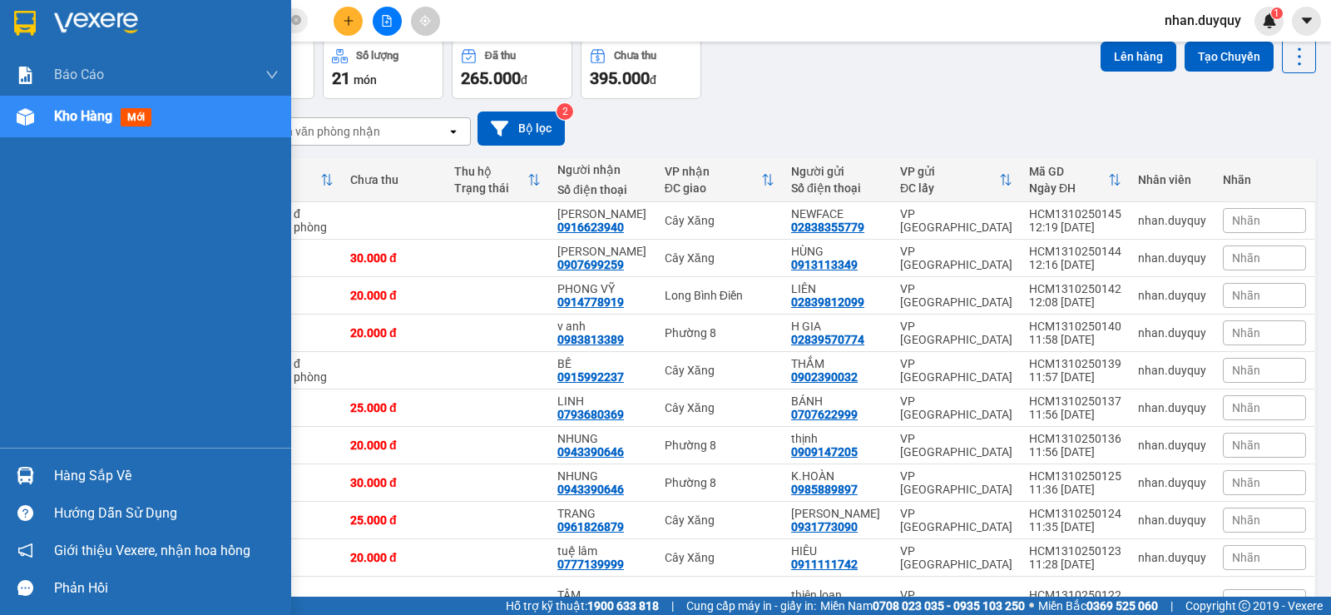
click at [15, 469] on div at bounding box center [25, 475] width 29 height 29
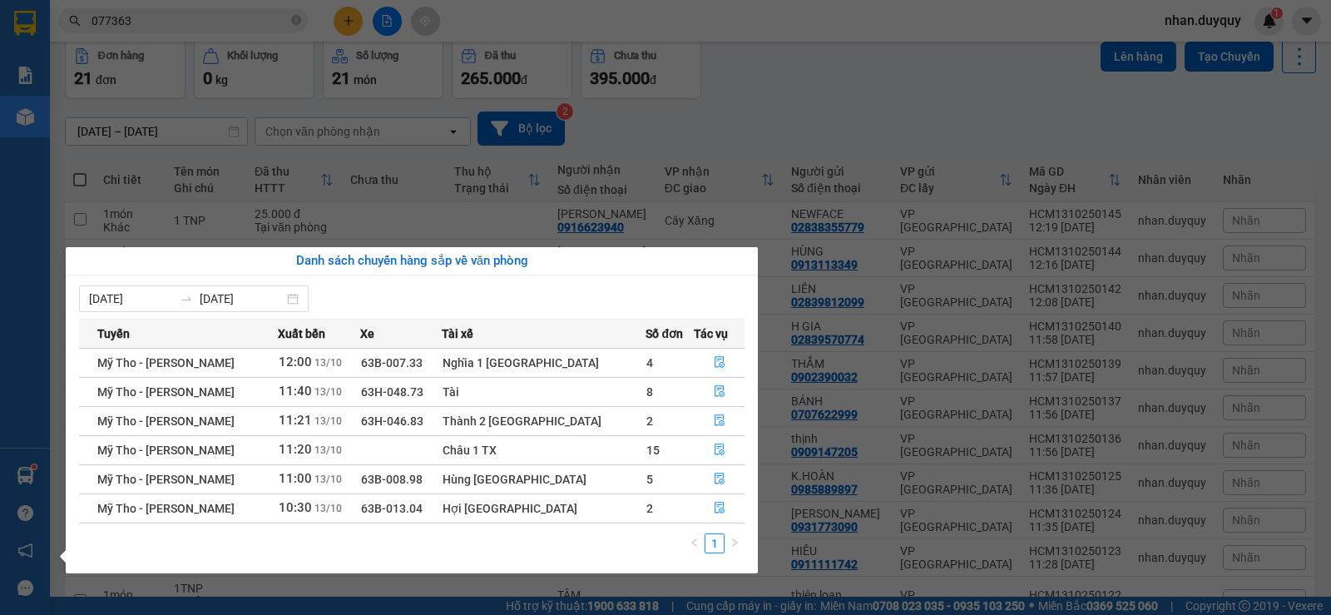
click at [725, 131] on section "Kết quả tìm kiếm ( 61 ) Bộ lọc Mã ĐH Trạng thái Món hàng Thu hộ Tổng cước Chưa …" at bounding box center [665, 307] width 1331 height 615
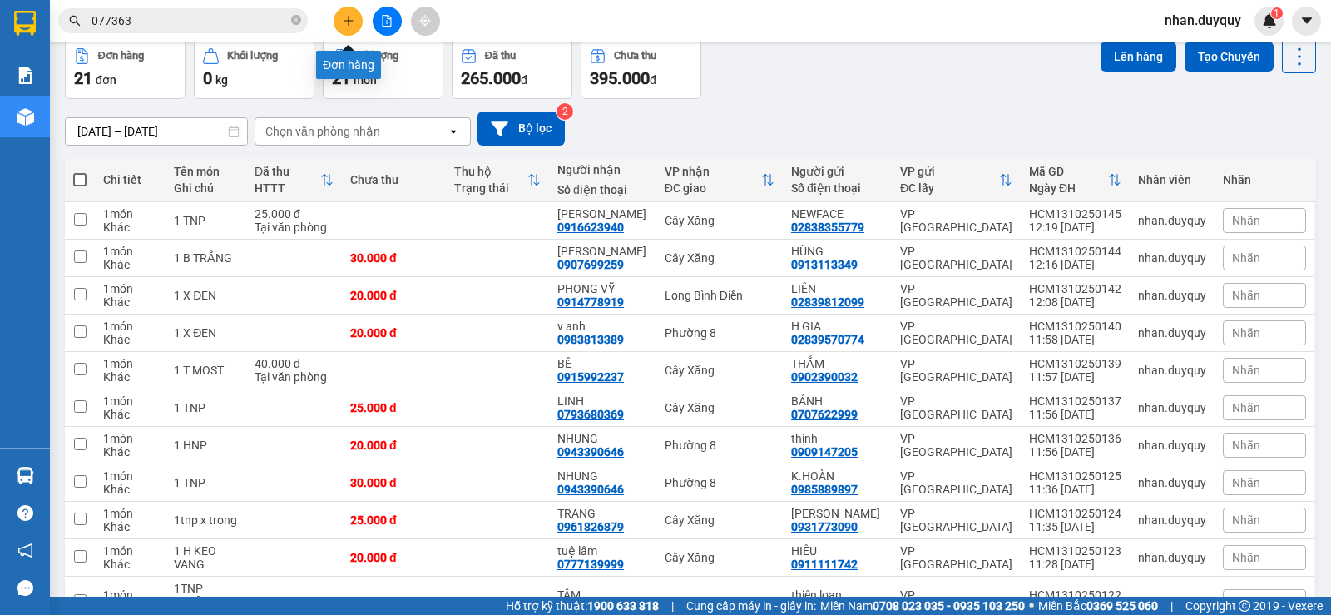
click at [345, 16] on icon "plus" at bounding box center [349, 21] width 12 height 12
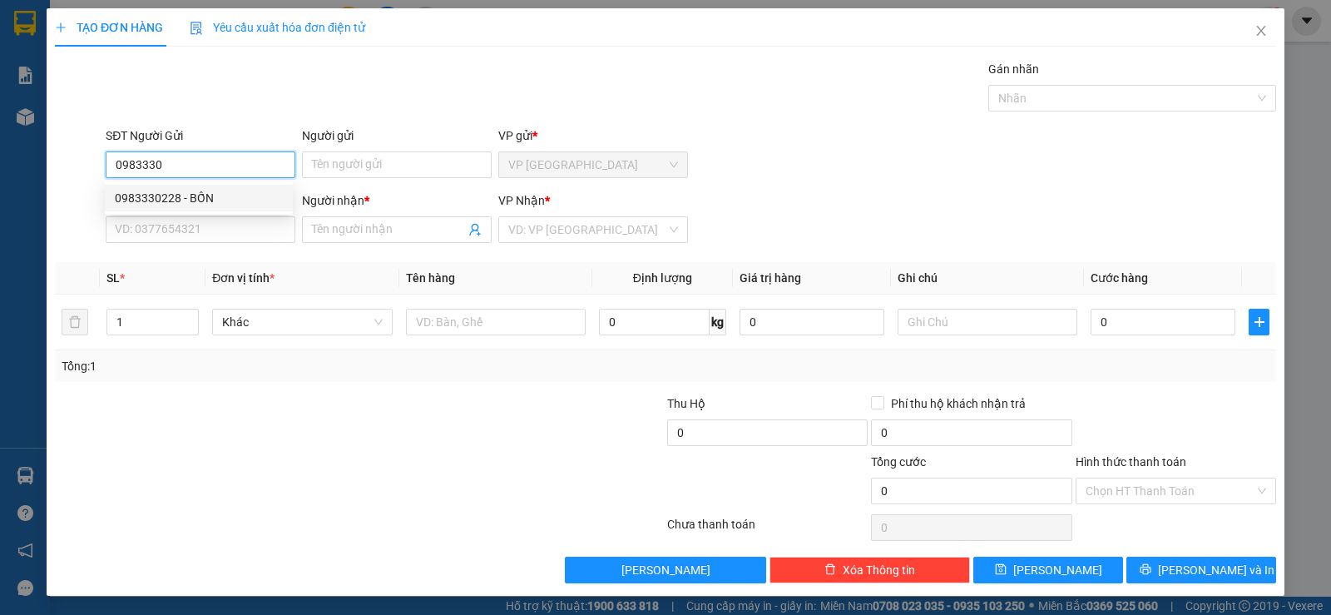
click at [205, 191] on div "0983330228 - BỐN" at bounding box center [199, 198] width 168 height 18
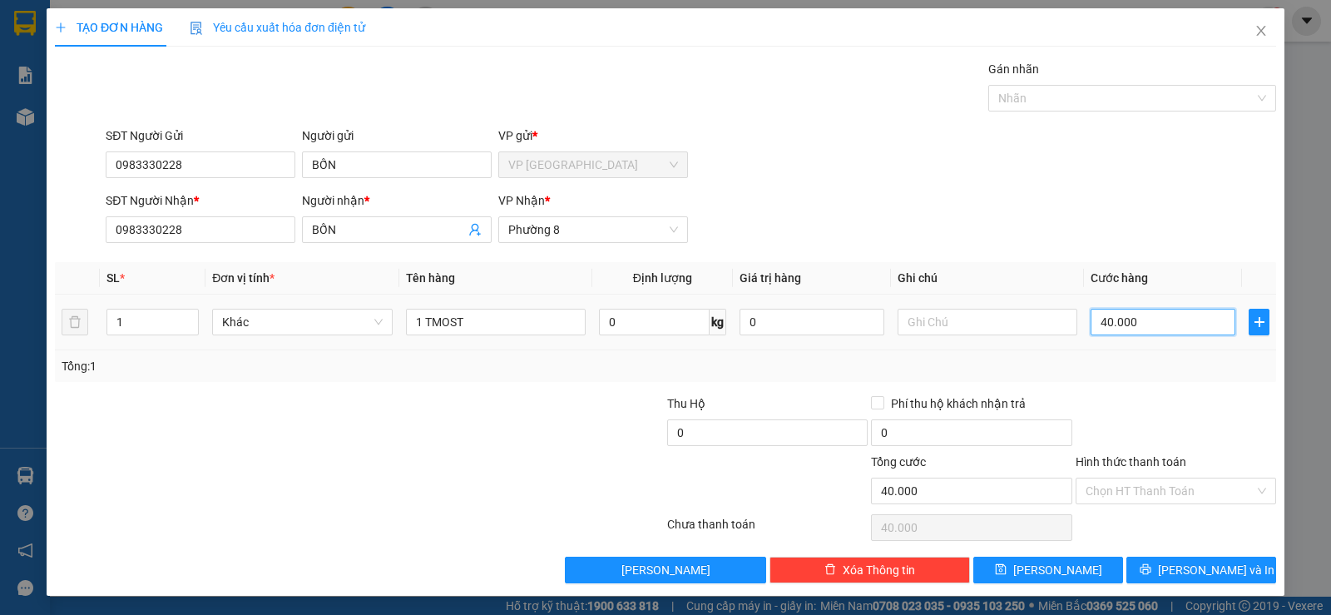
click at [1203, 311] on input "40.000" at bounding box center [1163, 322] width 145 height 27
click at [1187, 349] on td "50.000" at bounding box center [1163, 322] width 158 height 56
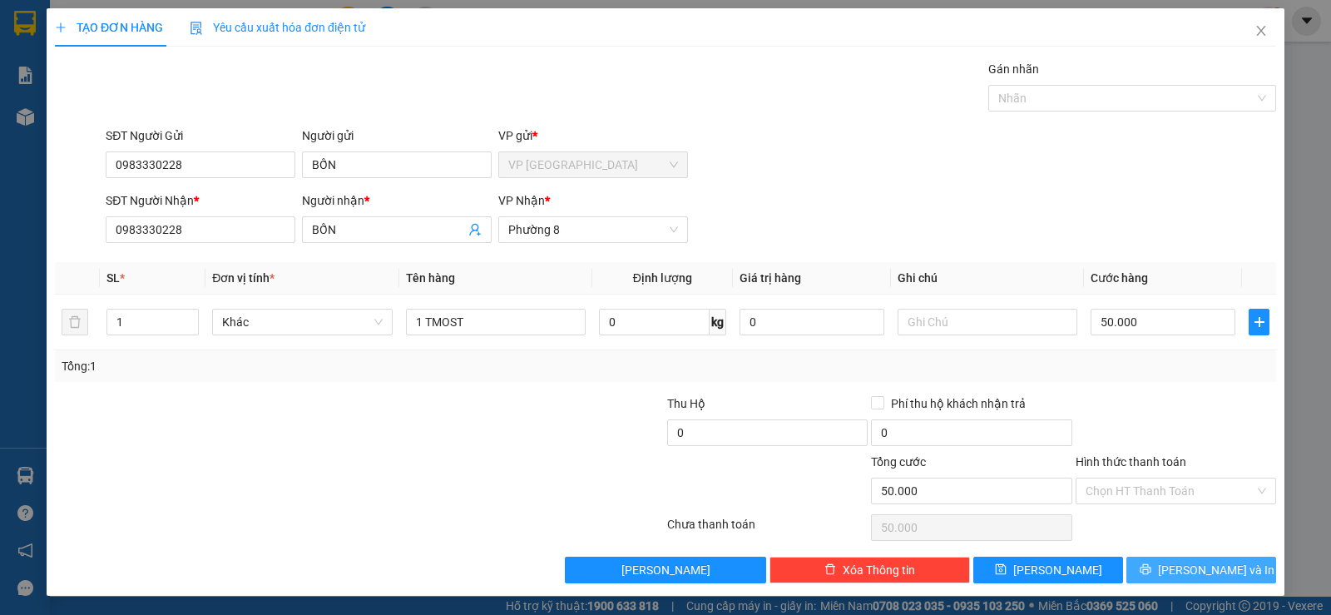
click at [1139, 557] on button "[PERSON_NAME] và In" at bounding box center [1201, 570] width 150 height 27
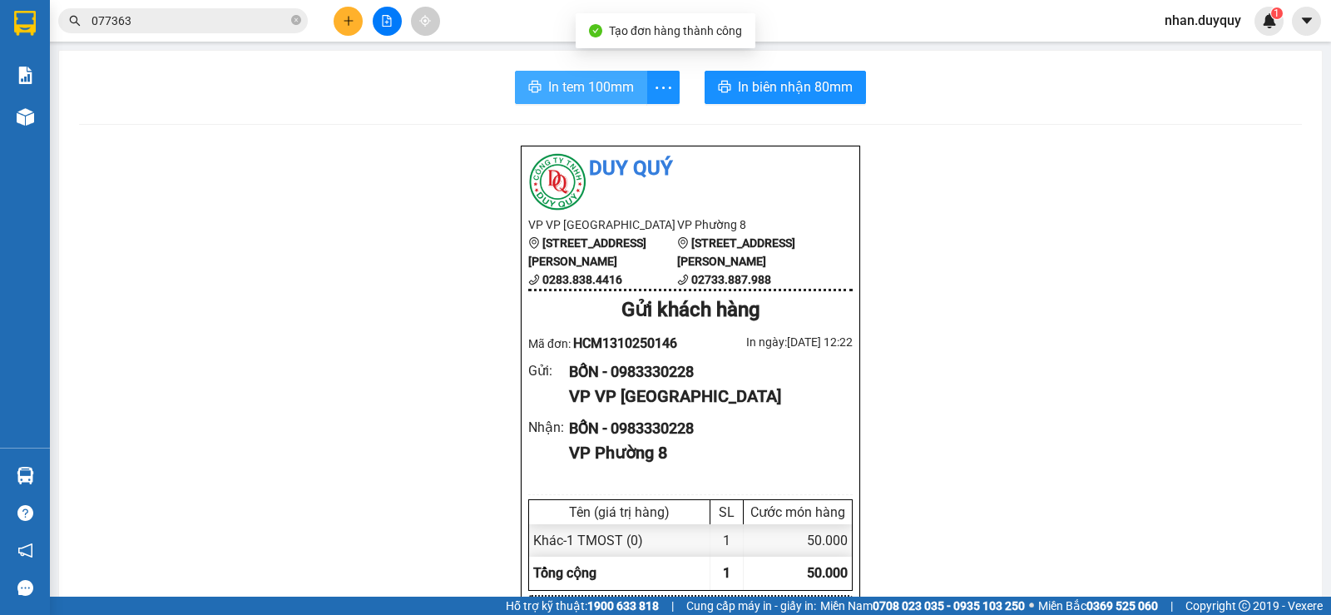
click at [598, 96] on span "In tem 100mm" at bounding box center [591, 87] width 86 height 21
